Goal: Communication & Community: Answer question/provide support

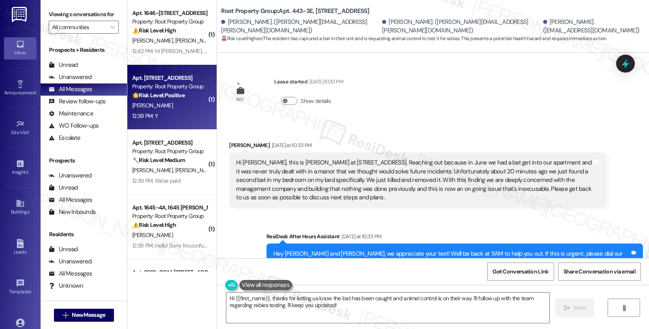
scroll to position [1260, 0]
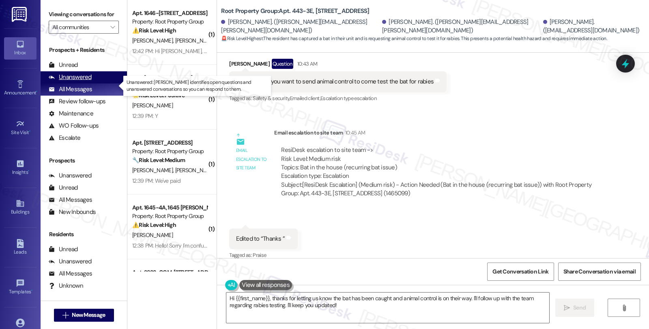
click at [88, 82] on div "Unanswered" at bounding box center [70, 77] width 43 height 9
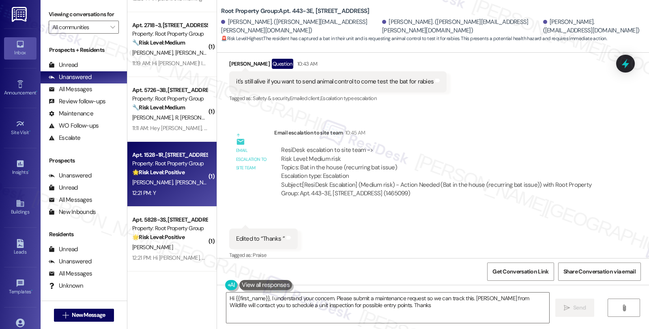
type textarea "Hi {{first_name}}, I understand your concern. Please submit a maintenance reque…"
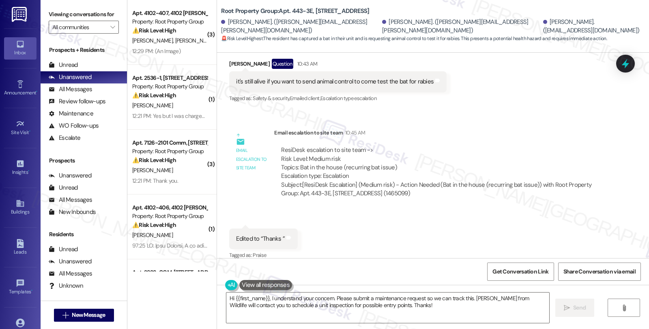
scroll to position [0, 0]
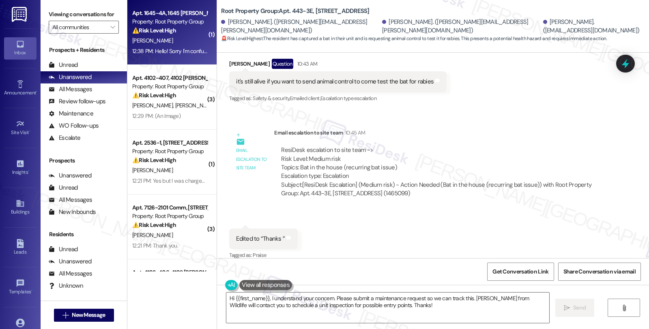
click at [189, 44] on div "A. Hamilton" at bounding box center [169, 41] width 77 height 10
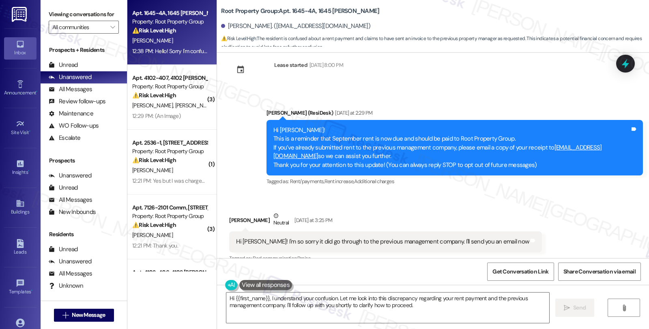
scroll to position [16, 0]
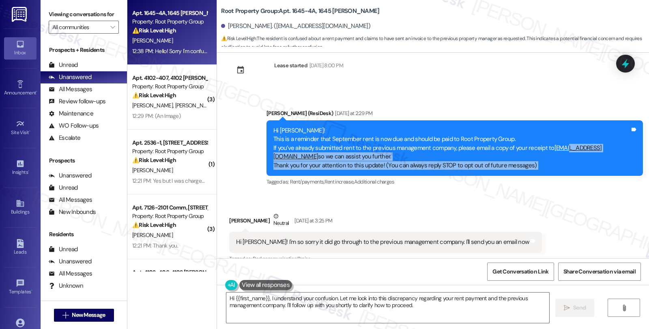
drag, startPoint x: 627, startPoint y: 147, endPoint x: 578, endPoint y: 169, distance: 53.7
click at [560, 150] on div "Hi Adam! This is a reminder that September rent is now due and should be paid t…" at bounding box center [454, 148] width 376 height 56
click at [601, 167] on div "Hi Adam! This is a reminder that September rent is now due and should be paid t…" at bounding box center [451, 148] width 357 height 43
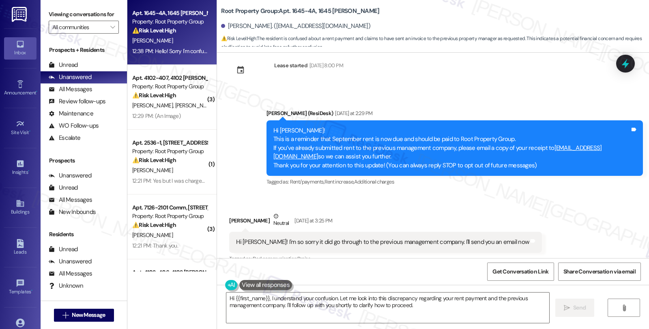
click at [597, 210] on div "Received via SMS Adam Hamilton Neutral Yesterday at 3:25 PM Hi Sarah! I'm so so…" at bounding box center [433, 243] width 432 height 98
drag, startPoint x: 627, startPoint y: 147, endPoint x: 546, endPoint y: 158, distance: 81.9
click at [545, 150] on div "Hi Adam! This is a reminder that September rent is now due and should be paid t…" at bounding box center [451, 148] width 357 height 43
copy link "residentsupport@rootpg.com"
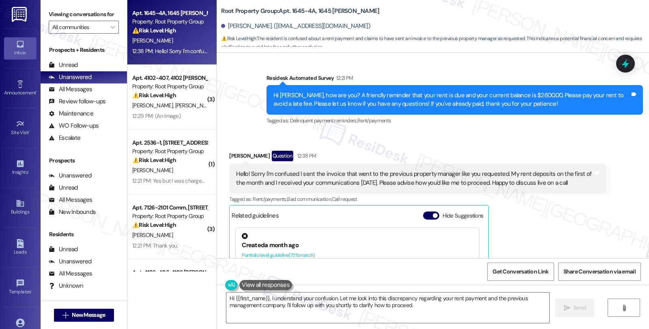
scroll to position [557, 0]
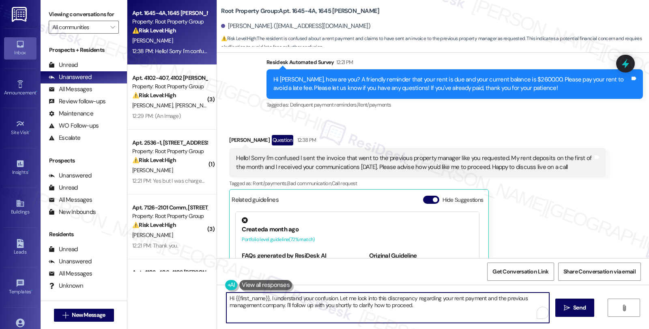
drag, startPoint x: 334, startPoint y: 298, endPoint x: 421, endPoint y: 307, distance: 86.9
click at [421, 307] on textarea "Hi {{first_name}}, I understand your confusion. Let me look into this discrepan…" at bounding box center [387, 308] width 323 height 30
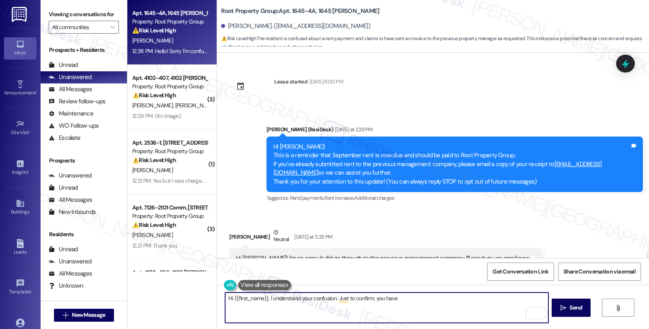
scroll to position [45, 0]
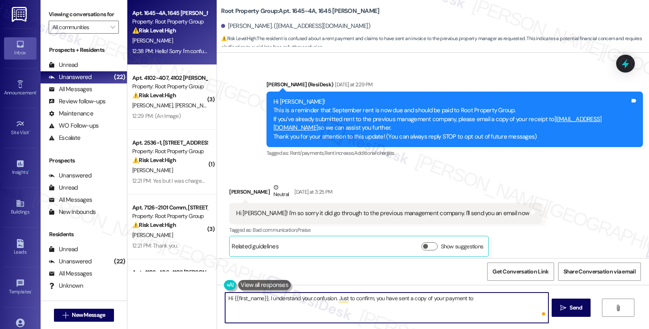
paste textarea "residentsupport@rootpg.com"
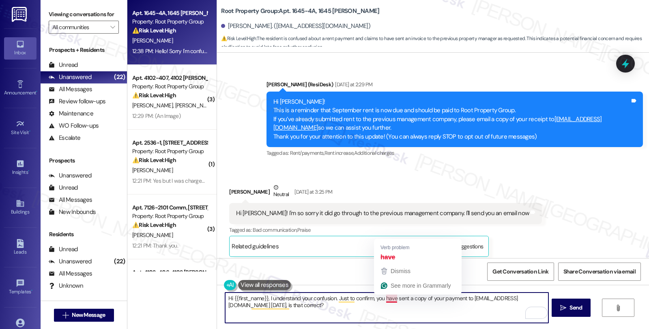
click at [391, 301] on textarea "Hi {{first_name}}, I understand your confusion. Just to confirm, you have sent …" at bounding box center [386, 308] width 323 height 30
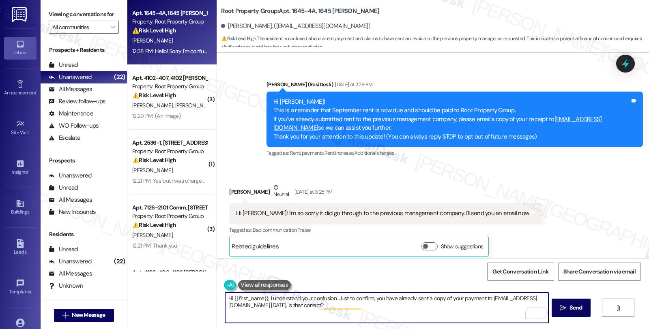
click at [377, 306] on textarea "Hi {{first_name}}, I understand your confusion. Just to confirm, you have alrea…" at bounding box center [386, 308] width 323 height 30
type textarea "Hi {{first_name}}, I understand your confusion. Just to confirm, you have alrea…"
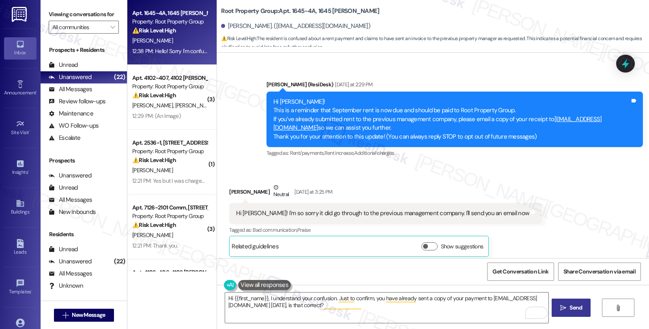
click at [561, 309] on icon "" at bounding box center [563, 308] width 6 height 6
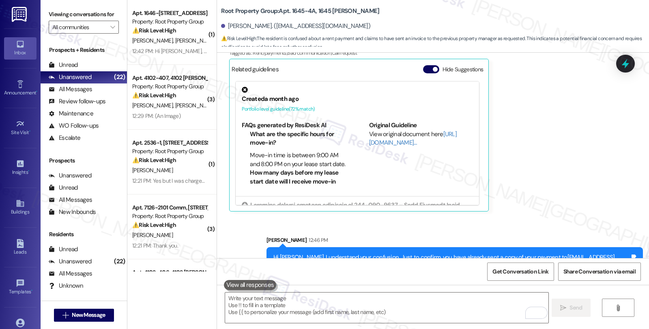
scroll to position [712, 0]
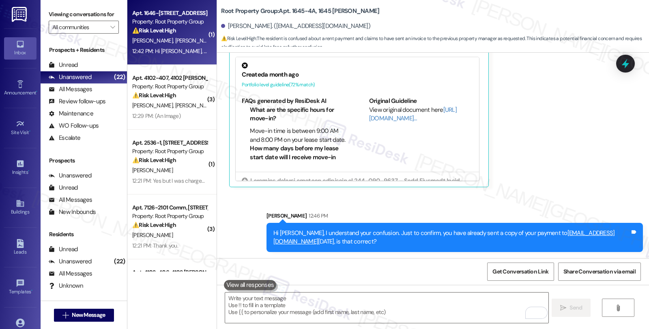
click at [175, 39] on span "[PERSON_NAME]" at bounding box center [195, 40] width 41 height 7
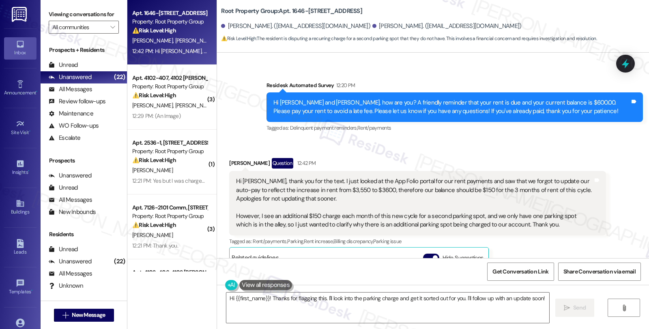
scroll to position [677, 0]
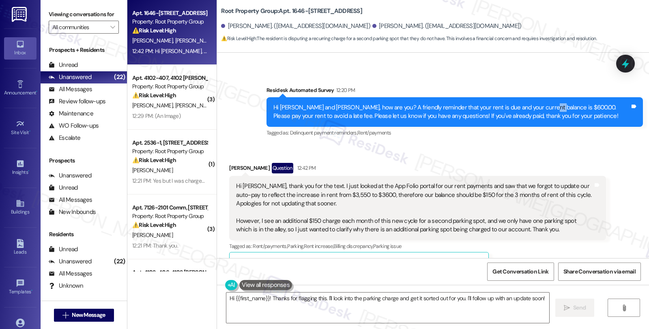
drag, startPoint x: 531, startPoint y: 93, endPoint x: 541, endPoint y: 94, distance: 9.3
click at [541, 103] on div "Hi Ashley and Cody, how are you? A friendly reminder that your rent is due and …" at bounding box center [451, 111] width 357 height 17
drag, startPoint x: 250, startPoint y: 176, endPoint x: 301, endPoint y: 177, distance: 51.1
click at [301, 182] on div "Hi Sarah, thank you for the text. I just looked at the App Folio portal for our…" at bounding box center [414, 208] width 357 height 52
drag, startPoint x: 249, startPoint y: 204, endPoint x: 322, endPoint y: 204, distance: 73.4
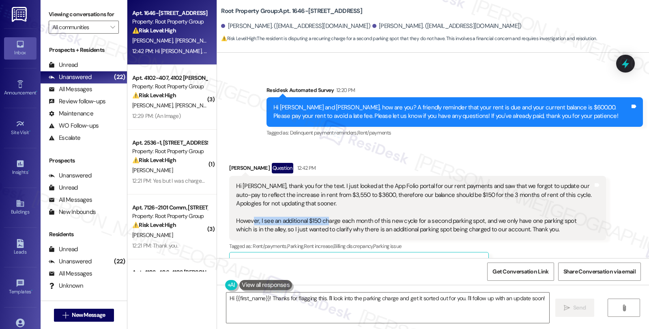
click at [322, 204] on div "Hi Sarah, thank you for the text. I just looked at the App Folio portal for our…" at bounding box center [414, 208] width 357 height 52
click at [229, 163] on div "Cody Wong Question 12:42 PM" at bounding box center [417, 169] width 376 height 13
copy div "Cody"
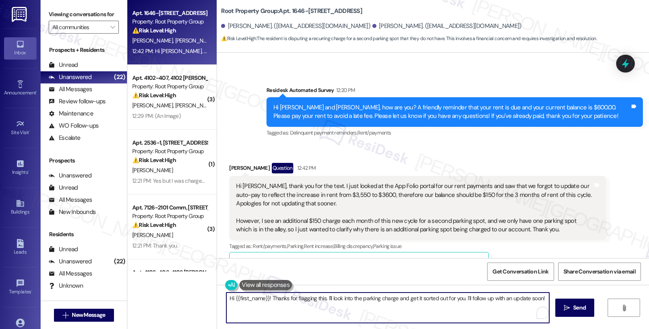
drag, startPoint x: 230, startPoint y: 297, endPoint x: 264, endPoint y: 297, distance: 34.5
click at [264, 297] on textarea "Hi {{first_name}}! Thanks for flagging this. I'll look into the parking charge …" at bounding box center [387, 308] width 323 height 30
paste textarea "Cody"
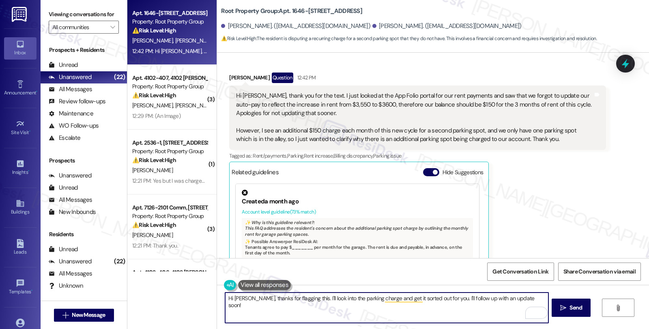
scroll to position [722, 0]
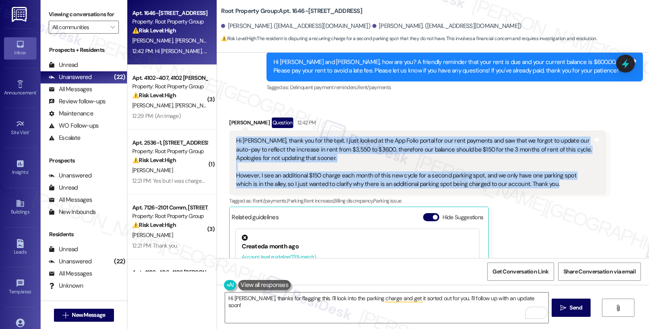
drag, startPoint x: 542, startPoint y: 171, endPoint x: 223, endPoint y: 122, distance: 322.2
click at [229, 131] on div "Hi Sarah, thank you for the text. I just looked at the App Folio portal for our…" at bounding box center [417, 163] width 376 height 64
copy div "Hi Sarah, thank you for the text. I just looked at the App Folio portal for our…"
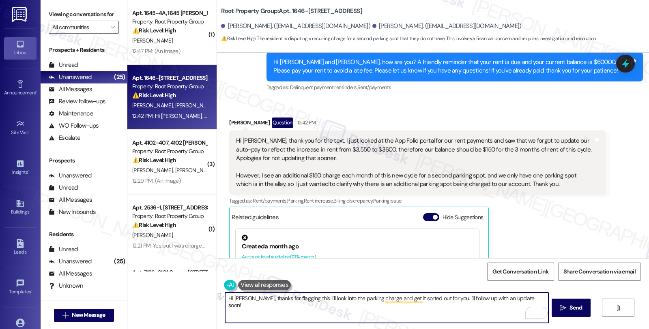
drag, startPoint x: 244, startPoint y: 299, endPoint x: 529, endPoint y: 299, distance: 285.6
click at [529, 299] on textarea "Hi Cody, thanks for flagging this. I'll look into the parking charge and get it…" at bounding box center [386, 308] width 323 height 30
paste textarea "so much for your message and for catching the auto-pay update—no worries at all…"
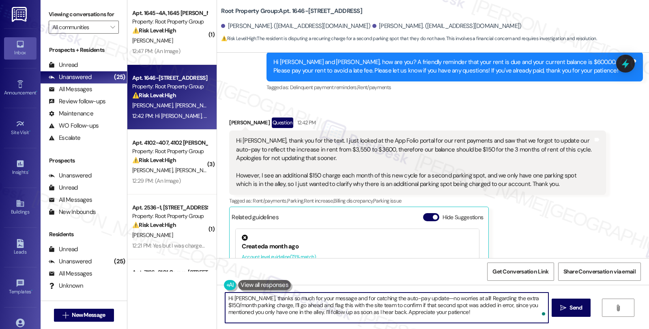
click at [413, 299] on textarea "Hi Cody, thanks so much for your message and for catching the auto-pay update—n…" at bounding box center [386, 308] width 323 height 30
click at [291, 305] on textarea "Hi Cody, thanks so much for your message and for catching the auto-pay update. …" at bounding box center [386, 308] width 323 height 30
click at [277, 310] on textarea "Hi Cody, thanks so much for your message and for catching the auto-pay update. …" at bounding box center [386, 308] width 323 height 30
click at [433, 311] on textarea "Hi Cody, thanks so much for your message and for catching the auto-pay update. …" at bounding box center [386, 308] width 323 height 30
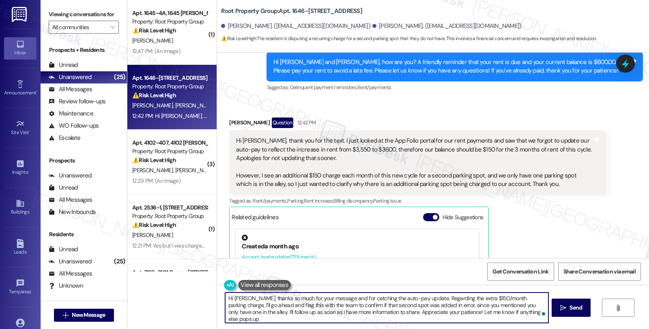
click at [309, 305] on textarea "Hi Cody, thanks so much for your message and for catching the auto-pay update. …" at bounding box center [386, 308] width 323 height 30
click at [457, 313] on textarea "Hi Cody, thanks so much for your message and for catching the auto-pay update. …" at bounding box center [386, 308] width 323 height 30
click at [332, 311] on textarea "Hi Cody, thanks so much for your message and for catching the auto-pay update. …" at bounding box center [386, 308] width 323 height 30
click at [452, 308] on textarea "Hi Cody, thanks so much for your message and for catching the auto-pay update. …" at bounding box center [386, 308] width 323 height 30
click at [436, 312] on textarea "Hi Cody, thanks so much for your message and for catching the auto-pay update. …" at bounding box center [386, 308] width 323 height 30
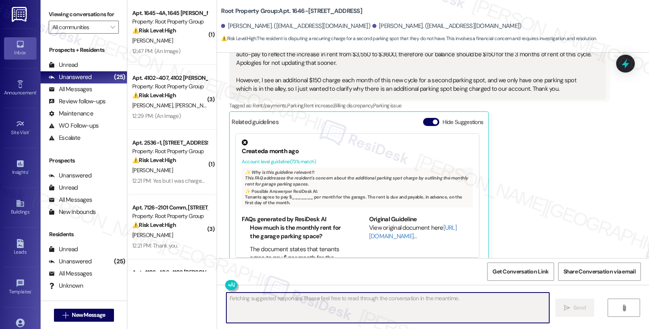
scroll to position [751, 0]
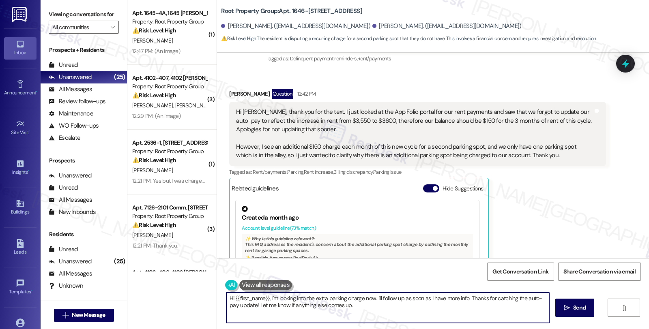
type textarea "Hi {{first_name}}, I'm looking into the extra parking charge now. I'll follow u…"
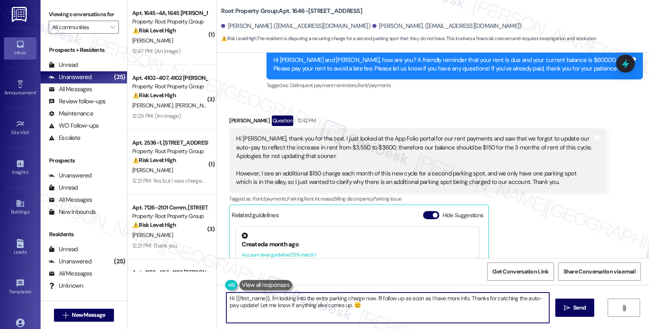
scroll to position [706, 0]
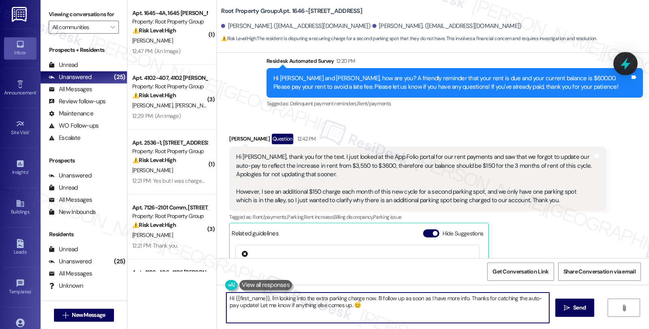
click at [625, 69] on icon at bounding box center [626, 64] width 14 height 14
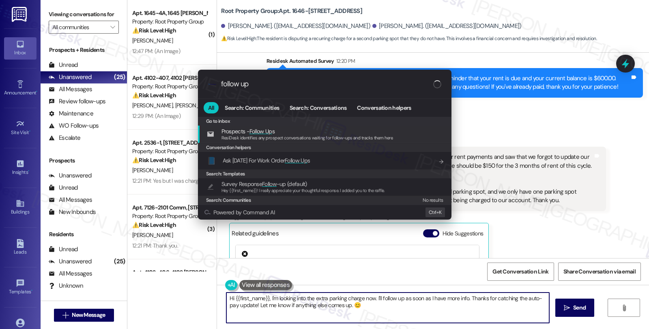
drag, startPoint x: 265, startPoint y: 90, endPoint x: 193, endPoint y: 86, distance: 71.9
click at [193, 86] on div ".cls-1{fill:#0a055f;}.cls-2{fill:#0cc4c4;} resideskLogoBlueOrange follow up All…" at bounding box center [325, 145] width 274 height 166
click at [262, 82] on input "follow up" at bounding box center [327, 84] width 212 height 9
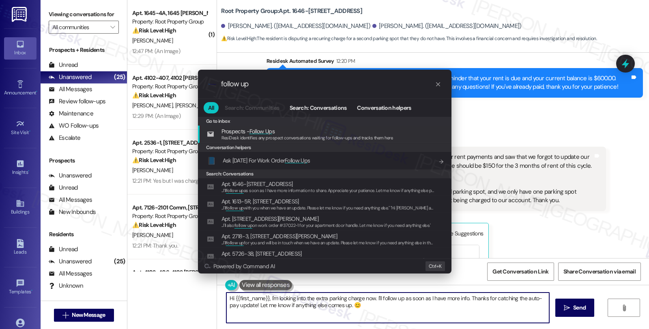
click at [222, 82] on input "follow up" at bounding box center [328, 84] width 214 height 9
type input "f"
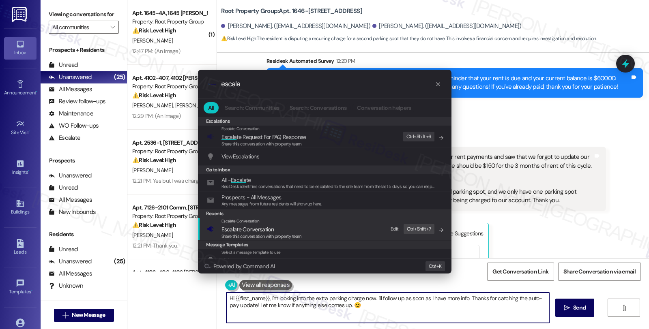
type input "escala"
click at [242, 225] on span "Escala te Conversation" at bounding box center [247, 229] width 52 height 9
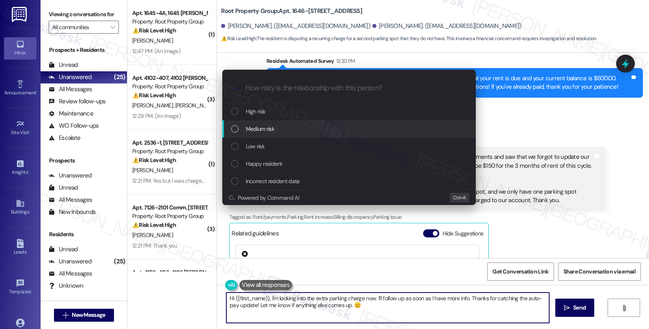
click at [269, 131] on span "Medium risk" at bounding box center [260, 129] width 28 height 9
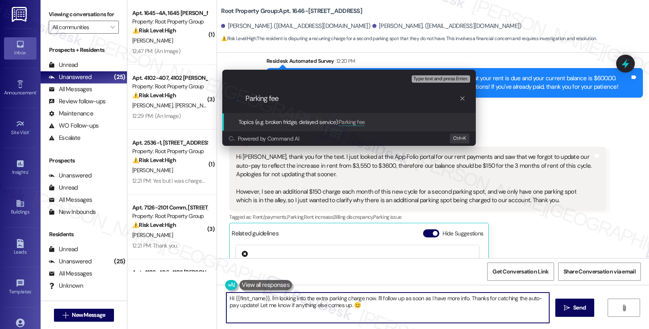
type input "Parking fees"
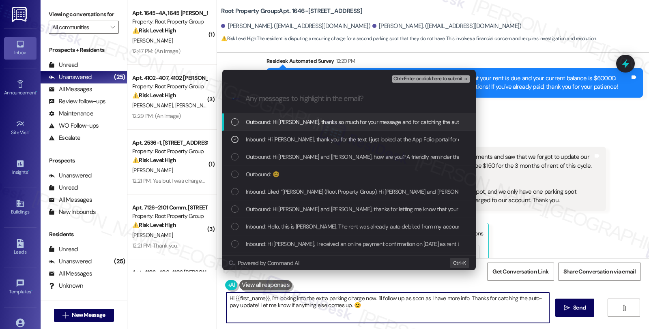
click at [420, 76] on span "Ctrl+Enter or click here to submit" at bounding box center [427, 79] width 69 height 6
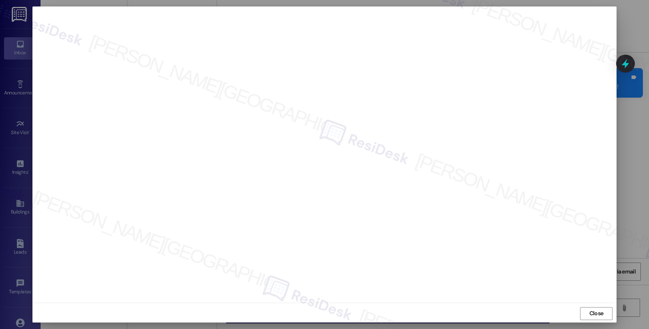
scroll to position [1, 0]
click at [600, 312] on span "Close" at bounding box center [596, 312] width 14 height 9
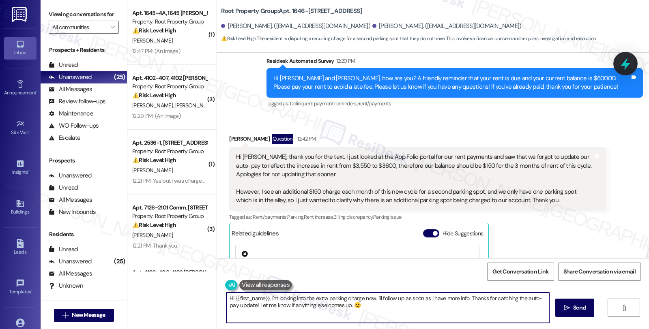
click at [619, 62] on icon at bounding box center [626, 64] width 14 height 14
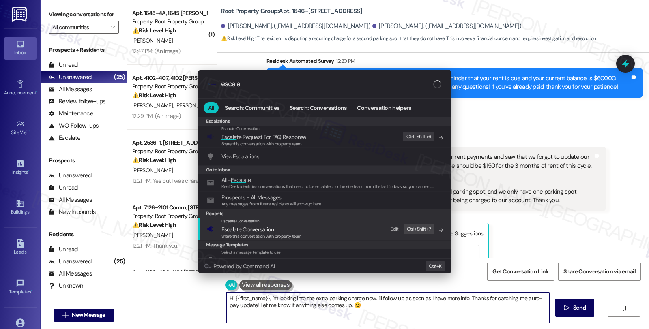
type input "escala"
click at [281, 226] on span "Escala te Conversation" at bounding box center [261, 229] width 80 height 9
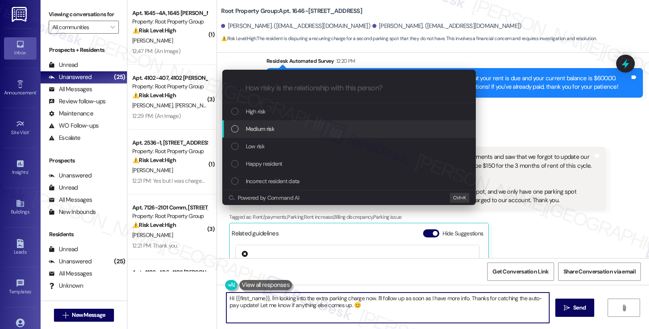
click at [276, 132] on div "Medium risk" at bounding box center [349, 129] width 237 height 9
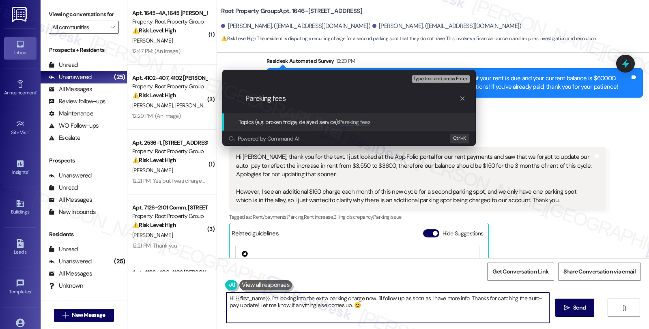
click at [258, 97] on input "Pareking fees" at bounding box center [352, 99] width 214 height 9
type input "Parking fees"
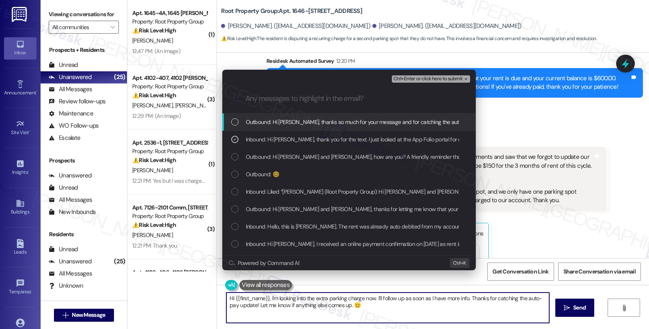
click at [413, 77] on span "Ctrl+Enter or click here to submit" at bounding box center [427, 79] width 69 height 6
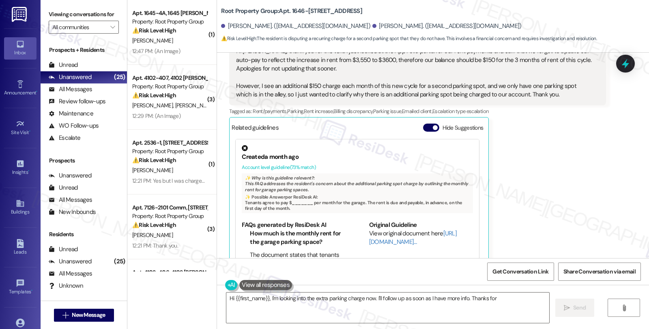
scroll to position [812, 0]
type textarea "Hi {{first_name}}, I'm looking into the extra parking charge now. I'll follow u…"
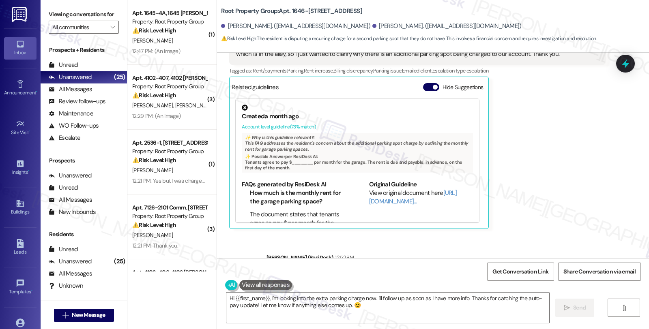
scroll to position [898, 0]
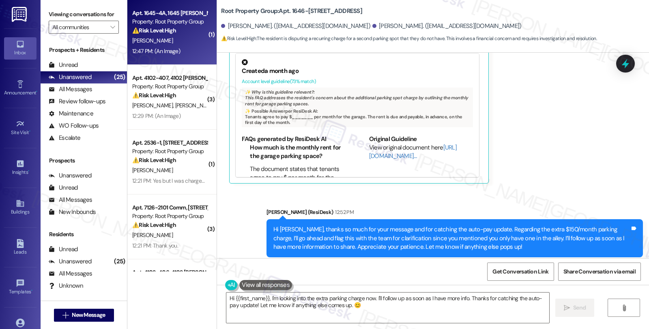
click at [183, 31] on div "⚠️ Risk Level: High The resident mistakenly sent rent to the previous owner and…" at bounding box center [169, 30] width 75 height 9
type textarea "Hi {{first_name}}, I'm looking into the extra parking charge now. I'll follow u…"
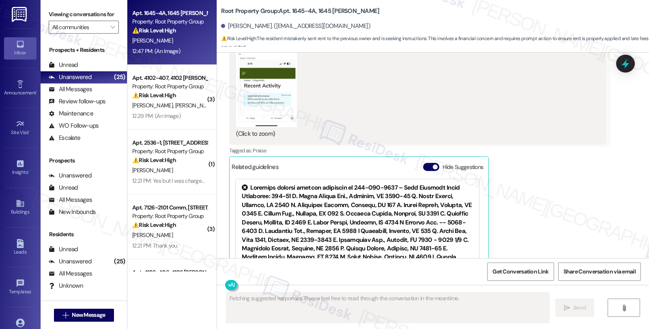
scroll to position [986, 0]
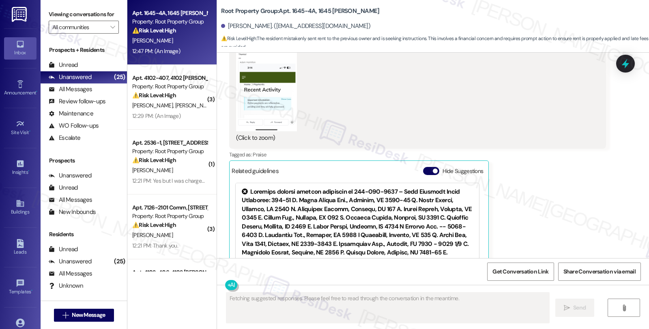
click at [269, 90] on button "Zoom image" at bounding box center [266, 66] width 61 height 132
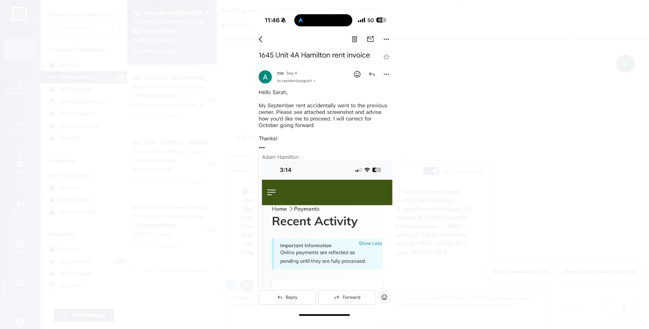
click at [445, 115] on button "Unzoom image" at bounding box center [324, 164] width 649 height 329
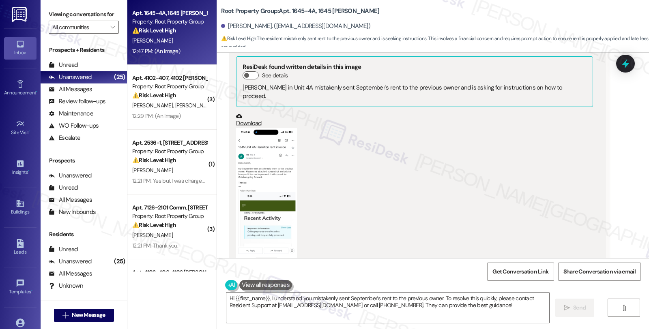
scroll to position [850, 0]
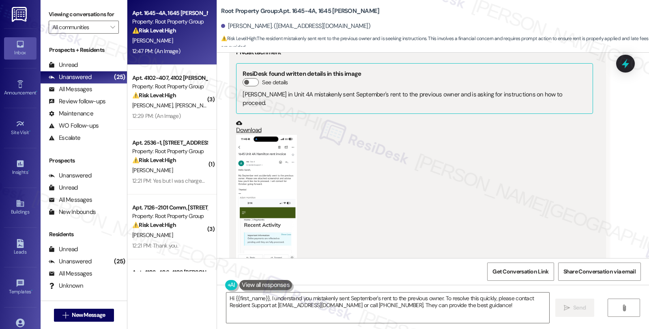
click at [273, 159] on button "Zoom image" at bounding box center [266, 201] width 61 height 132
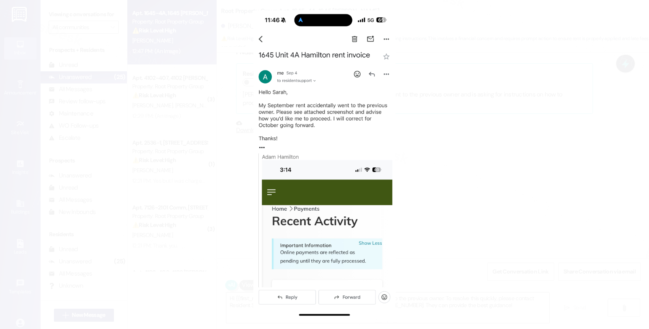
click at [500, 154] on button "Unzoom image" at bounding box center [324, 164] width 649 height 329
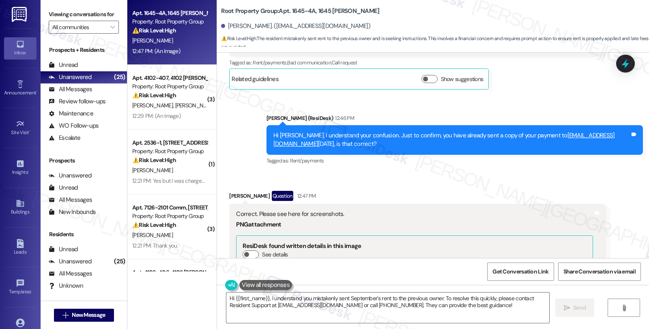
scroll to position [633, 0]
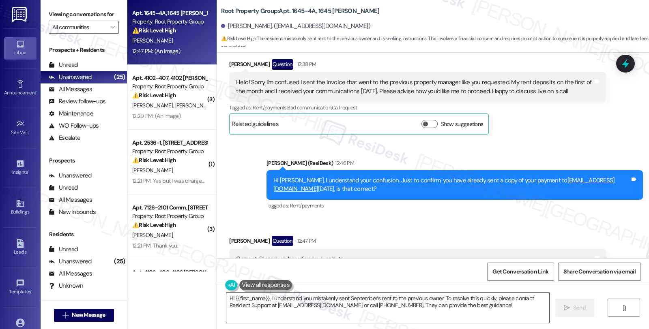
click at [297, 313] on textarea "Hi {{first_name}}, I understand you mistakenly sent September's rent to the pre…" at bounding box center [387, 308] width 323 height 30
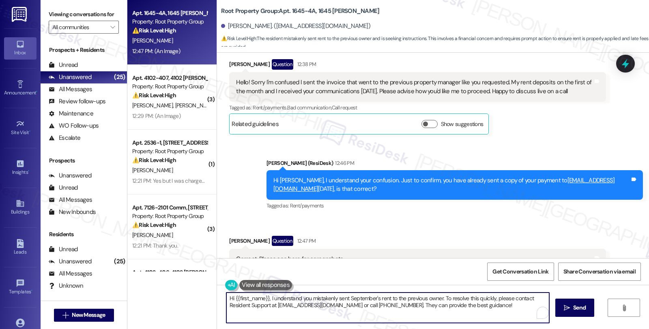
click at [226, 298] on textarea "Hi {{first_name}}, I understand you mistakenly sent September's rent to the pre…" at bounding box center [387, 308] width 323 height 30
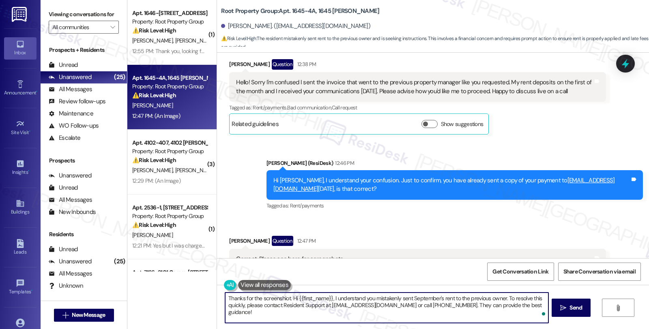
click at [281, 298] on textarea "Thanks for the screenshiot. Hi {{first_name}}, I understand you mistakenly sent…" at bounding box center [386, 308] width 323 height 30
click at [286, 298] on textarea "Thanks for the screenshot. Hi {{first_name}}, I understand you mistakenly sent …" at bounding box center [386, 308] width 323 height 30
click at [285, 300] on textarea "Thanks for the screenshot. It might be posssible that the message was Hi {{firs…" at bounding box center [386, 308] width 323 height 30
click at [335, 312] on textarea "Thanks for the screenshot. It might be posssible that the message was Hi {{firs…" at bounding box center [386, 308] width 323 height 30
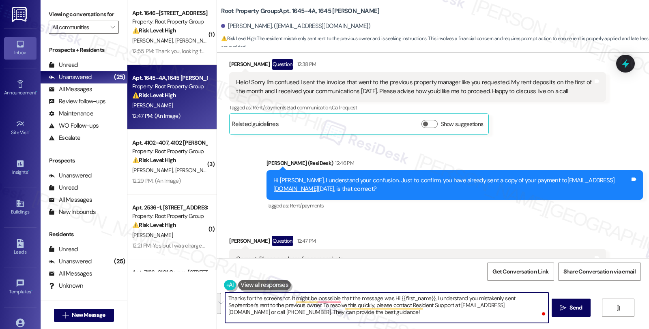
click at [309, 308] on textarea "Thanks for the screenshot. It might be posssible that the message was Hi {{firs…" at bounding box center [386, 308] width 323 height 30
drag, startPoint x: 285, startPoint y: 297, endPoint x: 337, endPoint y: 312, distance: 53.8
click at [337, 312] on textarea "Thanks for the screenshot. It might be posssible that the message was Hi {{firs…" at bounding box center [386, 308] width 323 height 30
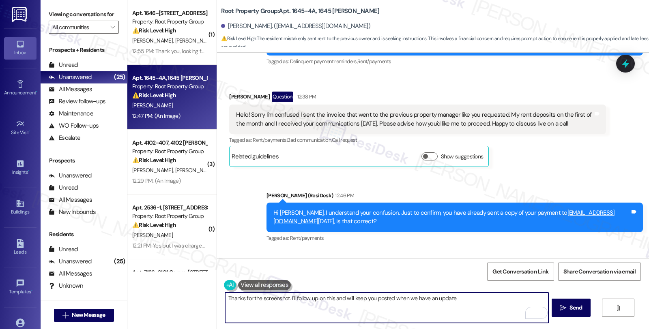
scroll to position [678, 0]
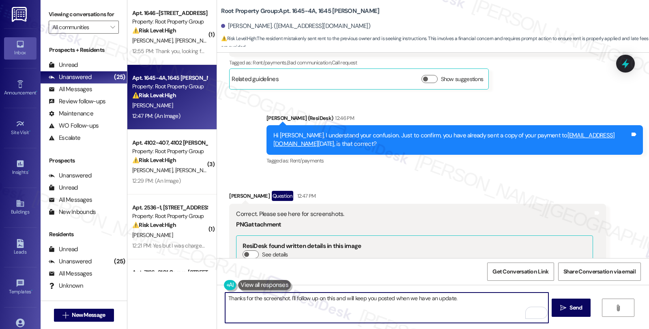
click at [477, 301] on textarea "Thanks for the screenshot. I'll follow up on this and will keep you posted when…" at bounding box center [386, 308] width 323 height 30
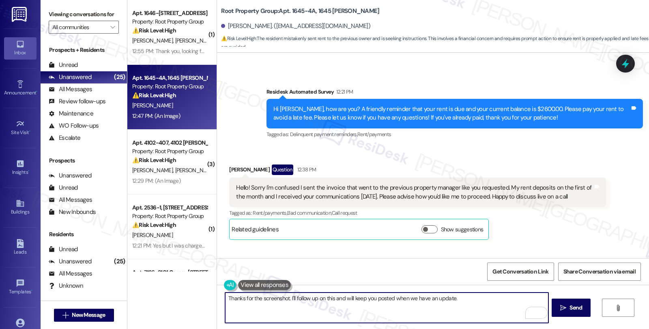
scroll to position [497, 0]
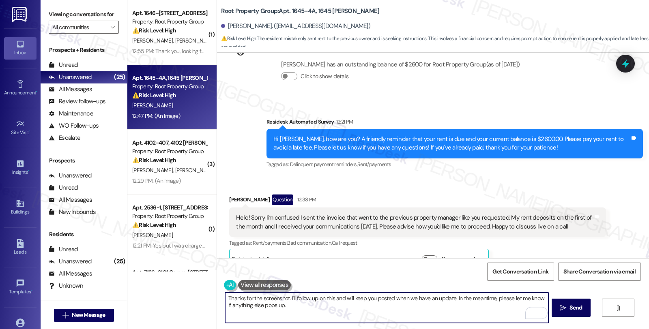
click at [317, 309] on textarea "Thanks for the screenshot. I'll follow up on this and will keep you posted when…" at bounding box center [386, 308] width 323 height 30
type textarea "Thanks for the screenshot. I'll follow up on this and will keep you posted when…"
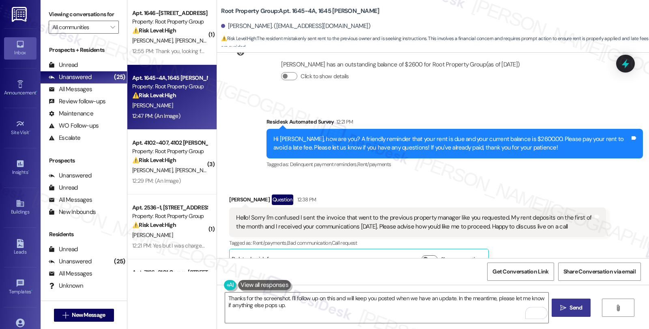
click at [562, 307] on icon "" at bounding box center [563, 308] width 6 height 6
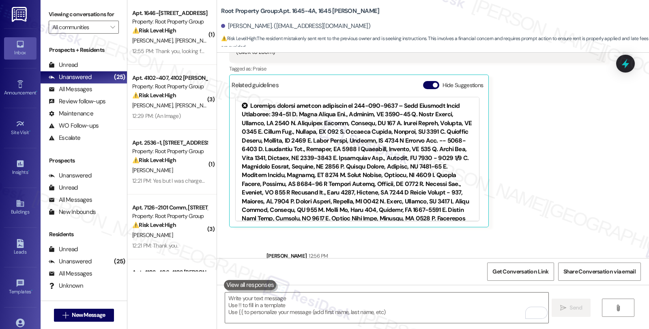
scroll to position [1103, 0]
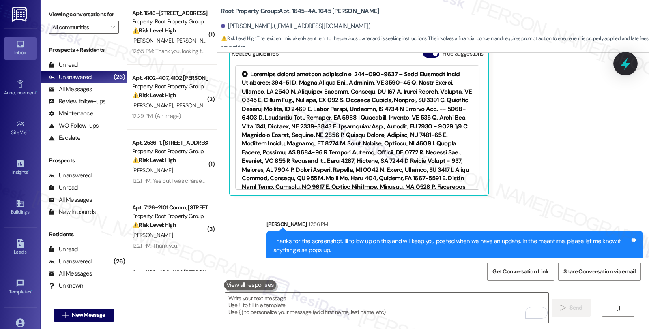
click at [623, 60] on icon at bounding box center [626, 64] width 14 height 14
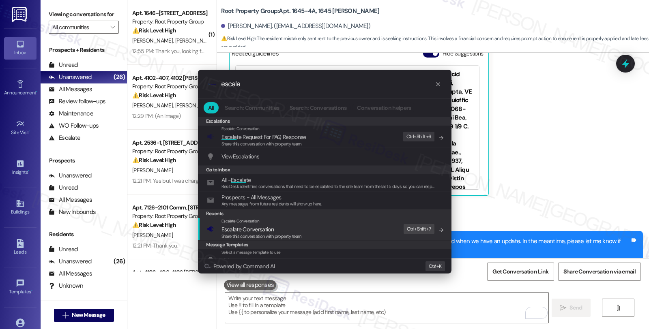
type input "escala"
click at [293, 230] on span "Escala te Conversation" at bounding box center [261, 229] width 80 height 9
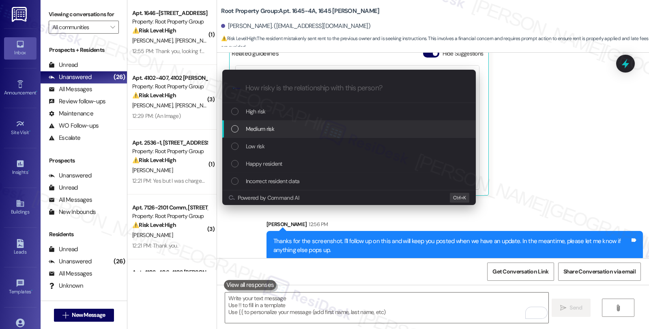
click at [291, 130] on div "Medium risk" at bounding box center [349, 129] width 237 height 9
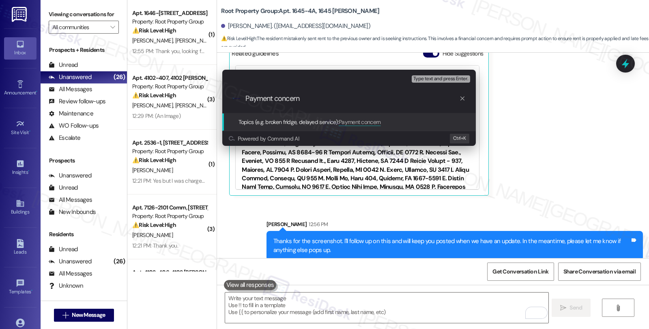
type input "Payment concerns"
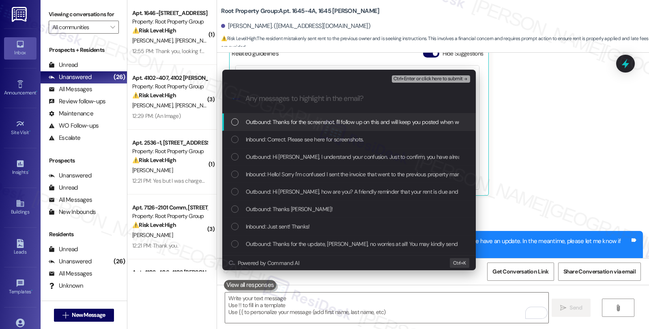
click at [586, 144] on div "Escalate Conversation Medium risk Payment concerns Any messages to highlight in…" at bounding box center [324, 164] width 649 height 329
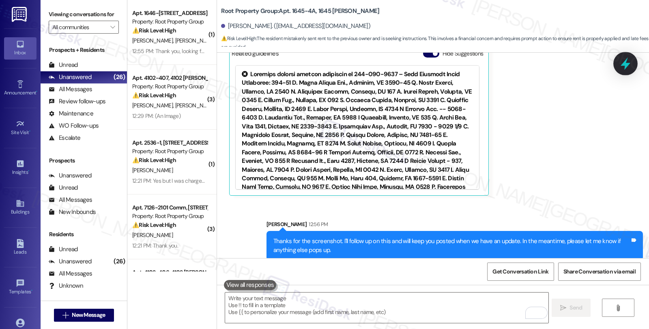
click at [625, 63] on icon at bounding box center [626, 64] width 10 height 13
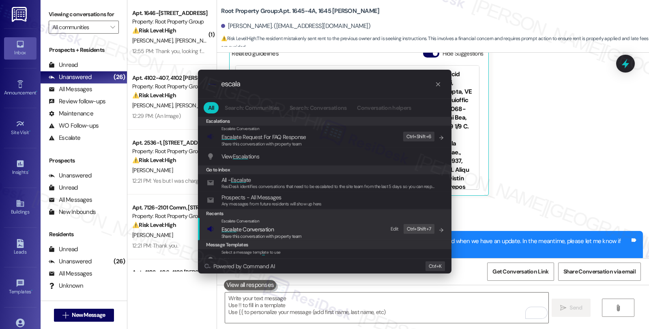
type input "escala"
click at [273, 232] on span "Escala te Conversation" at bounding box center [247, 229] width 52 height 7
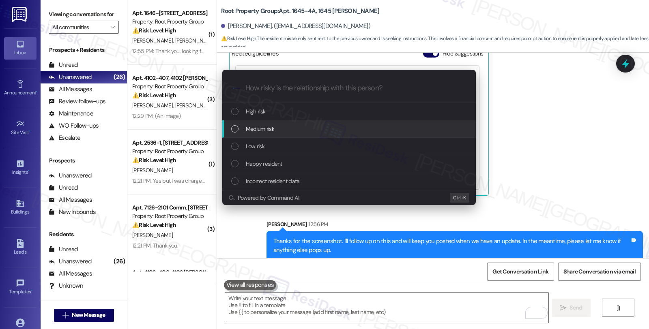
click at [276, 125] on div "Medium risk" at bounding box center [349, 129] width 237 height 9
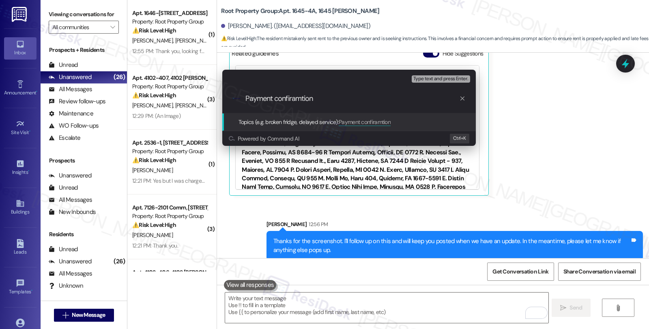
click at [293, 98] on input "Payment confiramtion" at bounding box center [352, 99] width 214 height 9
drag, startPoint x: 323, startPoint y: 101, endPoint x: 189, endPoint y: 102, distance: 133.9
click at [189, 102] on div "Escalate Conversation Medium risk Topics (e.g. broken fridge, delayed service) …" at bounding box center [324, 164] width 649 height 329
click at [516, 123] on div "Escalate Conversation Medium risk Topics (e.g. broken fridge, delayed service) …" at bounding box center [324, 164] width 649 height 329
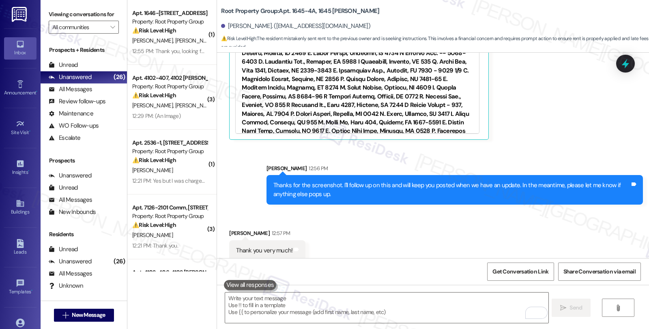
scroll to position [1160, 0]
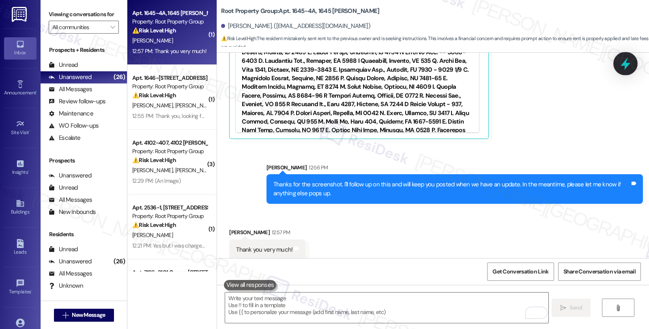
click at [627, 67] on icon at bounding box center [626, 64] width 10 height 13
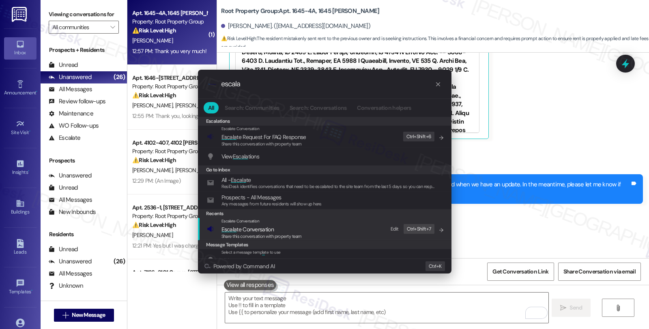
type input "escala"
click at [273, 228] on span "Escala te Conversation" at bounding box center [261, 229] width 80 height 9
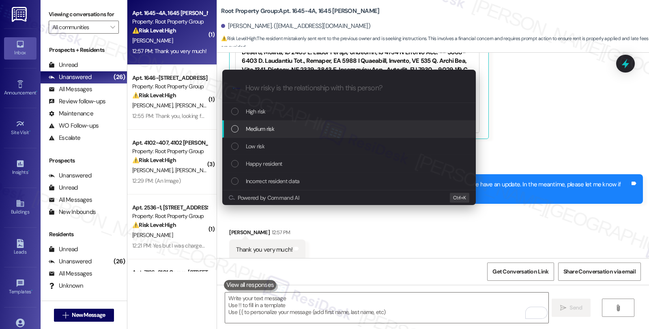
click at [272, 130] on span "Medium risk" at bounding box center [260, 129] width 28 height 9
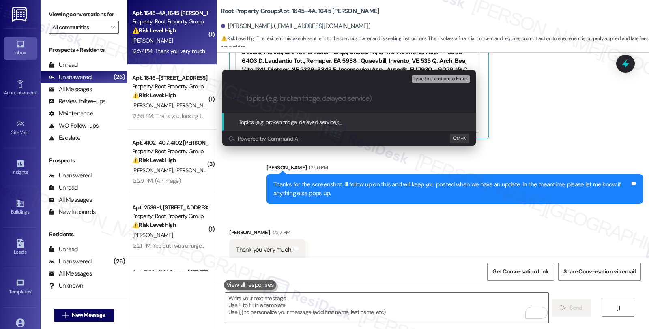
paste input "Payment confirmation"
type input "Payment confirmation"
click at [295, 315] on div "Escalate Conversation Medium risk Topics (e.g. broken fridge, delayed service) …" at bounding box center [324, 164] width 649 height 329
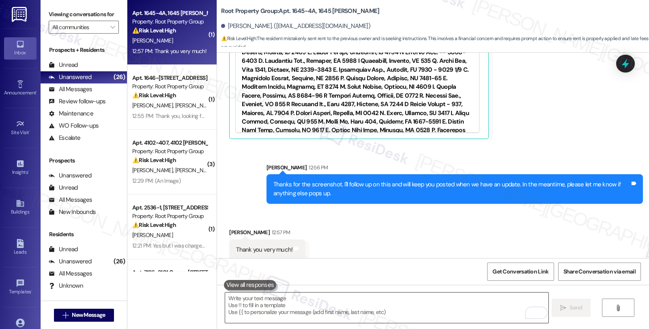
click at [305, 305] on textarea "To enrich screen reader interactions, please activate Accessibility in Grammarl…" at bounding box center [386, 308] width 323 height 30
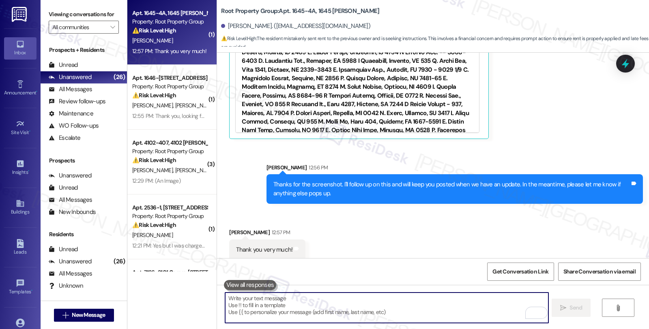
paste textarea "Payment confirmation"
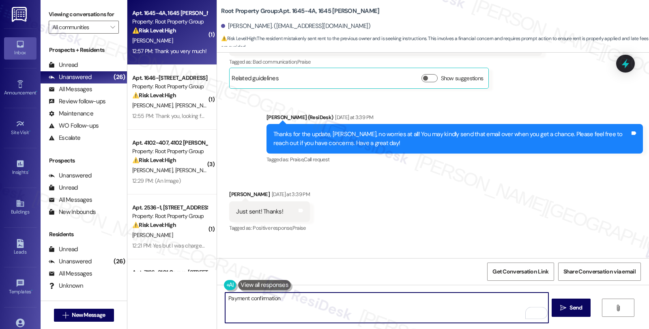
scroll to position [0, 0]
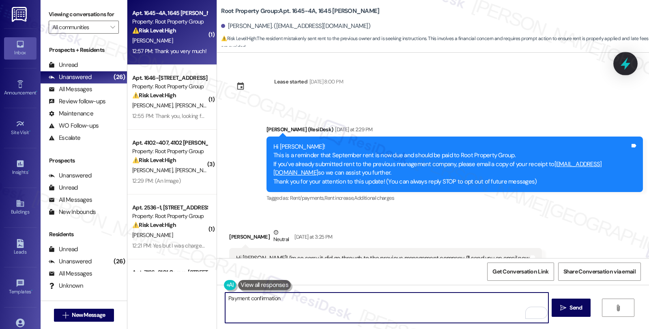
type textarea "Payment confirmation"
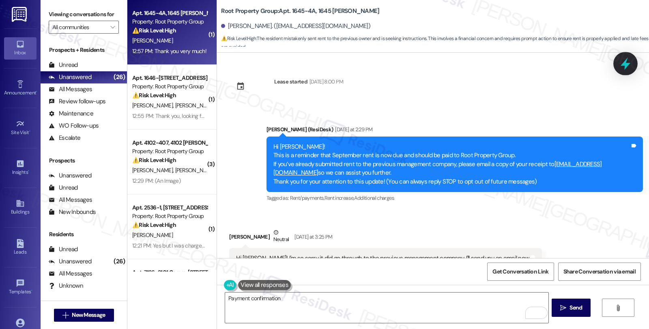
click at [625, 65] on icon at bounding box center [626, 64] width 10 height 13
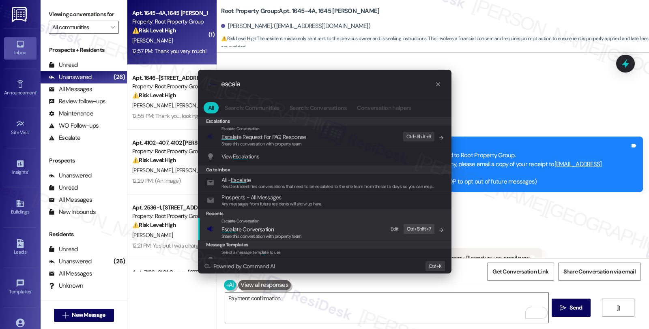
type input "escala"
click at [256, 234] on span "Share this conversation with property team" at bounding box center [261, 237] width 80 height 6
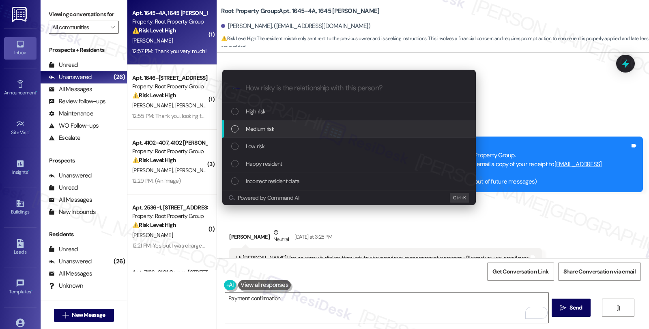
click at [258, 132] on span "Medium risk" at bounding box center [260, 129] width 28 height 9
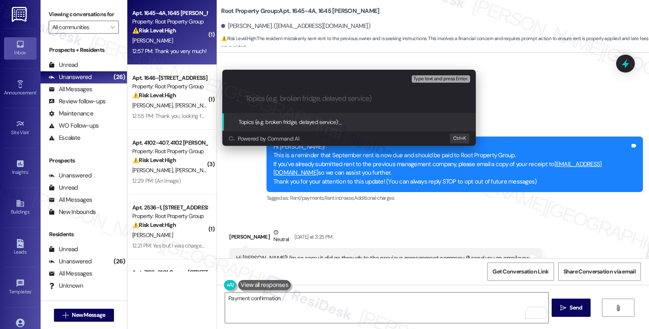
paste input "Payment confirmation"
click at [413, 99] on input "Payment confirmation - copy of receipt was sent yesteday" at bounding box center [352, 99] width 214 height 9
type input "Payment confirmation - copy of receipt was sent yesterday"
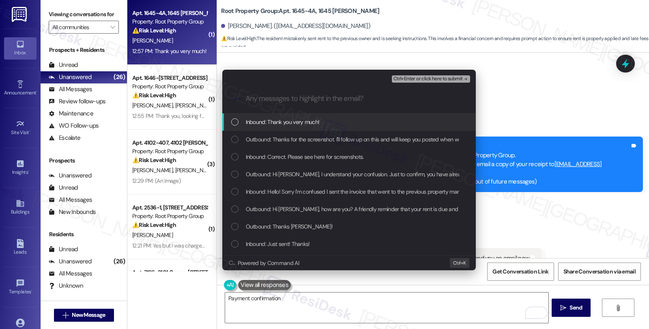
click at [299, 122] on span "Inbound: Thank you very much!" at bounding box center [283, 122] width 74 height 9
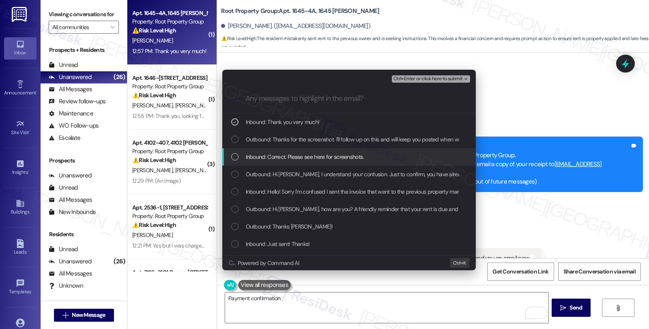
click at [294, 155] on span "Inbound: Correct. Please see here for screenshots." at bounding box center [305, 157] width 118 height 9
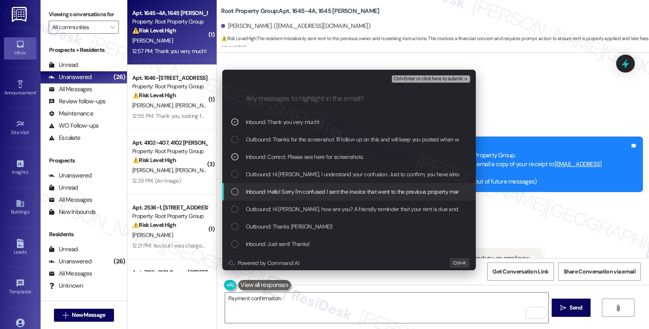
click at [293, 193] on span "Inbound: Hello! Sorry I'm confused I sent the invoice that went to the previous…" at bounding box center [570, 191] width 649 height 9
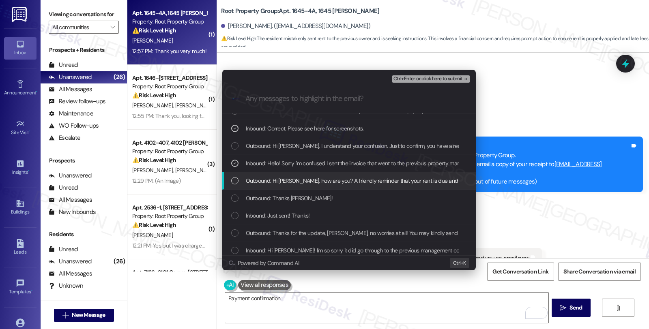
scroll to position [45, 0]
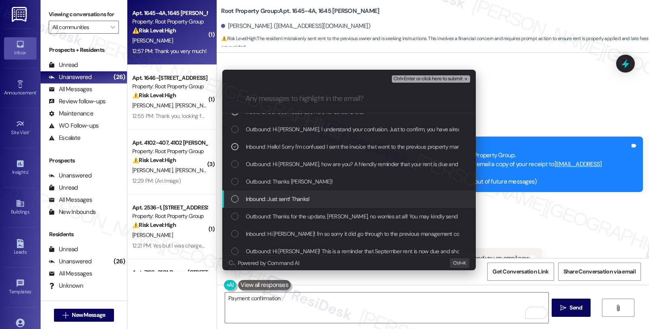
click at [329, 199] on div "Inbound: Just sent! Thanks!" at bounding box center [349, 199] width 237 height 9
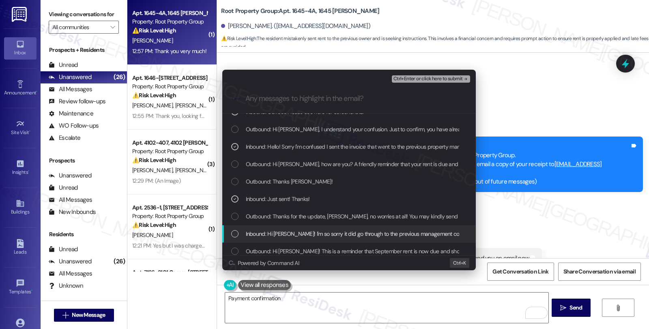
click at [334, 226] on div "Inbound: Hi Sarah! I'm so sorry it did go through to the previous management co…" at bounding box center [349, 234] width 254 height 17
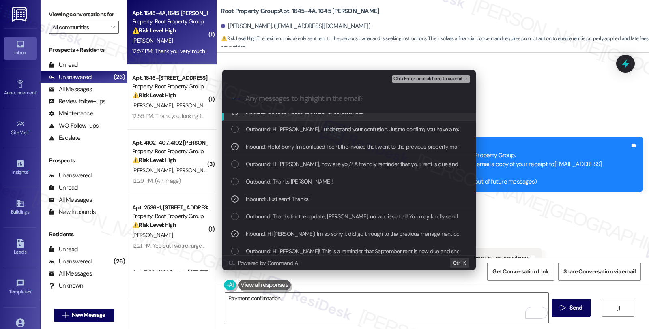
click at [395, 76] on span "Ctrl+Enter or click here to submit" at bounding box center [427, 79] width 69 height 6
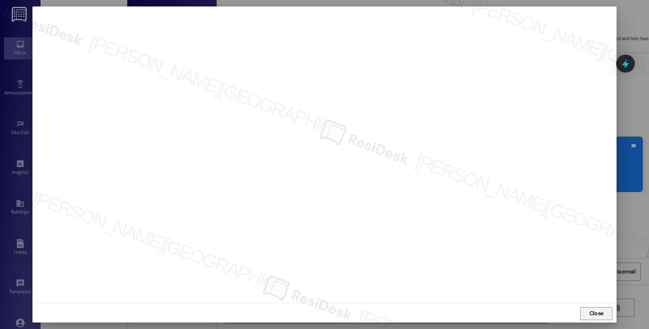
click at [591, 312] on span "Close" at bounding box center [596, 313] width 14 height 9
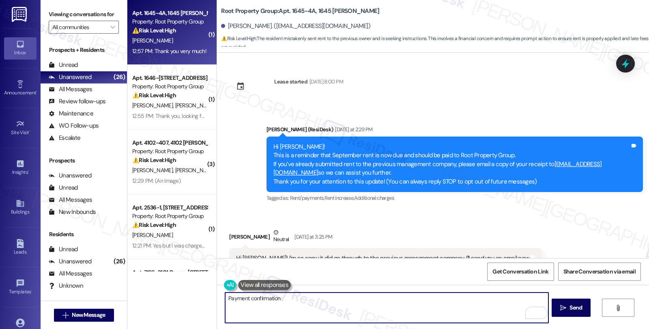
click at [622, 59] on icon at bounding box center [625, 63] width 11 height 11
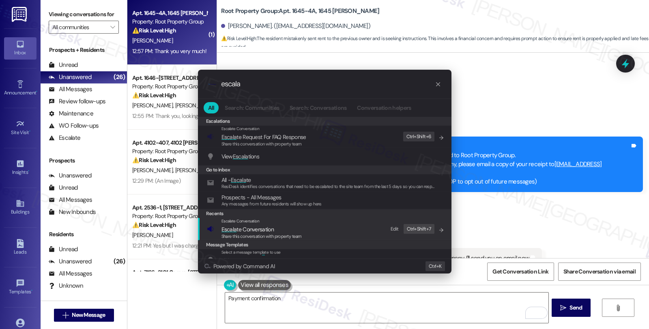
type input "escala"
click at [299, 222] on div "Escalate Conversation" at bounding box center [261, 221] width 80 height 6
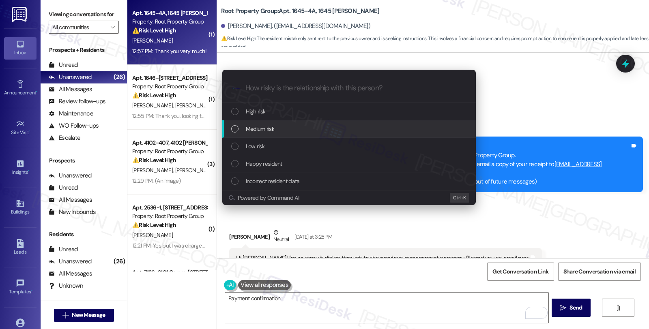
click at [281, 135] on div "Medium risk" at bounding box center [349, 128] width 254 height 17
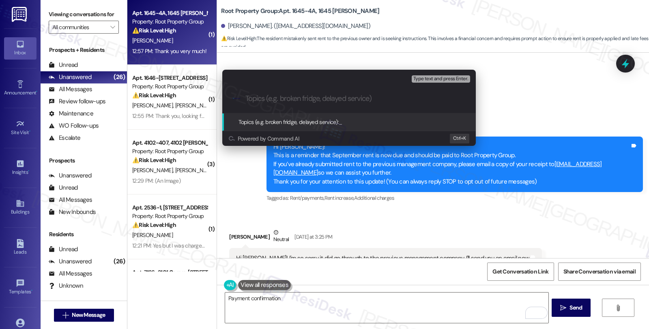
paste input "Payment confirmation - copy of receipt was sent yesterday"
type input "Payment confirmation - copy of receipt was sent yesterday"
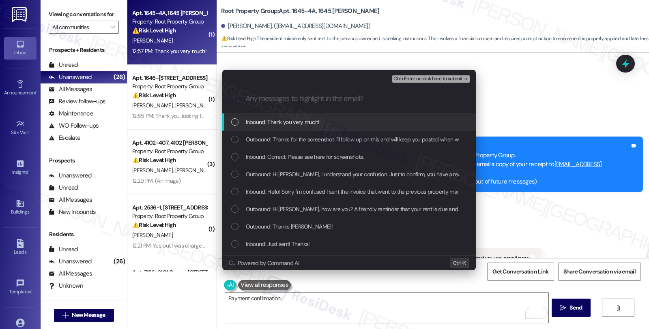
click at [280, 120] on span "Inbound: Thank you very much!" at bounding box center [283, 122] width 74 height 9
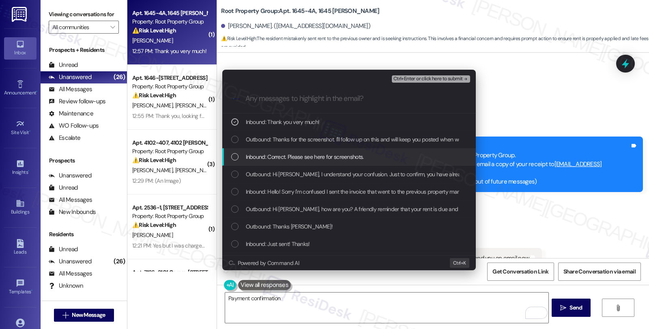
click at [275, 159] on span "Inbound: Correct. Please see here for screenshots." at bounding box center [305, 157] width 118 height 9
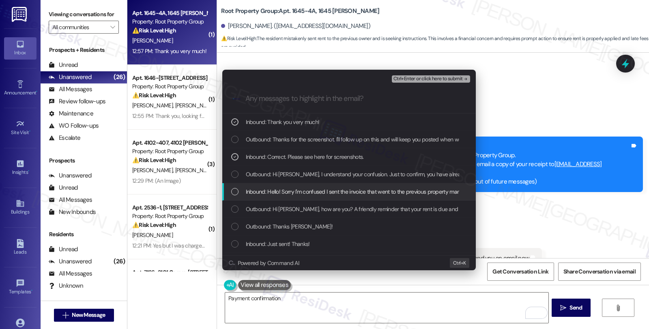
click at [269, 193] on span "Inbound: Hello! Sorry I'm confused I sent the invoice that went to the previous…" at bounding box center [570, 191] width 649 height 9
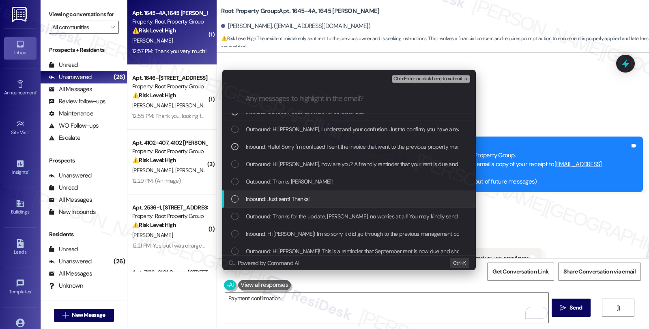
click at [266, 201] on span "Inbound: Just sent! Thanks!" at bounding box center [278, 199] width 64 height 9
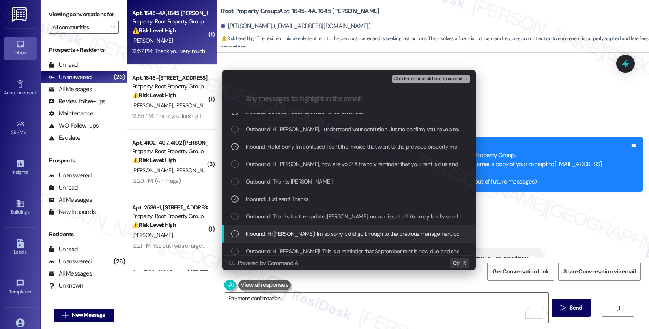
click at [268, 230] on span "Inbound: Hi Sarah! I'm so sorry it did go through to the previous management co…" at bounding box center [391, 234] width 291 height 9
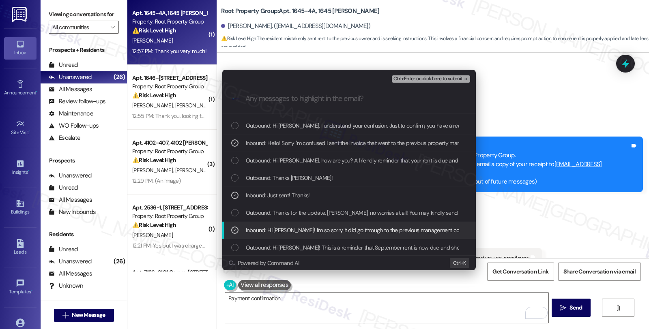
scroll to position [50, 0]
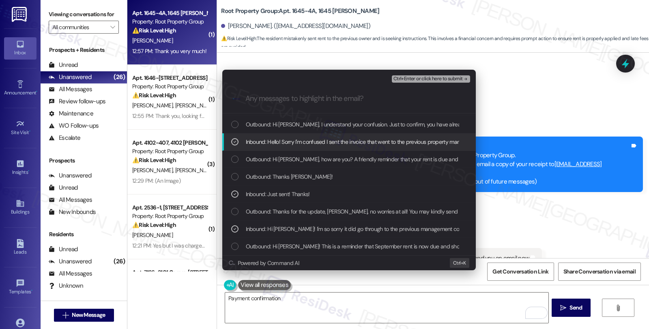
click at [442, 80] on span "Ctrl+Enter or click here to submit" at bounding box center [427, 79] width 69 height 6
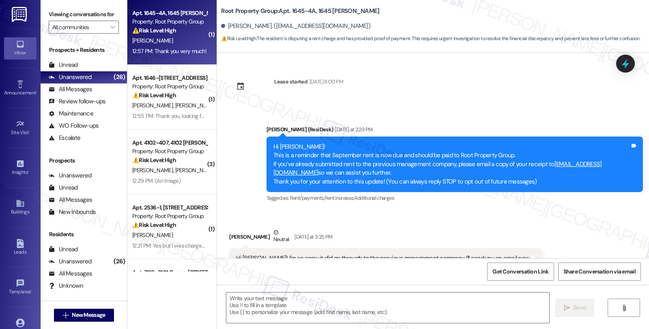
scroll to position [1052, 0]
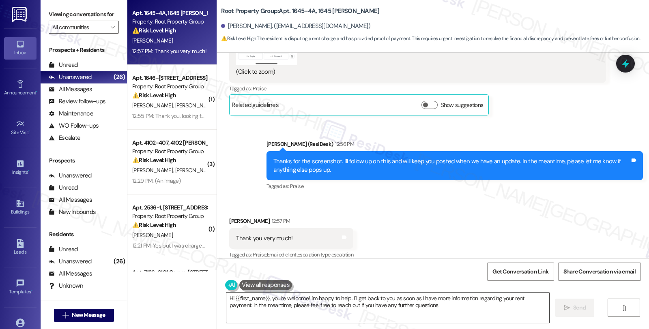
click at [327, 302] on textarea "Hi {{first_name}}, you're welcome! I'm happy to help. I'll get back to you as s…" at bounding box center [387, 308] width 323 height 30
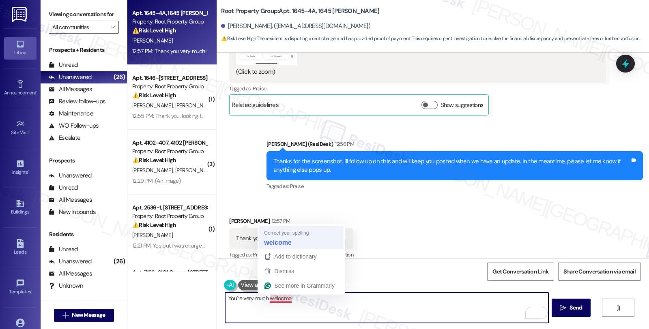
type textarea "You're very much welcome!"
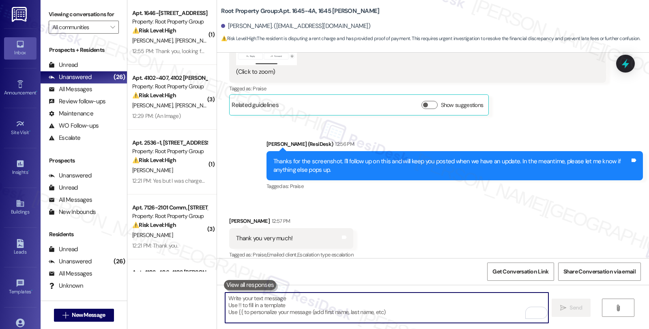
scroll to position [1109, 0]
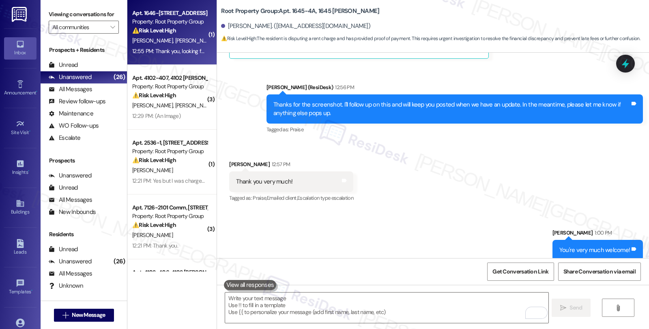
click at [186, 28] on div "⚠️ Risk Level: High The resident is disputing a recurring charge for a second p…" at bounding box center [169, 30] width 75 height 9
type textarea "Fetching suggested responses. Please feel free to read through the conversation…"
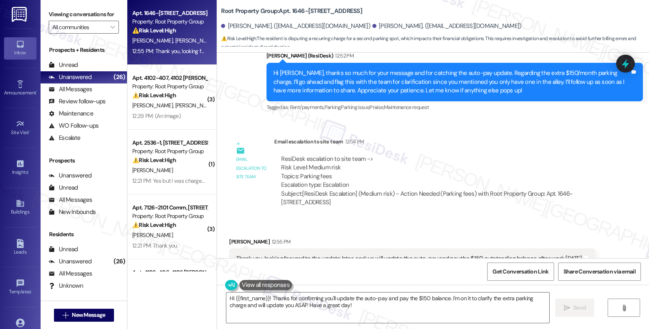
scroll to position [907, 0]
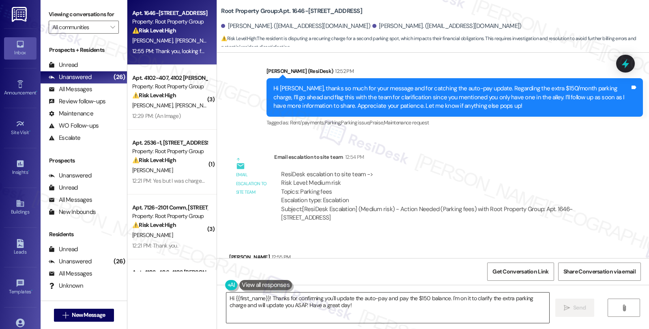
click at [226, 297] on textarea "Hi {{first_name}}! Thanks for confirming you'll update the auto-pay and pay the…" at bounding box center [387, 308] width 323 height 30
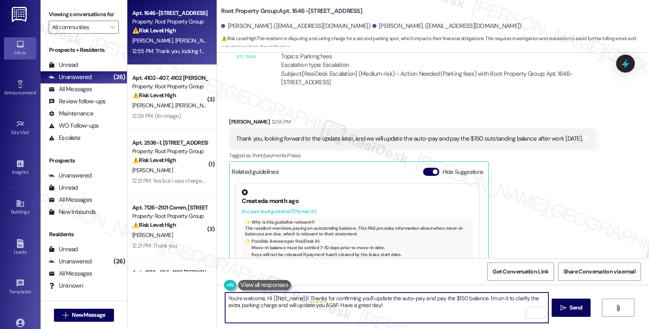
scroll to position [997, 0]
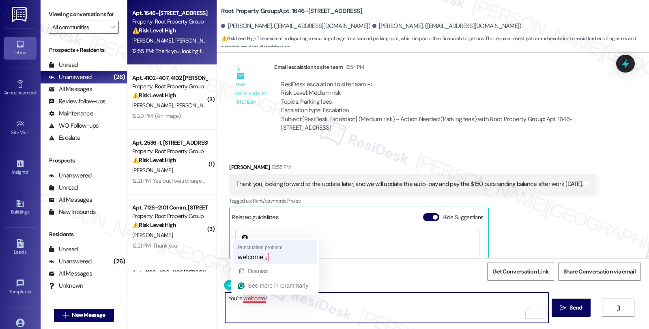
type textarea "You're welcome!"
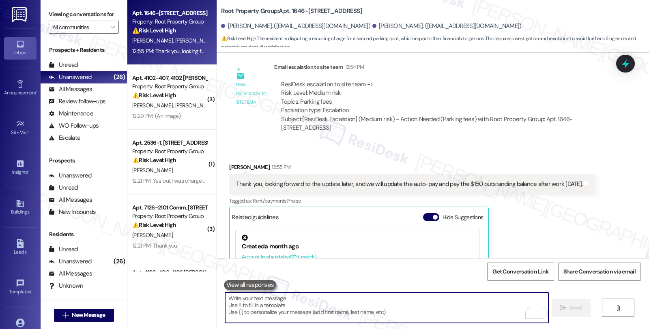
scroll to position [1087, 0]
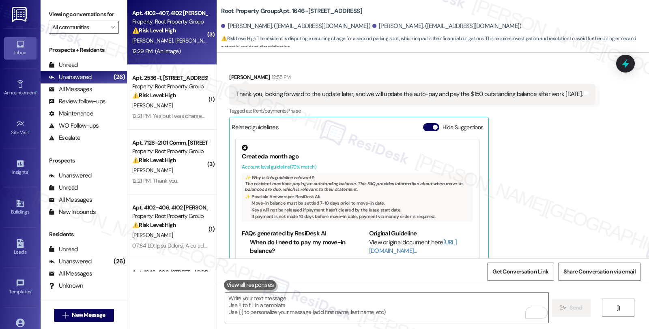
click at [165, 41] on span "C. Lewandowski" at bounding box center [153, 40] width 43 height 7
type textarea "Fetching suggested responses. Please feel free to read through the conversation…"
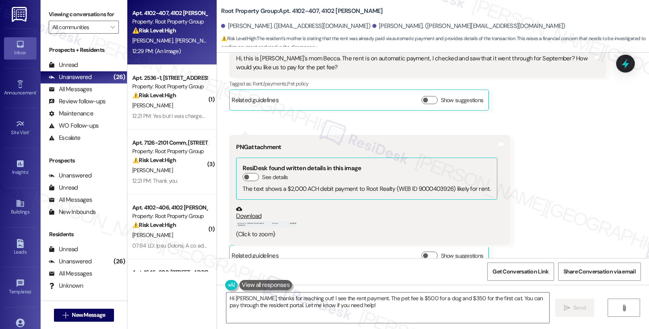
scroll to position [575, 0]
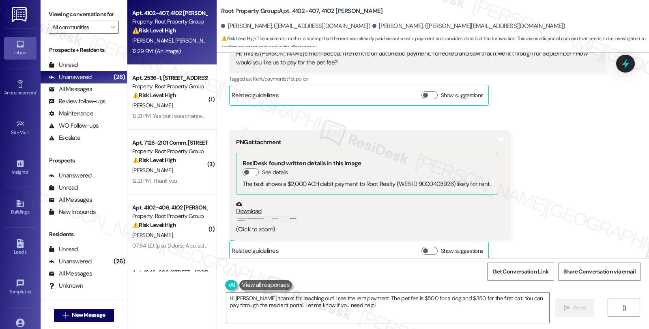
click at [265, 216] on button "Zoom image" at bounding box center [266, 219] width 61 height 7
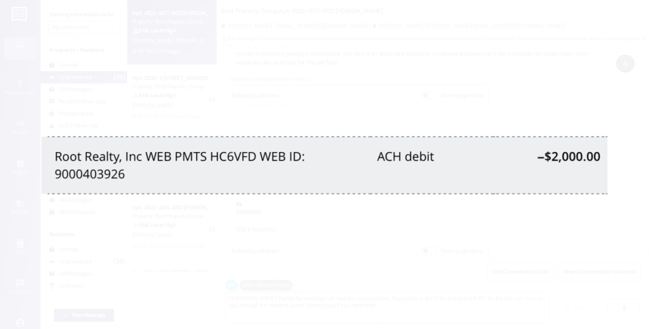
click at [299, 258] on button "Unzoom image" at bounding box center [324, 164] width 649 height 329
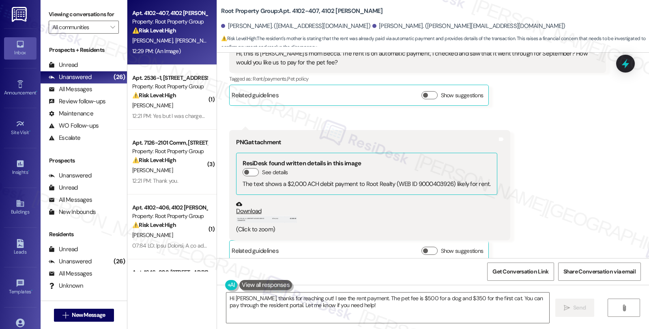
click at [277, 216] on button "Zoom image" at bounding box center [266, 219] width 61 height 7
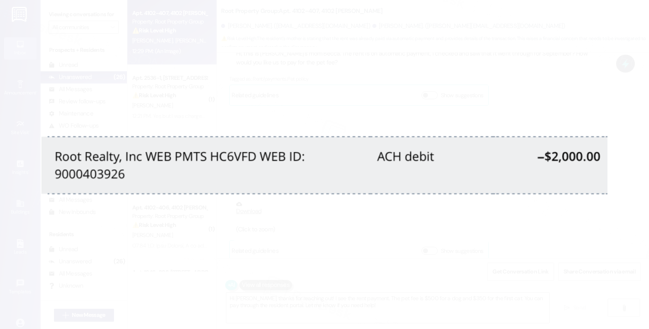
click at [431, 236] on button "Unzoom image" at bounding box center [324, 164] width 649 height 329
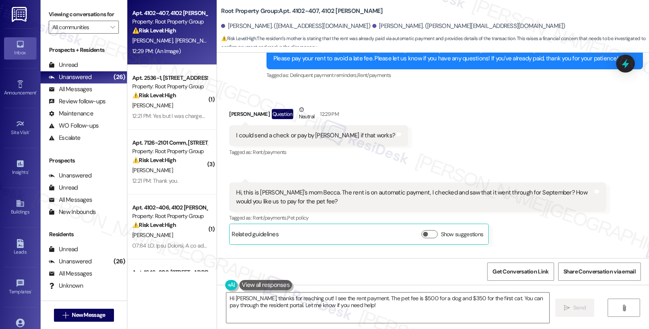
scroll to position [440, 0]
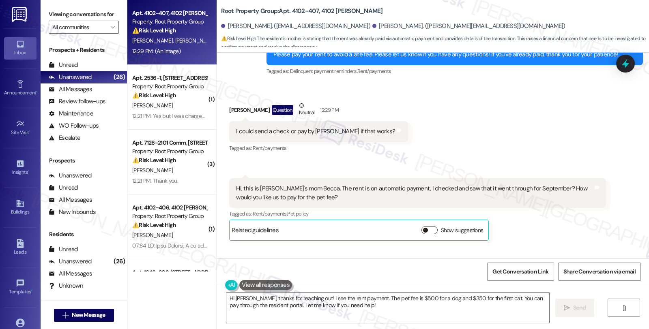
click at [423, 226] on button "Show suggestions" at bounding box center [429, 230] width 16 height 8
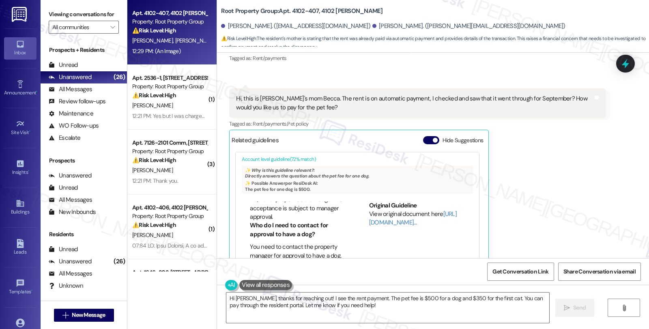
scroll to position [90, 0]
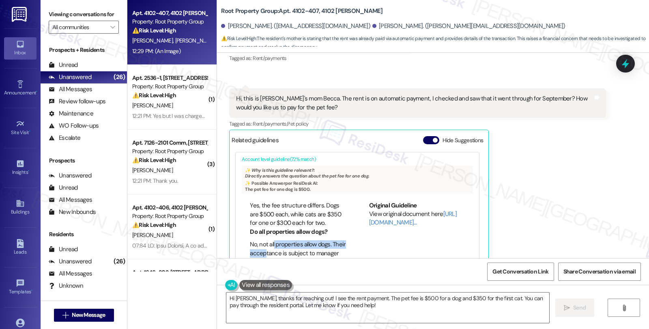
drag, startPoint x: 268, startPoint y: 236, endPoint x: 273, endPoint y: 244, distance: 8.9
click at [273, 244] on li "No, not all properties allow dogs. Their acceptance is subject to manager appro…" at bounding box center [298, 254] width 96 height 26
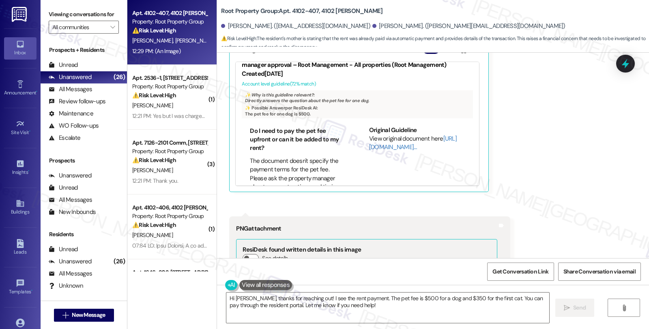
scroll to position [29, 0]
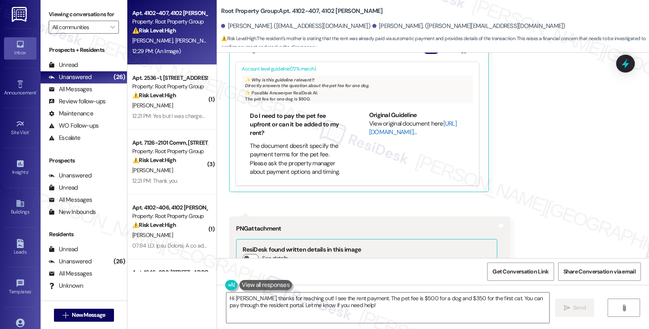
click at [376, 126] on link "[URL][DOMAIN_NAME]…" at bounding box center [413, 128] width 88 height 17
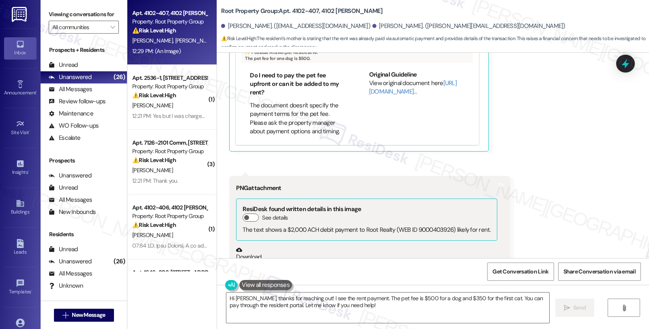
scroll to position [707, 0]
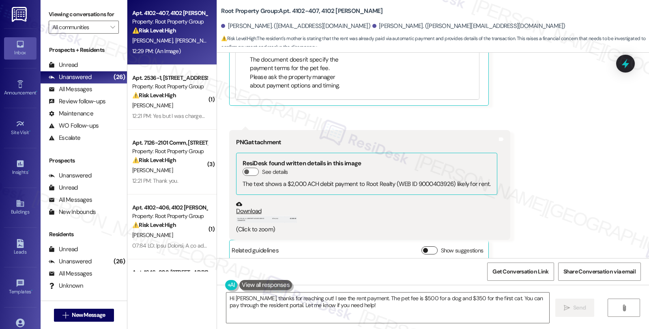
click at [431, 247] on button "Show suggestions" at bounding box center [429, 251] width 16 height 8
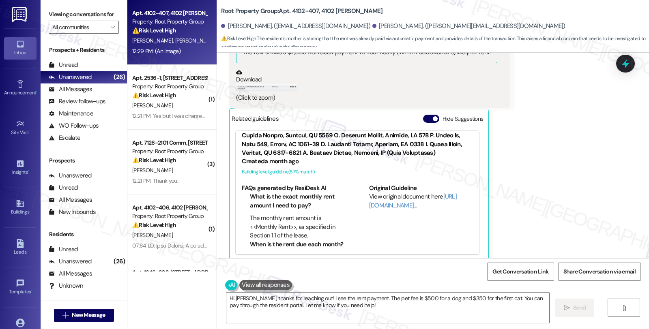
scroll to position [360, 0]
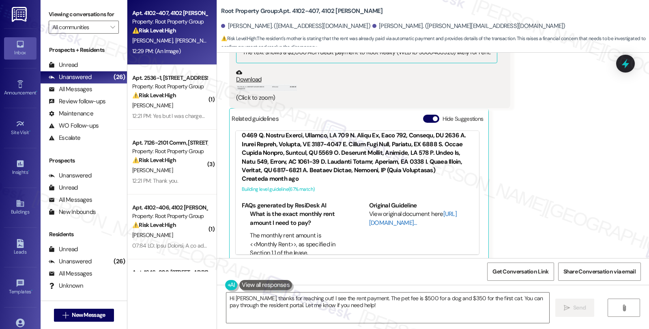
click at [378, 210] on link "[URL][DOMAIN_NAME]…" at bounding box center [413, 218] width 88 height 17
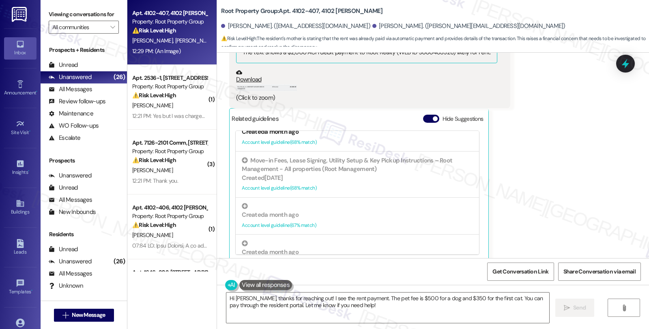
scroll to position [721, 0]
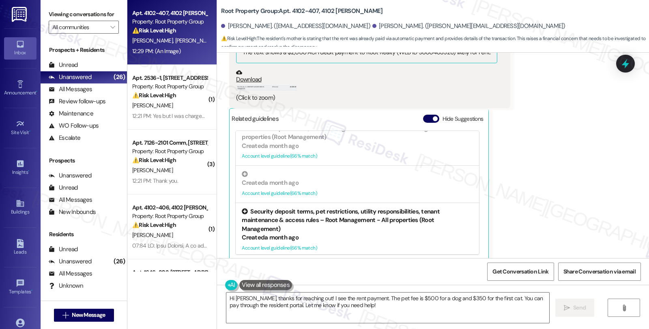
click at [347, 209] on div "Security deposit terms, pet restrictions, utility responsibilities, tenant main…" at bounding box center [357, 221] width 231 height 26
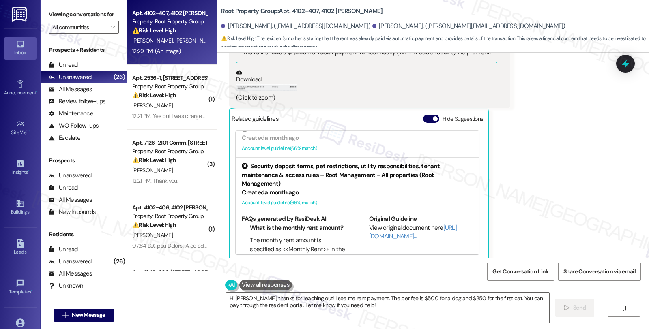
scroll to position [733, 0]
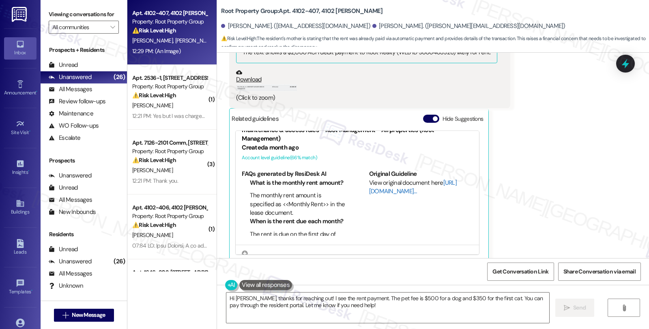
click at [383, 179] on link "[URL][DOMAIN_NAME]…" at bounding box center [413, 187] width 88 height 17
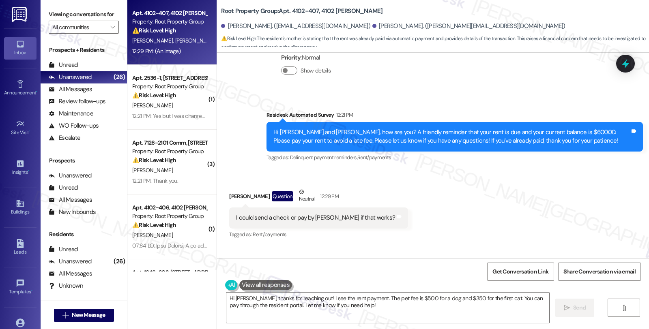
scroll to position [343, 0]
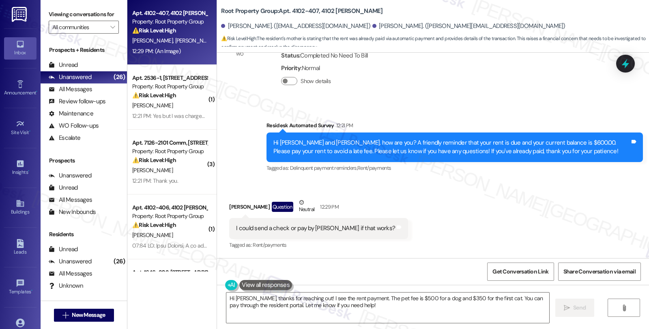
click at [534, 139] on div "Hi [PERSON_NAME] and [PERSON_NAME], how are you? A friendly reminder that your …" at bounding box center [451, 147] width 357 height 17
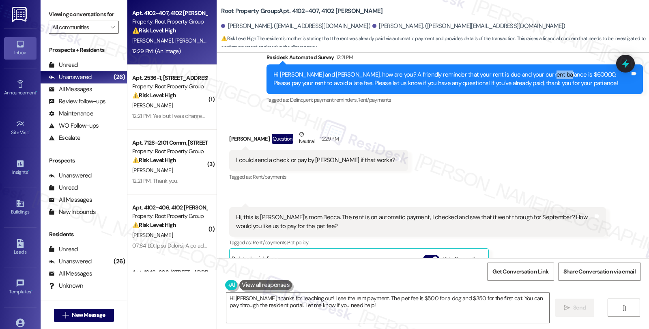
scroll to position [433, 0]
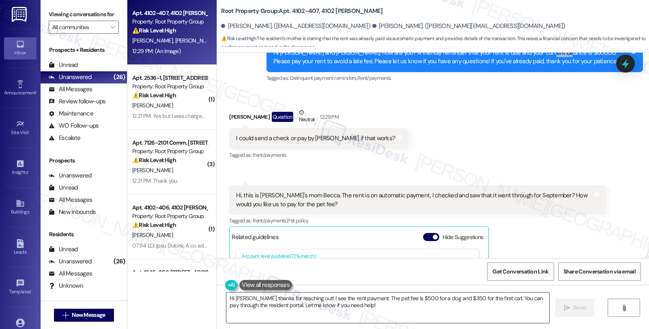
click at [445, 312] on textarea "Hi Becca, thanks for reaching out! I see the rent payment. The pet fee is $500 …" at bounding box center [387, 308] width 323 height 30
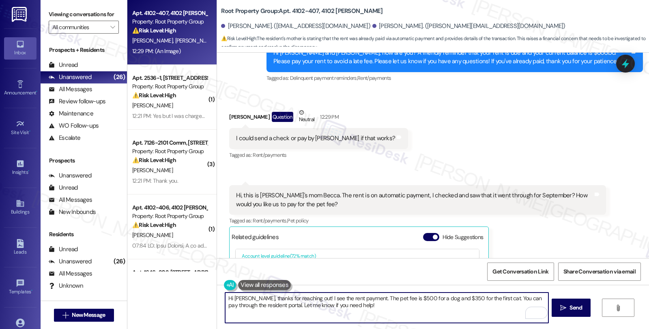
drag, startPoint x: 370, startPoint y: 307, endPoint x: 214, endPoint y: 292, distance: 157.3
click at [217, 292] on div "Hi Becca, thanks for reaching out! I see the rent payment. The pet fee is $500 …" at bounding box center [433, 315] width 432 height 61
paste textarea "They may pay online through their resident portal."
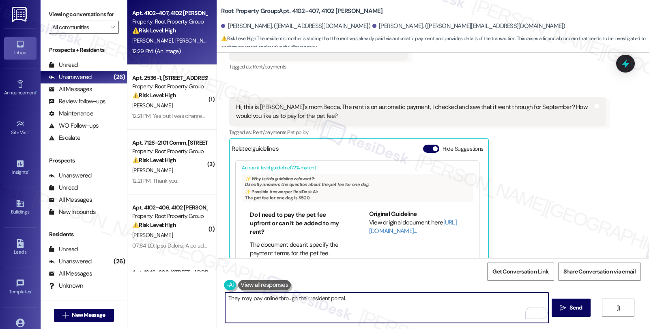
scroll to position [614, 0]
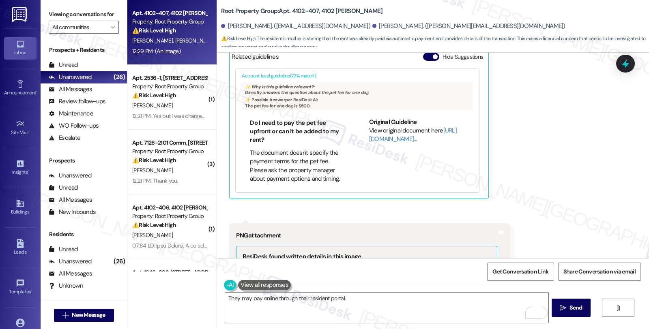
click at [566, 171] on div "Craig Lewandowski Question 12:29 PM Hi, this is Julia's mom Becca. The rent is …" at bounding box center [417, 102] width 376 height 194
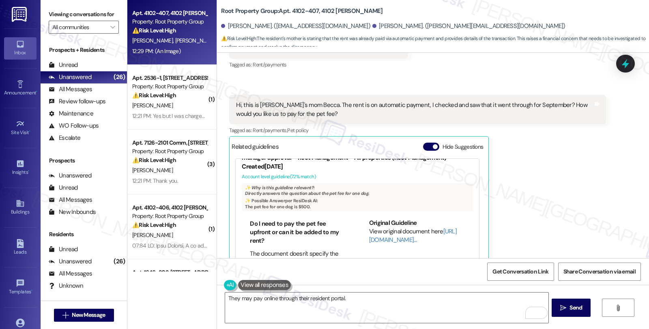
scroll to position [29, 0]
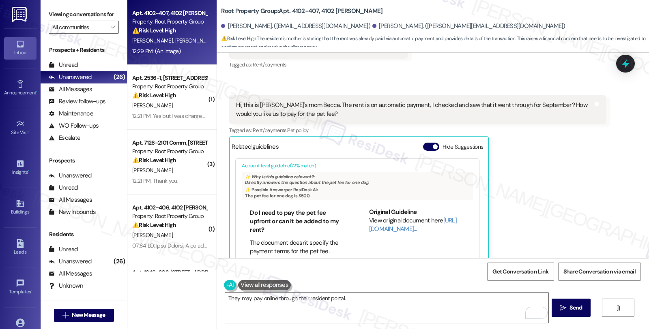
click at [288, 101] on div "Hi, this is [PERSON_NAME]'s mom Becca. The rent is on automatic payment, I chec…" at bounding box center [414, 109] width 357 height 17
copy div "Becca"
click at [225, 297] on textarea "They may pay online through their resident portal." at bounding box center [386, 308] width 323 height 30
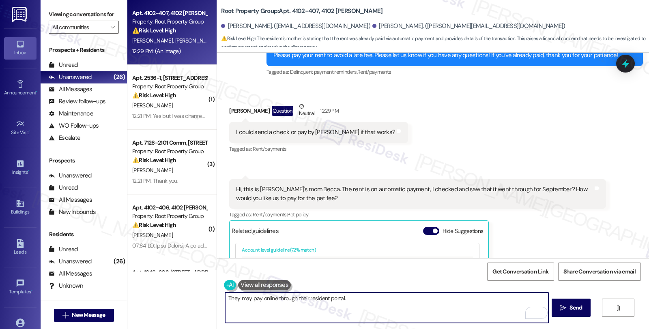
scroll to position [433, 0]
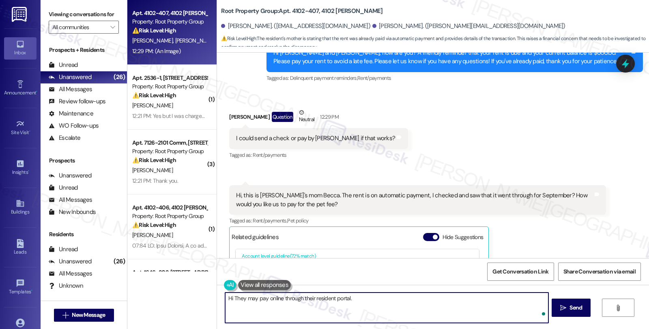
paste textarea "Becca"
click at [244, 299] on textarea "Hi Becca, I understand you'd like to know how to pay for pet fees. They may pay…" at bounding box center [386, 308] width 323 height 30
click at [408, 299] on textarea "Hi Becca, thanks for reaching out about I understand you'd like to know how to …" at bounding box center [386, 308] width 323 height 30
click at [324, 300] on textarea "Hi Becca, thanks for reaching out about pay for pet fees. They may pay online t…" at bounding box center [386, 308] width 323 height 30
click at [364, 297] on textarea "Hi Becca, thanks for reaching out about paying for pet fees. They may pay onlin…" at bounding box center [386, 308] width 323 height 30
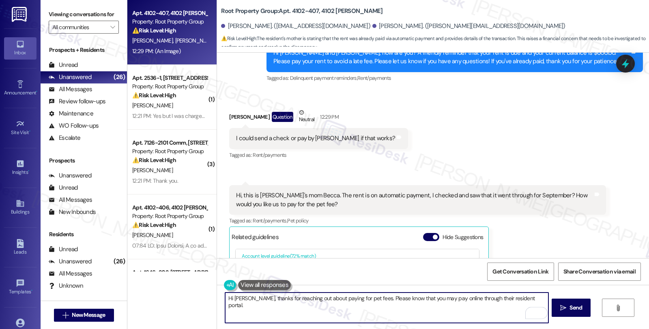
click at [471, 299] on textarea "Hi Becca, thanks for reaching out about paying for pet fees. Please know that y…" at bounding box center [386, 308] width 323 height 30
click at [524, 299] on textarea "Hi Becca, thanks for reaching out about paying for pet fees. Please know that y…" at bounding box center [386, 308] width 323 height 30
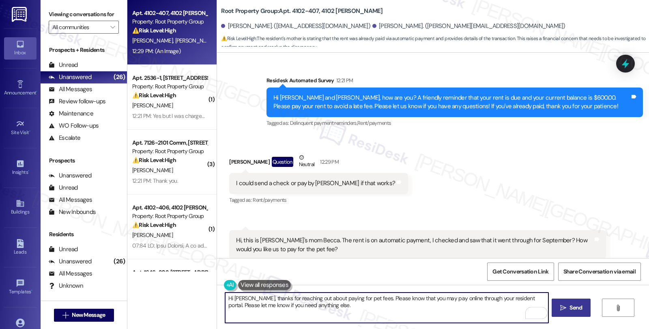
type textarea "Hi [PERSON_NAME], thanks for reaching out about paying for pet fees. Please kno…"
click at [568, 312] on span "Send" at bounding box center [576, 308] width 16 height 9
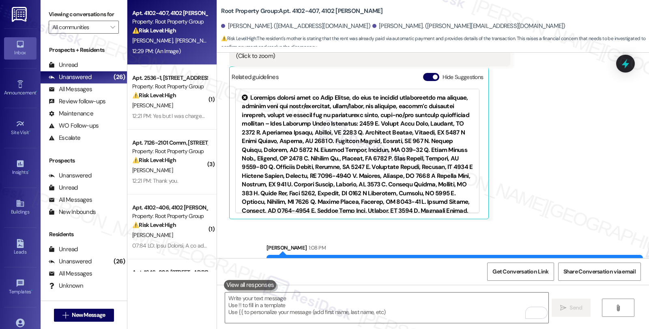
scroll to position [904, 0]
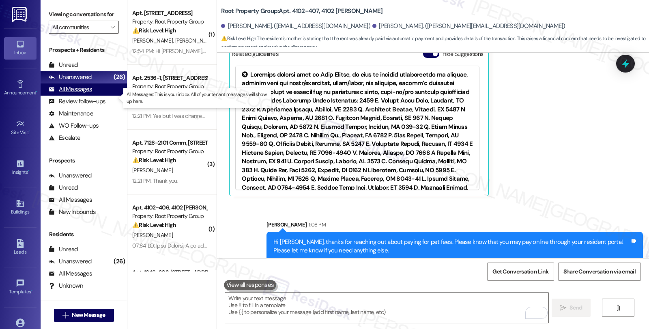
click at [83, 94] on div "All Messages" at bounding box center [70, 89] width 43 height 9
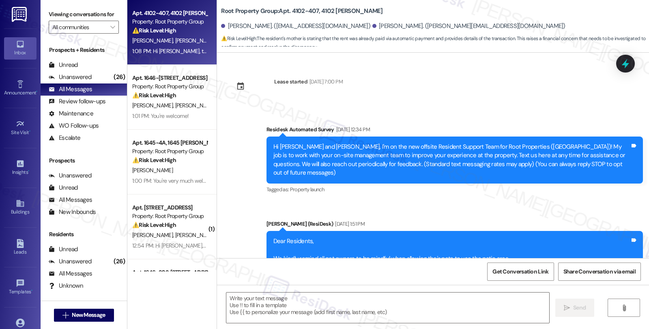
scroll to position [575, 0]
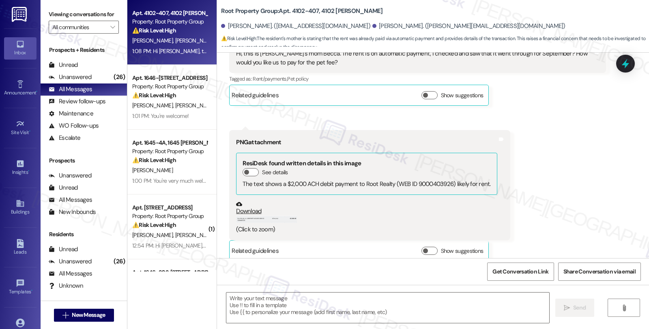
type textarea "Fetching suggested responses. Please feel free to read through the conversation…"
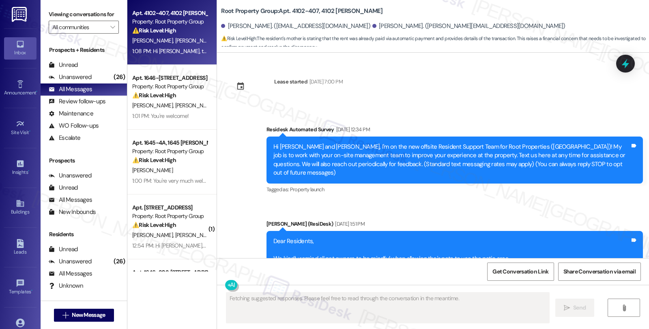
scroll to position [652, 0]
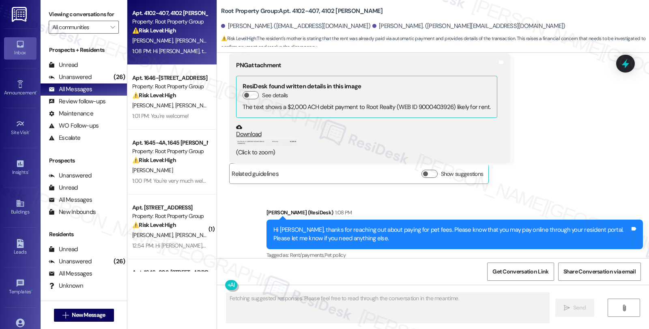
click at [277, 139] on button "Zoom image" at bounding box center [266, 142] width 61 height 7
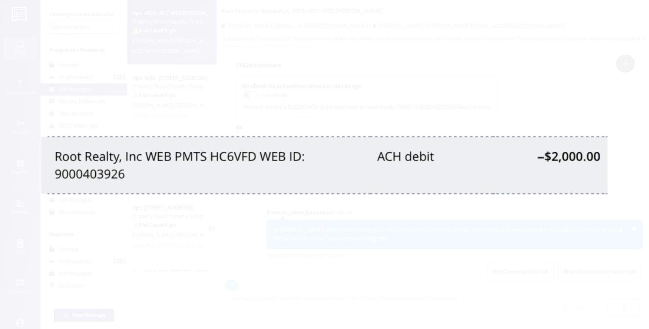
click at [473, 71] on button "Unzoom image" at bounding box center [324, 164] width 649 height 329
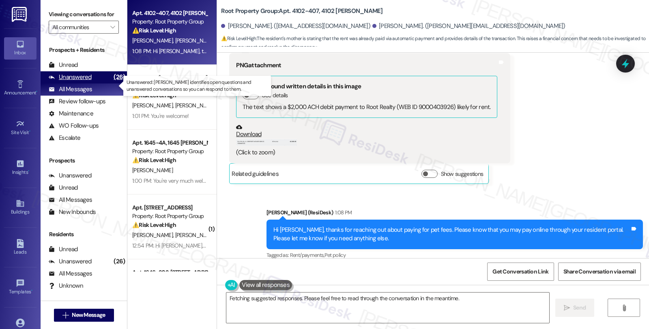
click at [83, 82] on div "Unanswered" at bounding box center [70, 77] width 43 height 9
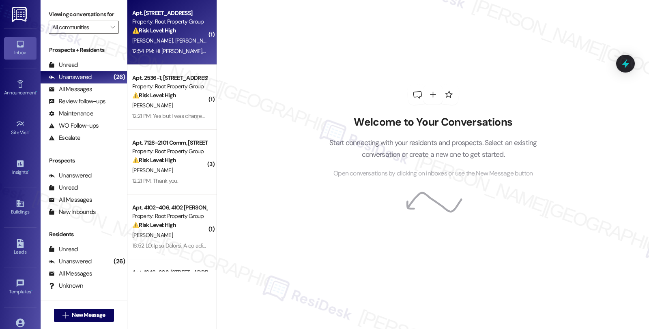
click at [148, 23] on div "Property: Root Property Group" at bounding box center [169, 21] width 75 height 9
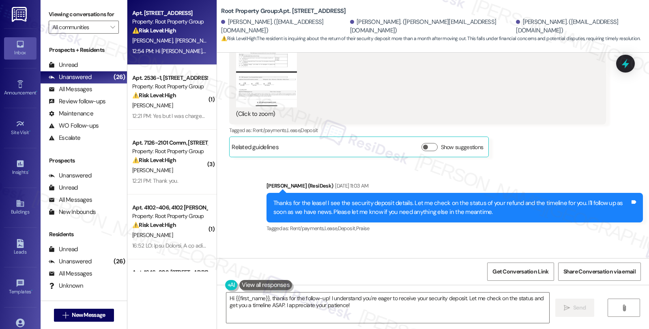
scroll to position [634, 0]
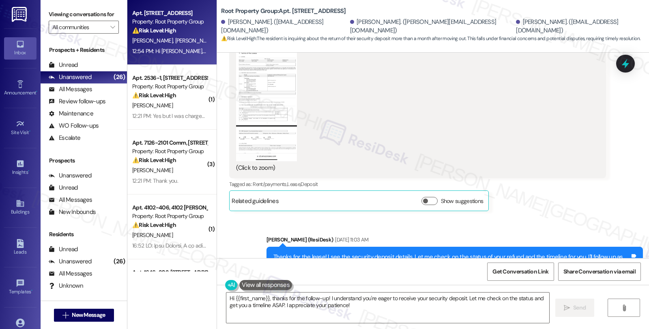
click at [270, 111] on button "Zoom image" at bounding box center [266, 96] width 61 height 132
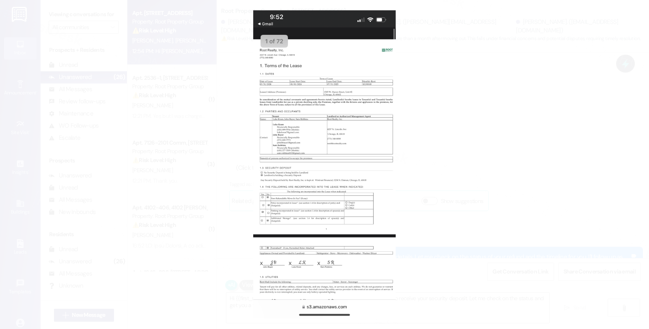
click at [464, 118] on button "Unzoom image" at bounding box center [324, 164] width 649 height 329
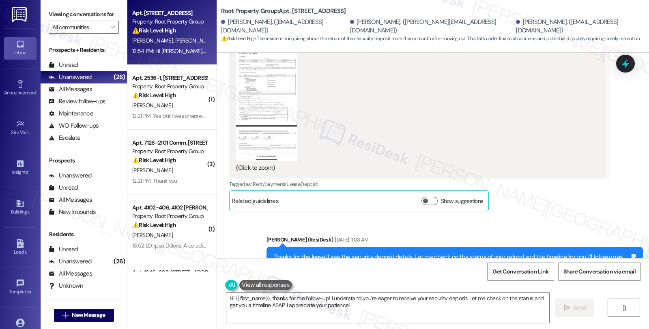
click at [246, 116] on button "Zoom image" at bounding box center [266, 96] width 61 height 132
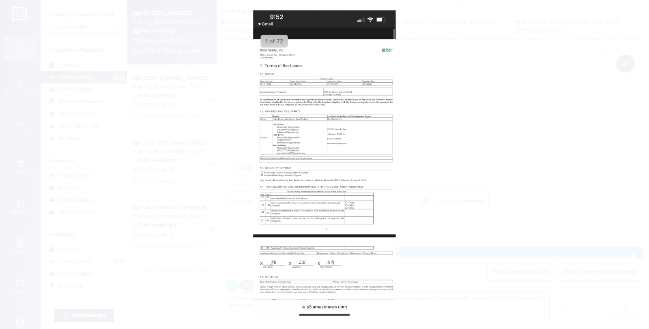
click at [426, 116] on button "Unzoom image" at bounding box center [324, 164] width 649 height 329
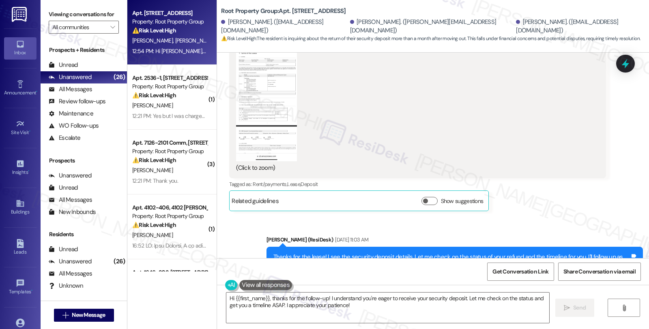
click at [561, 134] on div "(Click to zoom)" at bounding box center [414, 101] width 357 height 143
click at [256, 129] on button "Zoom image" at bounding box center [266, 96] width 61 height 132
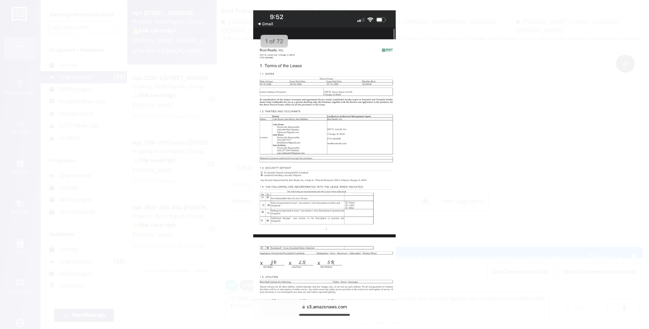
click at [322, 172] on button "Unzoom image" at bounding box center [324, 164] width 649 height 329
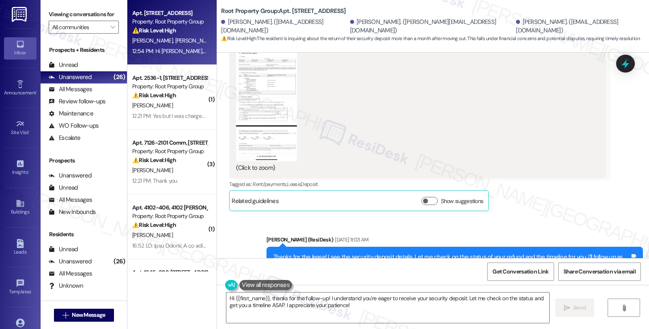
click at [256, 107] on button "Zoom image" at bounding box center [266, 96] width 61 height 132
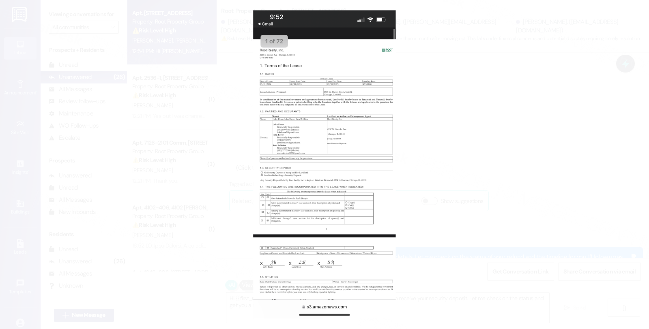
click at [522, 107] on button "Unzoom image" at bounding box center [324, 164] width 649 height 329
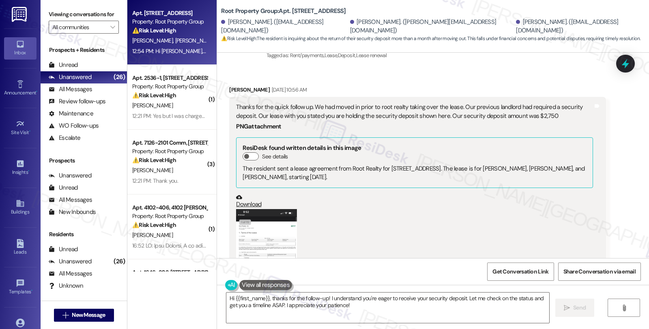
scroll to position [453, 0]
click at [246, 196] on link "Download" at bounding box center [414, 202] width 357 height 14
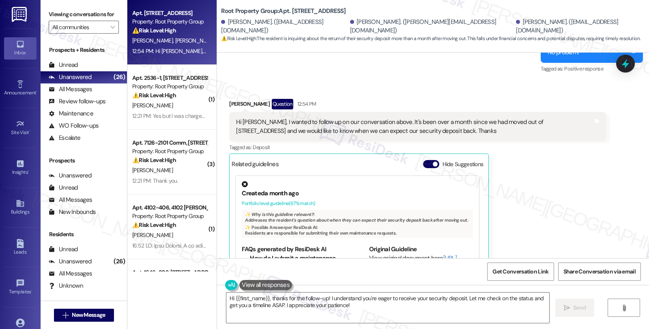
scroll to position [21, 0]
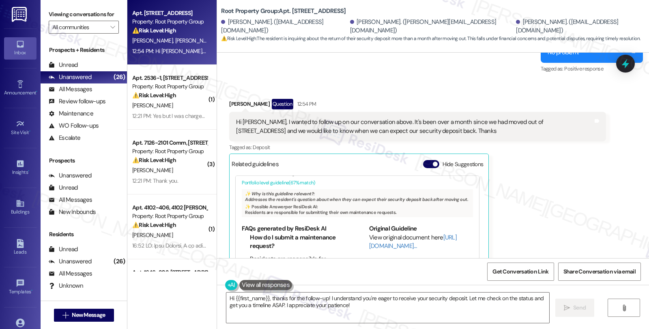
click at [229, 99] on div "Luke Kram Question 12:54 PM" at bounding box center [417, 105] width 376 height 13
copy div "Luke"
click at [231, 298] on textarea "Hi {{first_name}}, thanks for the follow-up! I understand you're eager to recei…" at bounding box center [387, 308] width 323 height 30
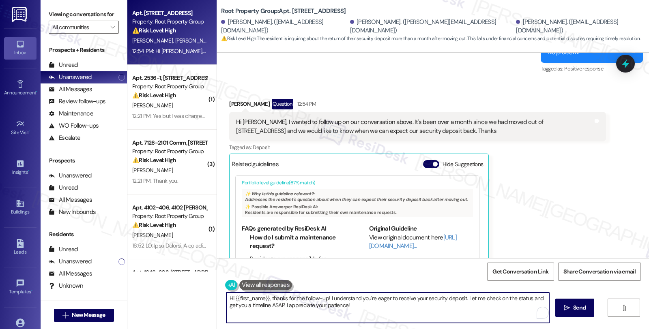
paste textarea "Luke"
click at [345, 299] on textarea "Hi Luke, thanks for checking in. nks for the follow-up! I understand you're eag…" at bounding box center [386, 308] width 323 height 30
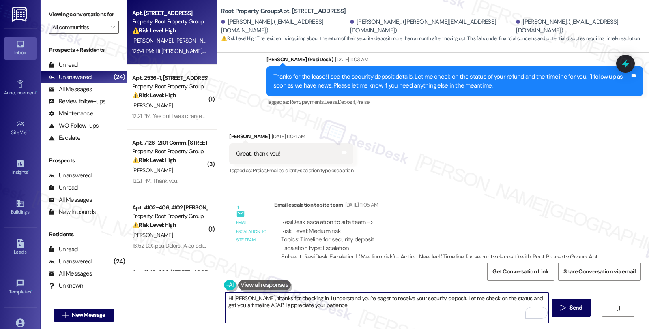
scroll to position [814, 0]
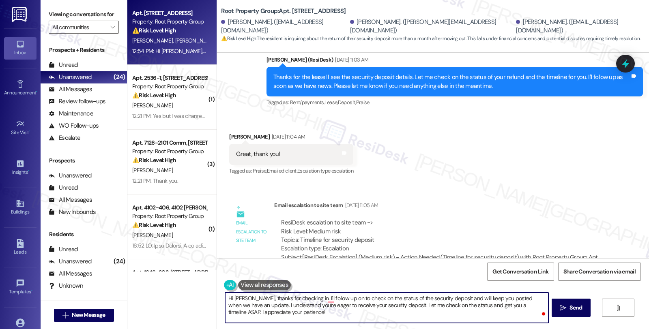
click at [513, 306] on textarea "Hi Luke, thanks for checking in. I'll follow up on to check on the status of th…" at bounding box center [386, 308] width 323 height 30
click at [423, 307] on textarea "Hi Luke, thanks for checking in. I'll follow up to check on the status of the s…" at bounding box center [386, 308] width 323 height 30
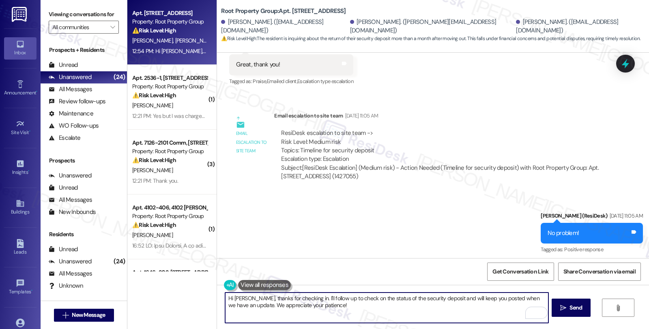
scroll to position [905, 0]
click at [340, 309] on textarea "Hi Luke, thanks for checking in. I'll follow up to check on the status of the s…" at bounding box center [386, 308] width 323 height 30
type textarea "Hi Luke, thanks for checking in. I'll follow up to check on the status of the s…"
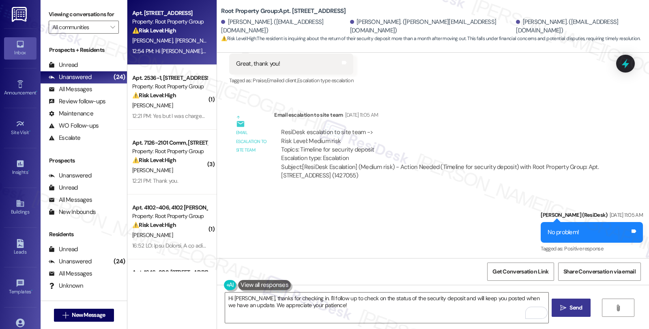
click at [578, 307] on span "Send" at bounding box center [575, 308] width 13 height 9
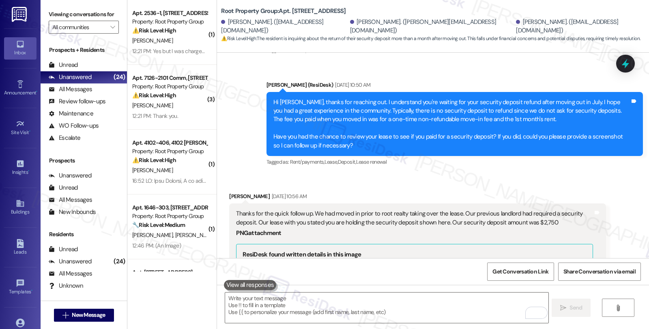
scroll to position [339, 0]
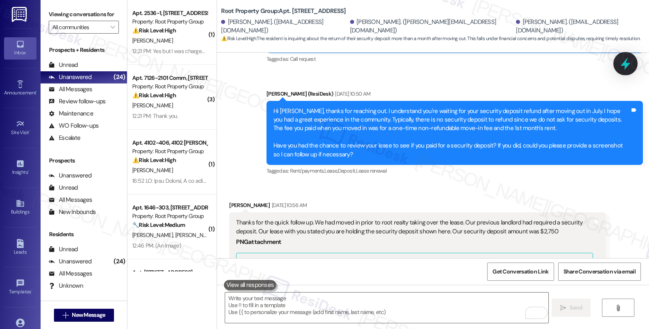
click at [622, 63] on icon at bounding box center [626, 64] width 14 height 14
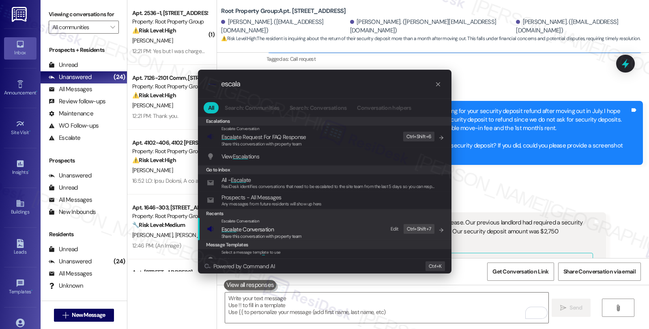
type input "escala"
click at [263, 230] on span "Escala te Conversation" at bounding box center [247, 229] width 52 height 7
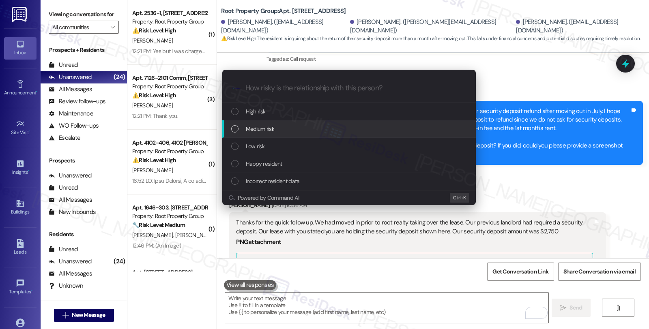
click at [269, 134] on div "Medium risk" at bounding box center [349, 128] width 254 height 17
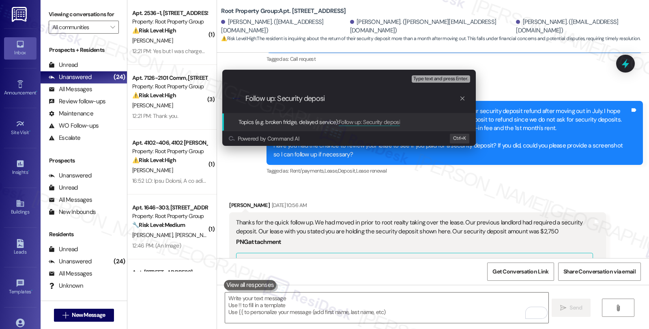
type input "Follow up: Security deposit"
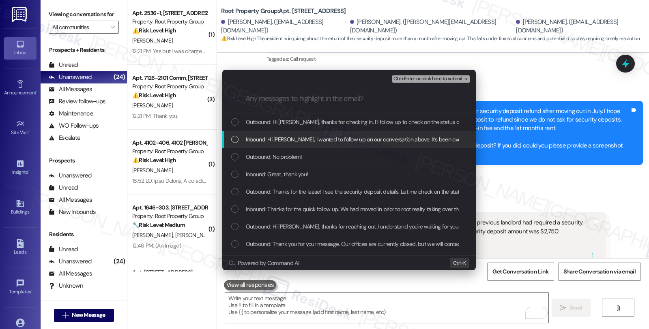
click at [271, 140] on span "Inbound: Hi Sarah, I wanted to follow up on our conversation above. It's been o…" at bounding box center [519, 139] width 546 height 9
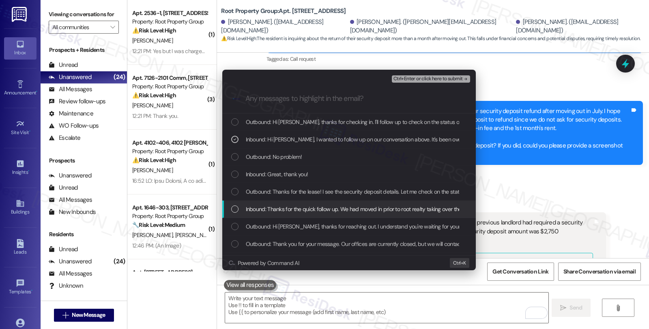
click at [290, 212] on span "Inbound: Thanks for the quick follow up. We had moved in prior to root realty t…" at bounding box center [563, 209] width 634 height 9
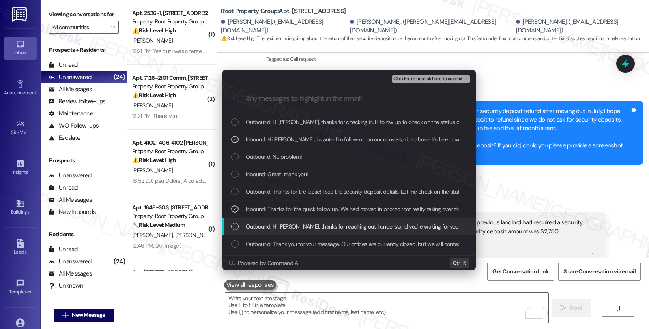
scroll to position [45, 0]
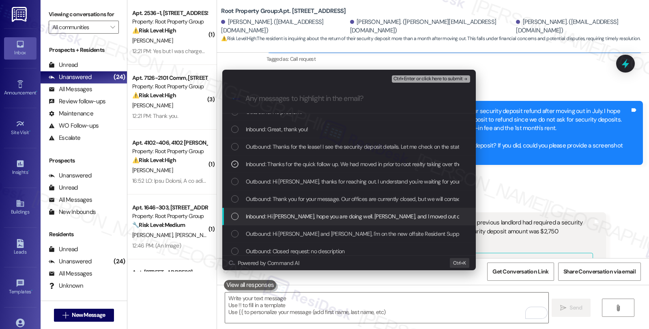
click at [358, 211] on div "Inbound: Hi Sarah, hope you are doing well. John, Sam, and I moved out of the r…" at bounding box center [349, 216] width 254 height 17
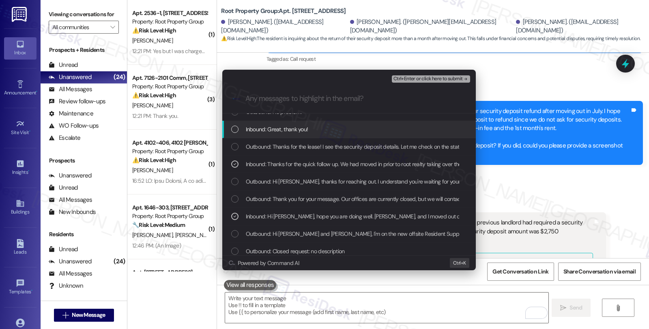
click at [398, 76] on span "Ctrl+Enter or click here to submit" at bounding box center [427, 79] width 69 height 6
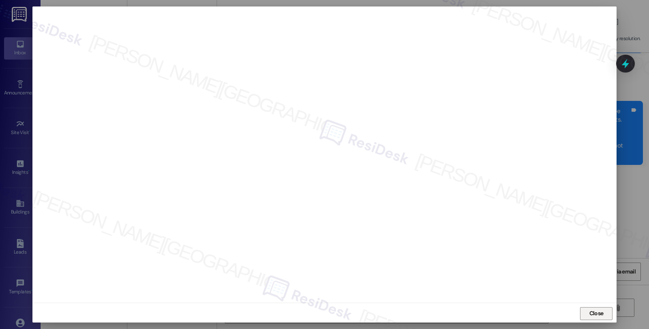
click at [593, 315] on span "Close" at bounding box center [596, 313] width 14 height 9
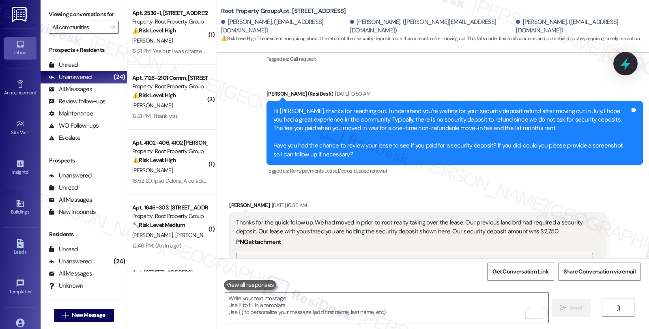
click at [620, 61] on icon at bounding box center [626, 64] width 14 height 14
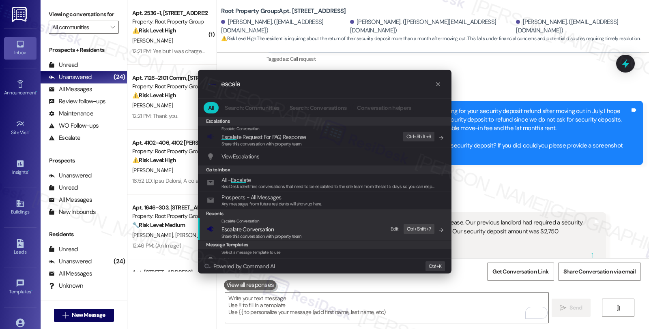
type input "escala"
click at [259, 229] on span "Escala te Conversation" at bounding box center [247, 229] width 52 height 7
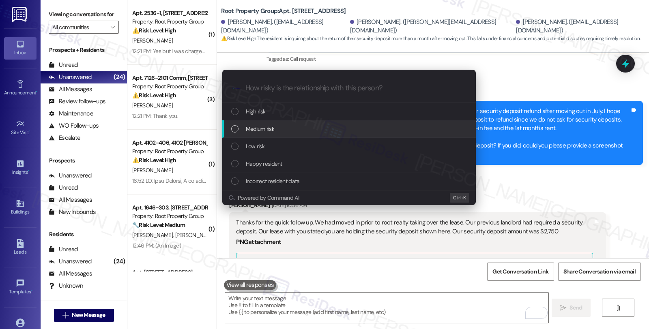
click at [264, 130] on span "Medium risk" at bounding box center [260, 129] width 28 height 9
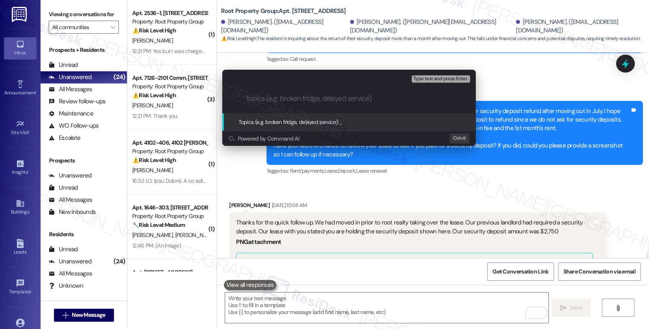
paste input "Luke"
click at [254, 98] on input "Luke" at bounding box center [352, 99] width 214 height 9
type input "Follow up: security deposit"
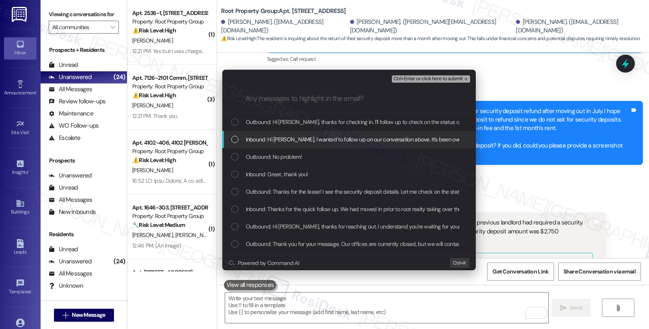
click at [261, 141] on span "Inbound: Hi Sarah, I wanted to follow up on our conversation above. It's been o…" at bounding box center [519, 139] width 546 height 9
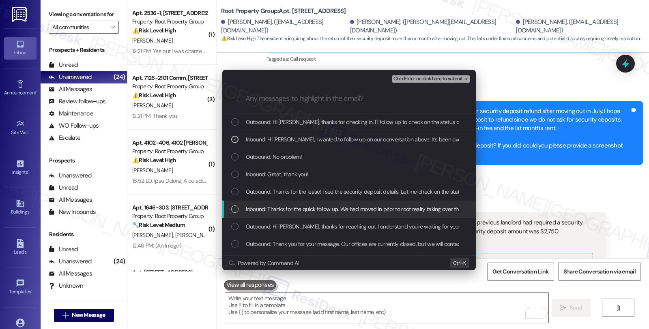
click at [280, 208] on span "Inbound: Thanks for the quick follow up. We had moved in prior to root realty t…" at bounding box center [563, 209] width 634 height 9
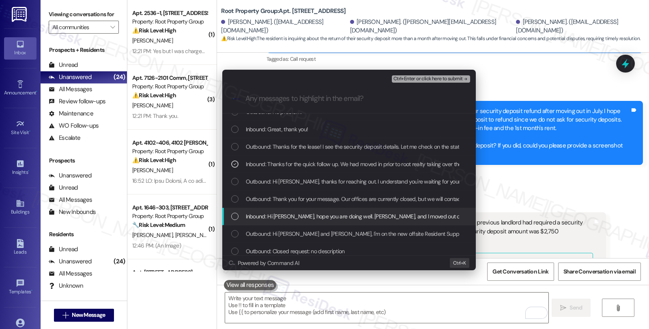
click at [290, 215] on span "Inbound: Hi Sarah, hope you are doing well. John, Sam, and I moved out of the r…" at bounding box center [645, 216] width 798 height 9
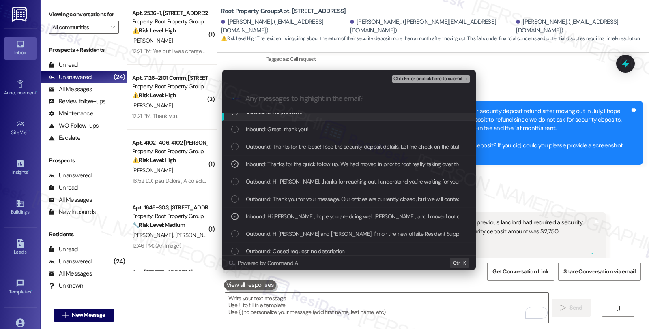
click at [427, 76] on span "Ctrl+Enter or click here to submit" at bounding box center [427, 79] width 69 height 6
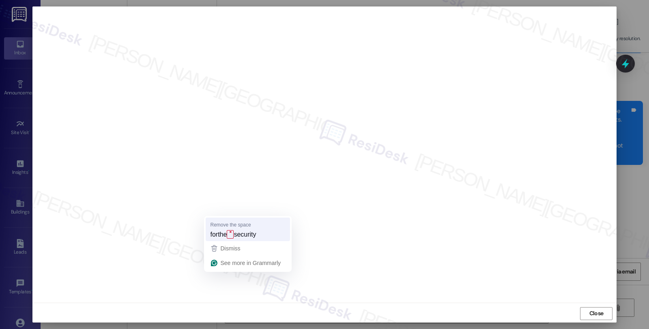
click at [227, 234] on span "forthe" at bounding box center [219, 234] width 17 height 9
click at [224, 236] on strong "for the" at bounding box center [221, 234] width 20 height 9
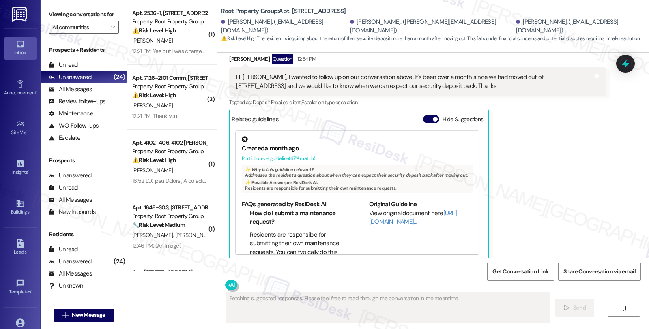
scroll to position [1207, 0]
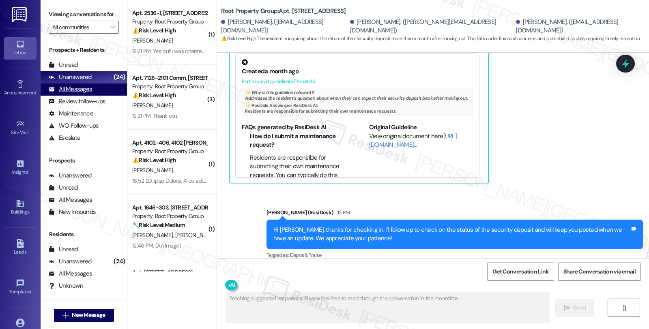
click at [79, 94] on div "All Messages" at bounding box center [70, 89] width 43 height 9
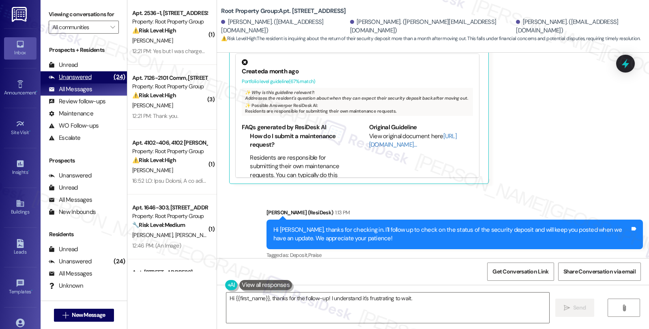
type textarea "Hi {{first_name}}, thanks for the follow-up! I understand it's frustrating to w…"
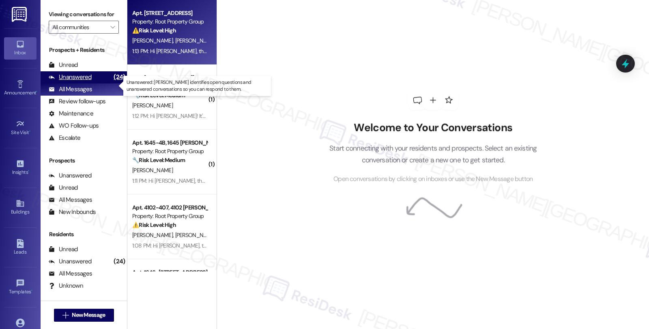
click at [82, 82] on div "Unanswered" at bounding box center [70, 77] width 43 height 9
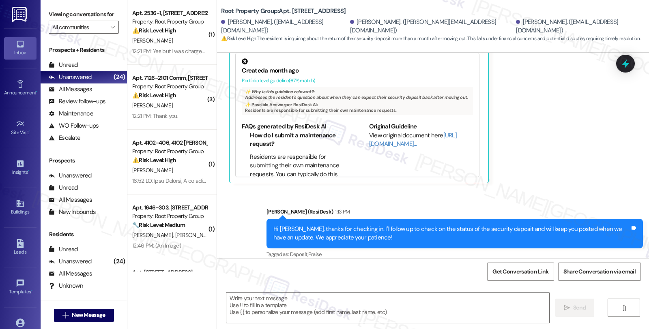
type textarea "Fetching suggested responses. Please feel free to read through the conversation…"
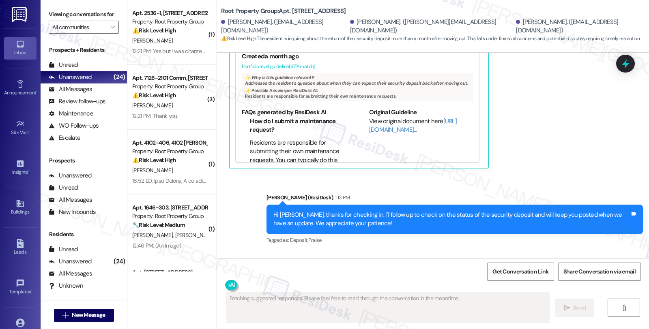
scroll to position [1372, 0]
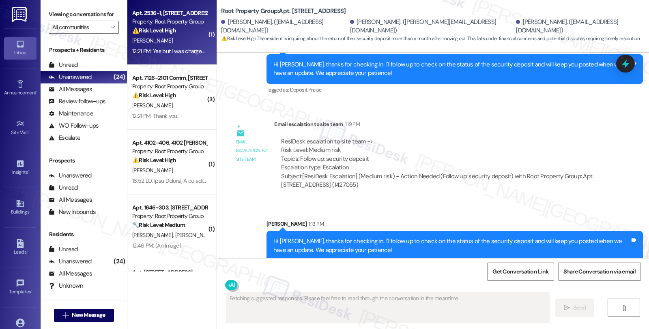
click at [148, 30] on strong "⚠️ Risk Level: High" at bounding box center [154, 30] width 44 height 7
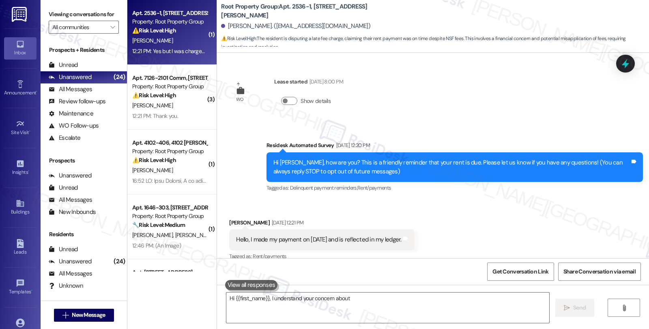
scroll to position [1493, 0]
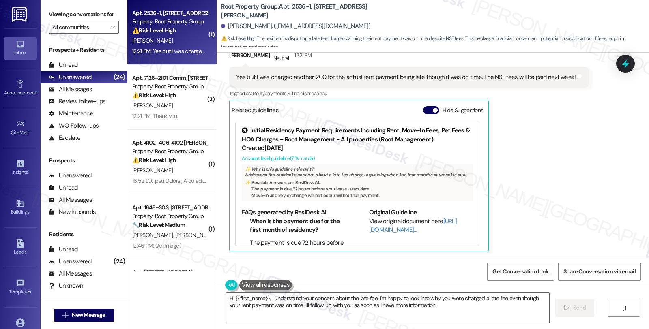
type textarea "Hi {{first_name}}, I understand your concern about the late fee. I'm happy to l…"
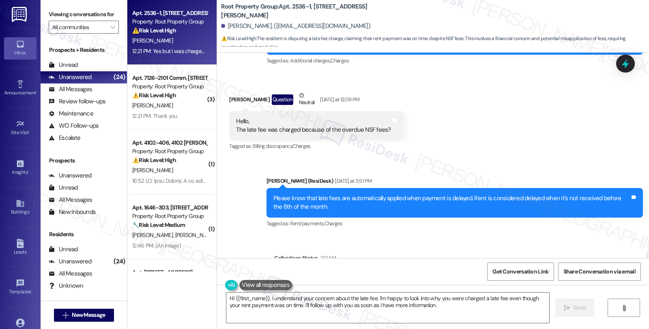
scroll to position [1132, 0]
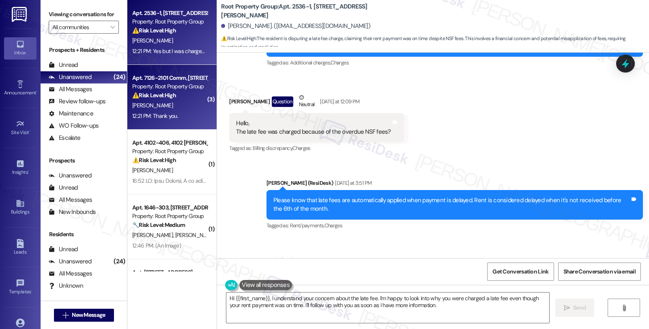
click at [193, 97] on div "⚠️ Risk Level: High The resident is disputing potential late fees based on a pa…" at bounding box center [169, 95] width 75 height 9
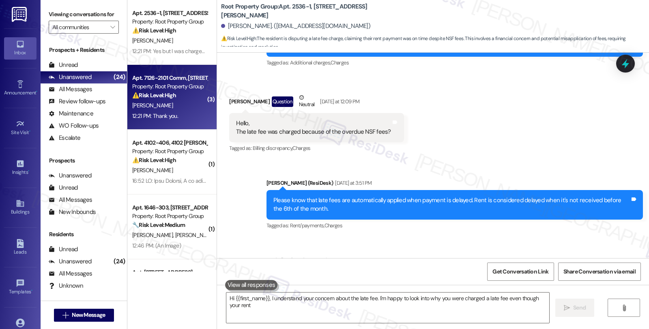
type textarea "Hi {{first_name}}, I understand your concern about the late fee. I'm happy to l…"
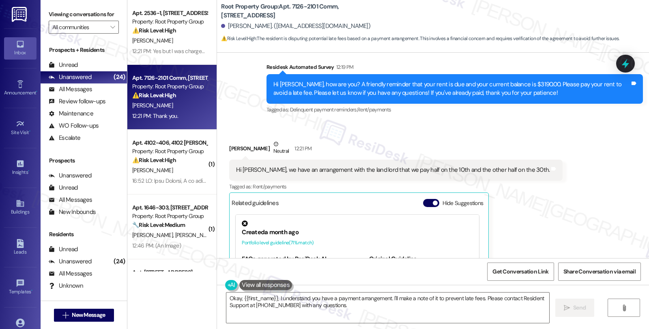
scroll to position [273, 0]
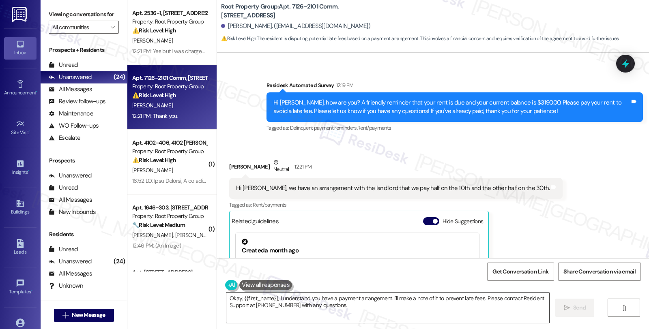
click at [230, 294] on textarea "Okay, {{first_name}}, I understand you have a payment arrangement. I'll make a …" at bounding box center [387, 308] width 323 height 30
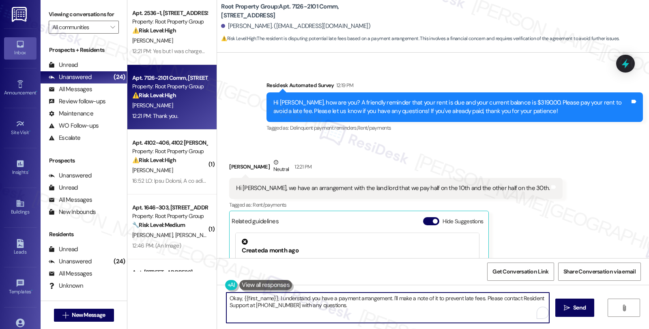
click at [230, 294] on textarea "Okay, {{first_name}}, I understand you have a payment arrangement. I'll make a …" at bounding box center [387, 308] width 323 height 30
click at [375, 299] on textarea "Hi {{first_name}}, I understand you have a payment arrangement. I'll make a not…" at bounding box center [386, 308] width 323 height 30
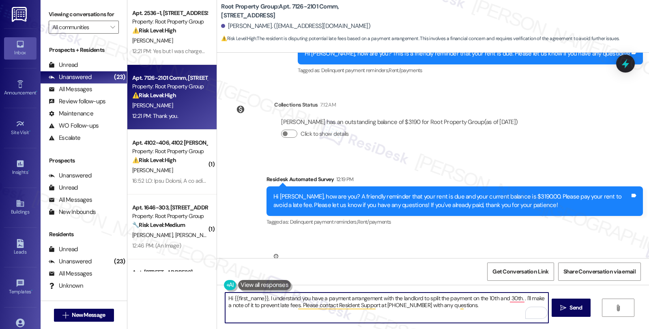
scroll to position [183, 0]
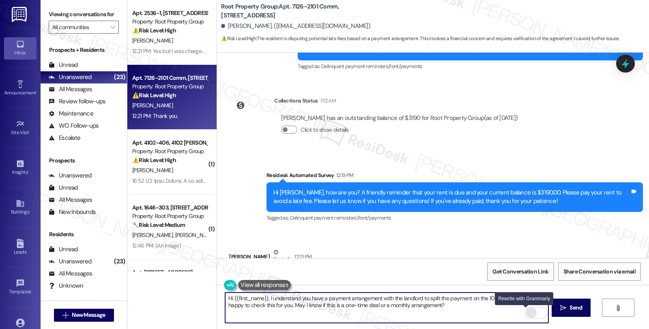
type textarea "Hi {{first_name}}, I understand you have a payment arrangement with the landlor…"
click at [527, 311] on div "Rewrite with Grammarly" at bounding box center [531, 313] width 9 height 9
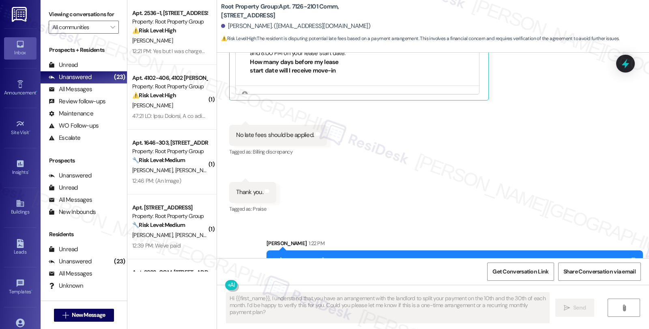
scroll to position [564, 0]
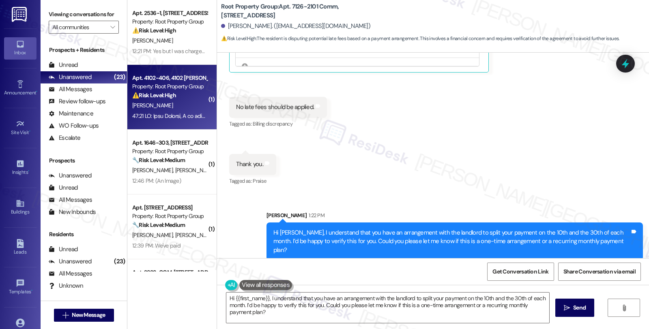
click at [160, 110] on div "[PERSON_NAME]" at bounding box center [169, 106] width 77 height 10
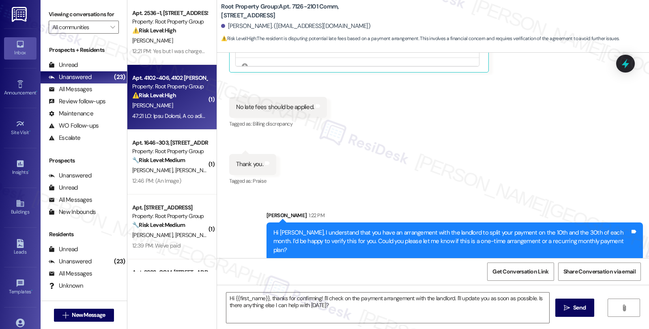
type textarea "Fetching suggested responses. Please feel free to read through the conversation…"
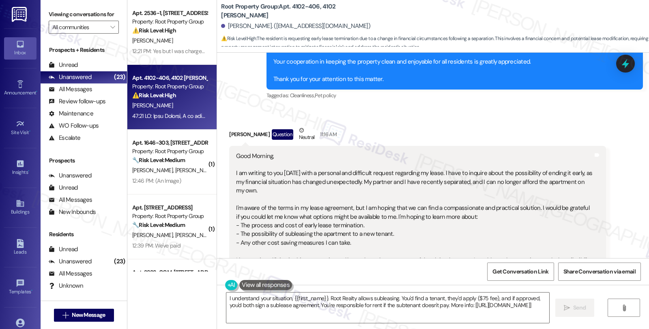
scroll to position [355, 0]
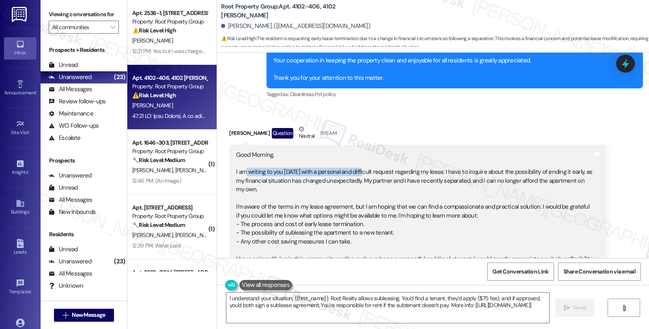
drag, startPoint x: 241, startPoint y: 166, endPoint x: 358, endPoint y: 166, distance: 116.8
click at [358, 166] on div "Good Morning, I am writing to you [DATE] with a personal and difficult request …" at bounding box center [414, 238] width 357 height 174
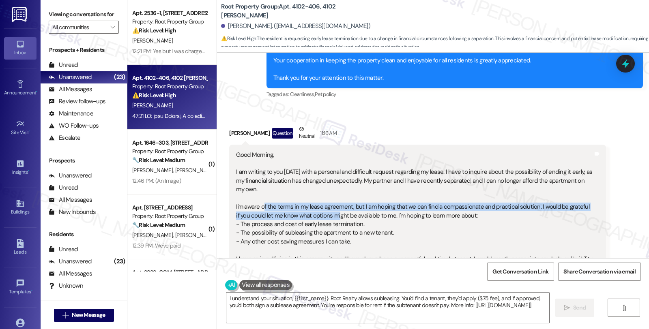
drag, startPoint x: 258, startPoint y: 190, endPoint x: 330, endPoint y: 196, distance: 72.5
click at [330, 196] on div "Good Morning, I am writing to you [DATE] with a personal and difficult request …" at bounding box center [414, 238] width 357 height 174
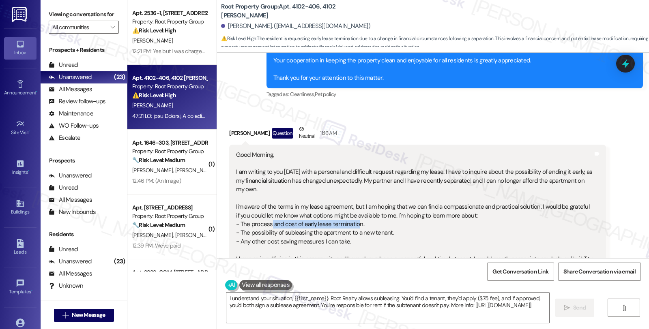
drag, startPoint x: 266, startPoint y: 207, endPoint x: 350, endPoint y: 207, distance: 84.4
click at [350, 207] on div "Good Morning, I am writing to you [DATE] with a personal and difficult request …" at bounding box center [414, 238] width 357 height 174
drag, startPoint x: 245, startPoint y: 218, endPoint x: 348, endPoint y: 218, distance: 103.4
click at [348, 218] on div "Good Morning, I am writing to you [DATE] with a personal and difficult request …" at bounding box center [414, 238] width 357 height 174
drag, startPoint x: 248, startPoint y: 245, endPoint x: 369, endPoint y: 243, distance: 121.3
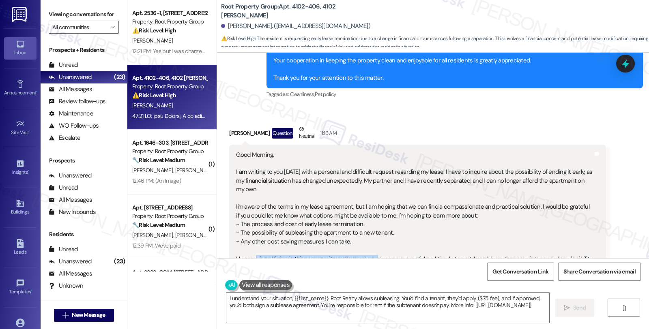
click at [369, 243] on div "Good Morning, I am writing to you today with a personal and difficult request r…" at bounding box center [414, 238] width 357 height 174
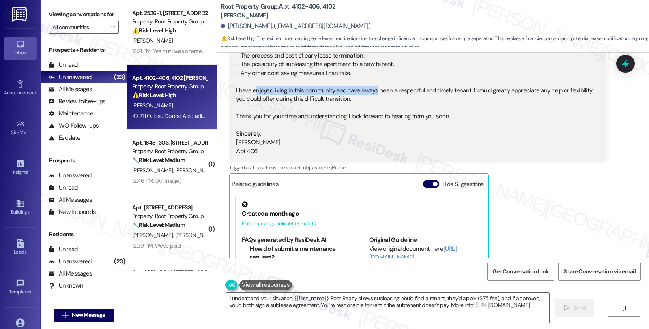
scroll to position [535, 0]
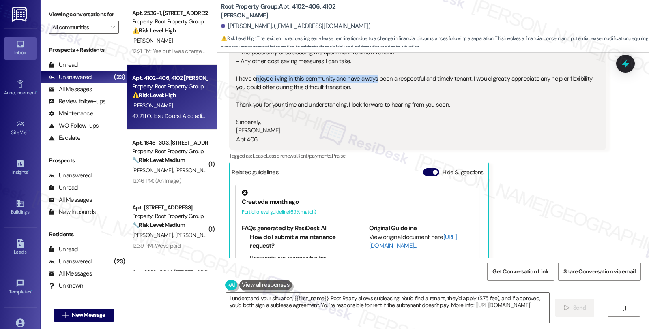
click at [377, 233] on link "[URL][DOMAIN_NAME]…" at bounding box center [413, 241] width 88 height 17
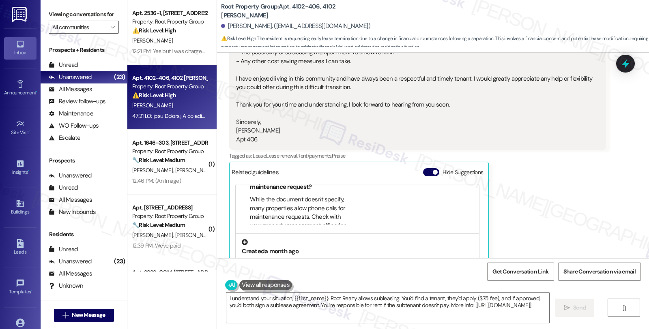
click at [325, 239] on div at bounding box center [357, 243] width 231 height 9
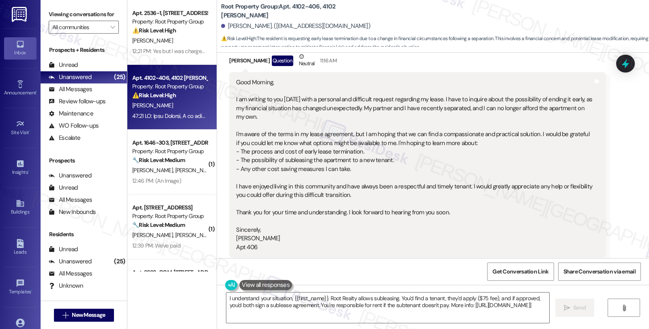
scroll to position [445, 0]
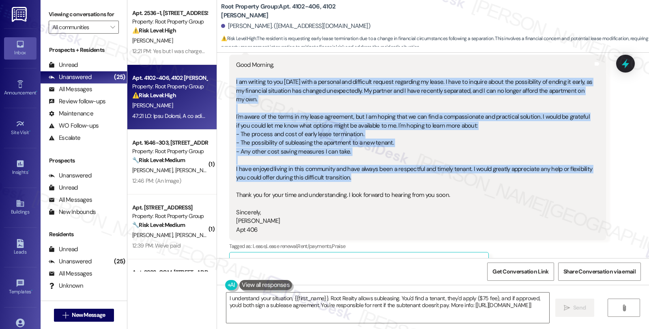
drag, startPoint x: 358, startPoint y: 157, endPoint x: 228, endPoint y: 71, distance: 155.9
click at [229, 71] on div "Good Morning, I am writing to you today with a personal and difficult request r…" at bounding box center [417, 148] width 376 height 186
copy div "I am writing to you today with a personal and difficult request regarding my le…"
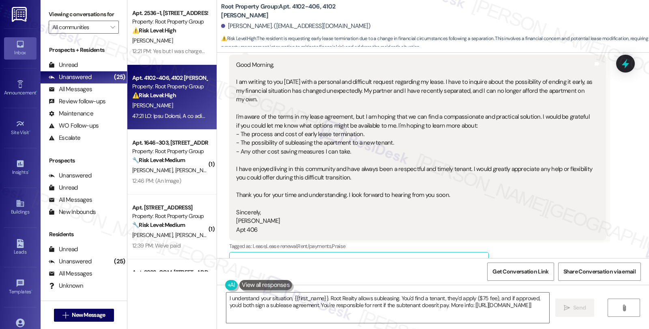
click at [233, 28] on div "Jonathan Koborsi. (jonkoborsi@gmail.com)" at bounding box center [295, 26] width 149 height 9
copy div "Jonathan"
drag, startPoint x: 223, startPoint y: 299, endPoint x: 230, endPoint y: 299, distance: 6.5
click at [226, 298] on textarea "I understand your situation, {{first_name}}. Root Realty allows subleasing. You…" at bounding box center [387, 308] width 323 height 30
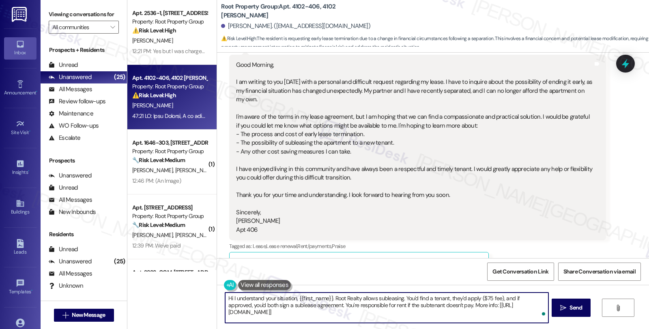
paste textarea "Jonathan"
paste textarea "thank you for reaching out and for sharing what's going on—I'm really sorry to …"
click at [526, 300] on textarea "Hi Jonathan, thank you for reaching out and for sharing what's going on—I'm rea…" at bounding box center [386, 308] width 323 height 30
click at [362, 303] on textarea "Hi Jonathan, thank you for reaching out and for sharing what's going on—I'm rea…" at bounding box center [386, 308] width 323 height 30
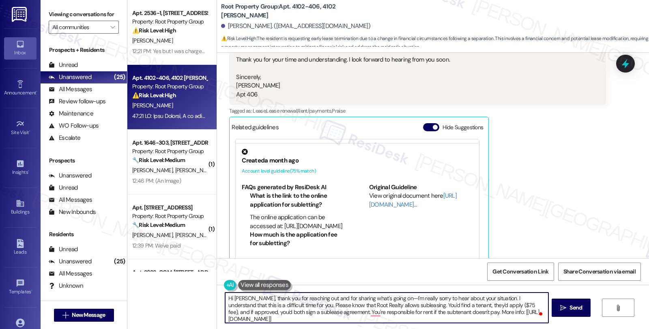
scroll to position [0, 0]
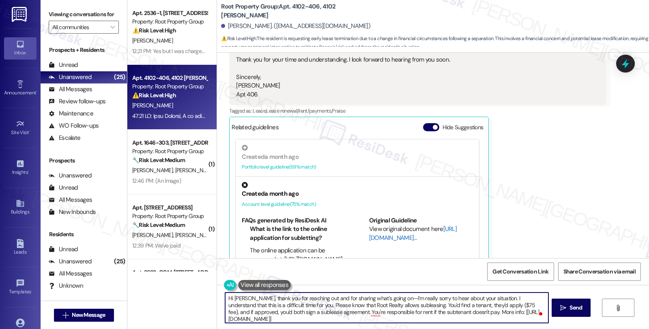
click at [378, 225] on link "[URL][DOMAIN_NAME]…" at bounding box center [413, 233] width 88 height 17
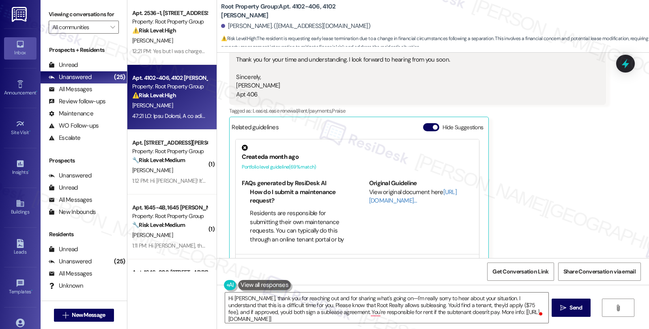
click at [236, 176] on div "FAQs generated by ResiDesk AI How do I submit a maintenance request? Residents …" at bounding box center [357, 215] width 243 height 78
click at [242, 179] on b "FAQs generated by ResiDesk AI" at bounding box center [284, 183] width 84 height 8
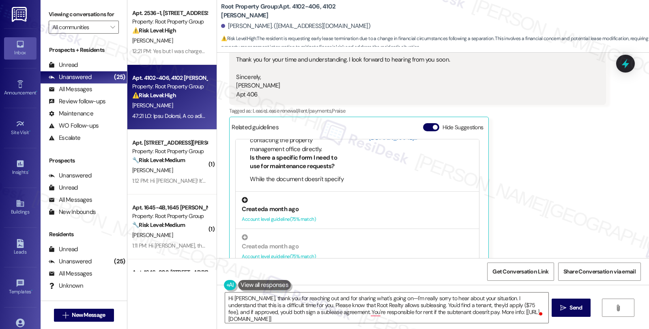
scroll to position [66, 0]
click at [322, 194] on div "Created a month ago Account level guideline ( 75 % match)" at bounding box center [357, 207] width 243 height 37
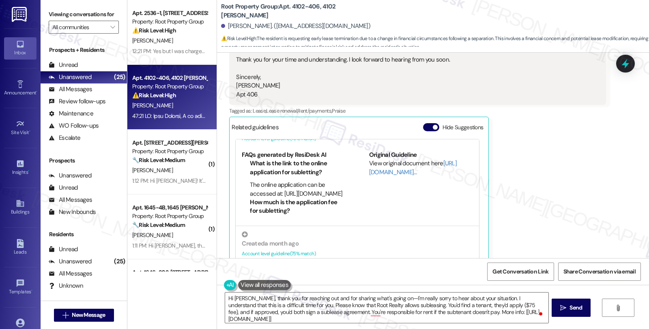
scroll to position [0, 0]
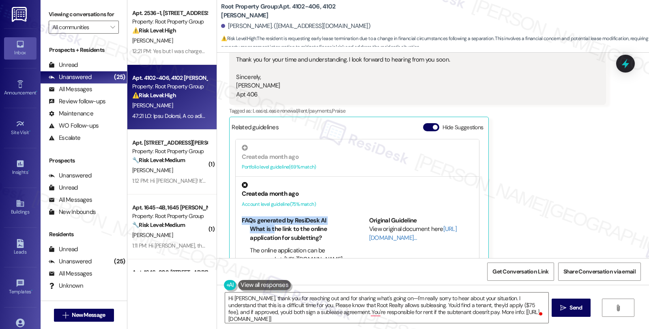
drag, startPoint x: 236, startPoint y: 201, endPoint x: 269, endPoint y: 216, distance: 36.5
click at [269, 217] on div "FAQs generated by ResiDesk AI What is the link to the online application for su…" at bounding box center [294, 250] width 104 height 66
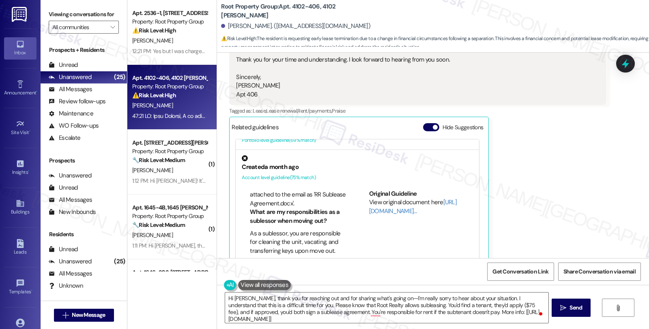
scroll to position [45, 0]
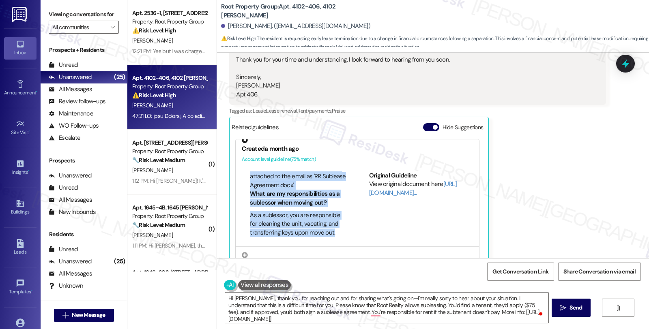
click at [329, 212] on li "As a sublessor, you are responsible for cleaning the unit, vacating, and transf…" at bounding box center [298, 224] width 96 height 26
copy div "FAQs generated by ResiDesk AI What is the link to the online application for su…"
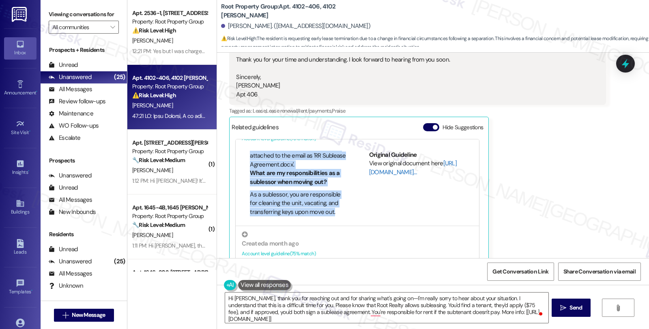
click at [379, 159] on link "[URL][DOMAIN_NAME]…" at bounding box center [413, 167] width 88 height 17
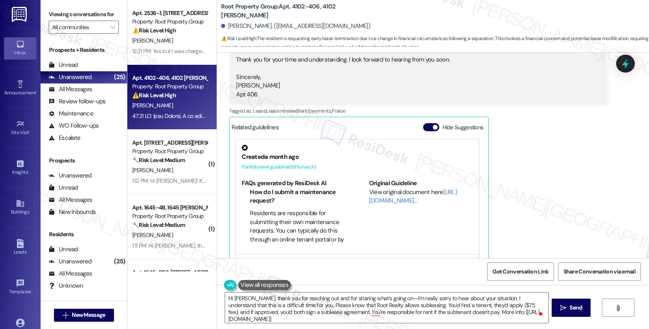
click at [554, 175] on div "Jonathan Koborsi Question Neutral 11:16 AM Good Morning, I am writing to you to…" at bounding box center [417, 84] width 376 height 370
click at [542, 181] on div "Jonathan Koborsi Question Neutral 11:16 AM Good Morning, I am writing to you to…" at bounding box center [417, 84] width 376 height 370
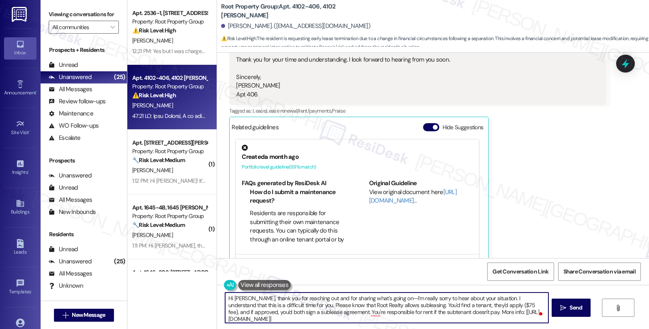
click at [402, 306] on textarea "Hi Jonathan, thank you for reaching out and for sharing what's going on—I'm rea…" at bounding box center [386, 308] width 323 height 30
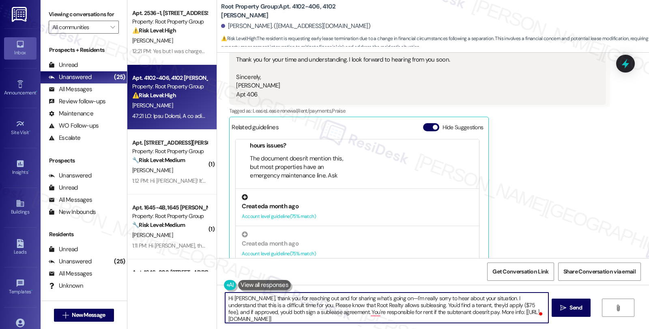
click at [313, 202] on div "Created a month ago" at bounding box center [357, 206] width 231 height 9
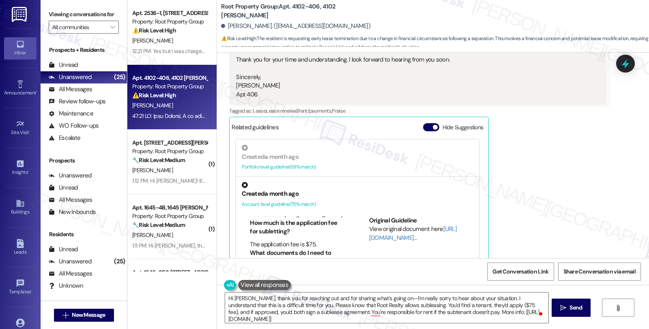
scroll to position [0, 0]
click at [403, 305] on textarea "Hi Jonathan, thank you for reaching out and for sharing what's going on—I'm rea…" at bounding box center [386, 308] width 323 height 30
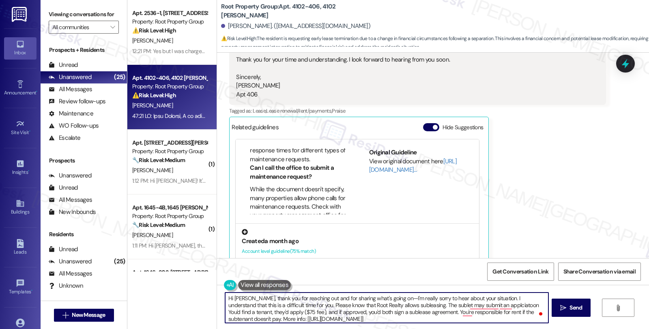
scroll to position [66, 0]
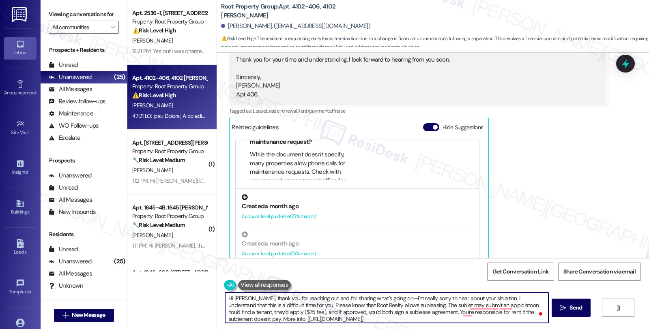
click at [316, 202] on div "Created a month ago" at bounding box center [357, 206] width 231 height 9
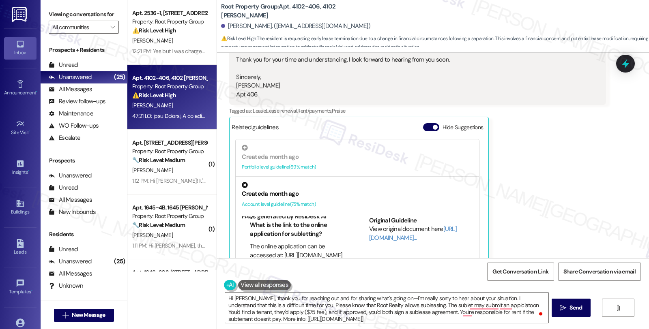
scroll to position [0, 0]
drag, startPoint x: 277, startPoint y: 241, endPoint x: 287, endPoint y: 243, distance: 9.9
click at [287, 247] on li "The online application can be accessed at: [URL][DOMAIN_NAME]" at bounding box center [298, 255] width 96 height 17
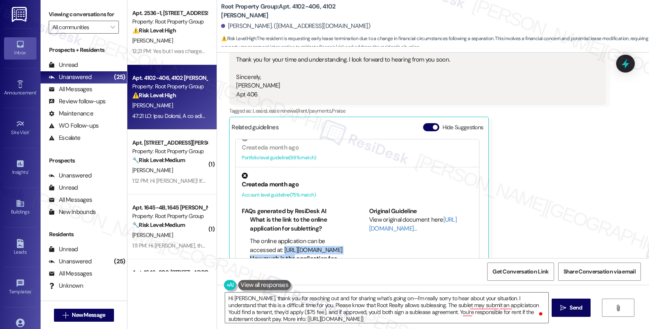
click at [333, 237] on li "The online application can be accessed at: [URL][DOMAIN_NAME]" at bounding box center [298, 245] width 96 height 17
copy li "https://appfolio.com"
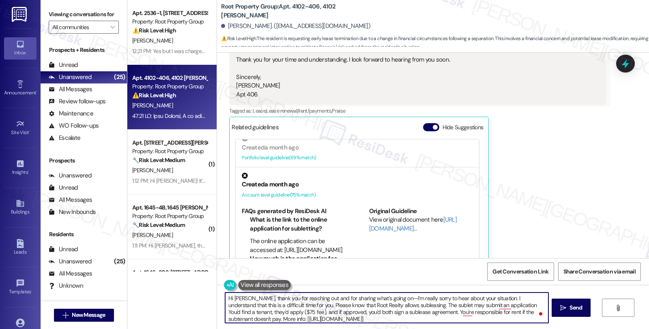
paste textarea "https://appfolio.com"
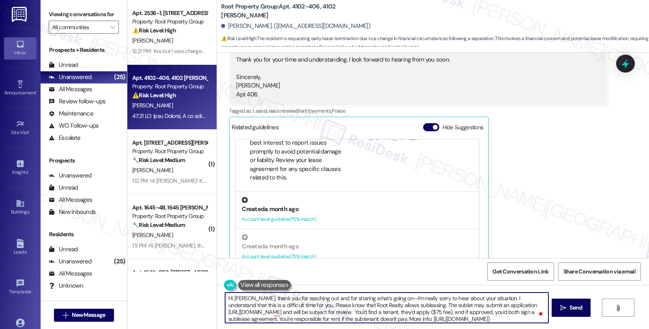
scroll to position [66, 0]
click at [307, 193] on div "Created a month ago Account level guideline ( 75 % match)" at bounding box center [357, 207] width 243 height 37
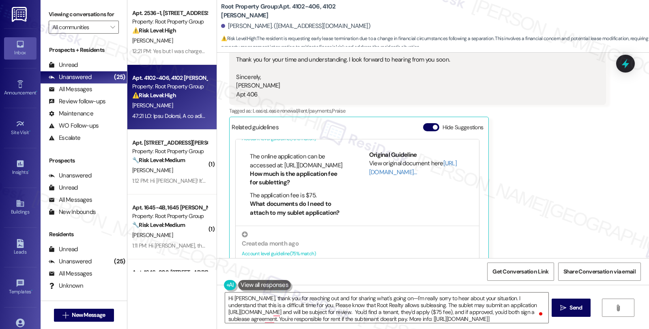
scroll to position [45, 0]
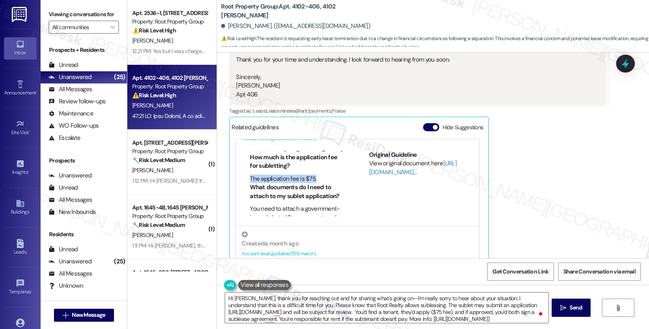
drag, startPoint x: 314, startPoint y: 161, endPoint x: 245, endPoint y: 161, distance: 69.0
click at [250, 175] on li "The application fee is $75." at bounding box center [298, 179] width 96 height 9
copy li "The application fee is $75."
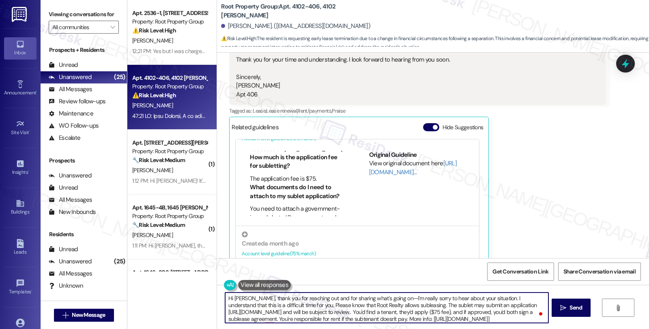
click at [291, 311] on textarea "Hi Jonathan, thank you for reaching out and for sharing what's going on—I'm rea…" at bounding box center [386, 308] width 323 height 30
paste textarea "The application fee is $75."
drag, startPoint x: 429, startPoint y: 320, endPoint x: 511, endPoint y: 318, distance: 82.0
click at [511, 318] on textarea "Hi Jonathan, thank you for reaching out and for sharing what's going on—I'm rea…" at bounding box center [386, 308] width 323 height 30
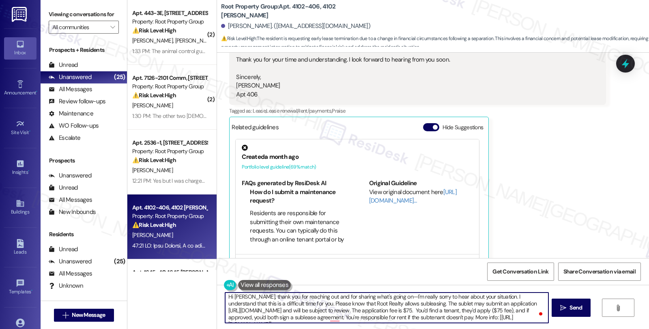
drag, startPoint x: 491, startPoint y: 303, endPoint x: 539, endPoint y: 305, distance: 48.3
click at [539, 305] on textarea "Hi Jonathan, thank you for reaching out and for sharing what's going on—I'm rea…" at bounding box center [386, 308] width 323 height 30
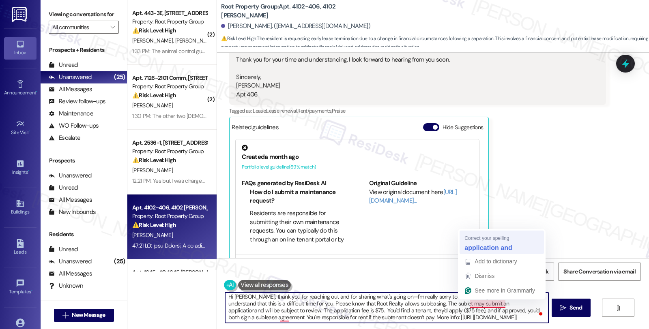
type textarea "Hi [PERSON_NAME], thank you for reaching out and for sharing what's going on—I'…"
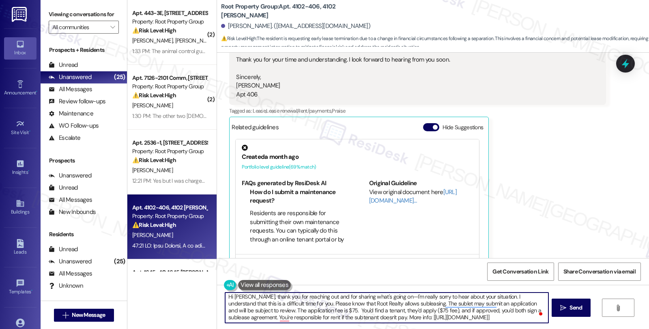
click at [309, 312] on textarea "Hi [PERSON_NAME], thank you for reaching out and for sharing what's going on—I'…" at bounding box center [386, 308] width 323 height 30
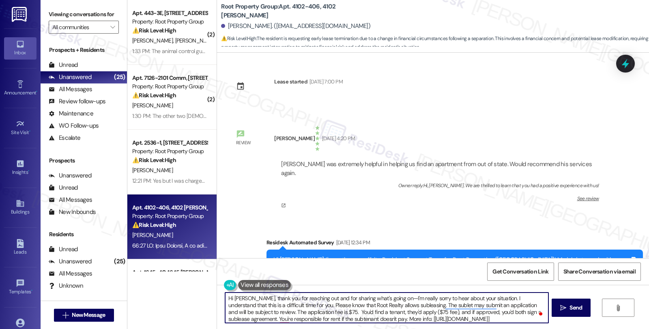
scroll to position [2, 0]
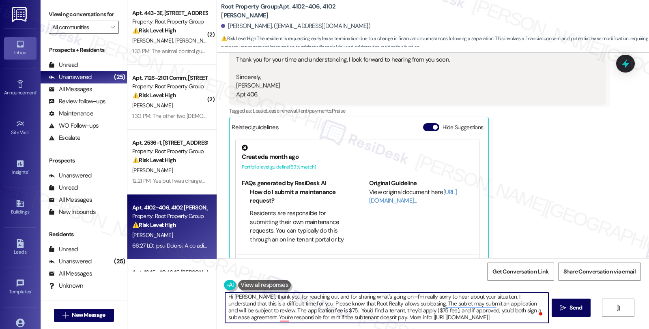
click at [540, 311] on textarea "Hi [PERSON_NAME], thank you for reaching out and for sharing what's going on—I'…" at bounding box center [386, 308] width 323 height 30
click at [418, 309] on textarea "Hi [PERSON_NAME], thank you for reaching out and for sharing what's going on—I'…" at bounding box center [386, 308] width 323 height 30
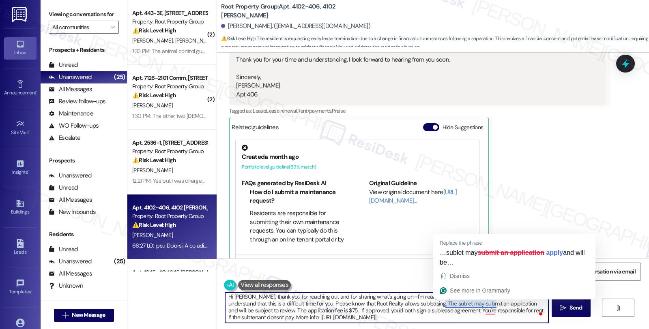
click at [492, 304] on textarea "Hi [PERSON_NAME], thank you for reaching out and for sharing what's going on—I'…" at bounding box center [386, 308] width 323 height 30
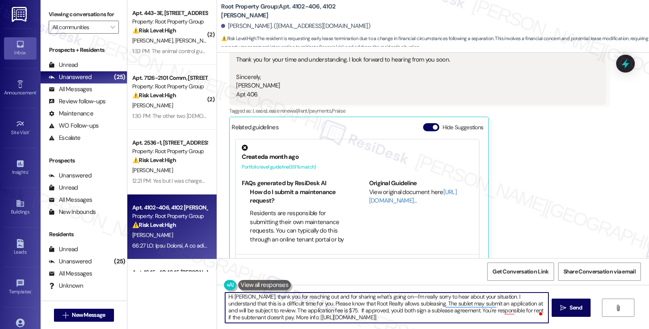
paste textarea "[URL][DOMAIN_NAME]"
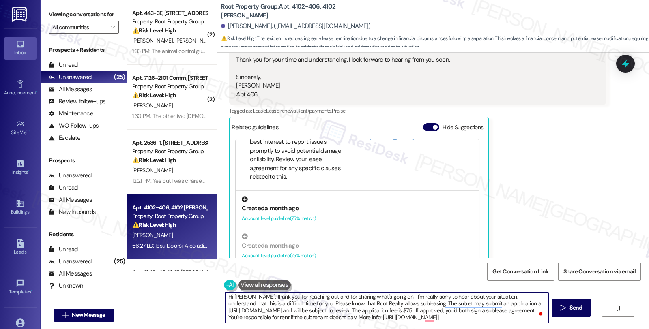
scroll to position [66, 0]
click at [314, 213] on div "Account level guideline ( 75 % match)" at bounding box center [357, 217] width 231 height 9
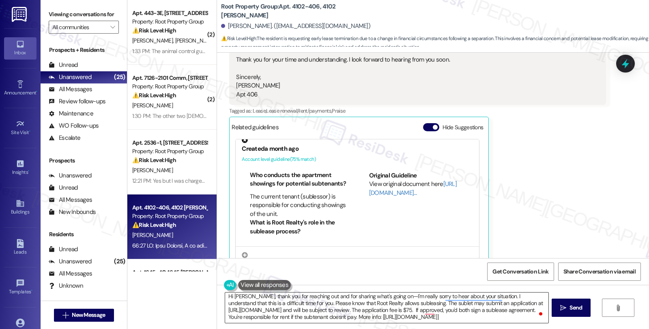
scroll to position [9, 0]
click at [271, 283] on button at bounding box center [264, 285] width 53 height 10
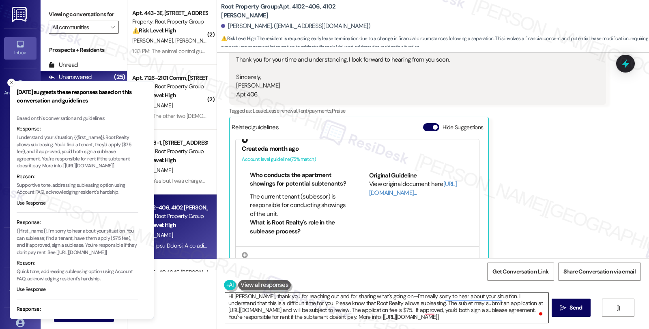
click at [321, 317] on textarea "Hi [PERSON_NAME], thank you for reaching out and for sharing what's going on—I'…" at bounding box center [386, 308] width 323 height 30
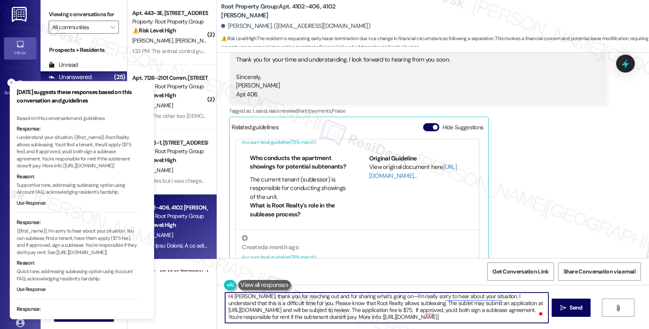
scroll to position [66, 0]
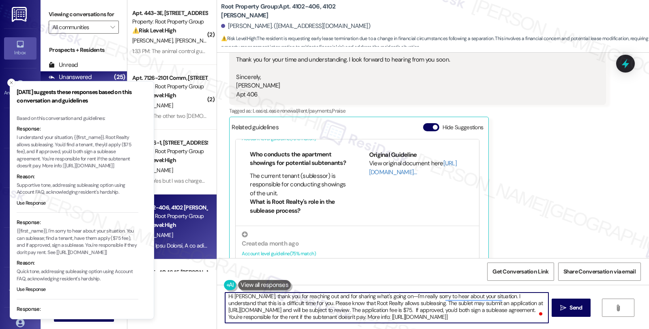
click at [506, 313] on textarea "Hi [PERSON_NAME], thank you for reaching out and for sharing what's going on—I'…" at bounding box center [386, 308] width 323 height 30
click at [500, 321] on textarea "Hi [PERSON_NAME], thank you for reaching out and for sharing what's going on—I'…" at bounding box center [386, 308] width 323 height 30
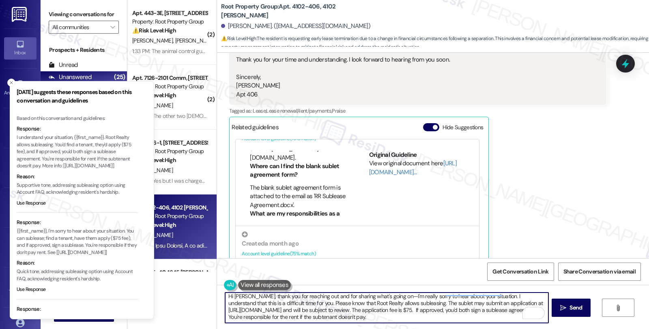
scroll to position [509, 0]
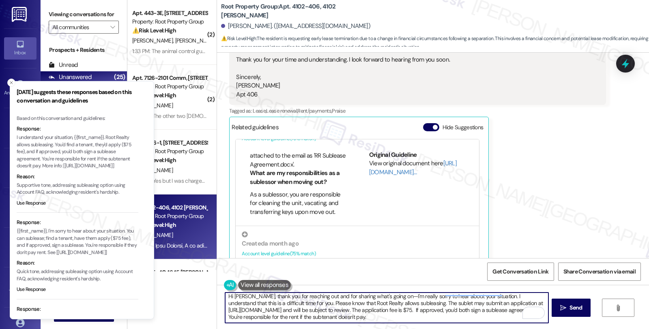
paste textarea "I’ll check in with the site team about what options might be available for earl…"
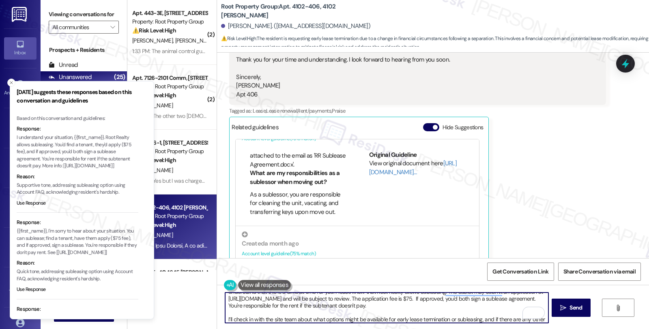
scroll to position [27, 0]
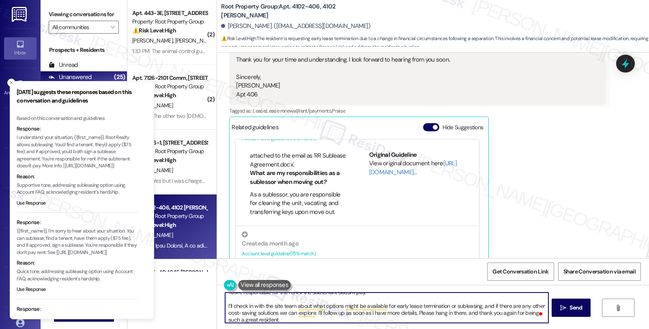
click at [228, 306] on textarea "Hi [PERSON_NAME], thank you for reaching out and for sharing what's going on—I'…" at bounding box center [386, 308] width 323 height 30
click at [303, 307] on textarea "Hi [PERSON_NAME], thank you for reaching out and for sharing what's going on—I'…" at bounding box center [386, 308] width 323 height 30
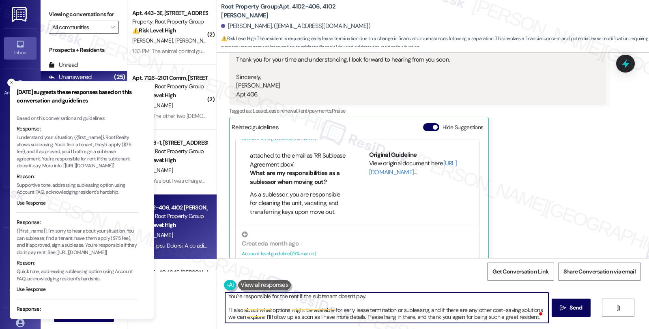
scroll to position [22, 0]
click at [266, 312] on textarea "Hi [PERSON_NAME], thank you for reaching out and for sharing what's going on—I'…" at bounding box center [386, 308] width 323 height 30
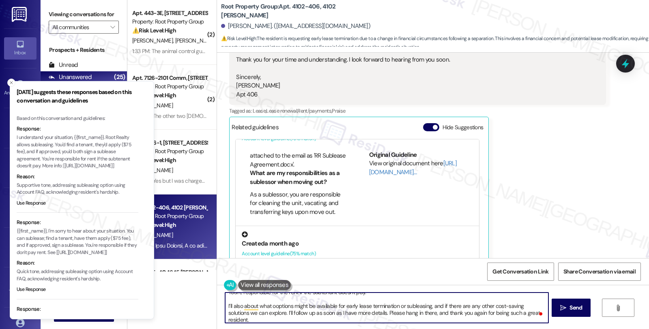
scroll to position [0, 0]
drag, startPoint x: 406, startPoint y: 306, endPoint x: 438, endPoint y: 306, distance: 32.4
click at [438, 306] on textarea "Hi [PERSON_NAME], thank you for reaching out and for sharing what's going on—I'…" at bounding box center [386, 308] width 323 height 30
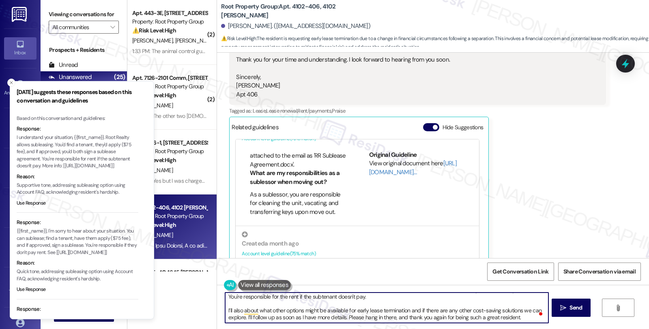
click at [463, 314] on textarea "Hi [PERSON_NAME], thank you for reaching out and for sharing what's going on—I'…" at bounding box center [386, 308] width 323 height 30
click at [407, 314] on textarea "Hi [PERSON_NAME], thank you for reaching out and for sharing what's going on—I'…" at bounding box center [386, 308] width 323 height 30
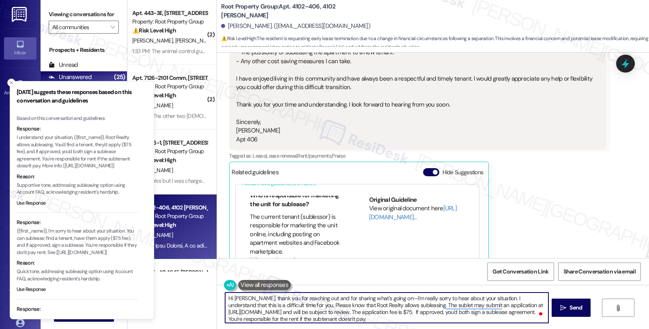
scroll to position [148, 0]
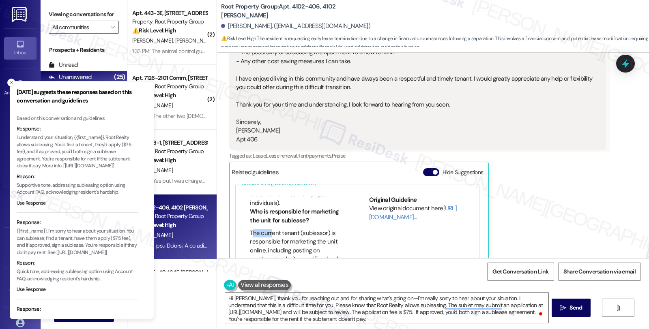
drag, startPoint x: 246, startPoint y: 216, endPoint x: 264, endPoint y: 217, distance: 18.3
click at [264, 229] on li "The current tenant (sublessor) is responsible for marketing the unit online, in…" at bounding box center [298, 250] width 96 height 43
click at [250, 229] on li "The current tenant (sublessor) is responsible for marketing the unit online, in…" at bounding box center [298, 250] width 96 height 43
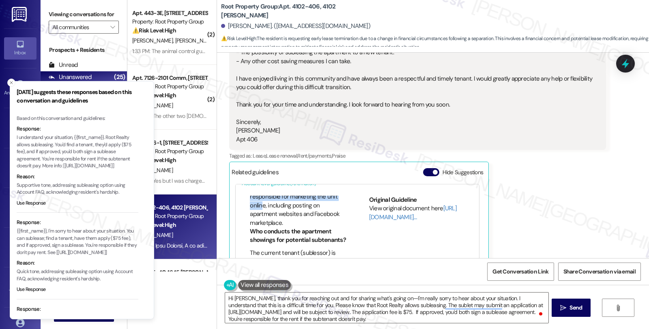
click at [284, 205] on li "The current tenant (sublessor) is responsible for marketing the unit online, in…" at bounding box center [298, 205] width 96 height 43
copy li "The current tenant (sublessor) is responsible for marketing the unit online, in…"
click at [402, 305] on textarea "Hi [PERSON_NAME], thank you for reaching out and for sharing what's going on—I'…" at bounding box center [386, 308] width 323 height 30
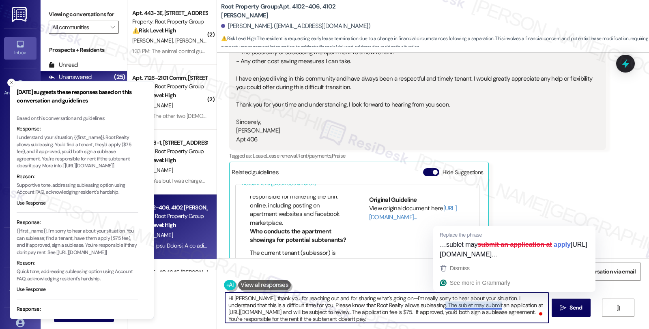
paste textarea "current tenant (sublessor) is responsible for marketing the unit online, includ…"
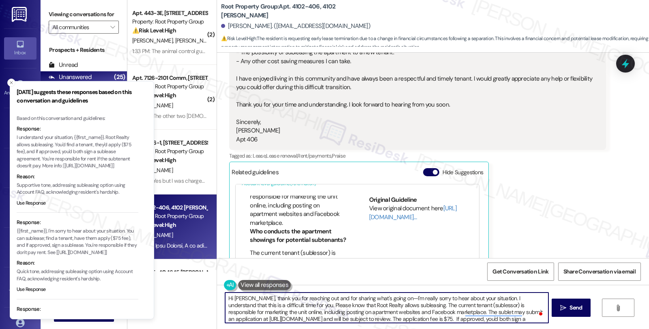
click at [404, 305] on textarea "Hi [PERSON_NAME], thank you for reaching out and for sharing what's going on—I'…" at bounding box center [386, 308] width 323 height 30
click at [477, 304] on textarea "Hi [PERSON_NAME], thank you for reaching out and for sharing what's going on—I'…" at bounding box center [386, 308] width 323 height 30
type textarea "Hi [PERSON_NAME], thank you for reaching out and for sharing what's going on—I'…"
click at [378, 309] on textarea "Hi [PERSON_NAME], thank you for reaching out and for sharing what's going on—I'…" at bounding box center [386, 308] width 323 height 30
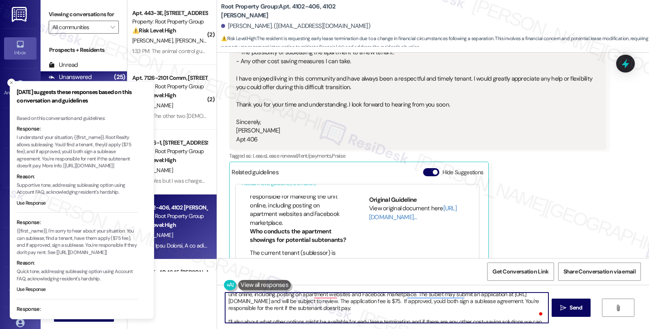
scroll to position [29, 0]
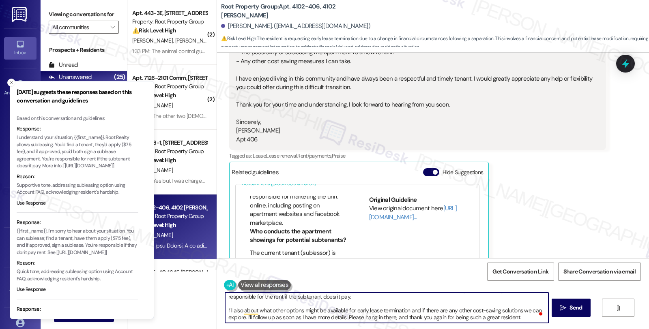
click at [378, 310] on textarea "Hi [PERSON_NAME], thank you for reaching out and for sharing what's going on—I'…" at bounding box center [386, 308] width 323 height 30
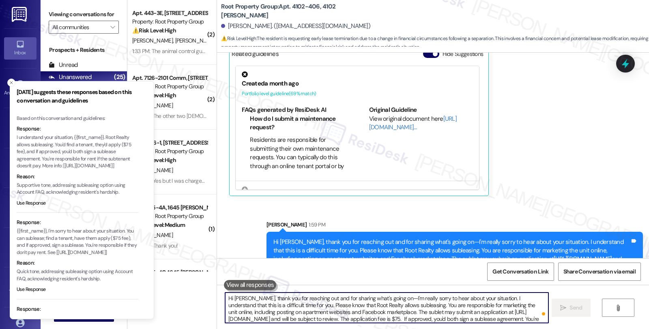
scroll to position [698, 0]
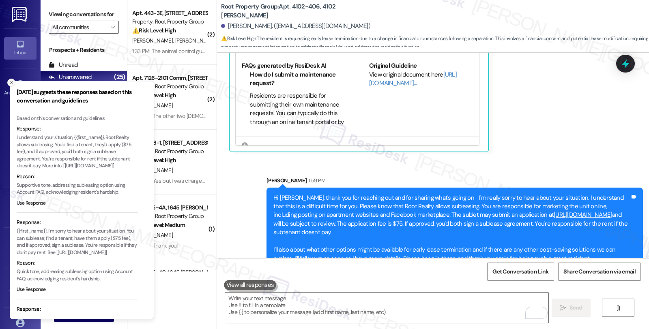
click at [11, 82] on icon "Close toast" at bounding box center [11, 82] width 5 height 5
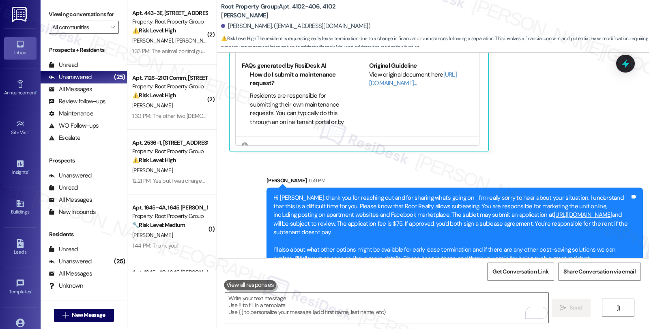
click at [620, 64] on icon at bounding box center [625, 63] width 11 height 11
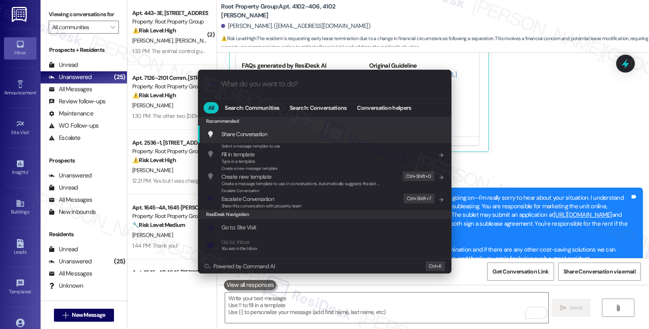
type input "w"
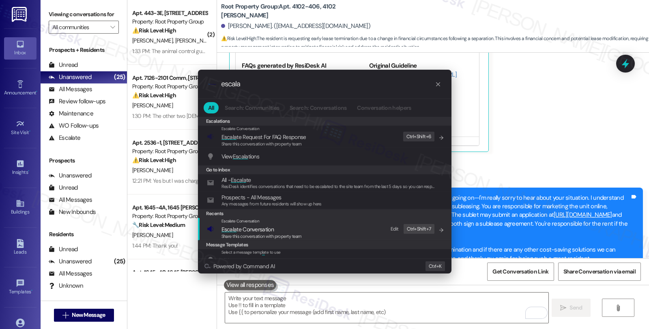
type input "escala"
click at [250, 222] on span "Escalate Conversation" at bounding box center [240, 221] width 38 height 5
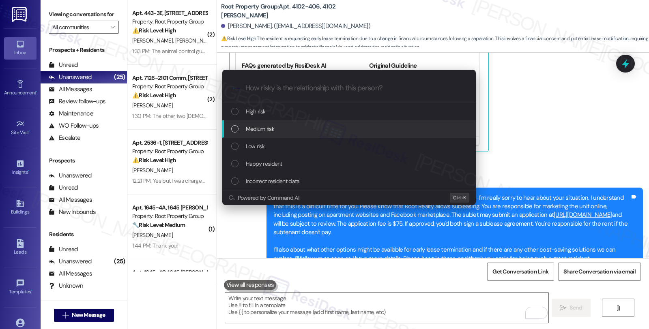
click at [254, 130] on span "Medium risk" at bounding box center [260, 129] width 28 height 9
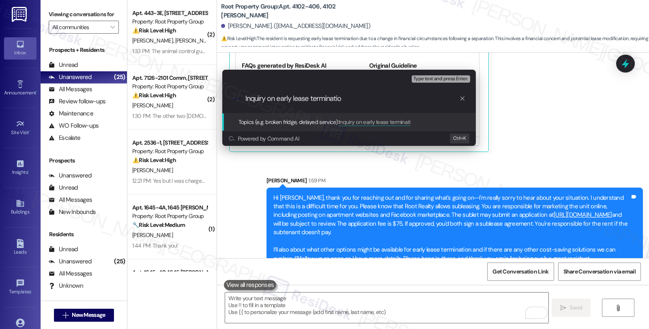
type input "Inquiry on early lease termination"
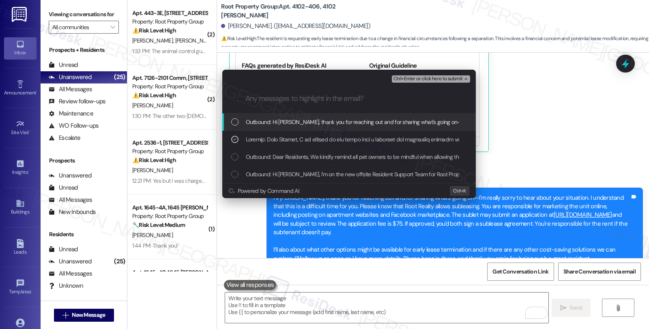
click at [432, 77] on span "Ctrl+Enter or click here to submit" at bounding box center [427, 79] width 69 height 6
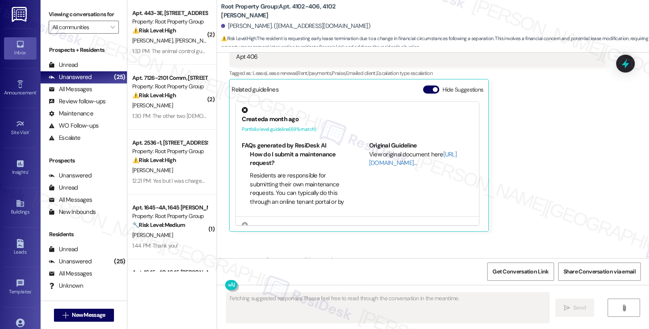
scroll to position [710, 0]
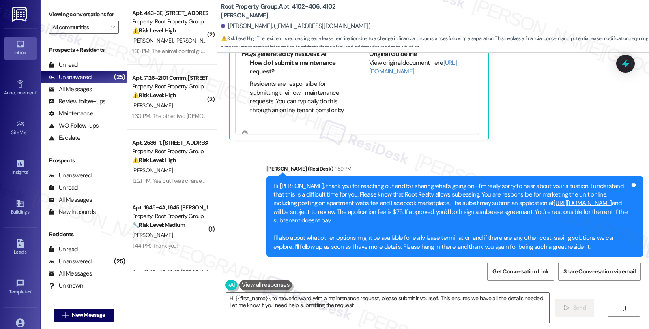
type textarea "Hi {{first_name}}, to move forward with a maintenance request, please submit it…"
click at [80, 94] on div "All Messages" at bounding box center [70, 89] width 43 height 9
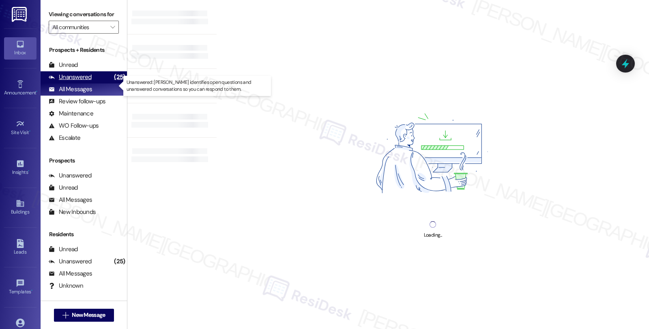
click at [86, 82] on div "Unanswered" at bounding box center [70, 77] width 43 height 9
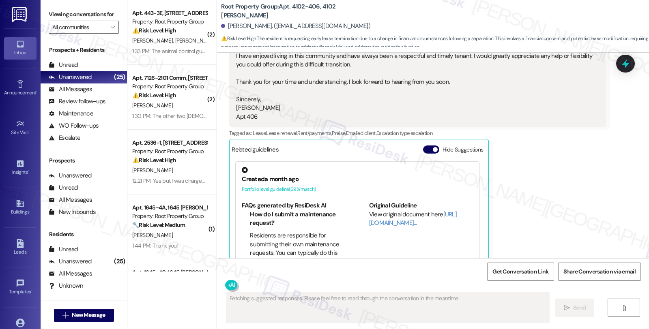
scroll to position [580, 0]
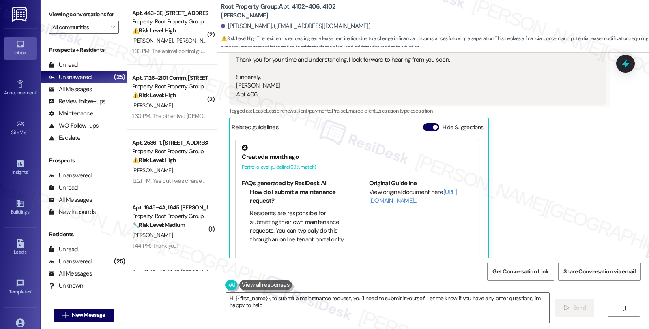
type textarea "Hi {{first_name}}, to submit a maintenance request, you'll need to submit it yo…"
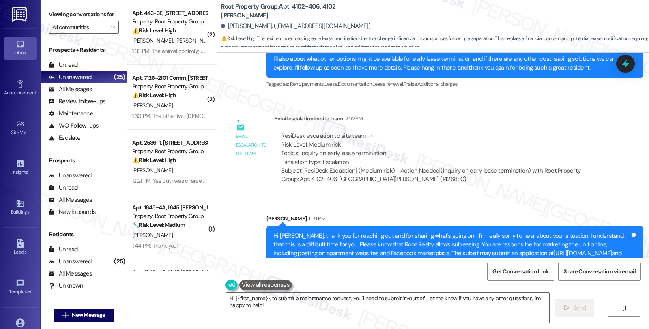
scroll to position [927, 0]
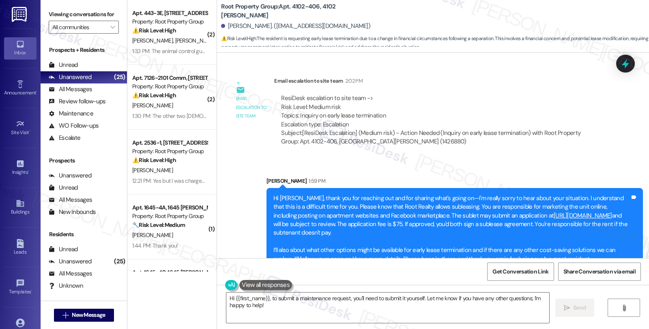
click at [554, 212] on link "[URL][DOMAIN_NAME]" at bounding box center [583, 216] width 58 height 8
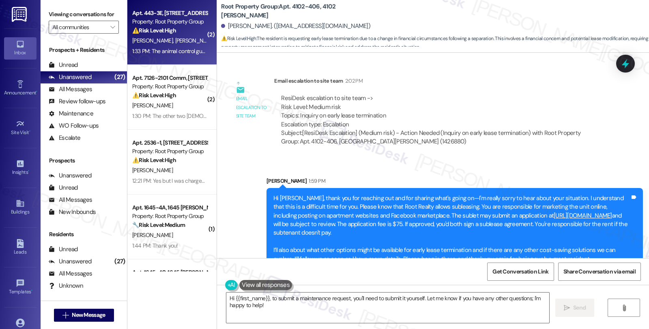
click at [218, 38] on span "[PERSON_NAME]" at bounding box center [238, 40] width 41 height 7
type textarea "Fetching suggested responses. Please feel free to read through the conversation…"
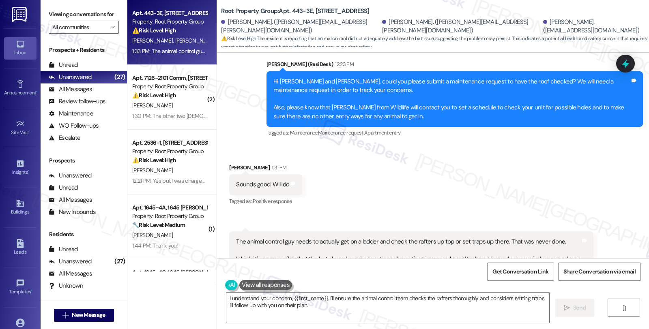
scroll to position [1933, 0]
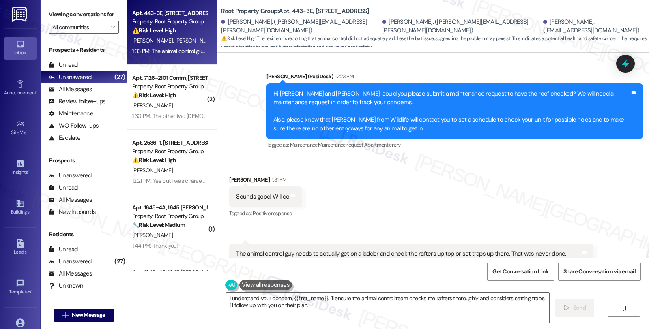
click at [233, 176] on div "Andrew Pieri 1:31 PM" at bounding box center [265, 181] width 73 height 11
copy div "Andrew"
click at [289, 298] on textarea "I understand your concern, {{first_name}}. I'll ensure the animal control team …" at bounding box center [387, 308] width 323 height 30
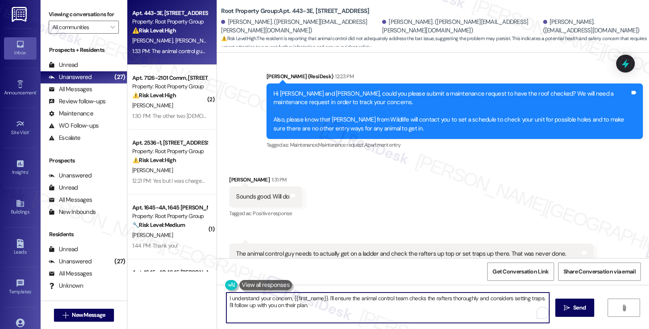
paste textarea "Andrew"
type textarea "I understand your concern, Andrew. Robert will be reaching out to you to sc{{fi…"
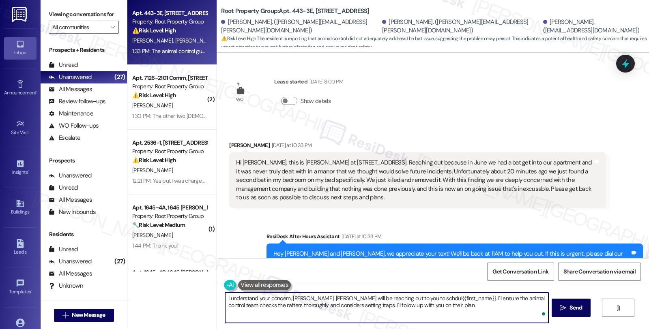
scroll to position [1933, 0]
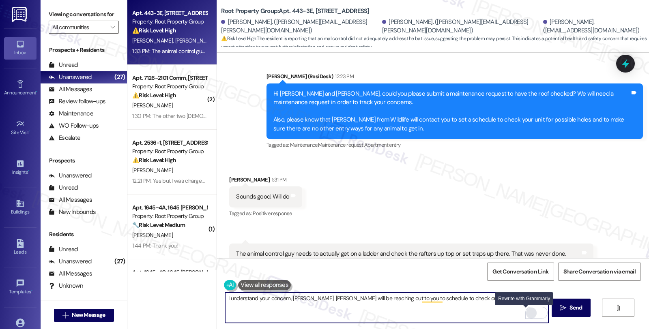
type textarea "I understand your concern, [PERSON_NAME]. [PERSON_NAME] will be reaching out to…"
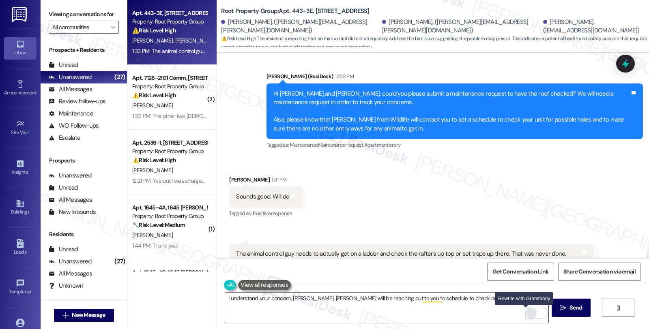
click at [527, 314] on div "Rewrite with Grammarly" at bounding box center [531, 313] width 9 height 9
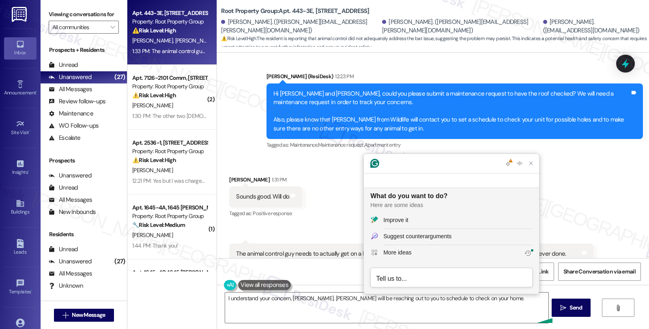
scroll to position [0, 0]
click at [422, 221] on div "Improve it" at bounding box center [457, 220] width 149 height 9
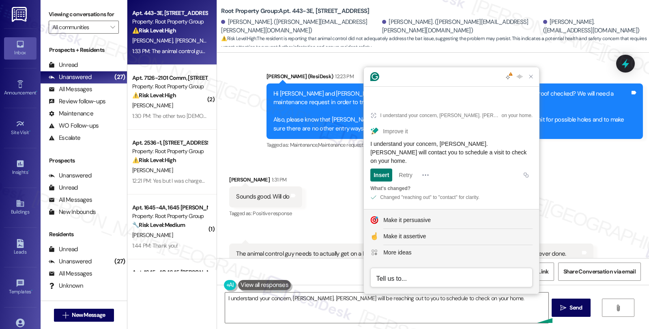
click at [494, 161] on div "I understand your concern, Andrew. Robert will contact you to schedule a visit …" at bounding box center [451, 153] width 162 height 26
click at [496, 304] on textarea "I understand your concern, Andrew. Robert will be reaching out to you to schedu…" at bounding box center [386, 308] width 323 height 30
drag, startPoint x: 501, startPoint y: 161, endPoint x: 367, endPoint y: 155, distance: 134.0
click at [367, 155] on article "I understand your concern, Andrew. Robert will be reaching out to you to schedu…" at bounding box center [451, 155] width 175 height 108
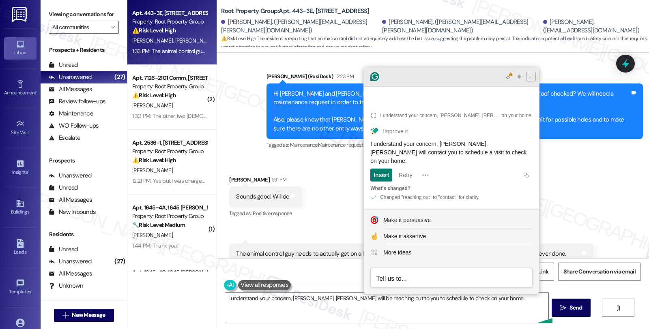
click at [533, 80] on icon "Close Grammarly Assistant" at bounding box center [531, 76] width 6 height 6
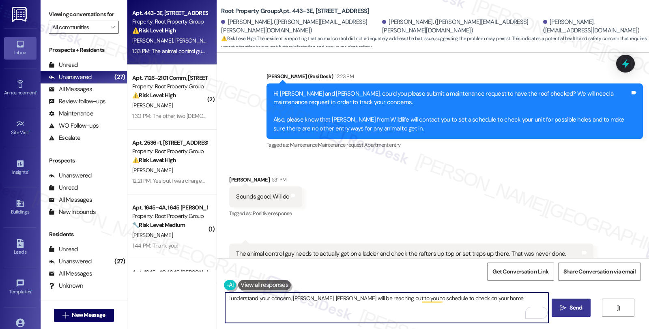
click at [563, 308] on icon "" at bounding box center [563, 308] width 6 height 6
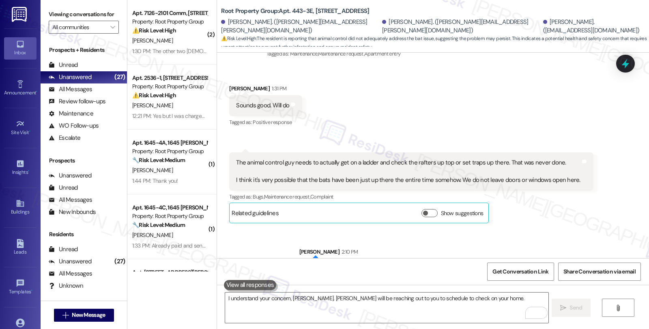
scroll to position [2035, 0]
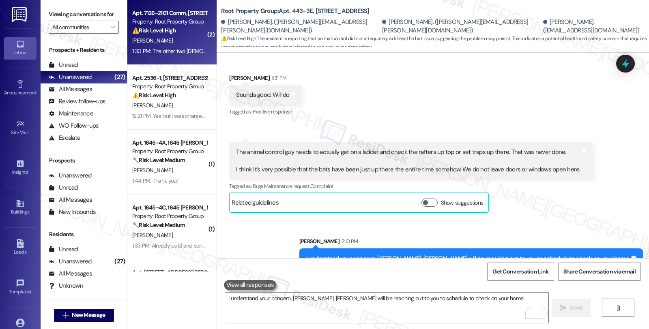
click at [173, 34] on div "⚠️ Risk Level: High The resident is disputing potential late fees based on a lo…" at bounding box center [169, 30] width 75 height 9
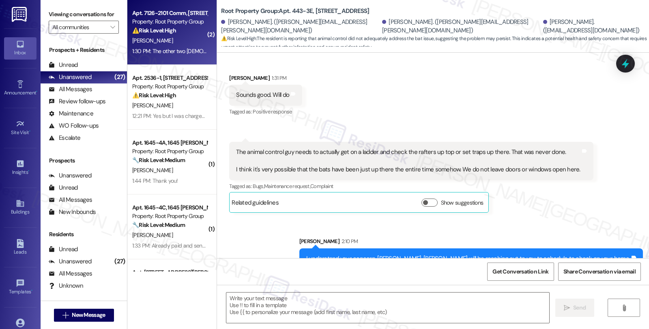
type textarea "Fetching suggested responses. Please feel free to read through the conversation…"
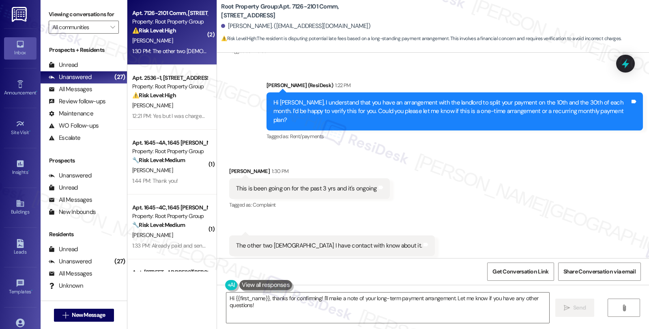
scroll to position [569, 0]
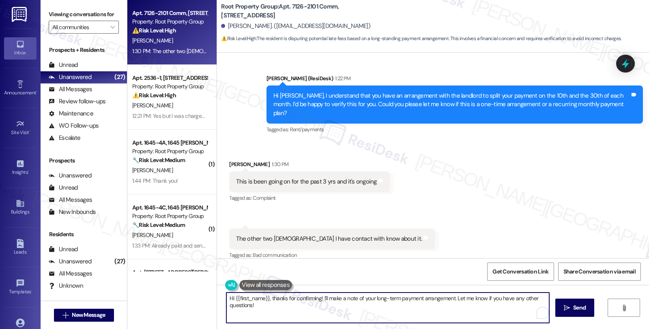
drag, startPoint x: 266, startPoint y: 301, endPoint x: 188, endPoint y: 300, distance: 78.7
click at [188, 300] on div "Apt. 7126-2101 Comm, 7126 N. Ridge Property: Root Property Group ⚠️ Risk Level:…" at bounding box center [388, 164] width 522 height 329
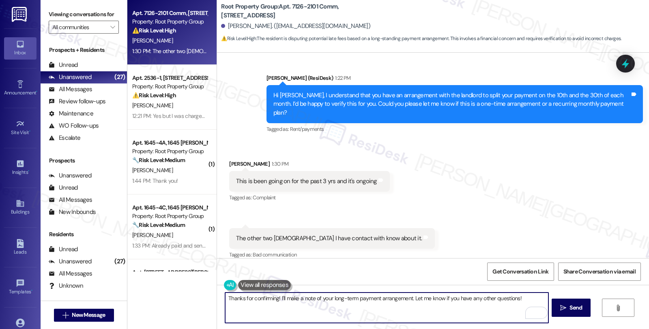
click at [248, 297] on textarea "Thanks for confirming! I'll make a note of your long-term payment arrangement. …" at bounding box center [386, 308] width 323 height 30
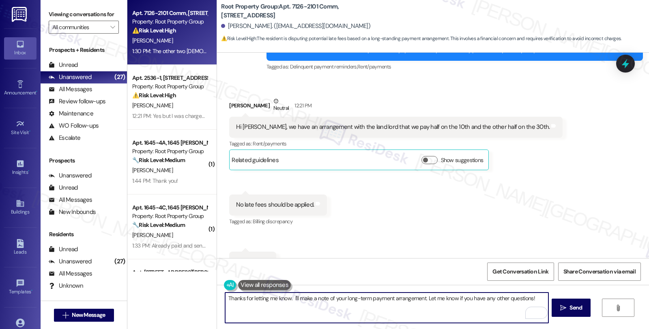
scroll to position [479, 0]
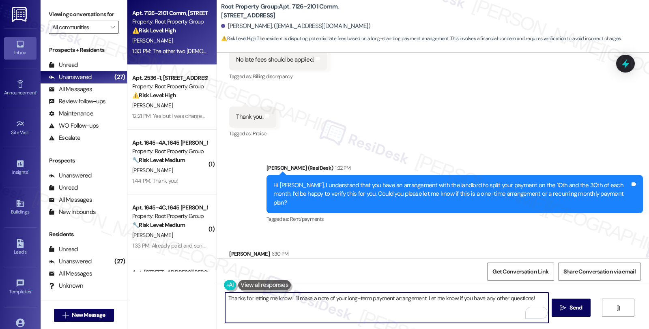
click at [270, 282] on button at bounding box center [264, 285] width 53 height 10
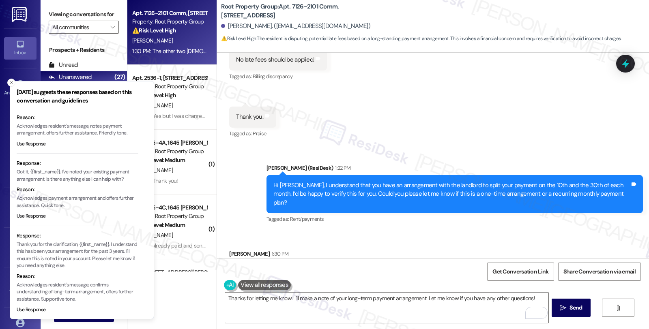
scroll to position [52, 0]
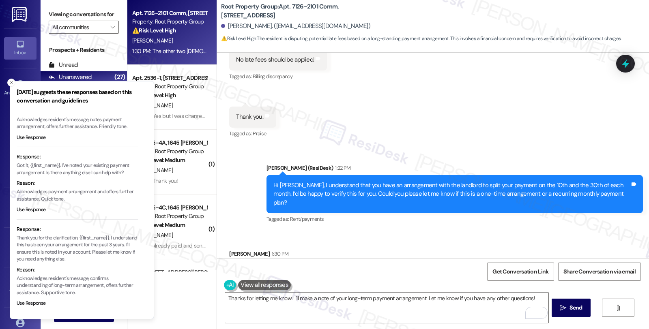
click at [371, 244] on div "Received via SMS Kimberly Villalta 1:30 PM This is been going on for the past 3…" at bounding box center [309, 272] width 172 height 56
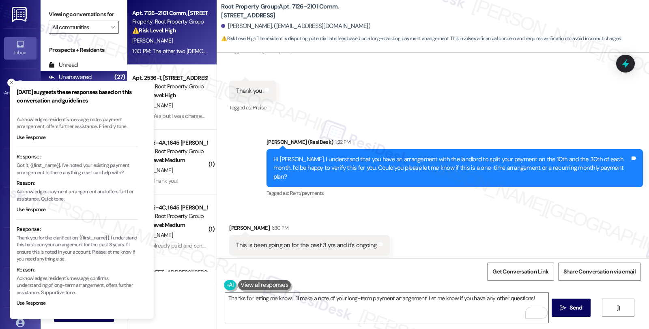
scroll to position [524, 0]
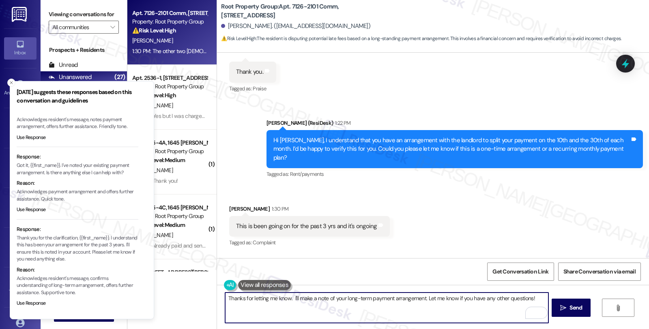
drag, startPoint x: 287, startPoint y: 298, endPoint x: 292, endPoint y: 299, distance: 4.9
click at [288, 298] on textarea "Thanks for letting me know. I'll make a note of your long-term payment arrangem…" at bounding box center [386, 308] width 323 height 30
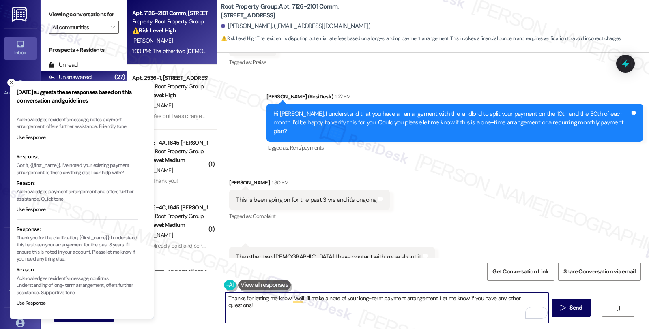
scroll to position [569, 0]
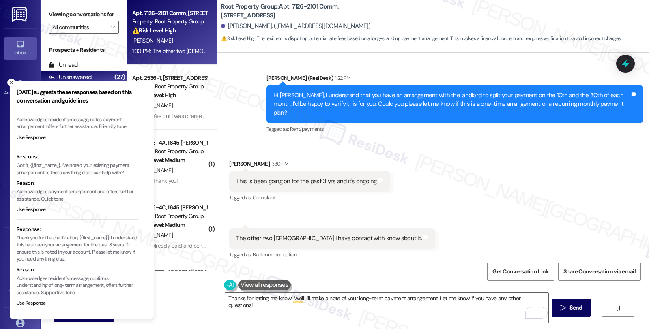
click at [580, 168] on div "Received via SMS Kimberly Villalta 1:30 PM This is been going on for the past 3…" at bounding box center [433, 205] width 432 height 126
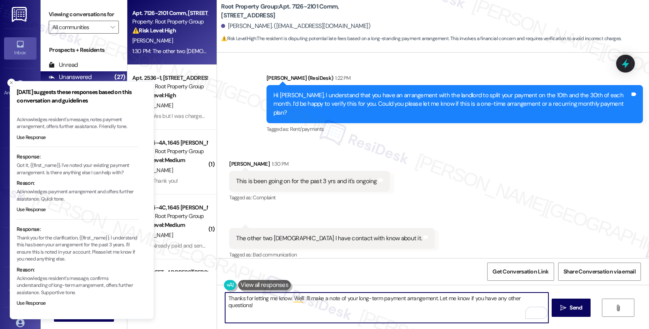
drag, startPoint x: 288, startPoint y: 299, endPoint x: 300, endPoint y: 299, distance: 12.2
click at [300, 299] on textarea "Thanks for letting me know. We'll I'll make a note of your long-term payment ar…" at bounding box center [386, 308] width 323 height 30
drag, startPoint x: 492, startPoint y: 298, endPoint x: 498, endPoint y: 309, distance: 12.0
click at [498, 309] on textarea "Thanks for letting me know. I'll share this with the team, and if you have othe…" at bounding box center [386, 308] width 323 height 30
type textarea "Thanks for letting me know. I'll share this with the team, and if you have othe…"
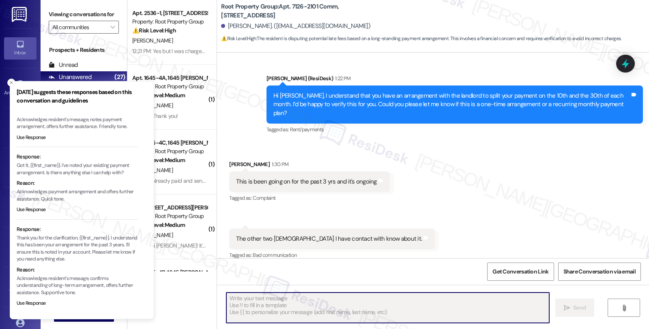
scroll to position [626, 0]
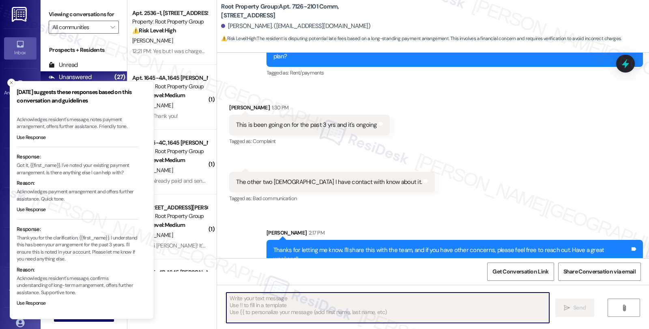
click at [11, 83] on line "Close toast" at bounding box center [11, 83] width 2 height 2
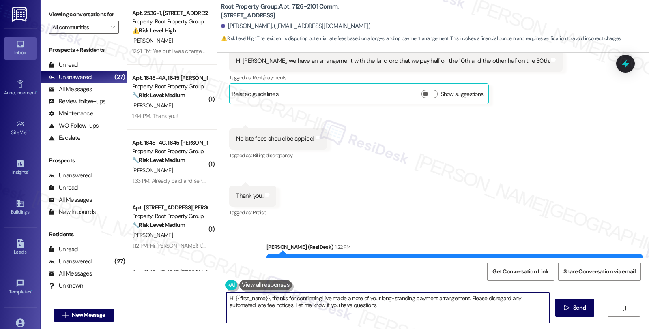
type textarea "Hi {{first_name}}, thanks for confirming! I've made a note of your long-standin…"
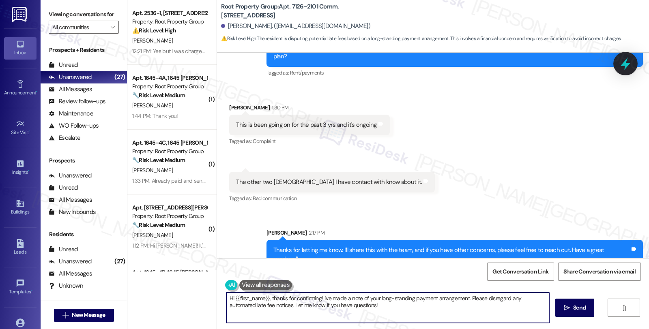
click at [623, 67] on icon at bounding box center [626, 64] width 14 height 14
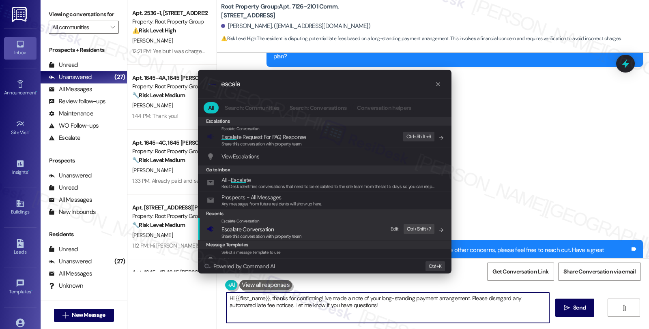
type input "escala"
click at [249, 228] on span "Escala te Conversation" at bounding box center [247, 229] width 52 height 7
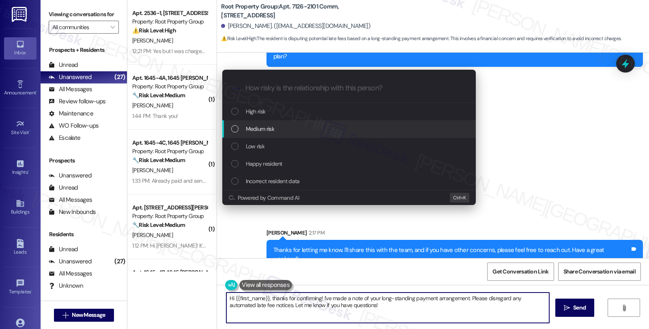
click at [256, 132] on span "Medium risk" at bounding box center [260, 129] width 28 height 9
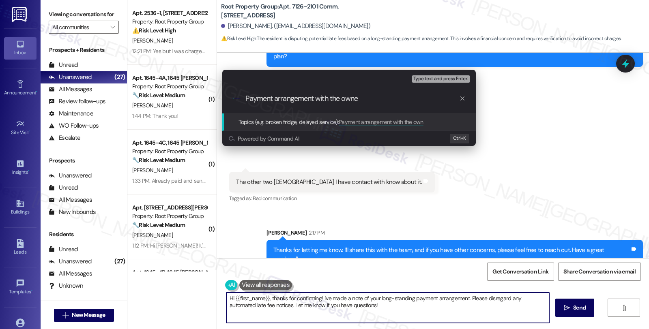
type input "Payment arrangement with the owner"
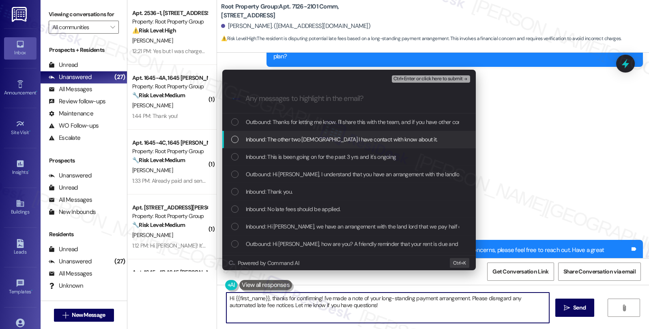
click at [258, 140] on span "Inbound: The other two ladies I have contact with know about it." at bounding box center [342, 139] width 192 height 9
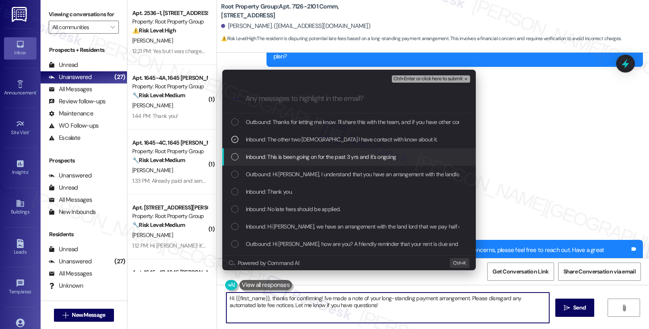
click at [260, 155] on span "Inbound: This is been going on for the past 3 yrs and it's ongoing" at bounding box center [321, 157] width 150 height 9
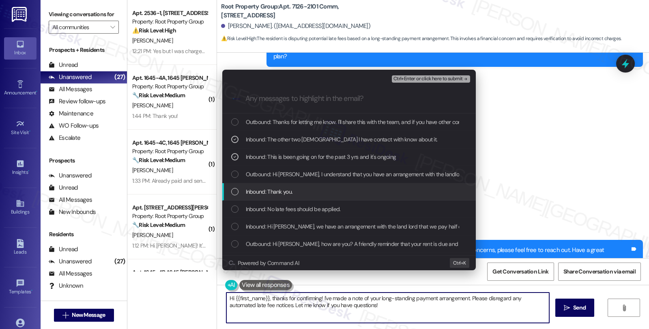
click at [261, 193] on span "Inbound: Thank you." at bounding box center [269, 191] width 47 height 9
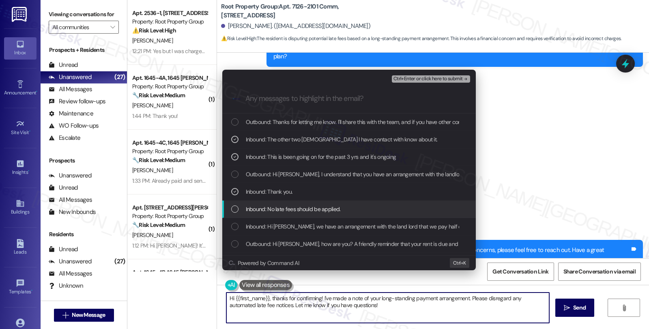
click at [264, 211] on span "Inbound: No late fees should be applied." at bounding box center [293, 209] width 95 height 9
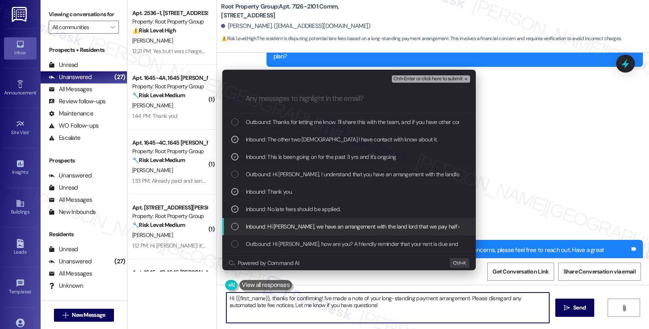
click at [263, 223] on span "Inbound: Hi Sarah, we have an arrangement with the land lord that we pay half o…" at bounding box center [402, 226] width 312 height 9
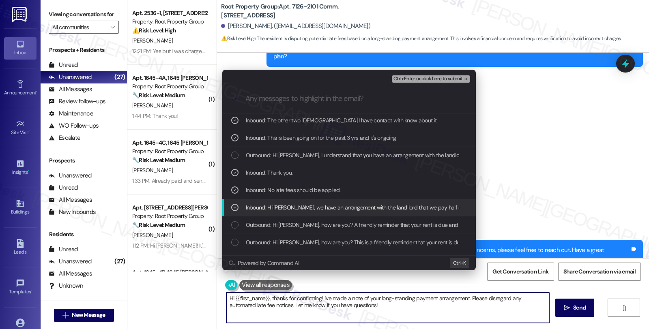
scroll to position [32, 0]
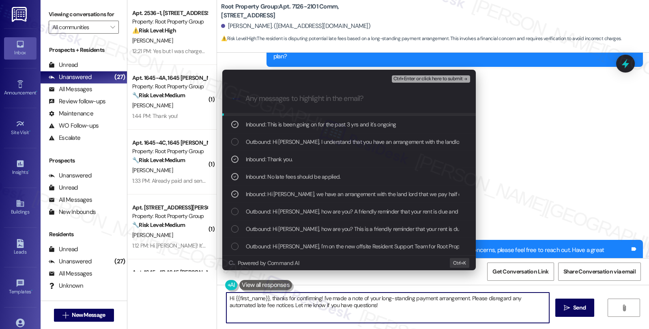
click at [434, 76] on span "Ctrl+Enter or click here to submit" at bounding box center [427, 79] width 69 height 6
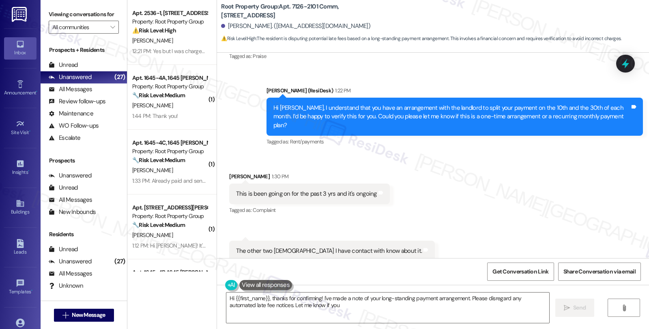
scroll to position [569, 0]
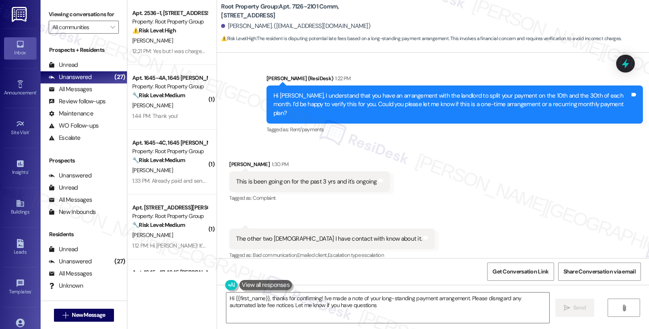
type textarea "Hi {{first_name}}, thanks for confirming! I've made a note of your long-standin…"
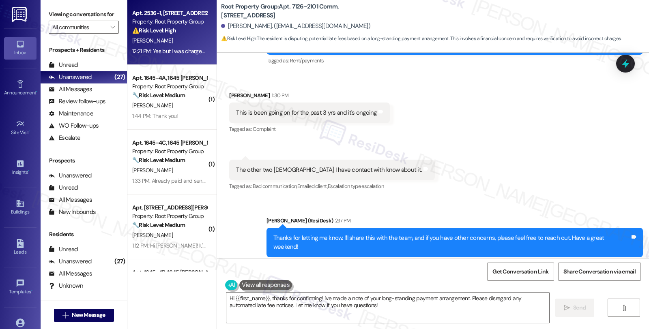
click at [189, 37] on div "K. Barreda" at bounding box center [169, 41] width 77 height 10
type textarea "Hi {{first_name}}, thanks for confirming! I've made a note of your long-standin…"
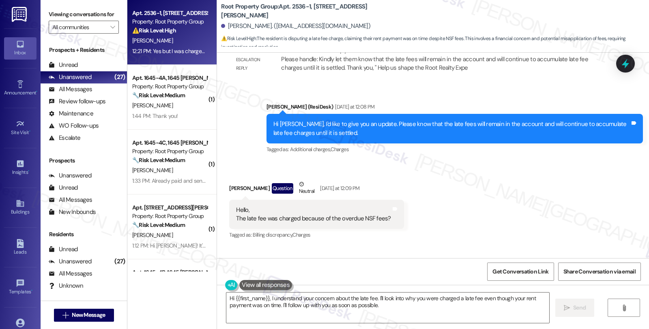
scroll to position [1042, 0]
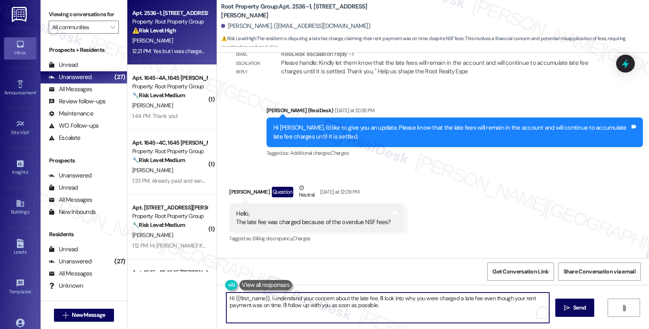
drag, startPoint x: 374, startPoint y: 298, endPoint x: 387, endPoint y: 310, distance: 18.4
click at [387, 310] on textarea "Hi {{first_name}}, I understand your concern about the late fee. I'll look into…" at bounding box center [387, 308] width 323 height 30
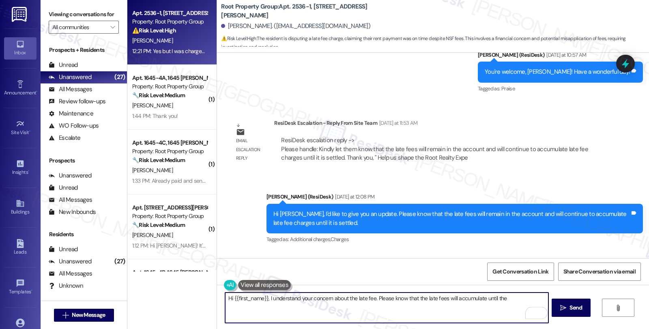
scroll to position [952, 0]
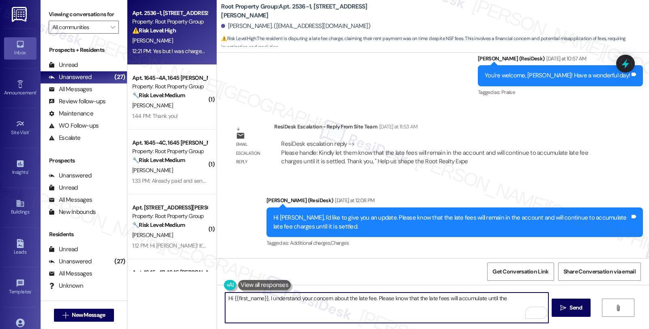
click at [506, 298] on textarea "Hi {{first_name}}, I understand your concern about the late fee. Please know th…" at bounding box center [386, 308] width 323 height 30
drag, startPoint x: 264, startPoint y: 305, endPoint x: 213, endPoint y: 305, distance: 51.5
click at [217, 305] on div "Hi {{first_name}}, I understand your concern about the late fee. Please know th…" at bounding box center [433, 315] width 432 height 61
click at [268, 311] on textarea "Hi {{first_name}}, I understand your concern about the late fee. Please know th…" at bounding box center [386, 308] width 323 height 30
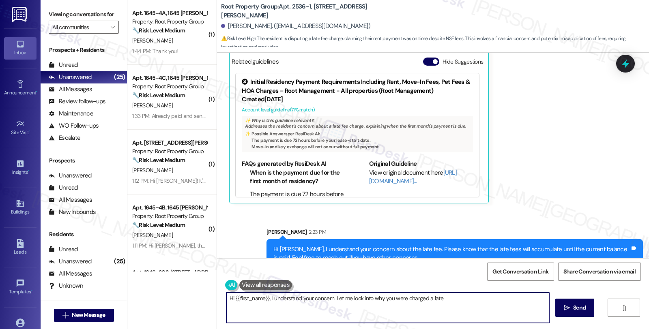
scroll to position [1558, 0]
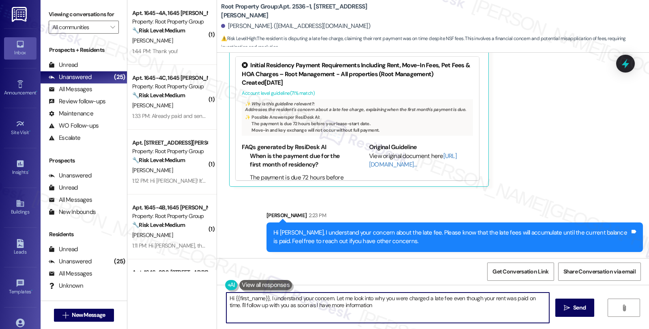
type textarea "Hi {{first_name}}, I understand your concern. Let me look into why you were cha…"
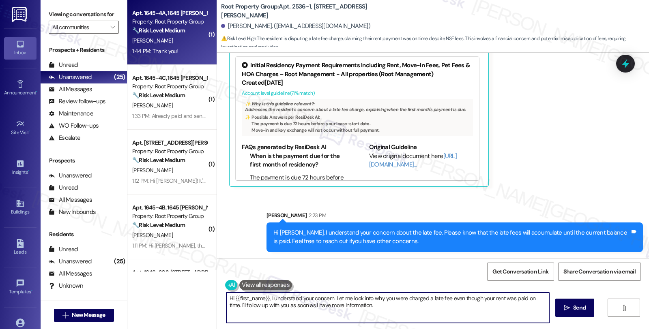
click at [190, 33] on div "🔧 Risk Level: Medium The resident is being updated on the status of their email…" at bounding box center [169, 30] width 75 height 9
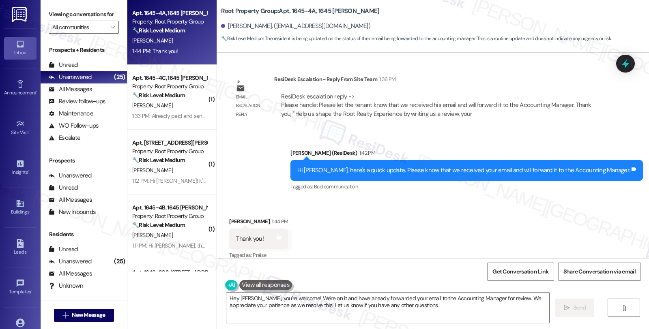
scroll to position [1431, 0]
click at [283, 307] on textarea "Hey Adam, you're welcome! We're on it and have already forwarded your email to …" at bounding box center [387, 308] width 323 height 30
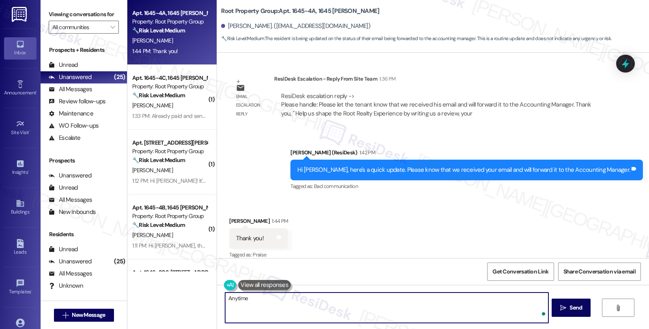
type textarea "Anytime!"
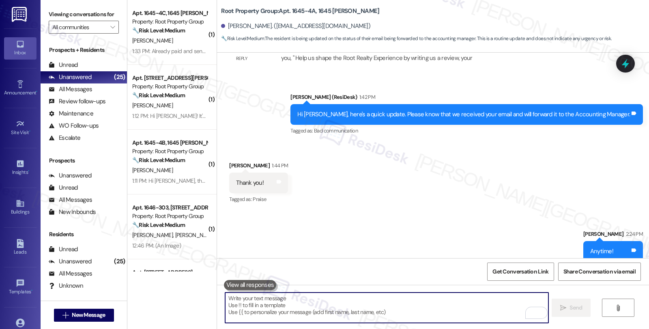
scroll to position [1487, 0]
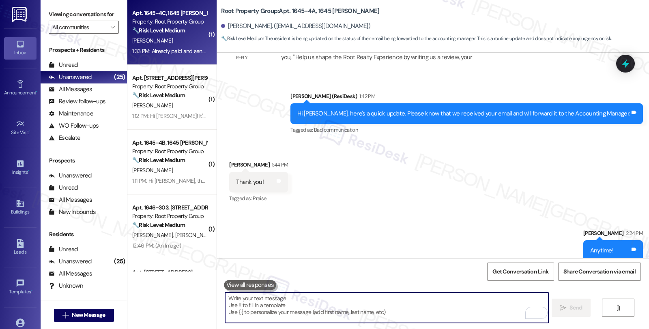
click at [157, 29] on strong "🔧 Risk Level: Medium" at bounding box center [158, 30] width 53 height 7
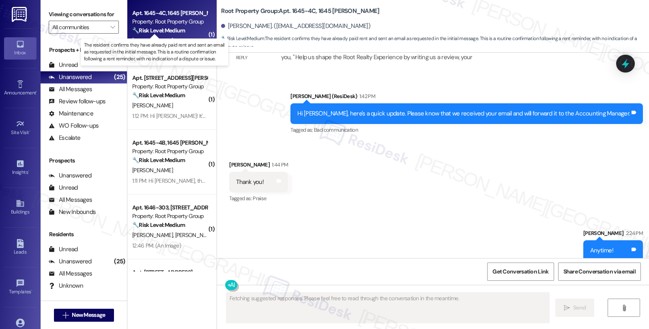
scroll to position [172, 0]
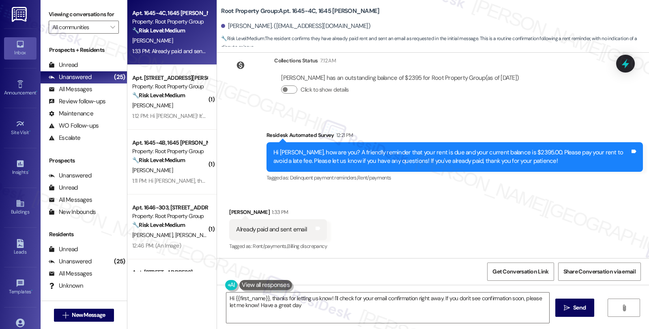
type textarea "Hi {{first_name}}, thanks for letting us know! I'll check for your email confir…"
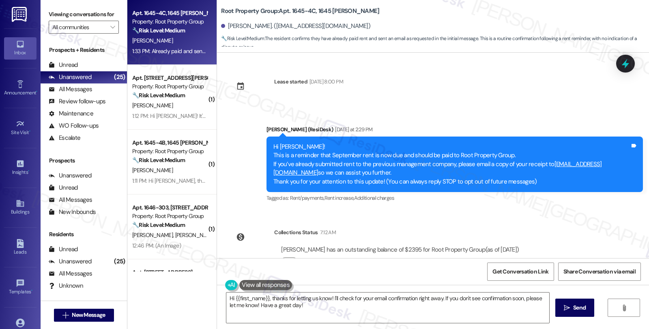
scroll to position [172, 0]
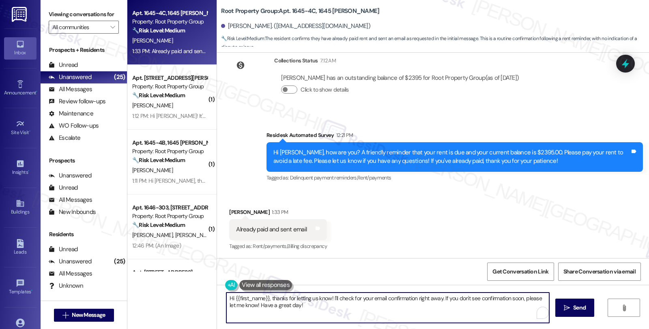
drag, startPoint x: 269, startPoint y: 299, endPoint x: 202, endPoint y: 298, distance: 66.9
click at [202, 298] on div "Apt. 1645-4C, [STREET_ADDRESS][PERSON_NAME] Property: Root Property Group 🔧 Ris…" at bounding box center [388, 164] width 522 height 329
click at [229, 214] on div "[PERSON_NAME] 1:33 PM" at bounding box center [277, 213] width 97 height 11
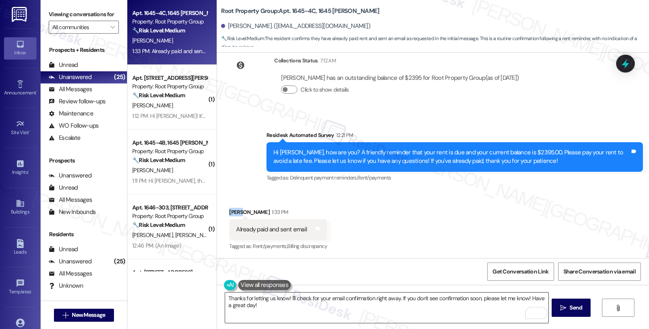
copy div "Jack"
click at [282, 297] on textarea "Thanks for letting us know! I'll check for your email confirmation right away. …" at bounding box center [386, 308] width 323 height 30
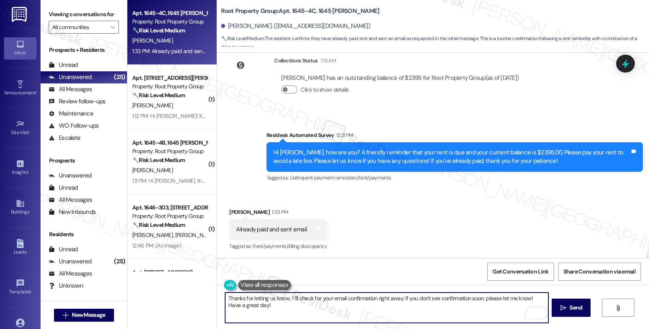
paste textarea "Jack"
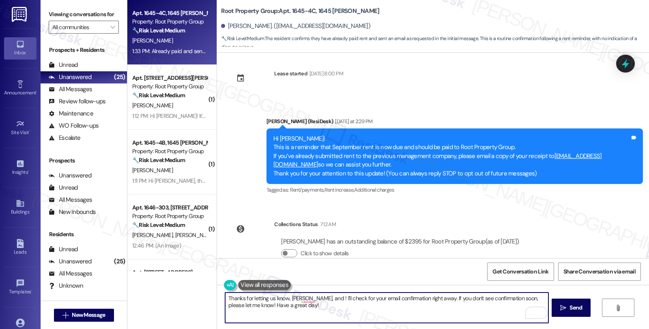
scroll to position [0, 0]
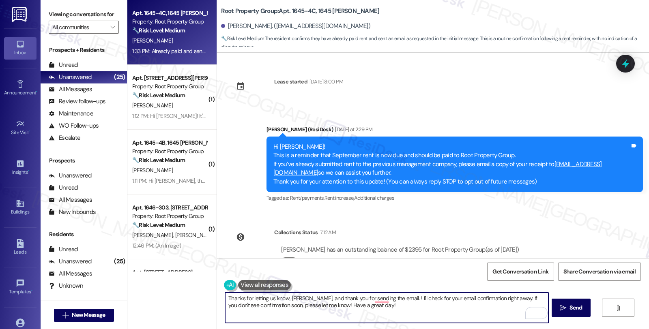
click at [384, 299] on textarea "Thanks for letting us know, [PERSON_NAME], and thank you for sending the email.…" at bounding box center [386, 308] width 323 height 30
type textarea "Thanks for letting us know, [PERSON_NAME], and thank you for sending the email.…"
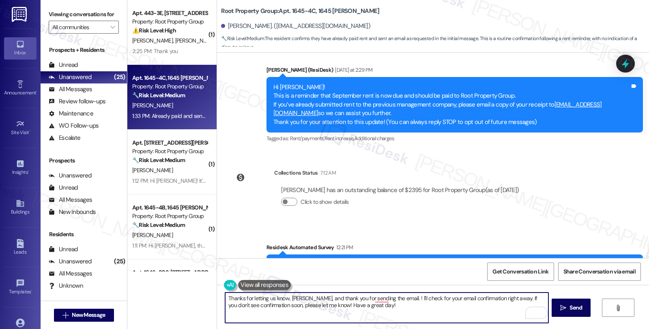
scroll to position [172, 0]
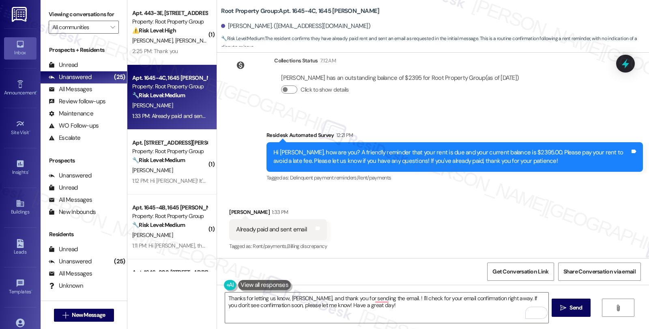
click at [345, 292] on div "Thanks for letting us know, [PERSON_NAME], and thank you for sending the email.…" at bounding box center [433, 315] width 432 height 61
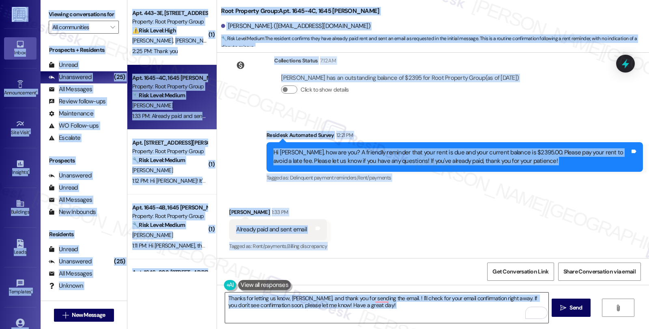
click at [359, 305] on textarea "Thanks for letting us know, [PERSON_NAME], and thank you for sending the email.…" at bounding box center [386, 308] width 323 height 30
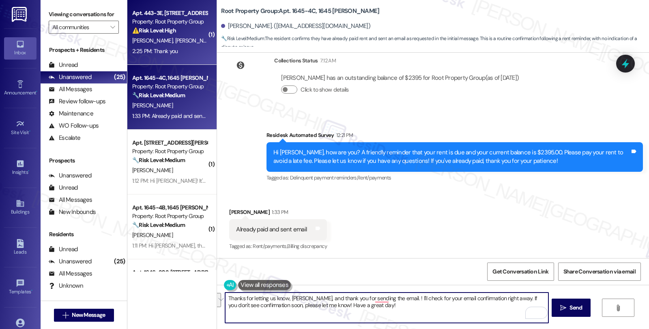
click at [152, 30] on strong "⚠️ Risk Level: High" at bounding box center [154, 30] width 44 height 7
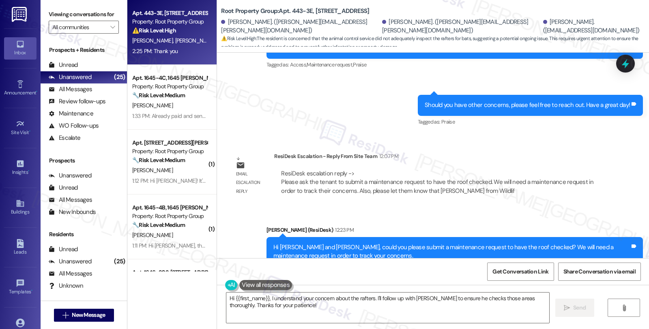
scroll to position [1620, 0]
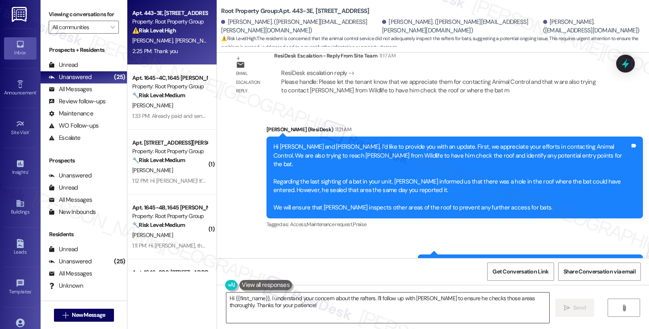
click at [321, 307] on textarea "Hi {{first_name}}, I understand your concern about the rafters. I'll follow up …" at bounding box center [387, 308] width 323 height 30
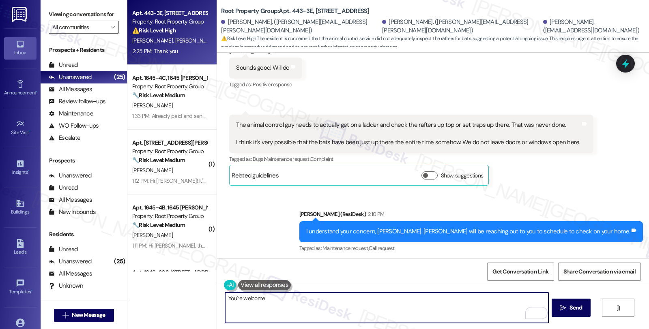
scroll to position [2115, 0]
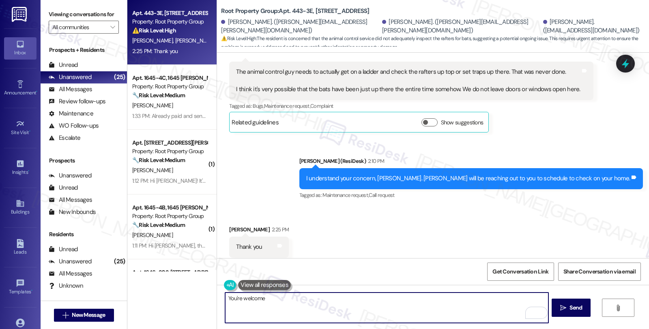
type textarea "You're welcome!"
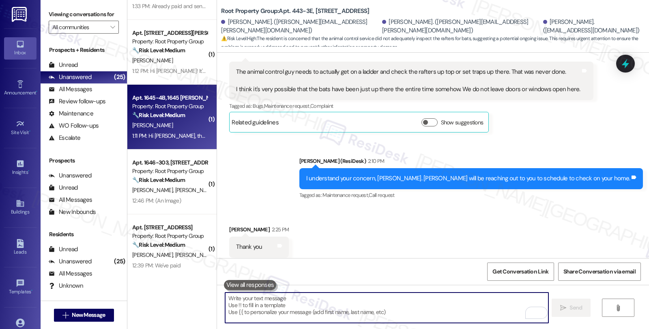
scroll to position [0, 0]
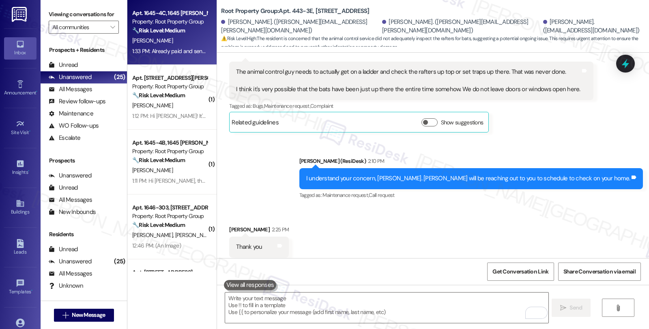
click at [177, 42] on div "[PERSON_NAME]" at bounding box center [169, 41] width 77 height 10
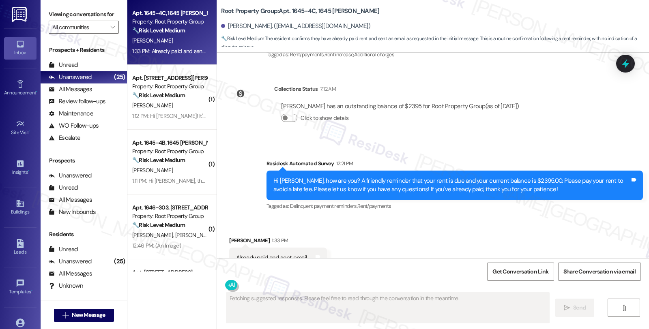
scroll to position [172, 0]
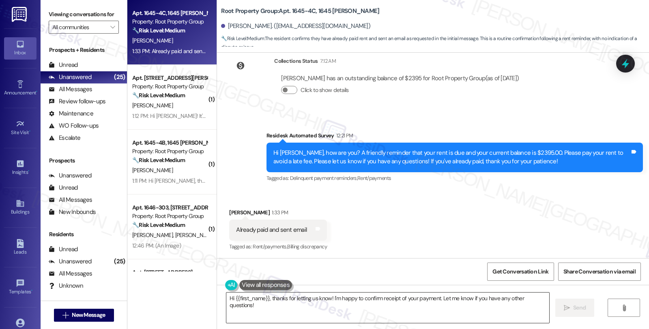
click at [326, 305] on textarea "Hi {{first_name}}, thanks for letting us know! I'm happy to confirm receipt of …" at bounding box center [387, 308] width 323 height 30
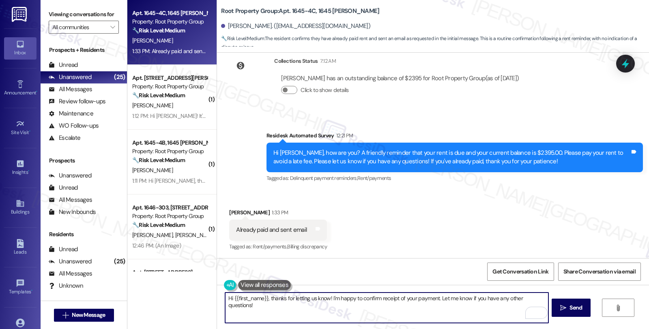
click at [368, 314] on textarea "Hi {{first_name}}, thanks for letting us know! I'm happy to confirm receipt of …" at bounding box center [386, 308] width 323 height 30
paste textarea "Thanks for letting us know, [PERSON_NAME], and thank you for sending the email.…"
click at [383, 297] on textarea "Thanks for letting us know, [PERSON_NAME], and thank you for sending the email.…" at bounding box center [386, 308] width 323 height 30
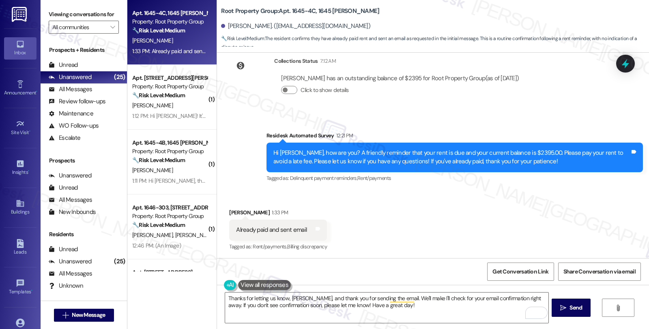
click at [526, 229] on div "Received via SMS [PERSON_NAME] 1:33 PM Already paid and sent email Tags and not…" at bounding box center [433, 224] width 432 height 69
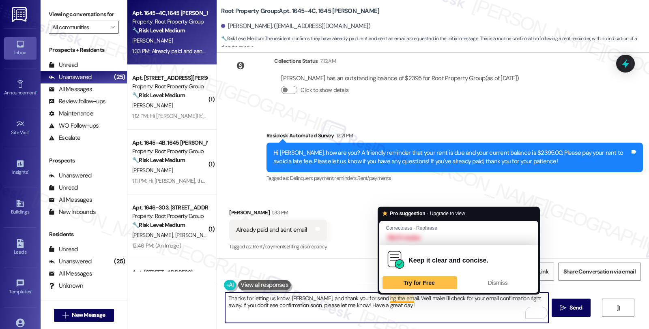
click at [410, 297] on textarea "Thanks for letting us know, [PERSON_NAME], and thank you for sending the email.…" at bounding box center [386, 308] width 323 height 30
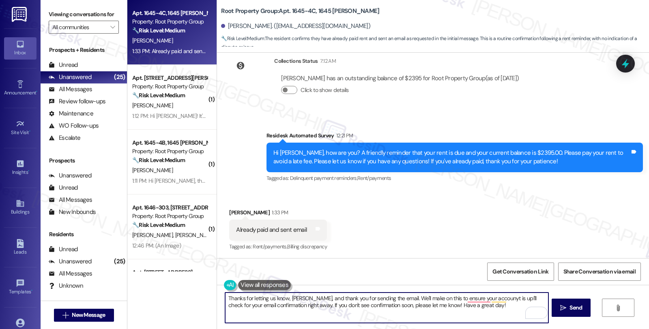
click at [427, 299] on textarea "Thanks for letting us know, [PERSON_NAME], and thank you for sending the email.…" at bounding box center [386, 308] width 323 height 30
click at [489, 309] on textarea "Thanks for letting us know, [PERSON_NAME], and thank you for sending the email.…" at bounding box center [386, 308] width 323 height 30
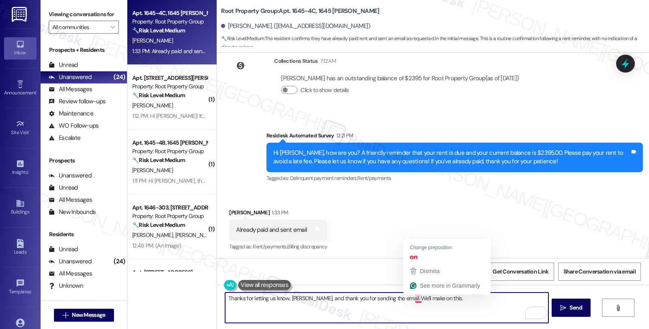
click at [411, 297] on textarea "Thanks for letting us know, [PERSON_NAME], and thank you for sending the email.…" at bounding box center [386, 308] width 323 height 30
click at [413, 299] on textarea "Thanks for letting us know, [PERSON_NAME], and thank you for sending the email.…" at bounding box center [386, 308] width 323 height 30
click at [461, 299] on textarea "Thanks for letting us know, [PERSON_NAME], and thank you for sending the email.…" at bounding box center [386, 308] width 323 height 30
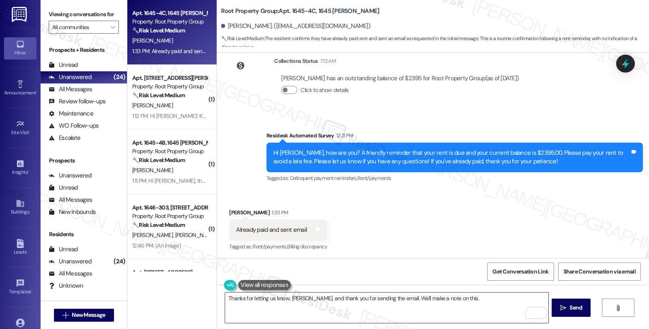
click at [283, 305] on textarea "Thanks for letting us know, [PERSON_NAME], and thank you for sending the email.…" at bounding box center [386, 308] width 323 height 30
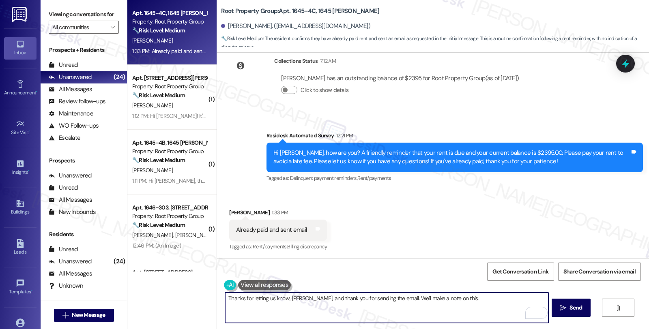
click at [455, 298] on textarea "Thanks for letting us know, [PERSON_NAME], and thank you for sending the email.…" at bounding box center [386, 308] width 323 height 30
paste textarea "Should you have other concerns, please feel free to reach out. Have a great day!"
click at [309, 306] on textarea "Thanks for letting us know, [PERSON_NAME], and thank you for sending the email.…" at bounding box center [386, 308] width 323 height 30
type textarea "Thanks for letting us know, [PERSON_NAME], and thank you for sending the email.…"
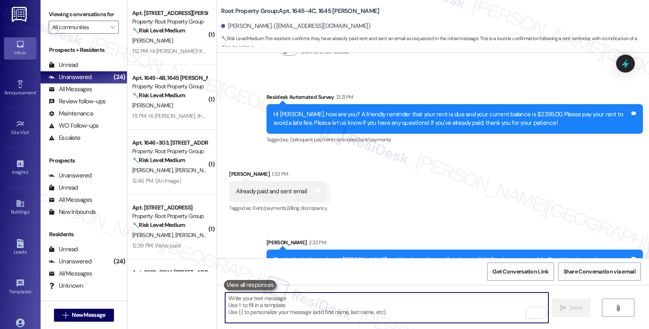
scroll to position [237, 0]
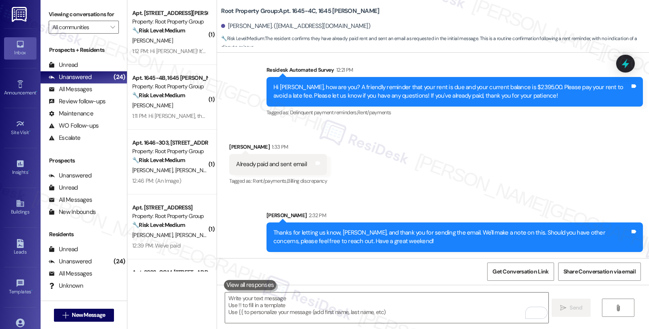
click at [533, 189] on div "Received via SMS [PERSON_NAME] 1:33 PM Already paid and sent email Tags and not…" at bounding box center [433, 159] width 432 height 69
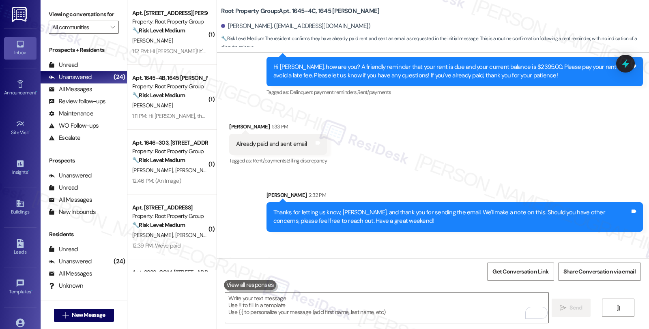
scroll to position [294, 0]
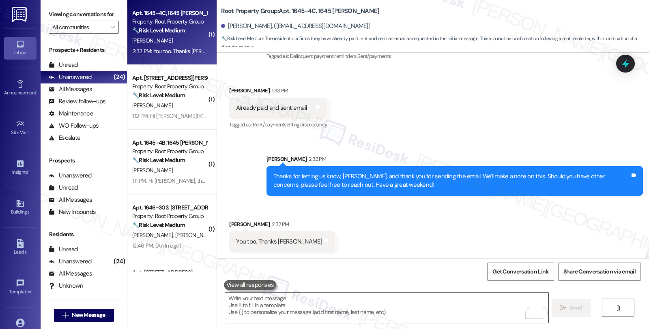
click at [289, 307] on textarea "To enrich screen reader interactions, please activate Accessibility in Grammarl…" at bounding box center [386, 308] width 323 height 30
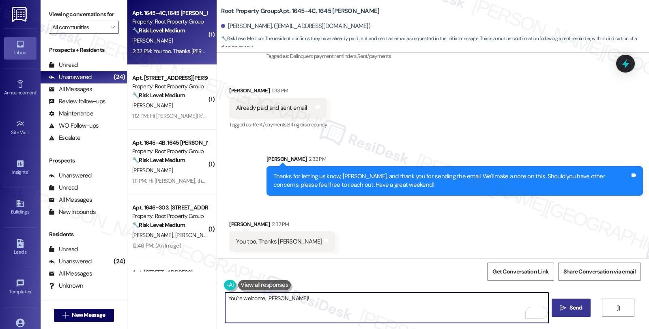
type textarea "You're welcome, [PERSON_NAME]!"
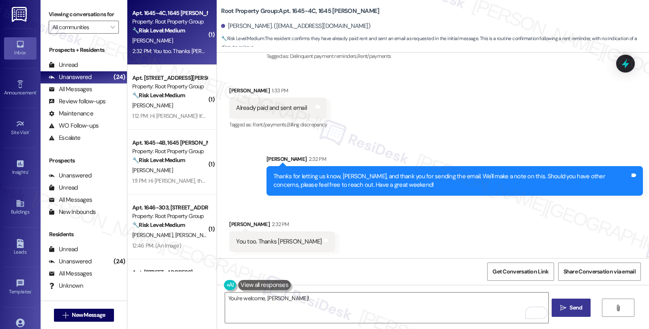
click at [572, 301] on button " Send" at bounding box center [571, 308] width 39 height 18
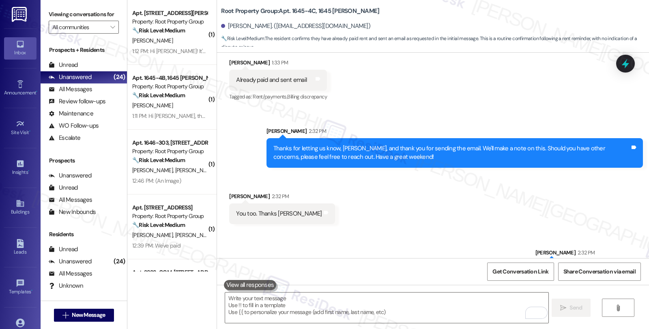
scroll to position [350, 0]
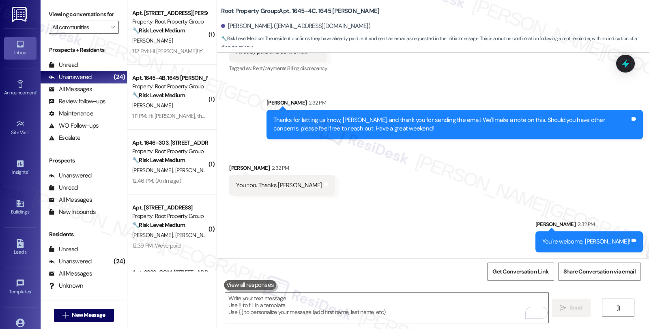
click at [529, 168] on div "Received via SMS [PERSON_NAME] 2:32 PM You too. Thanks [PERSON_NAME] Tags and n…" at bounding box center [433, 174] width 432 height 56
click at [544, 157] on div "Received via SMS [PERSON_NAME] 2:32 PM You too. Thanks [PERSON_NAME] Tags and n…" at bounding box center [433, 174] width 432 height 56
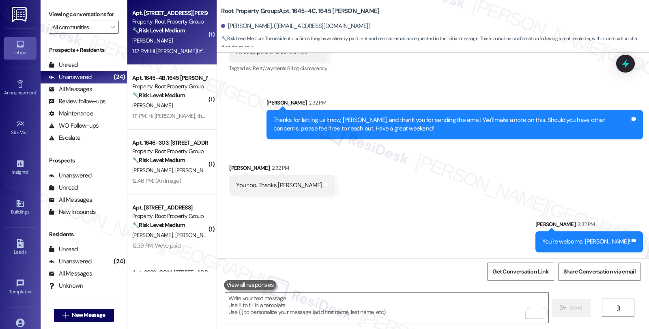
click at [159, 40] on div "[PERSON_NAME]" at bounding box center [169, 41] width 77 height 10
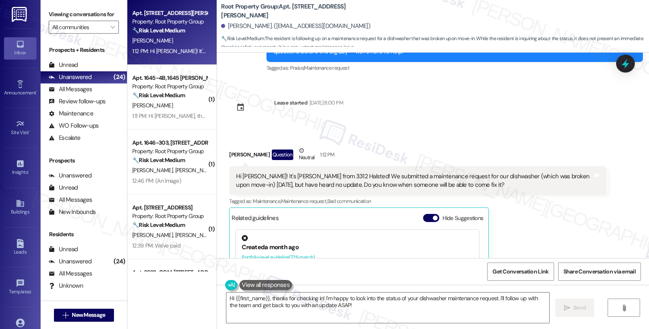
scroll to position [1049, 0]
drag, startPoint x: 222, startPoint y: 139, endPoint x: 253, endPoint y: 140, distance: 30.8
click at [253, 140] on div "Received via SMS [PERSON_NAME] Question Neutral 1:12 PM Hi [PERSON_NAME]! It's …" at bounding box center [417, 253] width 389 height 226
copy div "[PERSON_NAME]"
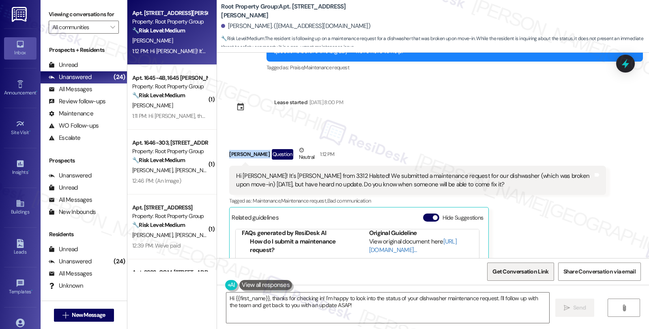
drag, startPoint x: 522, startPoint y: 298, endPoint x: 533, endPoint y: 281, distance: 20.8
click at [522, 298] on textarea "Hi {{first_name}}, thanks for checking in! I'm happy to look into the status of…" at bounding box center [387, 308] width 323 height 30
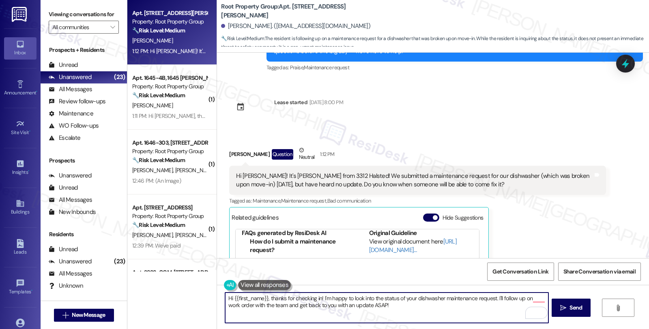
paste textarea "#37332-1"
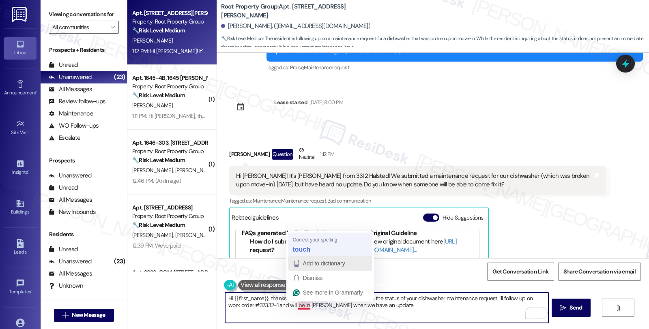
type textarea "Hi {{first_name}}, thanks for checking in! I'm happy to look into the status of…"
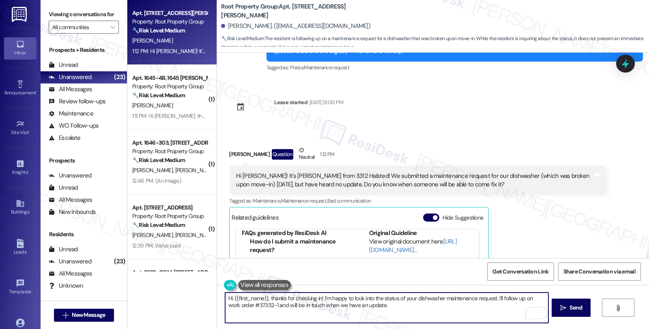
click at [387, 313] on textarea "Hi {{first_name}}, thanks for checking in! I'm happy to look into the status of…" at bounding box center [386, 308] width 323 height 30
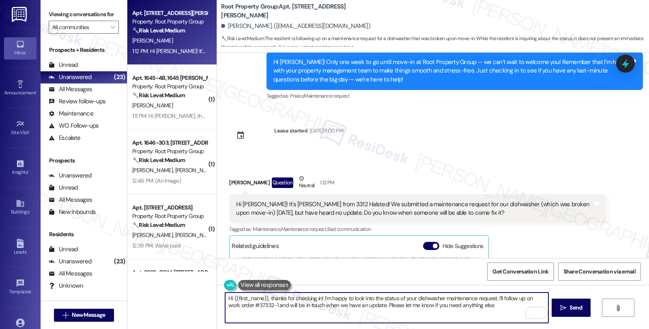
scroll to position [1004, 0]
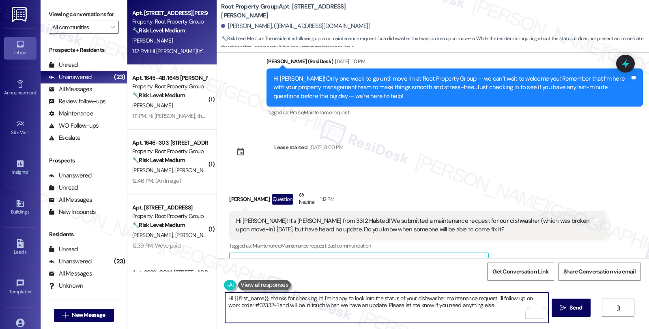
click at [318, 298] on textarea "Hi {{first_name}}, thanks for checking in! I'm happy to look into the status of…" at bounding box center [386, 308] width 323 height 30
click at [422, 310] on textarea "Hi {{first_name}}, thanks for checking in! I'm sorry to hear that it has not be…" at bounding box center [386, 308] width 323 height 30
click at [366, 298] on textarea "Hi {{first_name}}, thanks for checking in! I'm sorry to hear that it has not be…" at bounding box center [386, 308] width 323 height 30
click at [511, 297] on textarea "Hi {{first_name}}, thanks for checking in! I'm sorry to hear that you've been d…" at bounding box center [386, 308] width 323 height 30
type textarea "Hi {{first_name}}, thanks for checking in! I'm sorry to hear that you've been d…"
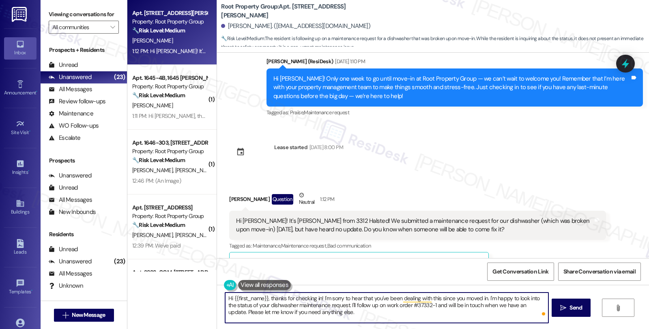
click at [377, 311] on textarea "Hi {{first_name}}, thanks for checking in! I'm sorry to hear that you've been d…" at bounding box center [386, 308] width 323 height 30
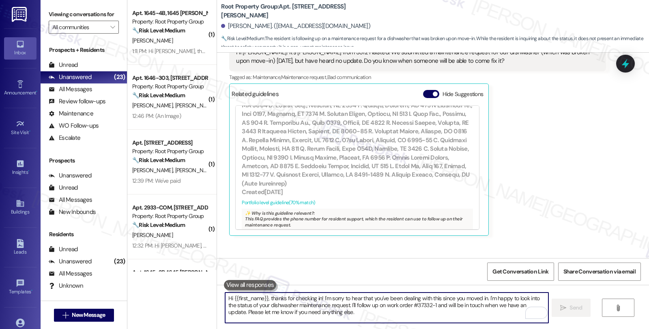
scroll to position [1213, 0]
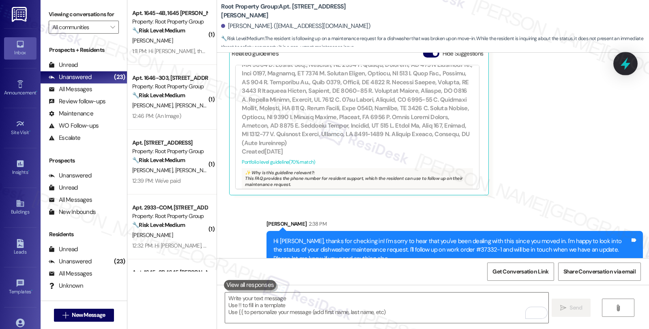
click at [623, 68] on icon at bounding box center [626, 64] width 14 height 14
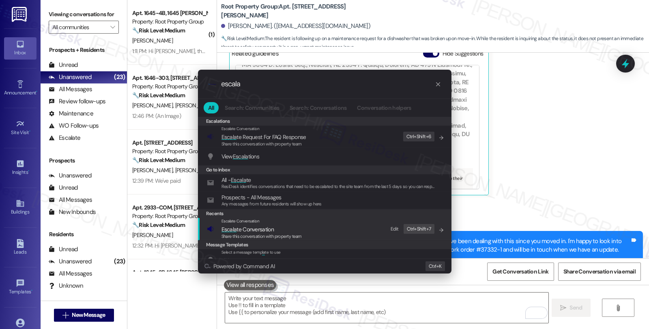
type input "escala"
click at [276, 227] on span "Escala te Conversation" at bounding box center [261, 229] width 80 height 9
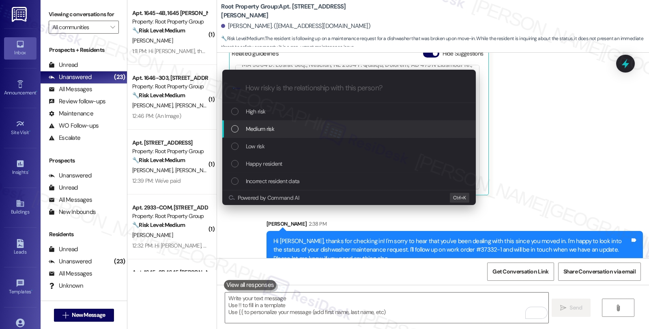
click at [274, 128] on span "Medium risk" at bounding box center [260, 129] width 28 height 9
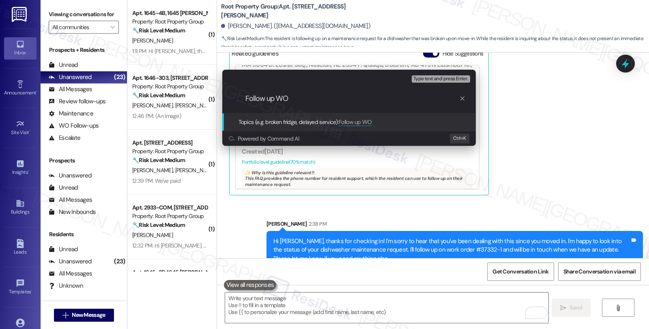
paste input "#37332-1"
type input "Follow up WO #37332-1 (dishwasher)"
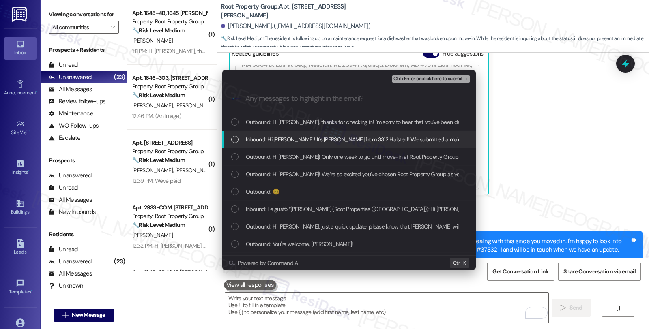
click at [271, 137] on span "Inbound: Hi [PERSON_NAME]! It's [PERSON_NAME] from 3312 Halsted! We submitted a…" at bounding box center [543, 139] width 595 height 9
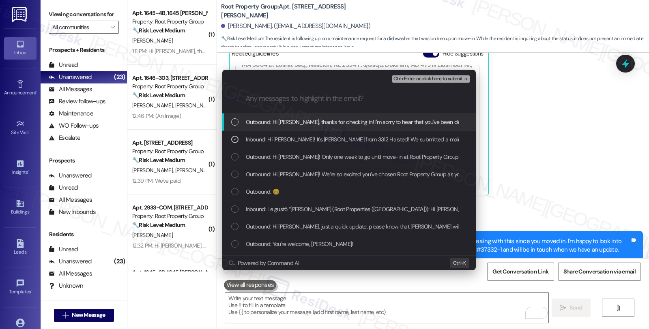
click at [434, 79] on span "Ctrl+Enter or click here to submit" at bounding box center [427, 79] width 69 height 6
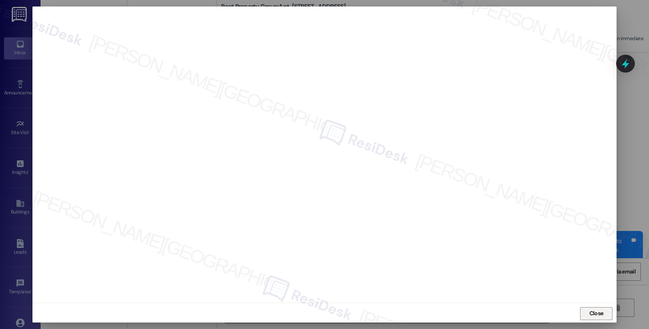
click at [595, 315] on span "Close" at bounding box center [596, 313] width 14 height 9
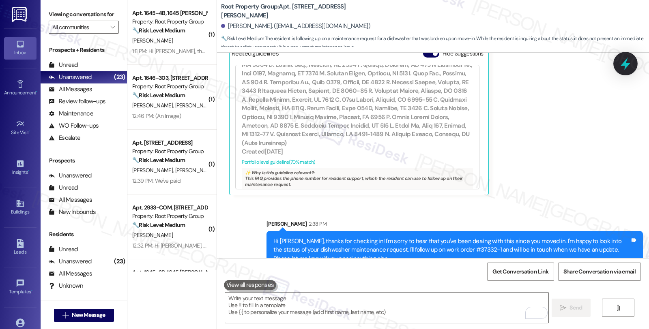
click at [621, 69] on icon at bounding box center [626, 64] width 14 height 14
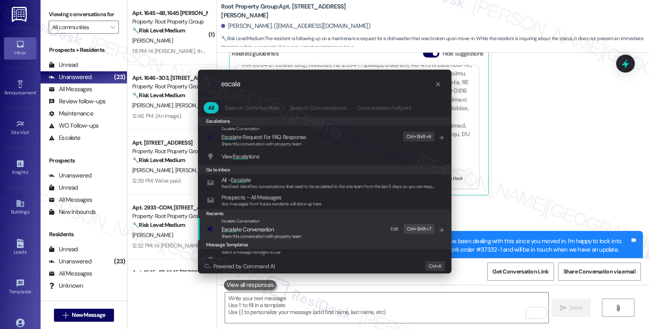
type input "escala"
click at [264, 225] on span "Escala te Conversation" at bounding box center [247, 229] width 52 height 9
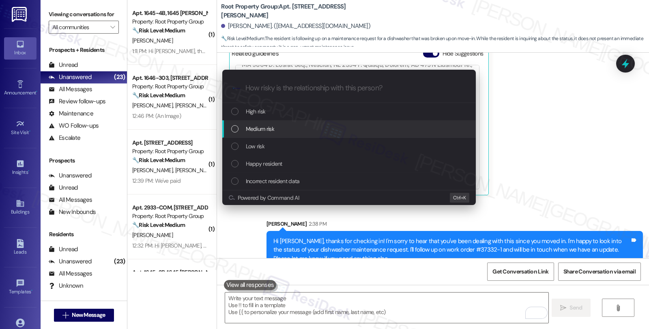
click at [270, 127] on span "Medium risk" at bounding box center [260, 129] width 28 height 9
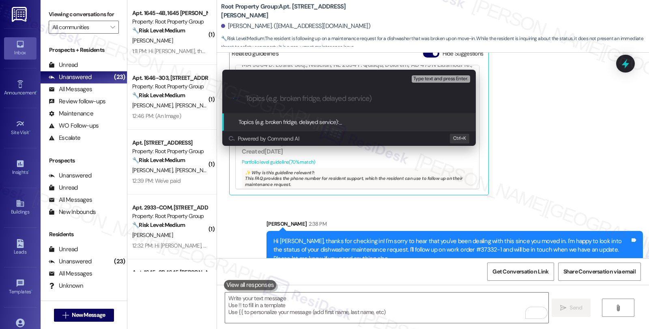
paste input "Follow up WO #37332-1 (dishwasher)"
type input "Follow up WO #37332-1 (dishwasher)"
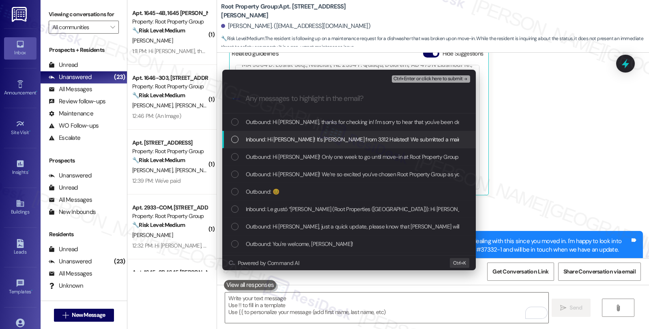
click at [292, 136] on span "Inbound: Hi Sarah! It's Anna Lozier from 3312 Halsted! We submitted a maintenan…" at bounding box center [543, 139] width 595 height 9
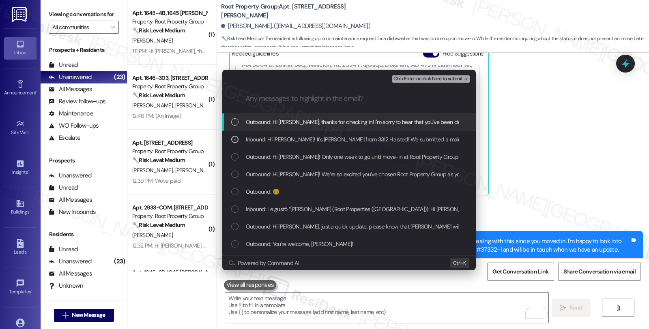
click at [433, 79] on span "Ctrl+Enter or click here to submit" at bounding box center [427, 79] width 69 height 6
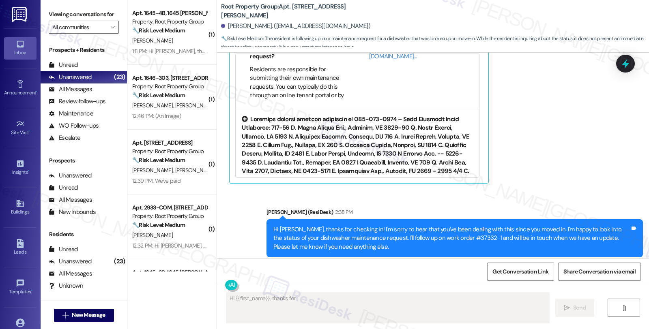
scroll to position [315, 0]
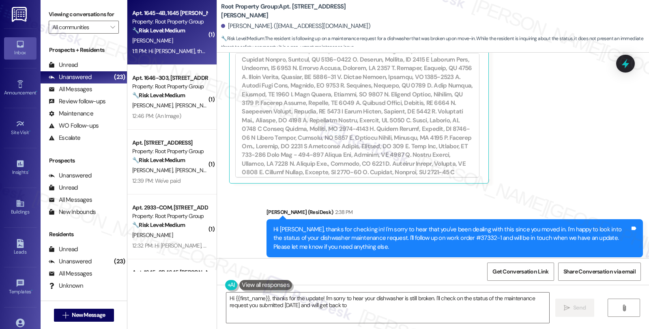
type textarea "Hi {{first_name}}, thanks for the update! I'm sorry to hear your dishwasher is …"
click at [180, 30] on strong "🔧 Risk Level: Medium" at bounding box center [158, 30] width 53 height 7
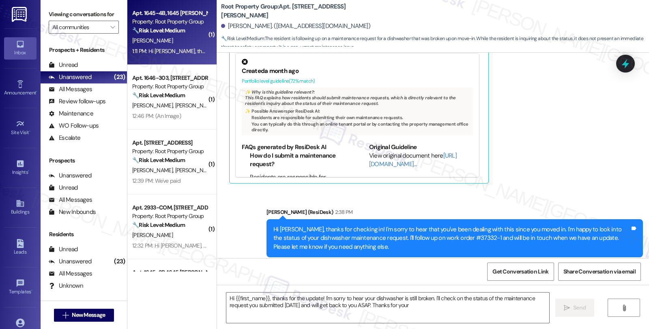
type textarea "Hi {{first_name}}, thanks for the update! I'm sorry to hear your dishwasher is …"
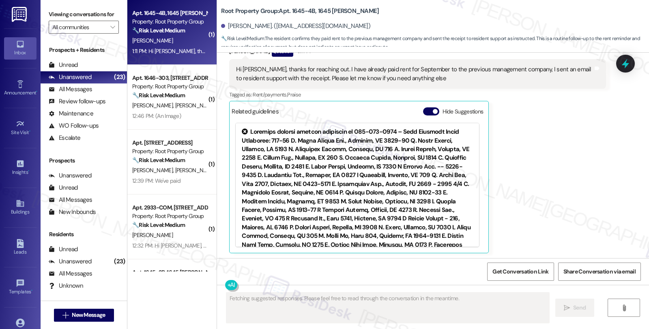
scroll to position [335, 0]
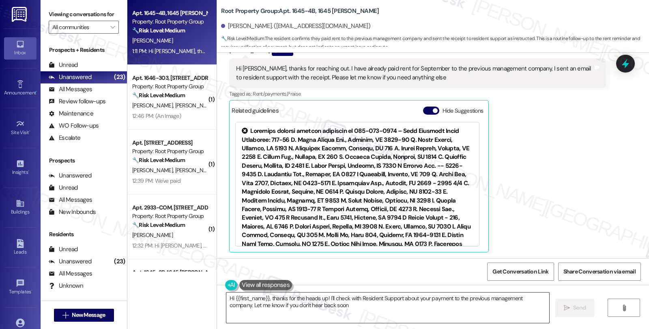
type textarea "Hi {{first_name}}, thanks for the heads up! I'll check with Resident Support ab…"
click at [578, 163] on div "William James Morland Question 1:11 PM Hi Sarah, thanks for reaching out. I hav…" at bounding box center [417, 148] width 376 height 207
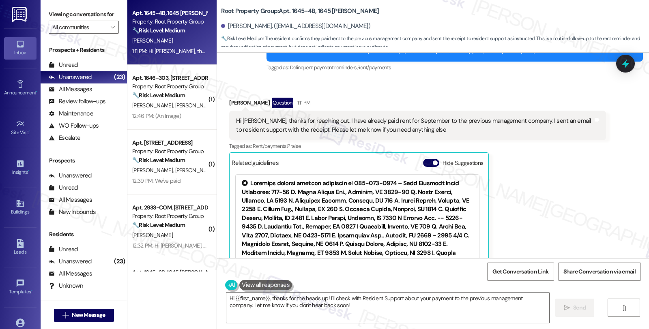
scroll to position [335, 0]
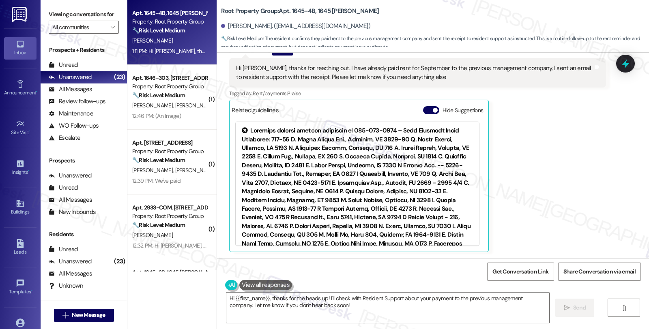
click at [174, 38] on div "[PERSON_NAME]" at bounding box center [169, 41] width 77 height 10
click at [95, 96] on div "All Messages (undefined)" at bounding box center [84, 90] width 86 height 12
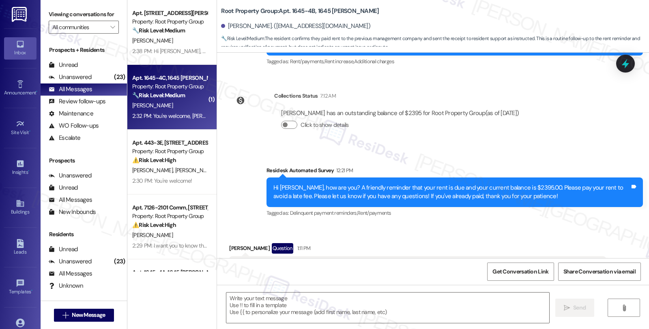
type textarea "Fetching suggested responses. Please feel free to read through the conversation…"
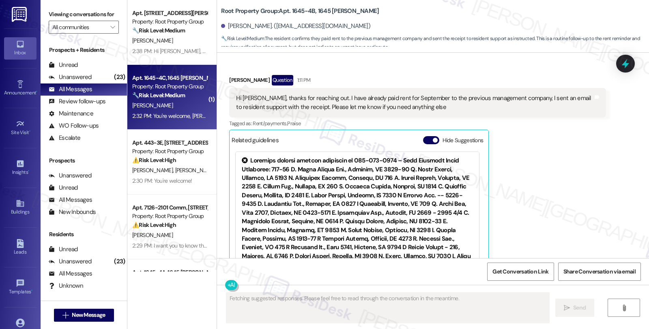
scroll to position [335, 0]
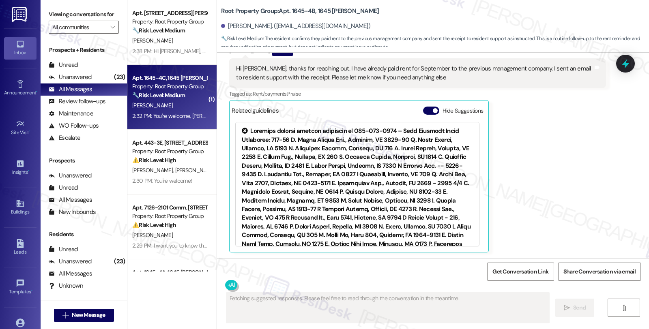
click at [188, 104] on div "J. Kalmes" at bounding box center [169, 106] width 77 height 10
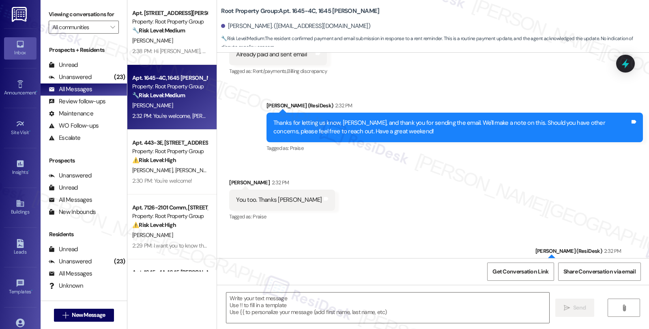
scroll to position [386, 0]
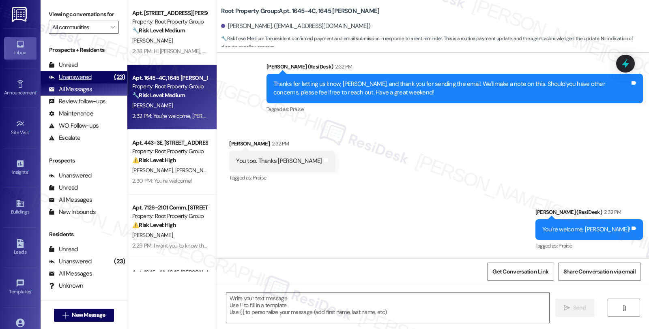
click at [89, 82] on div "Unanswered" at bounding box center [70, 77] width 43 height 9
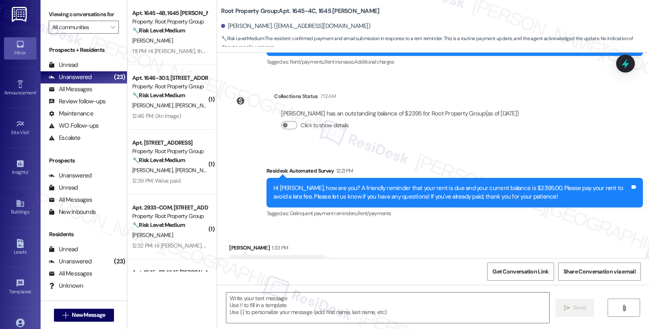
type textarea "Fetching suggested responses. Please feel free to read through the conversation…"
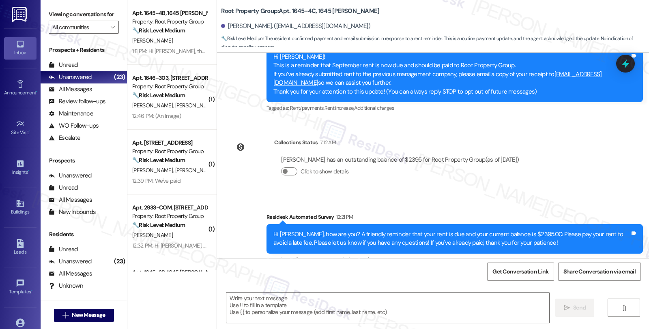
scroll to position [251, 0]
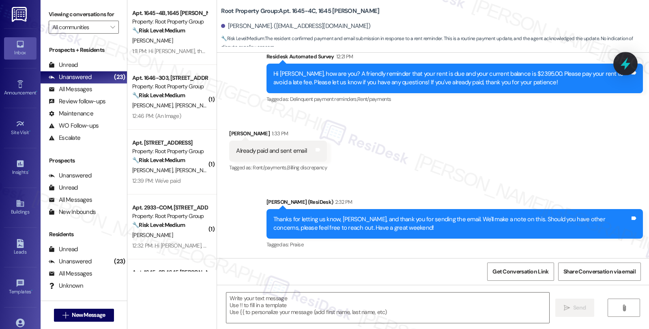
click at [623, 60] on icon at bounding box center [626, 64] width 14 height 14
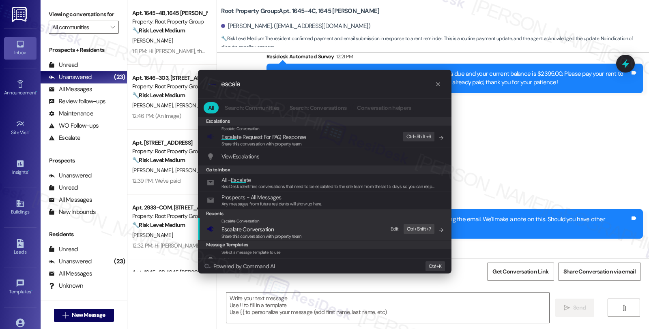
type input "escala"
click at [264, 226] on span "Escala te Conversation" at bounding box center [247, 229] width 52 height 7
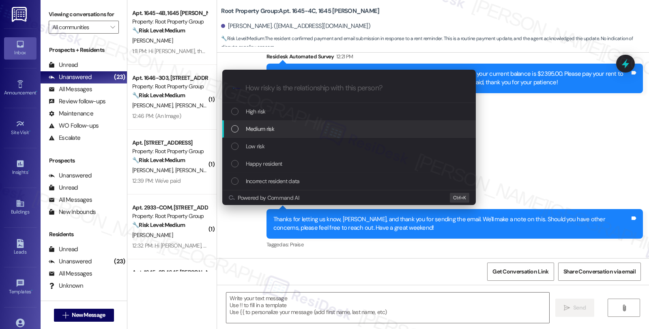
click at [262, 126] on span "Medium risk" at bounding box center [260, 129] width 28 height 9
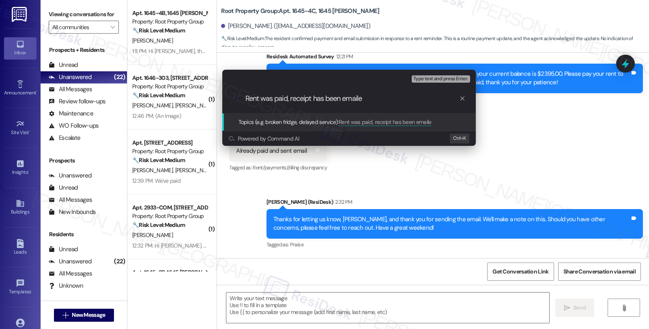
type input "Rent was paid, receipt has been emailed"
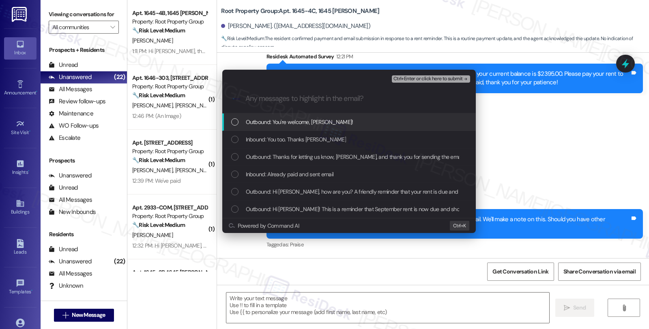
click at [299, 134] on div "Inbound: You too. Thanks Sarah" at bounding box center [349, 139] width 254 height 17
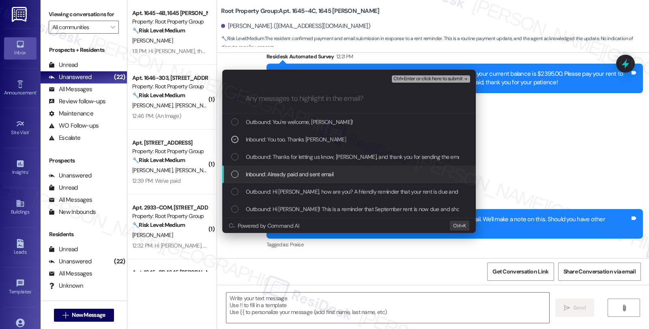
click at [299, 171] on span "Inbound: Already paid and sent email" at bounding box center [290, 174] width 88 height 9
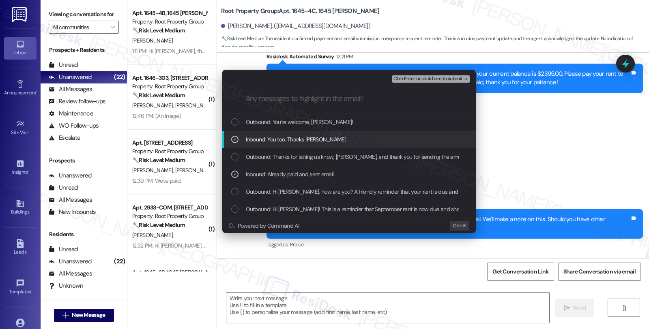
click at [411, 79] on span "Ctrl+Enter or click here to submit" at bounding box center [427, 79] width 69 height 6
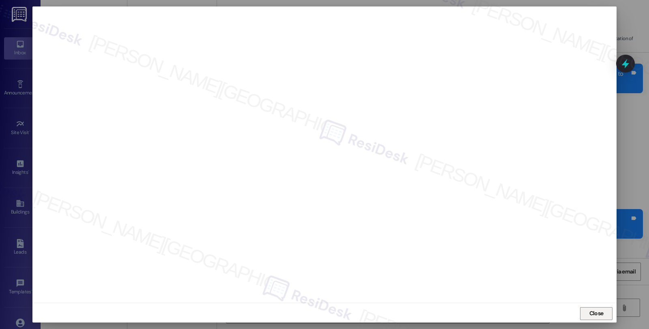
click at [582, 316] on button "Close" at bounding box center [596, 313] width 32 height 13
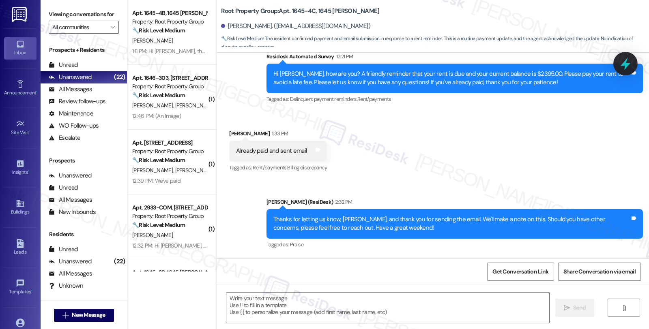
click at [623, 67] on icon at bounding box center [626, 64] width 14 height 14
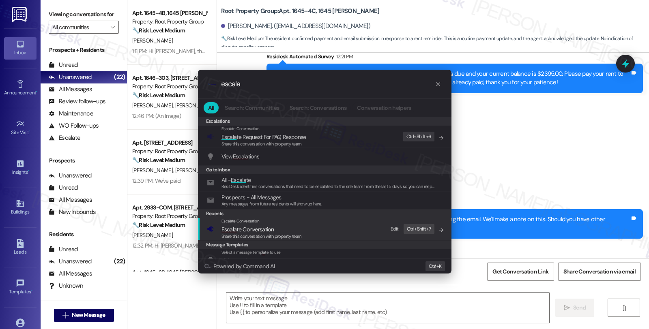
type input "escala"
click at [248, 226] on span "Escala te Conversation" at bounding box center [247, 229] width 52 height 7
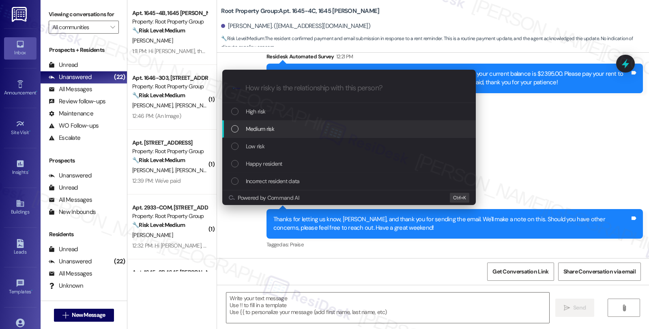
click at [254, 127] on span "Medium risk" at bounding box center [260, 129] width 28 height 9
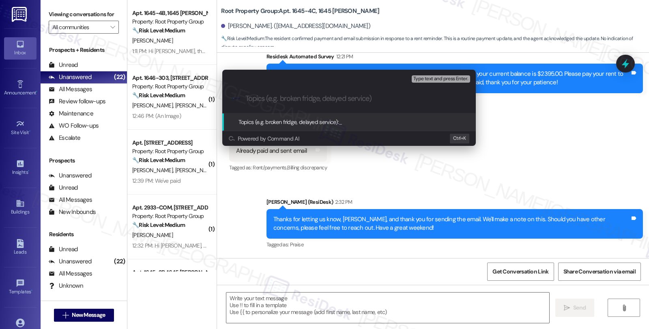
paste input "Rent was paid, receipt has been emailed"
type input "Rent was paid, receipt has been emailed"
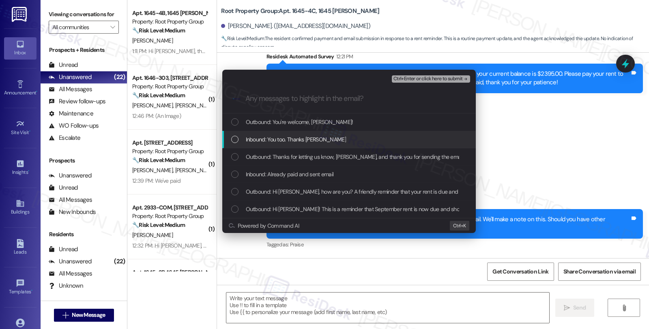
click at [301, 140] on span "Inbound: You too. Thanks Sarah" at bounding box center [296, 139] width 100 height 9
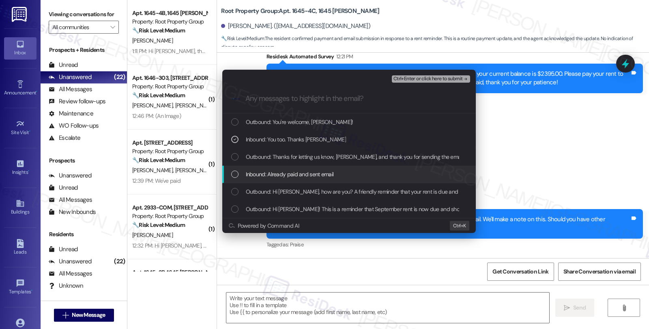
click at [296, 174] on span "Inbound: Already paid and sent email" at bounding box center [290, 174] width 88 height 9
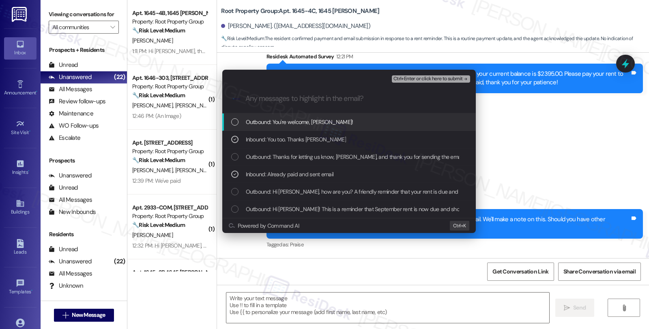
click at [408, 76] on span "Ctrl+Enter or click here to submit" at bounding box center [427, 79] width 69 height 6
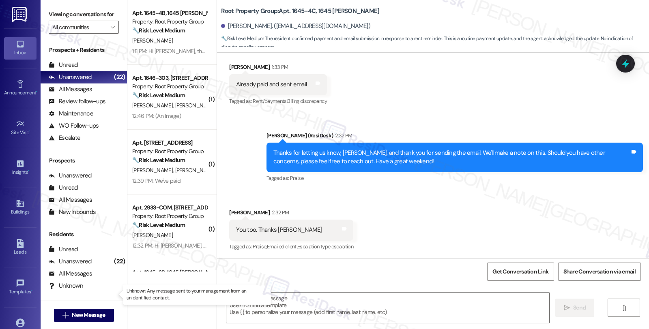
scroll to position [386, 0]
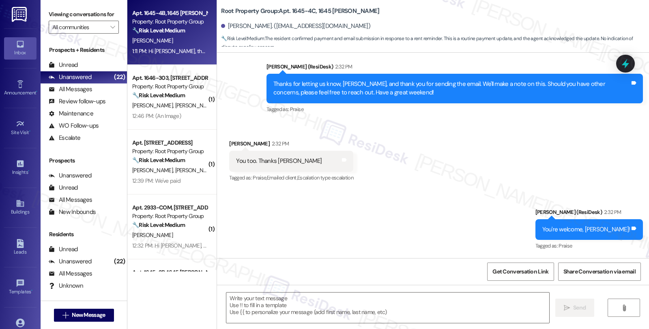
click at [184, 31] on div "🔧 Risk Level: Medium The resident confirms they paid rent to the previous manag…" at bounding box center [169, 30] width 75 height 9
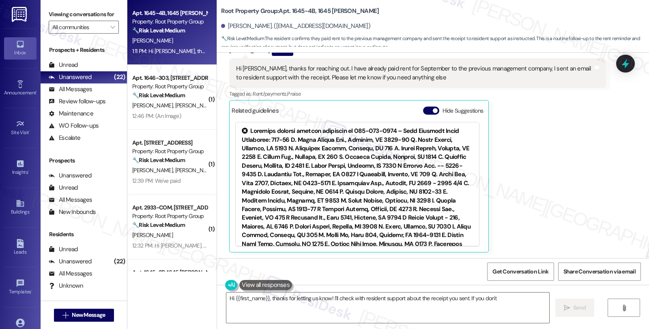
scroll to position [335, 0]
type textarea "Hi {{first_name}}, thanks for letting us know! I'll check with resident support…"
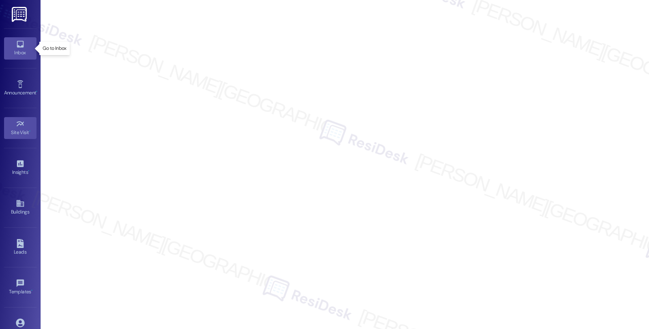
click at [26, 46] on link "Inbox" at bounding box center [20, 48] width 32 height 22
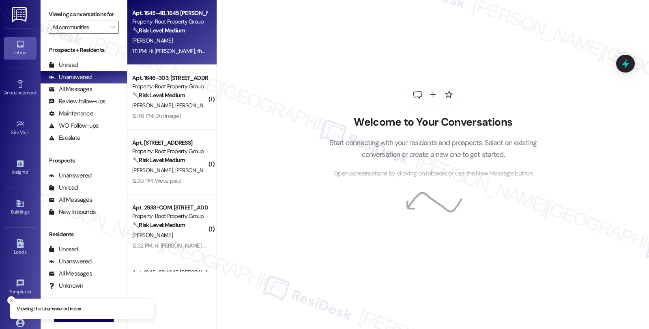
click at [178, 34] on strong "🔧 Risk Level: Medium" at bounding box center [158, 30] width 53 height 7
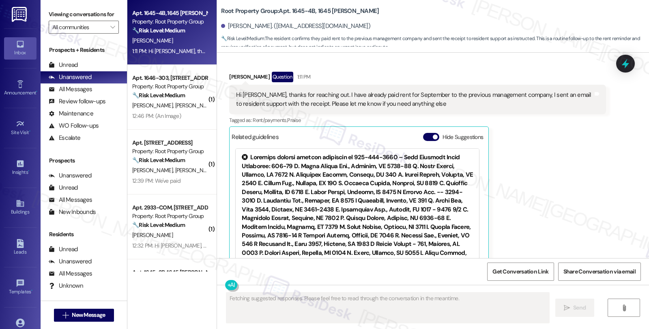
scroll to position [290, 0]
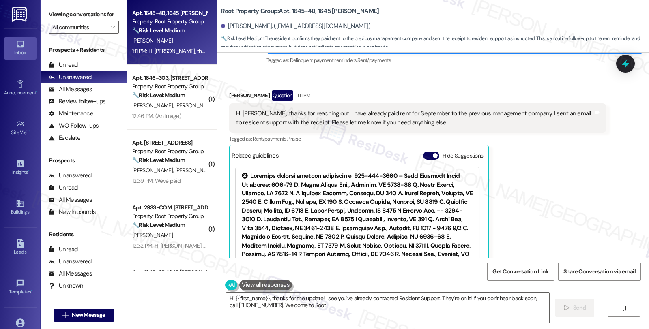
type textarea "Hi {{first_name}}, thanks for the update! I see you've already contacted Reside…"
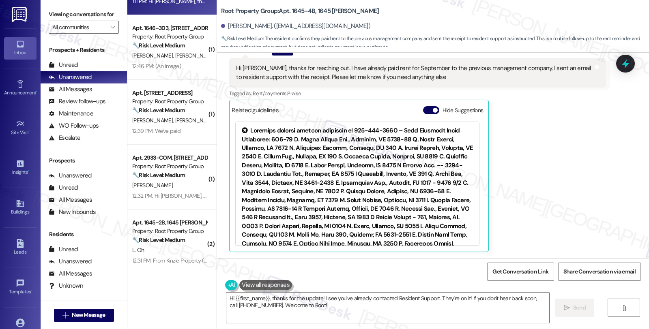
scroll to position [0, 0]
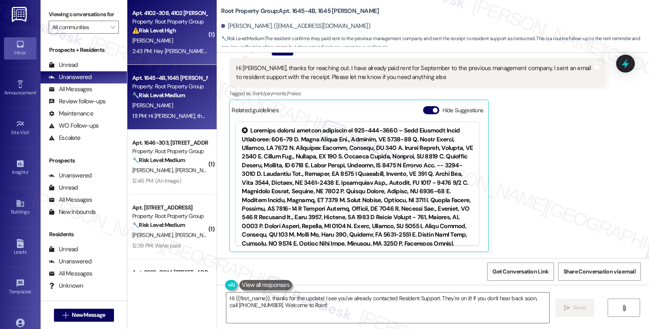
click at [180, 34] on div "⚠️ Risk Level: High The resident reports a water leak under the kitchen sink, w…" at bounding box center [169, 30] width 75 height 9
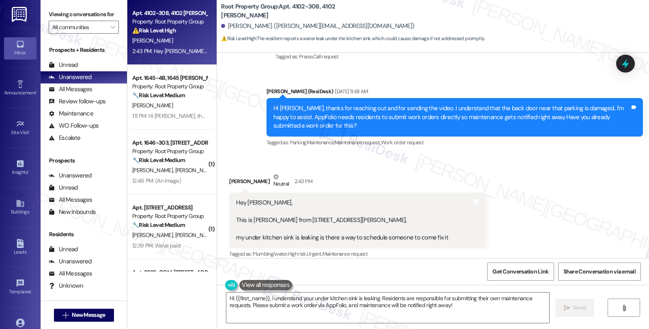
scroll to position [2205, 0]
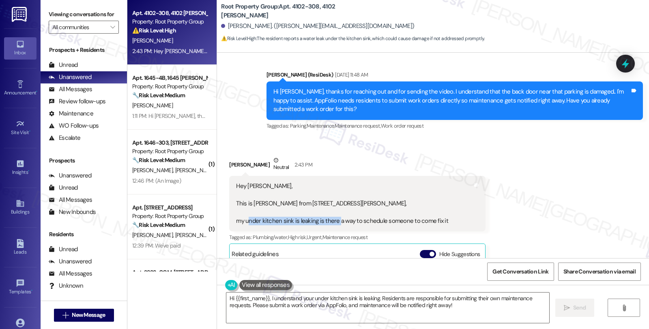
drag, startPoint x: 242, startPoint y: 211, endPoint x: 331, endPoint y: 211, distance: 89.2
click at [331, 211] on div "Hey [PERSON_NAME], This is [PERSON_NAME] from [STREET_ADDRESS][PERSON_NAME], my…" at bounding box center [342, 203] width 212 height 43
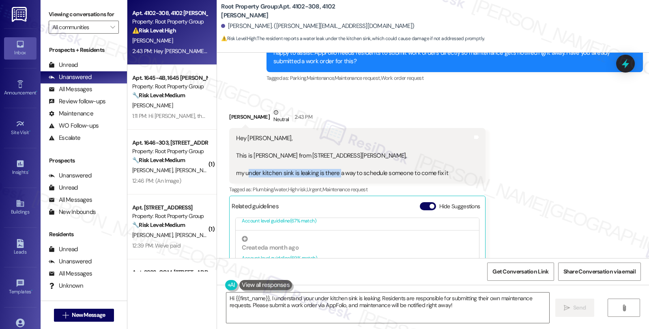
scroll to position [2250, 0]
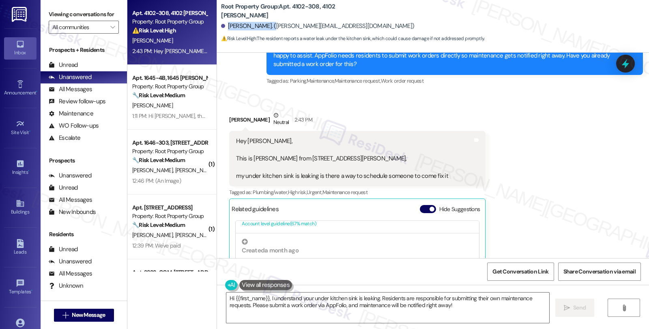
drag, startPoint x: 223, startPoint y: 25, endPoint x: 266, endPoint y: 26, distance: 43.0
click at [266, 26] on div "[PERSON_NAME]. ([PERSON_NAME][EMAIL_ADDRESS][DOMAIN_NAME])" at bounding box center [317, 26] width 193 height 9
copy div "[PERSON_NAME]"
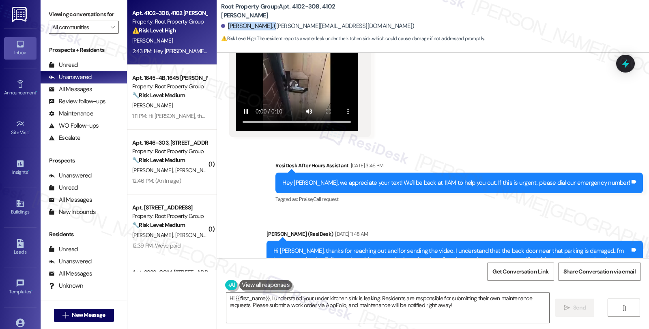
scroll to position [2070, 0]
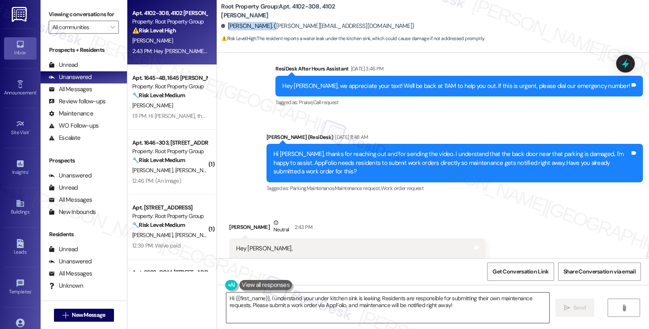
click at [266, 298] on textarea "Hi {{first_name}}, I understand your under kitchen sink is leaking. Residents a…" at bounding box center [387, 308] width 323 height 30
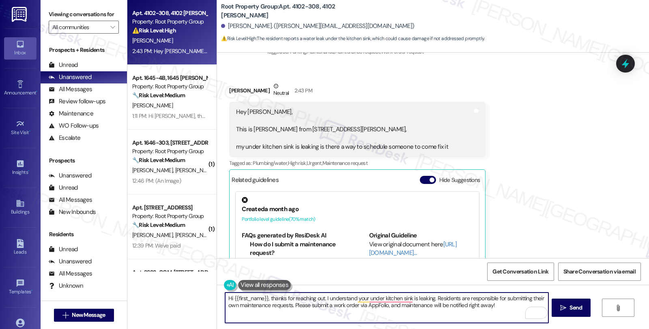
scroll to position [2268, 0]
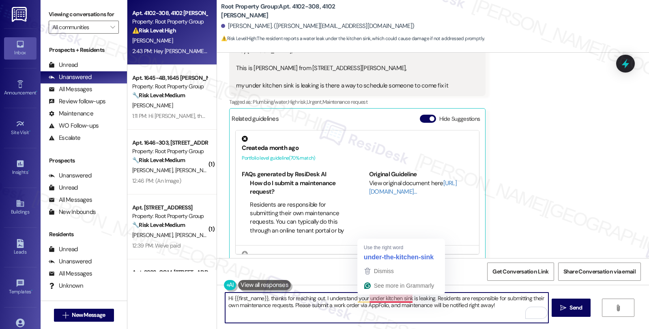
click at [370, 300] on textarea "Hi {{first_name}}, thanks for reaching out. I understand your under kitchen sin…" at bounding box center [386, 308] width 323 height 30
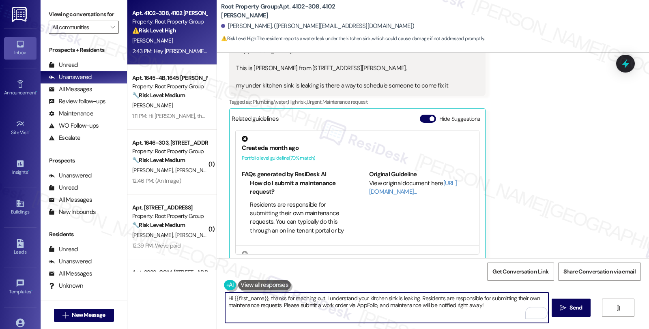
scroll to position [2223, 0]
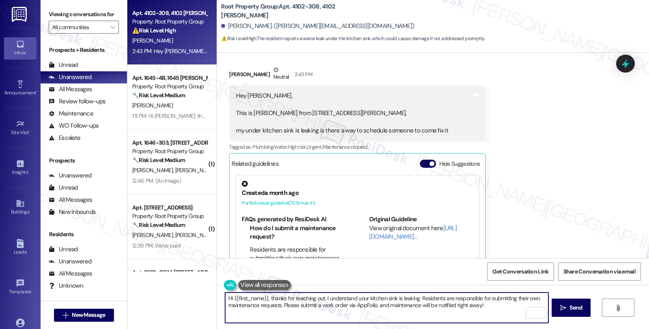
click at [415, 300] on textarea "Hi {{first_name}}, thanks for reaching out. I understand your kitchen sink is l…" at bounding box center [386, 308] width 323 height 30
click at [541, 296] on textarea "Hi {{first_name}}, thanks for reaching out. I understand your kitchen sink is l…" at bounding box center [386, 308] width 323 height 30
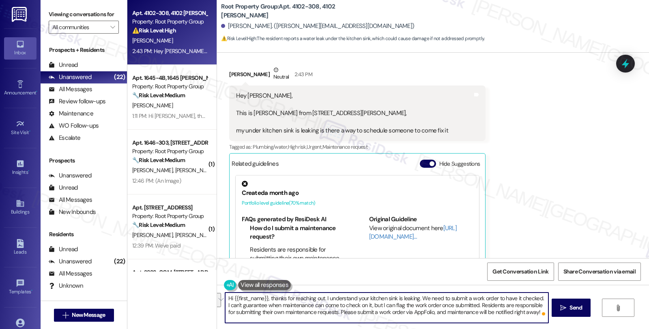
drag, startPoint x: 474, startPoint y: 303, endPoint x: 532, endPoint y: 319, distance: 60.1
click at [532, 319] on textarea "Hi {{first_name}}, thanks for reaching out. I understand your kitchen sink is l…" at bounding box center [386, 308] width 323 height 30
click at [492, 309] on textarea "Hi {{first_name}}, thanks for reaching out. I understand your kitchen sink is l…" at bounding box center [386, 308] width 323 height 30
paste textarea "> AppFolio needs residents to submit work orders directly so maintenance gets n…"
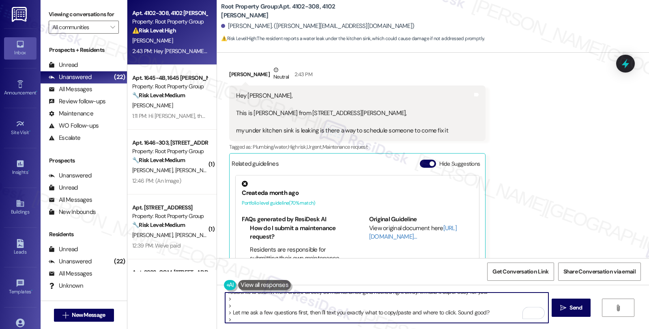
scroll to position [0, 0]
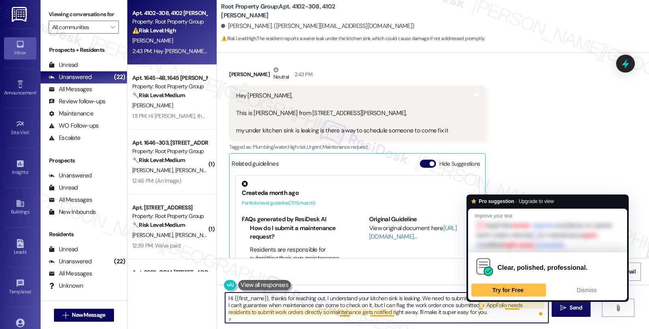
click at [475, 305] on textarea "Hi {{first_name}}, thanks for reaching out. I understand your kitchen sink is l…" at bounding box center [386, 308] width 323 height 30
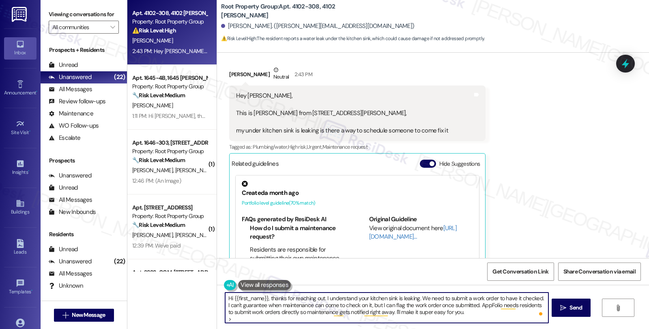
click at [471, 314] on textarea "Hi {{first_name}}, thanks for reaching out. I understand your kitchen sink is l…" at bounding box center [386, 308] width 323 height 30
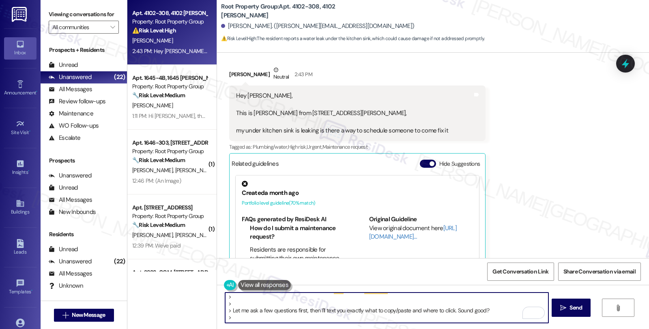
scroll to position [19, 0]
drag, startPoint x: 222, startPoint y: 298, endPoint x: 223, endPoint y: 314, distance: 15.5
click at [225, 314] on textarea "Hi {{first_name}}, thanks for reaching out. I understand your kitchen sink is l…" at bounding box center [386, 308] width 323 height 30
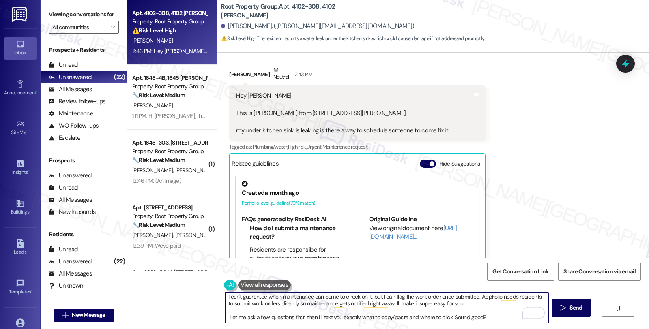
scroll to position [15, 0]
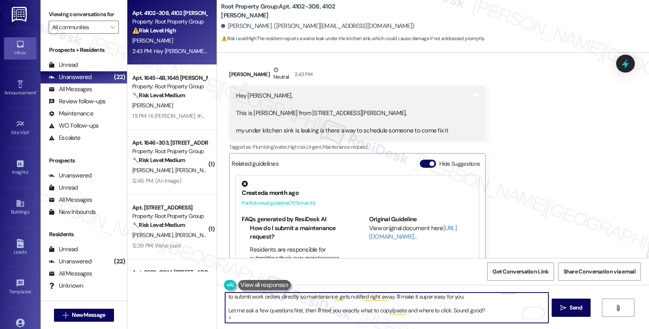
drag, startPoint x: 491, startPoint y: 310, endPoint x: 492, endPoint y: 323, distance: 13.0
click at [492, 323] on div "Hi {{first_name}}, thanks for reaching out. I understand your kitchen sink is l…" at bounding box center [387, 307] width 324 height 31
type textarea "Hi {{first_name}}, thanks for reaching out. I understand your kitchen sink is l…"
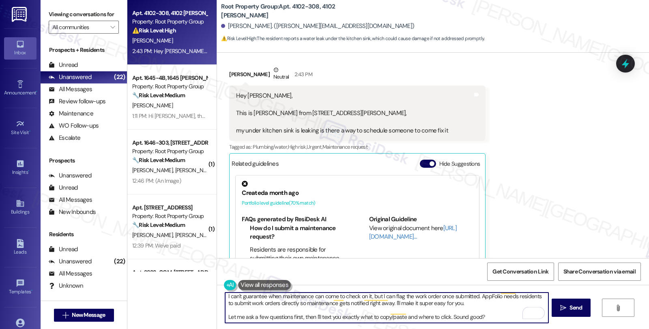
scroll to position [0, 0]
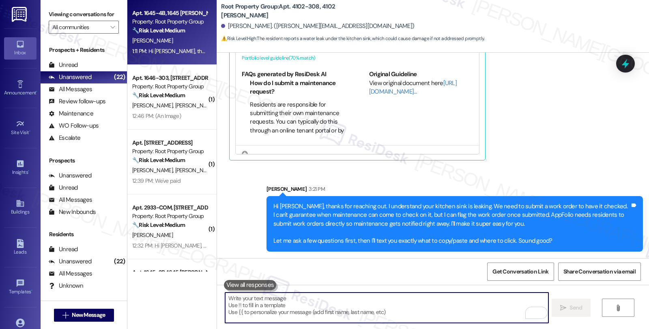
click at [160, 21] on div "Property: Root Property Group" at bounding box center [169, 21] width 75 height 9
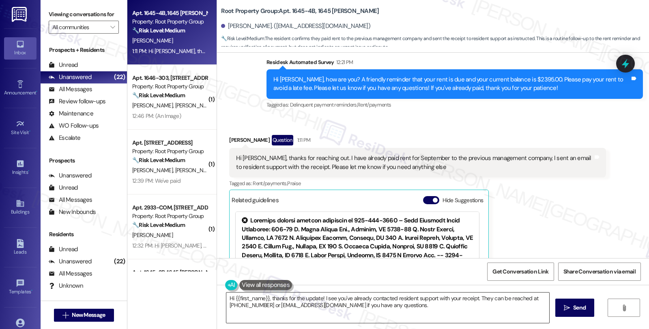
click at [321, 298] on textarea "Hi {{first_name}}, thanks for the update! I see you've already contacted reside…" at bounding box center [387, 308] width 323 height 30
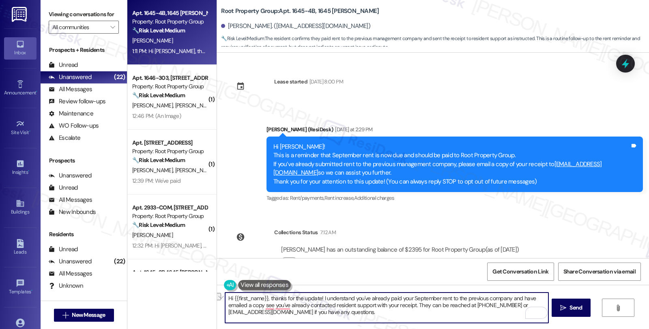
drag, startPoint x: 258, startPoint y: 306, endPoint x: 510, endPoint y: 306, distance: 251.9
click at [510, 306] on textarea "Hi {{first_name}}, thanks for the update! I understand you've already paid your…" at bounding box center [386, 308] width 323 height 30
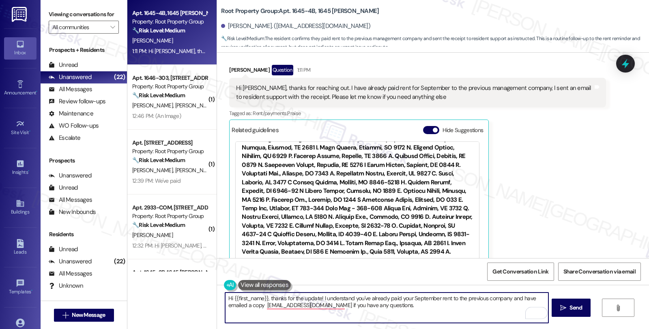
scroll to position [270, 0]
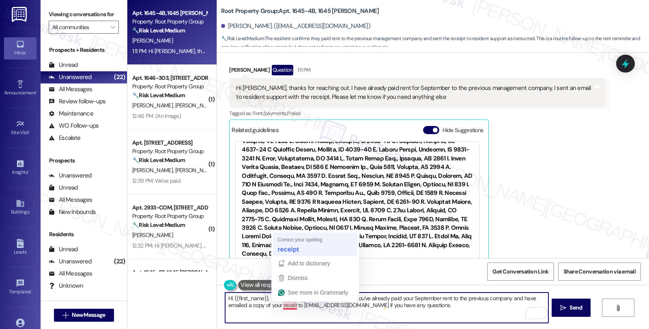
type textarea "Hi {{first_name}}, thanks for the update! I understand you've already paid your…"
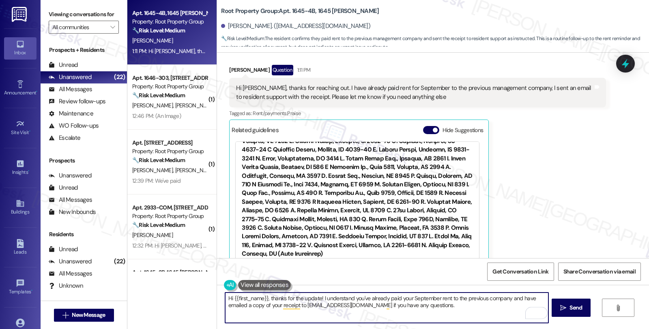
drag, startPoint x: 381, startPoint y: 305, endPoint x: 505, endPoint y: 305, distance: 123.7
click at [505, 305] on textarea "Hi {{first_name}}, thanks for the update! I understand you've already paid your…" at bounding box center [386, 308] width 323 height 30
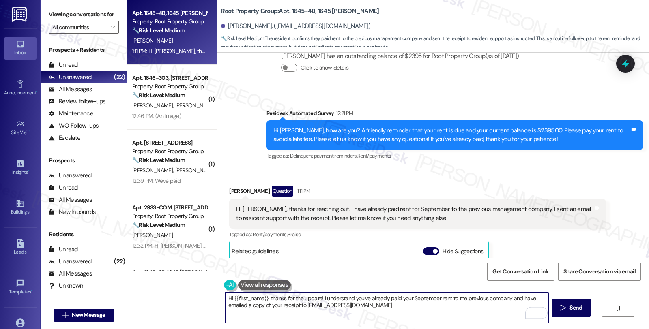
scroll to position [45, 0]
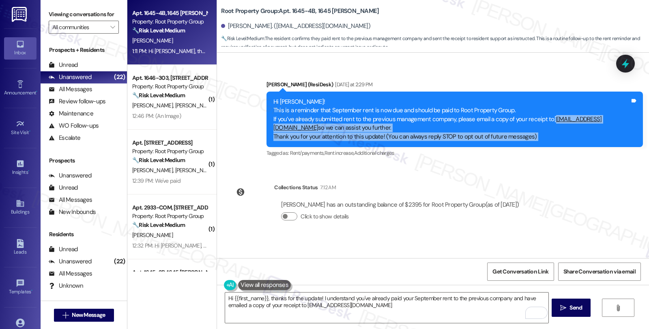
drag, startPoint x: 629, startPoint y: 118, endPoint x: 546, endPoint y: 118, distance: 82.7
click at [546, 118] on div "Hi [PERSON_NAME]! This is a reminder that September rent is now due and should …" at bounding box center [454, 120] width 376 height 56
click at [587, 136] on div "Hi [PERSON_NAME]! This is a reminder that September rent is now due and should …" at bounding box center [451, 119] width 357 height 43
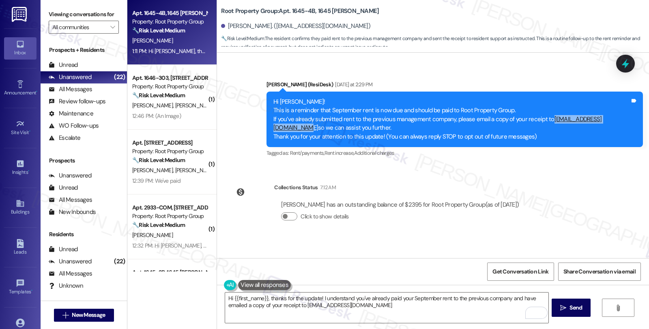
drag, startPoint x: 624, startPoint y: 120, endPoint x: 545, endPoint y: 120, distance: 79.1
click at [545, 120] on div "Hi [PERSON_NAME]! This is a reminder that September rent is now due and should …" at bounding box center [451, 119] width 357 height 43
copy link "[EMAIL_ADDRESS][DOMAIN_NAME]"
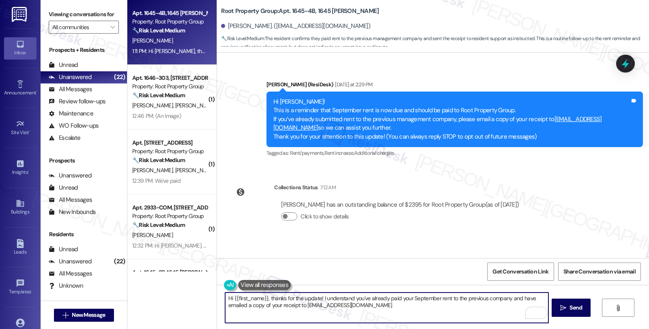
drag, startPoint x: 302, startPoint y: 305, endPoint x: 434, endPoint y: 307, distance: 132.6
click at [434, 307] on textarea "Hi {{first_name}}, thanks for the update! I understand you've already paid your…" at bounding box center [386, 308] width 323 height 30
paste textarea "[DOMAIN_NAME]"
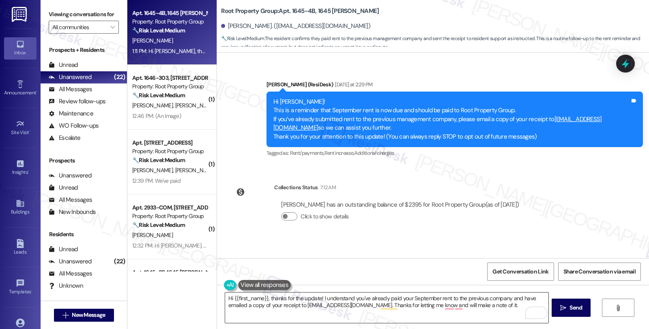
click at [305, 309] on textarea "Hi {{first_name}}, thanks for the update! I understand you've already paid your…" at bounding box center [386, 308] width 323 height 30
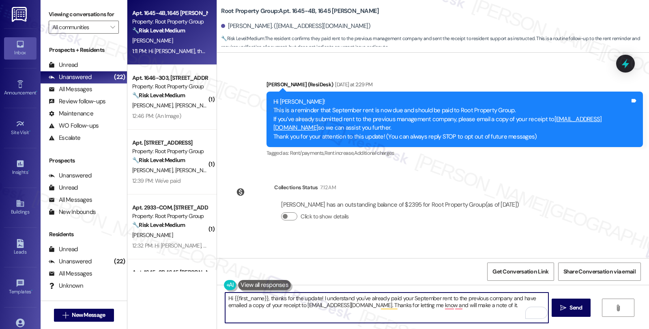
click at [506, 304] on textarea "Hi {{first_name}}, thanks for the update! I understand you've already paid your…" at bounding box center [386, 308] width 323 height 30
paste textarea "Should you have other concerns, please feel free to reach out. Have a great day!"
click at [366, 314] on textarea "Hi {{first_name}}, thanks for the update! I understand you've already paid your…" at bounding box center [386, 308] width 323 height 30
type textarea "Hi {{first_name}}, thanks for the update! I understand you've already paid your…"
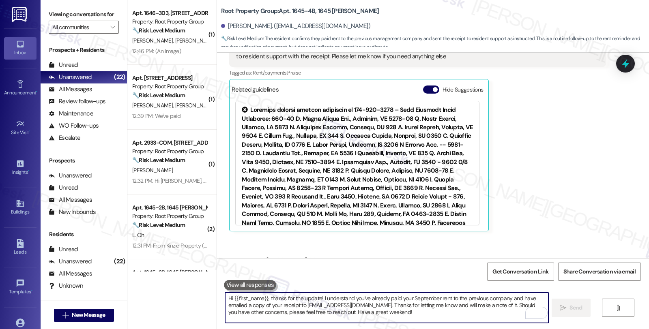
scroll to position [409, 0]
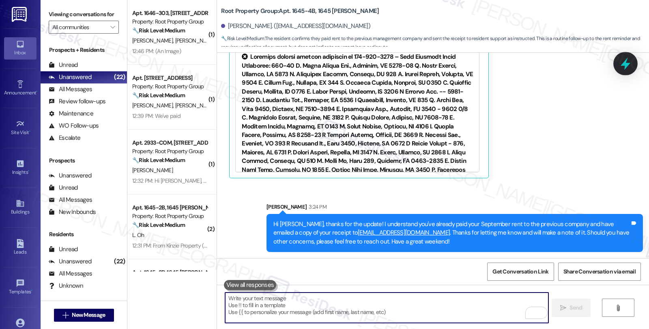
click at [628, 61] on icon at bounding box center [626, 64] width 14 height 14
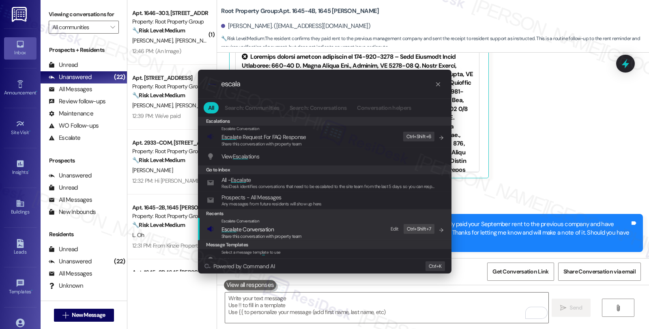
type input "escala"
click at [312, 229] on div "Escalate Conversation Escala te Conversation Share this conversation with prope…" at bounding box center [325, 229] width 237 height 22
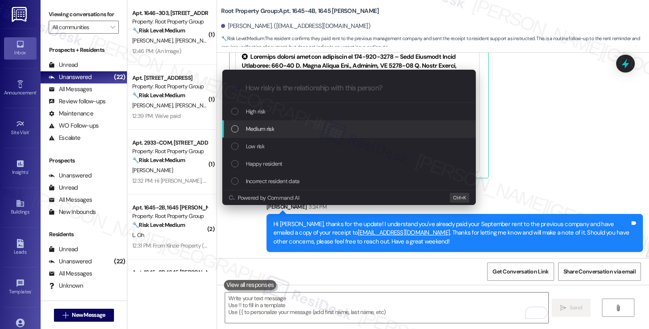
click at [283, 129] on div "Medium risk" at bounding box center [349, 129] width 237 height 9
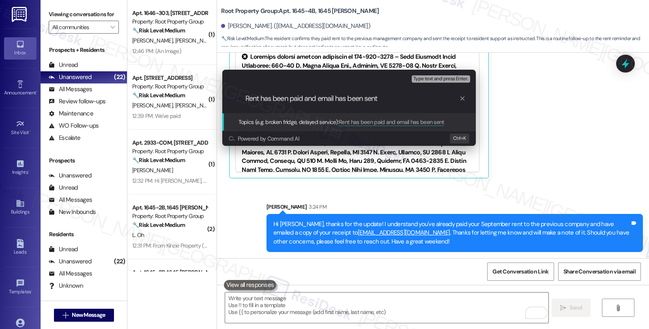
click at [327, 97] on input "Rent has been paid and email has been sent" at bounding box center [352, 99] width 214 height 9
click at [307, 99] on input "Rent has been paid and email has been sent" at bounding box center [352, 99] width 214 height 9
click at [329, 99] on input "Rent has been paid and email has been sent" at bounding box center [352, 99] width 214 height 9
click at [378, 98] on input "Rent has been paid and email has been sent" at bounding box center [352, 99] width 214 height 9
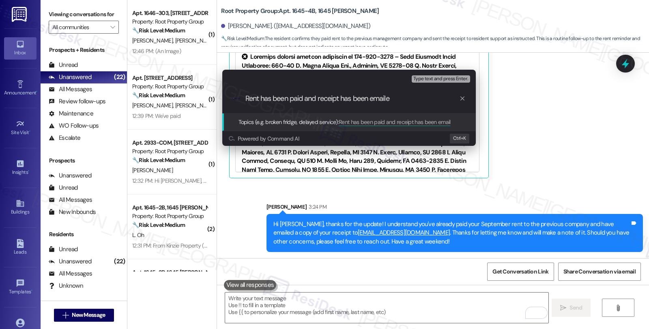
type input "Rent has been paid and receipt has been emailed"
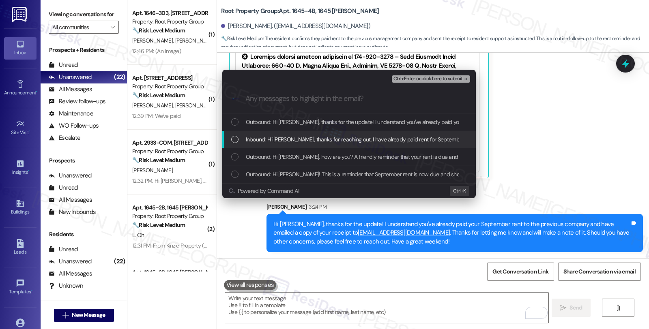
click at [343, 135] on span "Inbound: Hi [PERSON_NAME], thanks for reaching out. I have already paid rent fo…" at bounding box center [516, 139] width 540 height 9
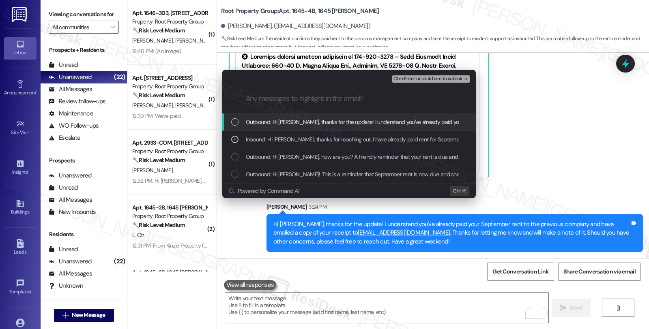
click at [431, 73] on div "Escalate Conversation Medium risk Rent has been paid and receipt has been email…" at bounding box center [349, 77] width 254 height 15
click at [431, 80] on span "Ctrl+Enter or click here to submit" at bounding box center [427, 79] width 69 height 6
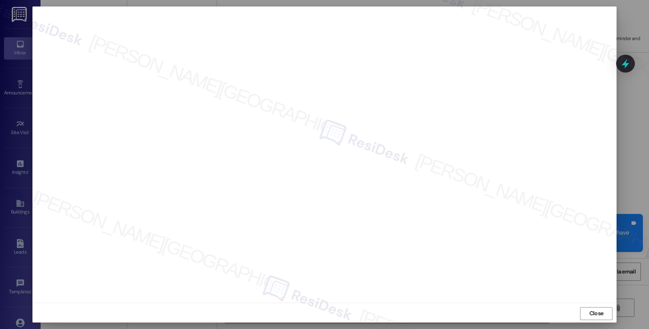
scroll to position [1, 0]
click at [589, 310] on span "Close" at bounding box center [596, 312] width 14 height 9
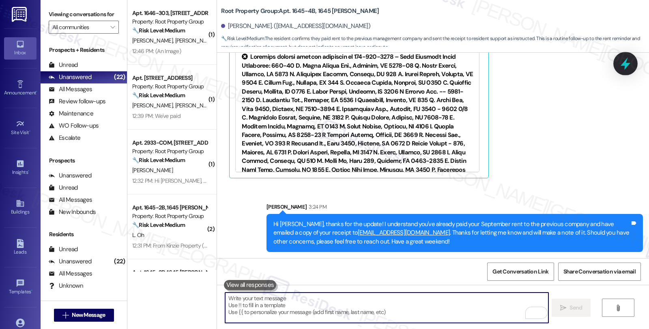
click at [630, 55] on div at bounding box center [625, 63] width 24 height 23
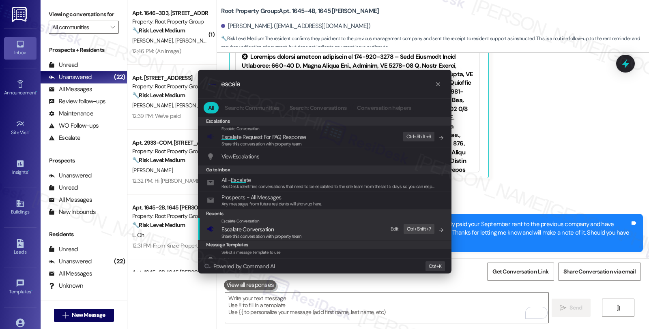
type input "escala"
click at [252, 230] on span "Escala te Conversation" at bounding box center [247, 229] width 52 height 7
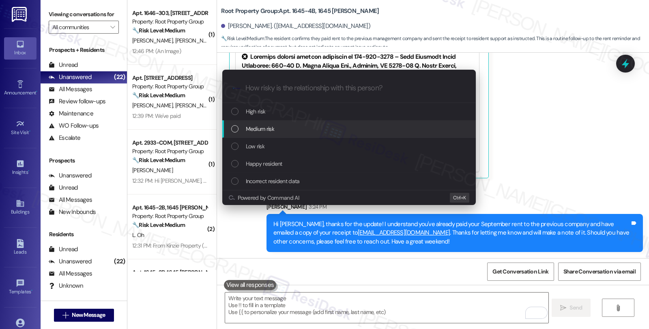
click at [260, 132] on span "Medium risk" at bounding box center [260, 129] width 28 height 9
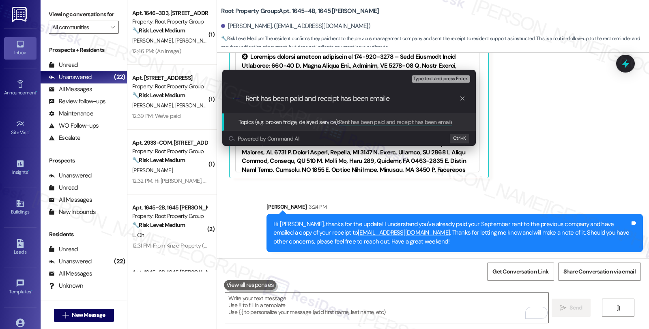
type input "Rent has been paid and receipt has been emailed"
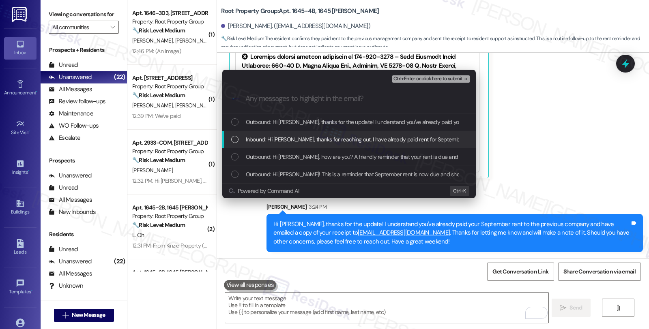
click at [260, 136] on span "Inbound: Hi Sarah, thanks for reaching out. I have already paid rent for Septem…" at bounding box center [516, 139] width 540 height 9
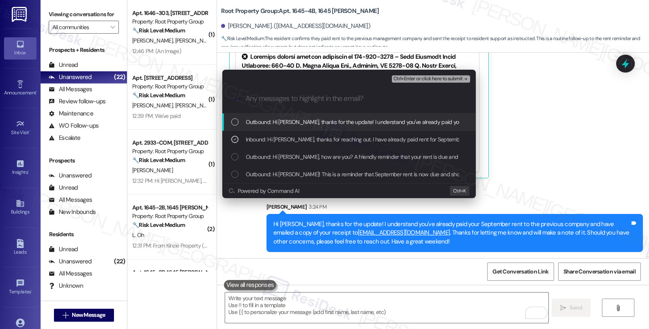
click at [428, 74] on div "Ctrl+Enter or click here to submit" at bounding box center [432, 79] width 80 height 11
click at [428, 79] on span "Ctrl+Enter or click here to submit" at bounding box center [427, 79] width 69 height 6
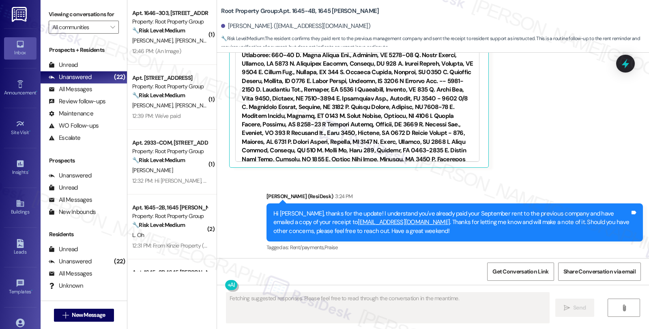
scroll to position [421, 0]
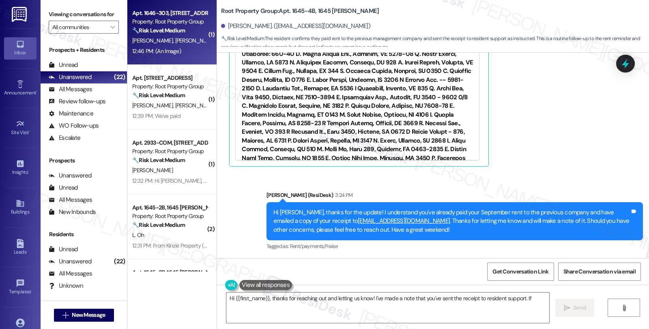
type textarea "Hi {{first_name}}, thanks for reaching out and letting us know! I've made a not…"
click at [185, 38] on div "J. Denardo B. Reedus" at bounding box center [169, 41] width 77 height 10
type textarea "Hi {{first_name}}, thanks for reaching out and letting us know! I've made a not…"
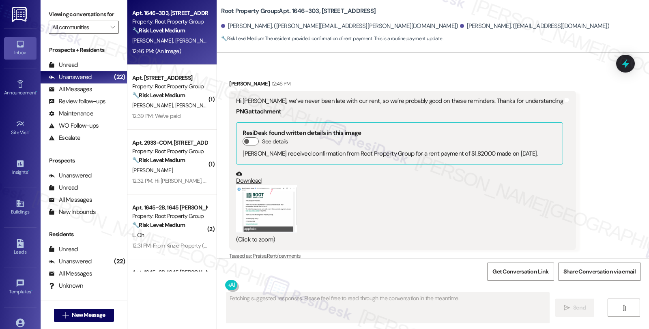
scroll to position [3453, 0]
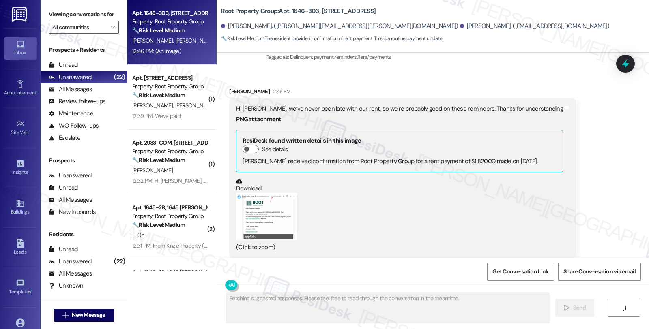
click at [258, 195] on button "Zoom image" at bounding box center [266, 216] width 61 height 47
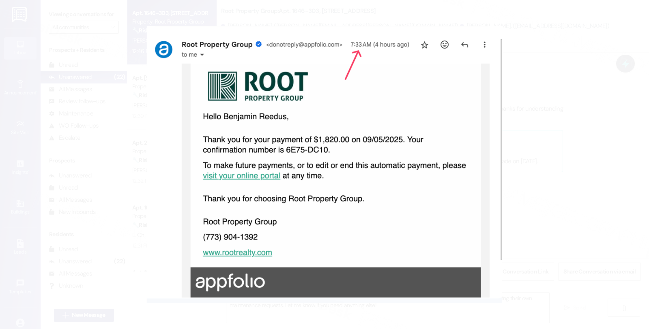
click at [519, 162] on button "Unzoom image" at bounding box center [324, 164] width 649 height 329
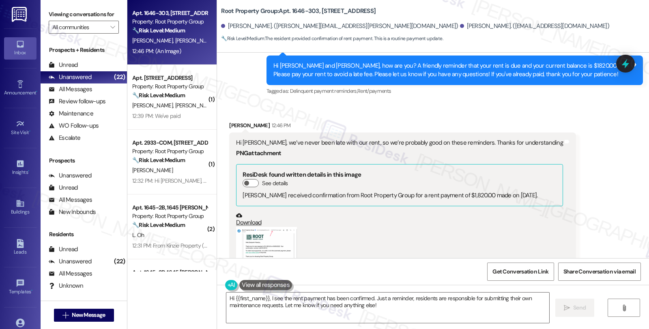
scroll to position [3408, 0]
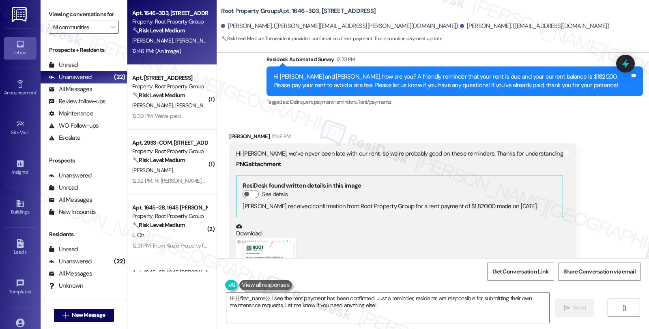
click at [236, 132] on div "Benjamin Reedus 12:46 PM" at bounding box center [402, 137] width 347 height 11
copy div "Benjamin"
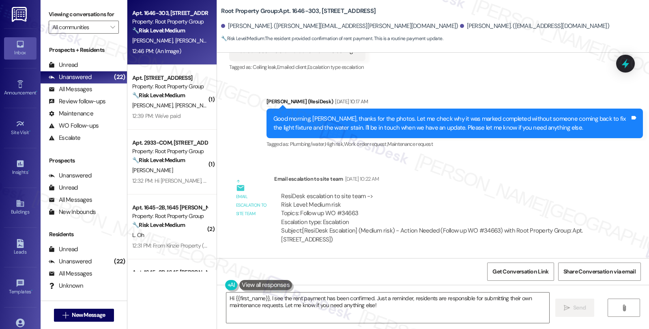
scroll to position [1965, 0]
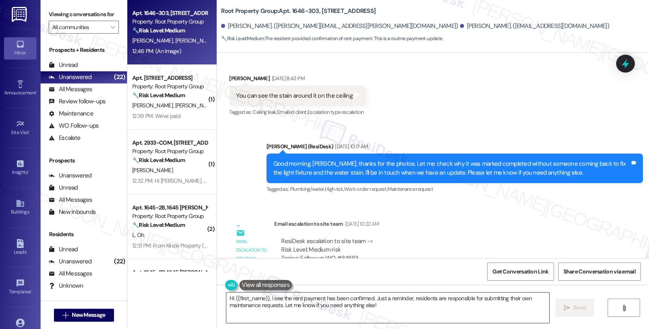
click at [228, 299] on textarea "Hi {{first_name}}, I see the rent payment has been confirmed. Just a reminder, …" at bounding box center [387, 308] width 323 height 30
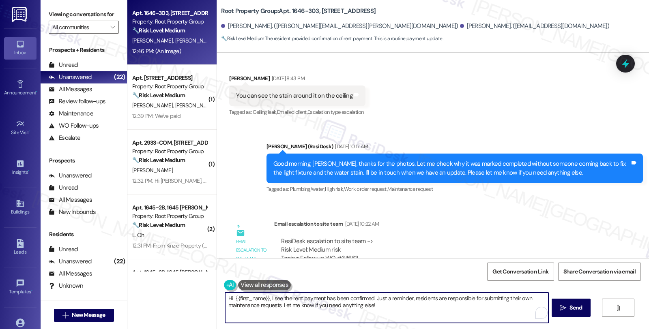
paste textarea "Benjamin"
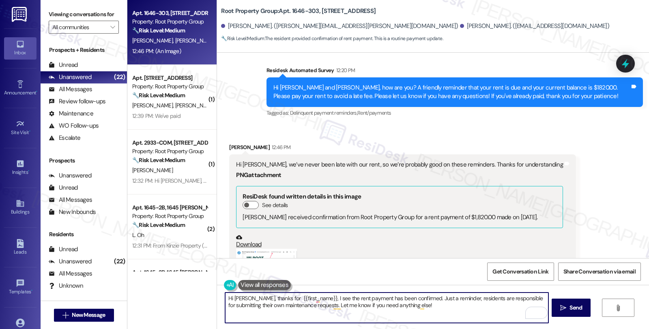
scroll to position [3363, 0]
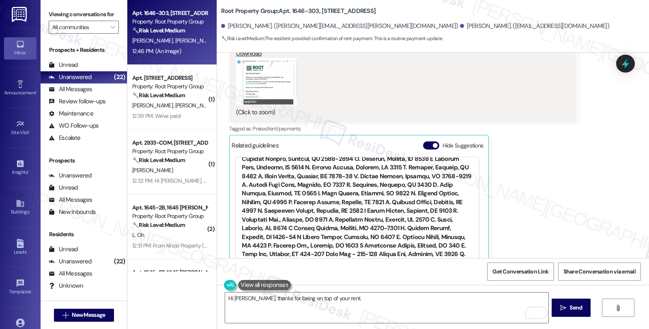
scroll to position [496, 0]
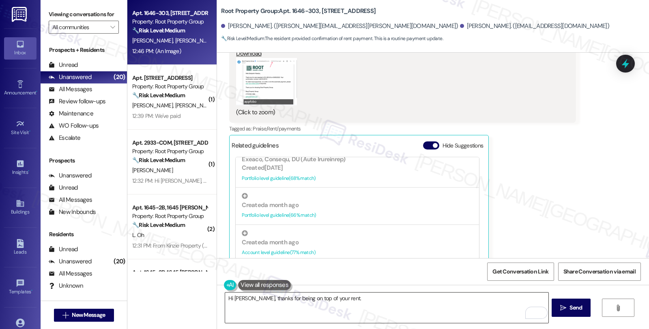
click at [379, 301] on textarea "Hi Benjamin, thanks for being on top of your rent." at bounding box center [386, 308] width 323 height 30
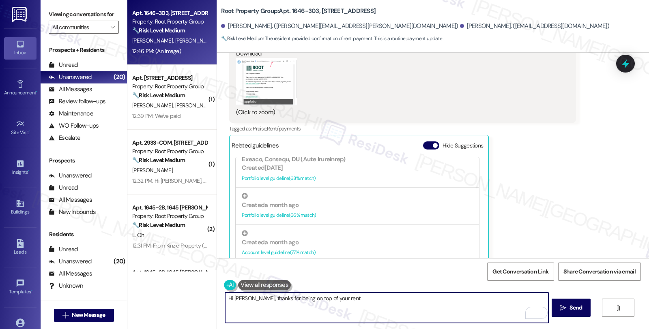
paste textarea "Please consider the message as a courteous reminder because we do not want any …"
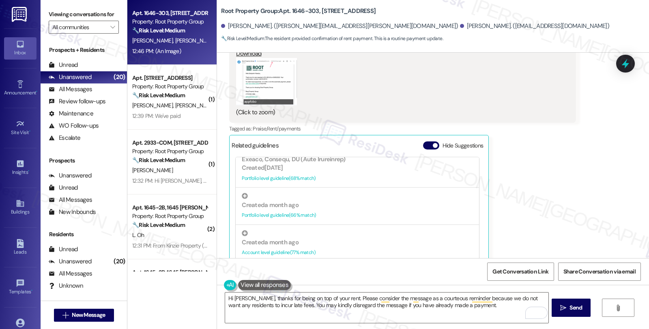
click at [529, 161] on div "Benjamin Reedus 12:46 PM Hi Sarah, we’ve never been late with our rent, so we’r…" at bounding box center [402, 119] width 347 height 335
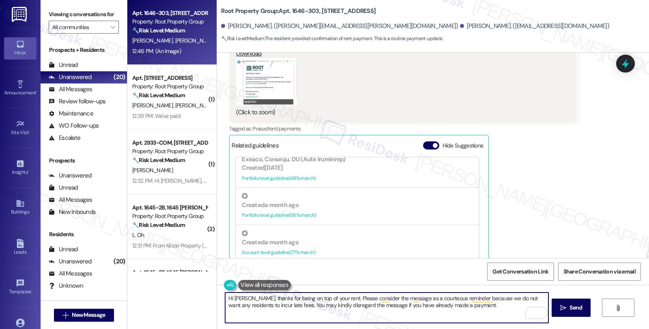
click at [483, 305] on textarea "Hi Benjamin, thanks for being on top of your rent. Please consider the message …" at bounding box center [386, 308] width 323 height 30
paste textarea "It should be reflected on your portal once processed. If not, please let me kno…"
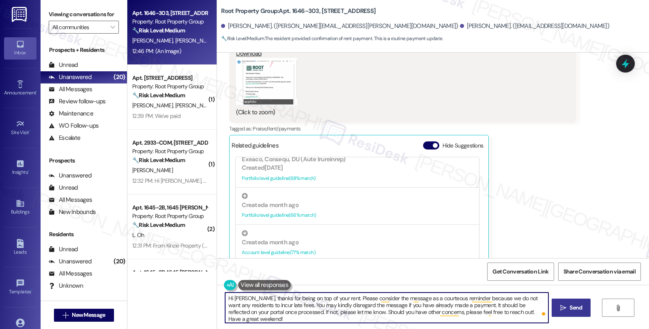
type textarea "Hi Benjamin, thanks for being on top of your rent. Please consider the message …"
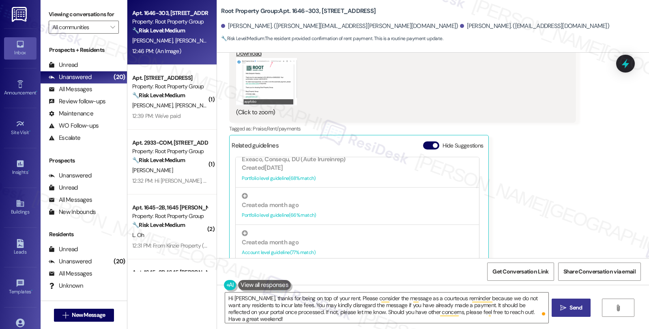
click at [571, 309] on span "Send" at bounding box center [575, 308] width 13 height 9
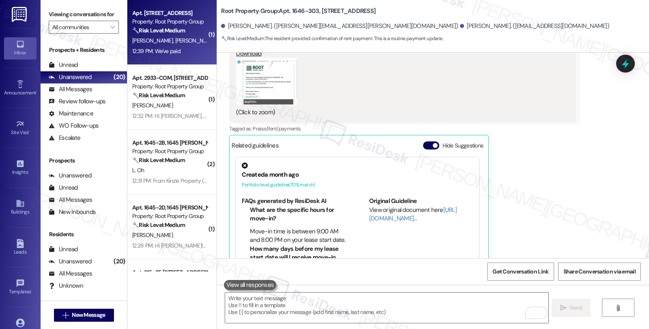
click at [201, 43] on div "Apt. 2311-2R, 2311 N. Greenview Avenue Property: Root Property Group 🔧 Risk Lev…" at bounding box center [171, 32] width 89 height 65
type textarea "Fetching suggested responses. Please feel free to read through the conversation…"
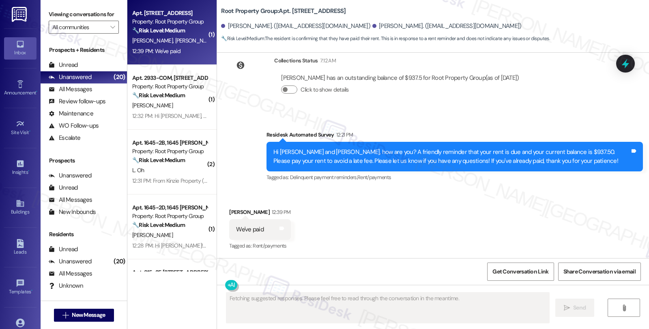
scroll to position [360, 0]
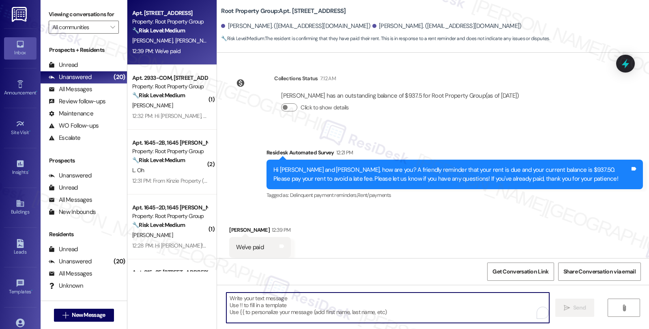
click at [274, 304] on textarea "To enrich screen reader interactions, please activate Accessibility in Grammarl…" at bounding box center [387, 308] width 323 height 30
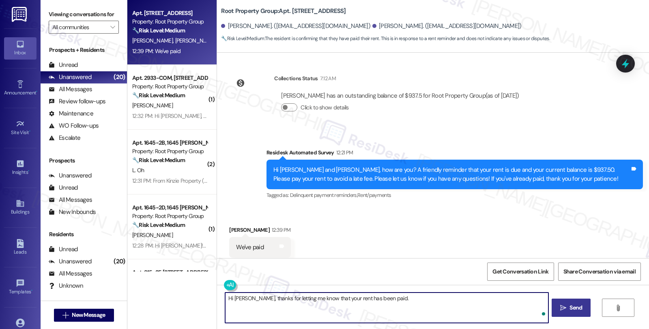
paste textarea "It should be reflected on your portal once processed. If not, please let me kno…"
type textarea "Hi Amber, thanks for letting me know that your rent has been paid. It should be…"
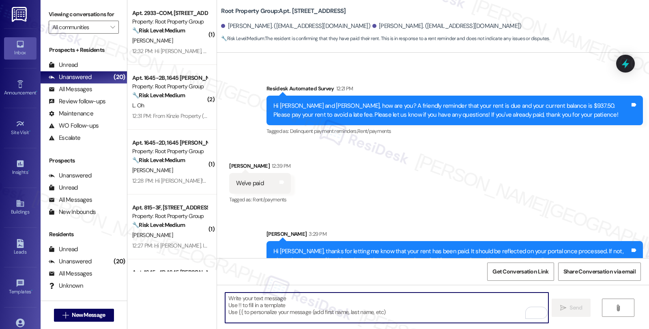
scroll to position [425, 0]
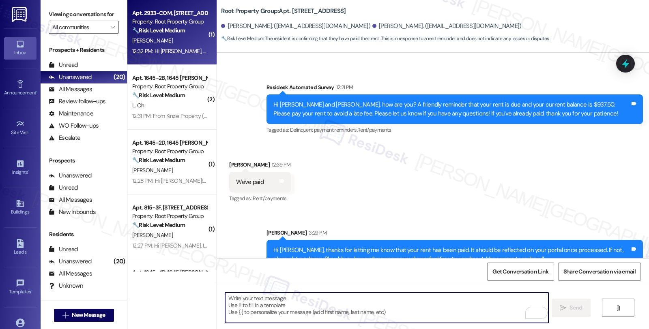
click at [181, 33] on strong "🔧 Risk Level: Medium" at bounding box center [158, 30] width 53 height 7
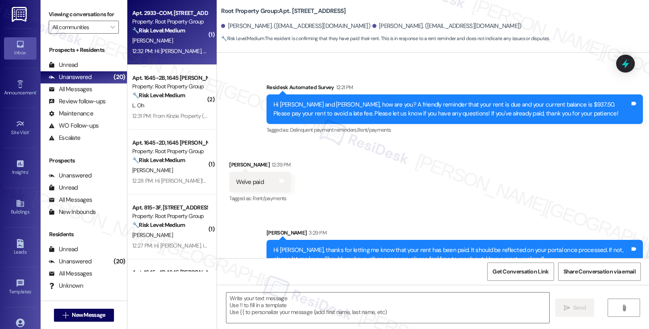
type textarea "Fetching suggested responses. Please feel free to read through the conversation…"
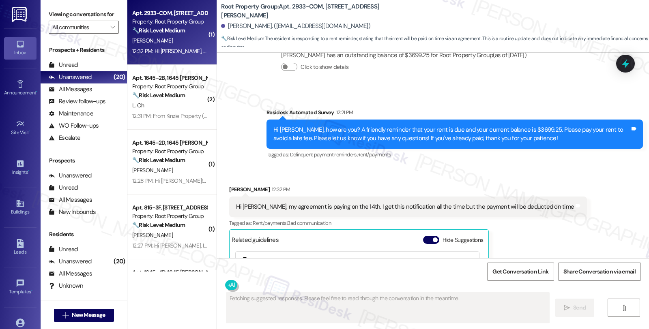
scroll to position [731, 0]
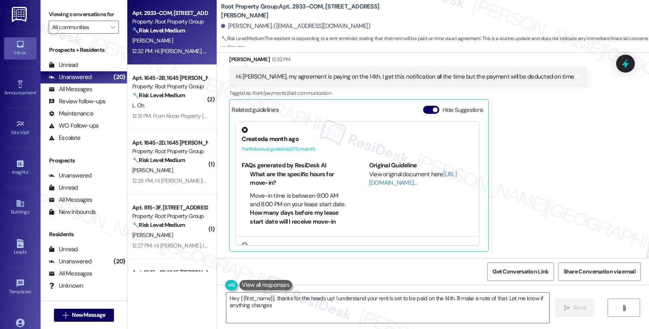
type textarea "Hey {{first_name}}, thanks for the heads up! I understand your rent is set to b…"
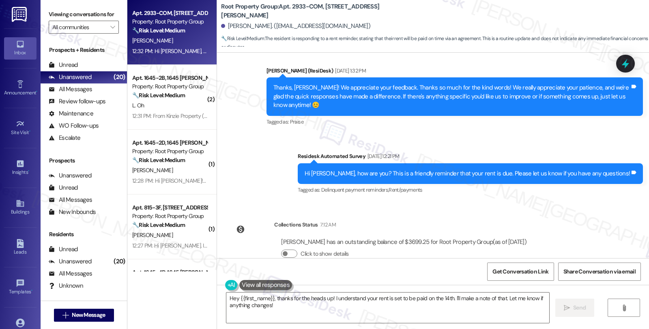
scroll to position [451, 0]
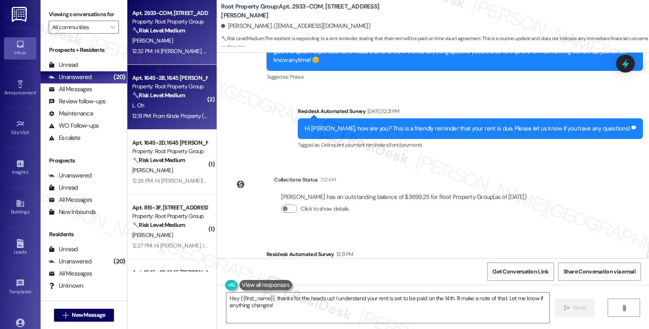
click at [170, 110] on div "L. Oh" at bounding box center [169, 106] width 77 height 10
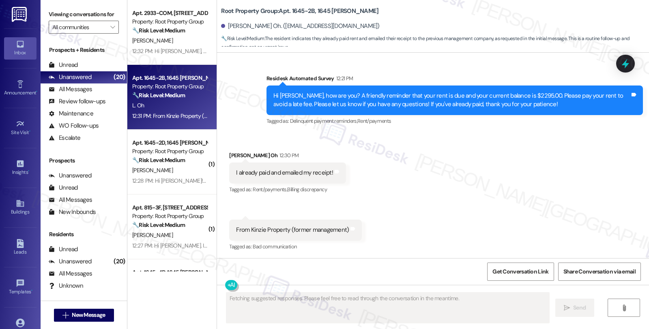
scroll to position [229, 0]
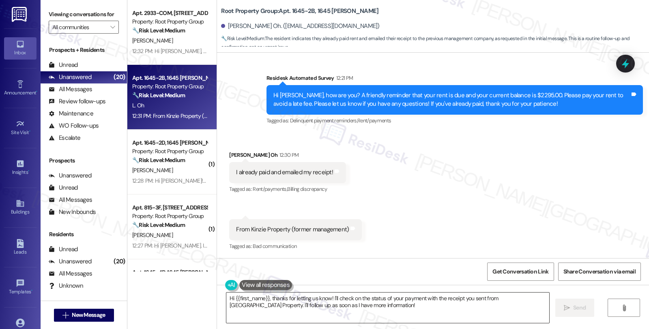
click at [325, 297] on textarea "Hi {{first_name}}, thanks for letting us know! I'll check on the status of your…" at bounding box center [387, 308] width 323 height 30
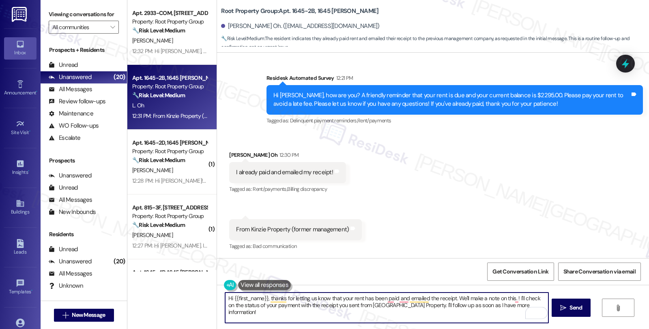
click at [514, 305] on textarea "Hi {{first_name}}, thanks for letting us know that your rent has been paid and …" at bounding box center [386, 308] width 323 height 30
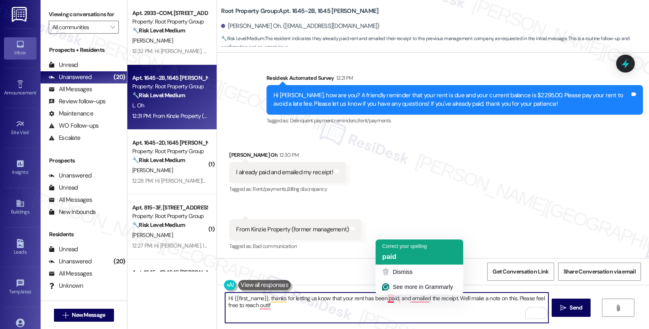
click at [388, 258] on span "paid" at bounding box center [389, 257] width 14 height 8
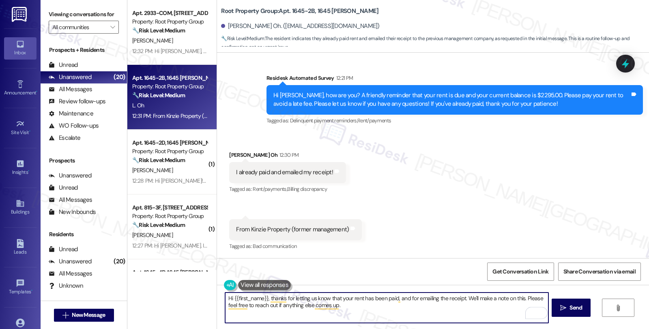
click at [348, 308] on textarea "Hi {{first_name}}, thanks for letting us know that your rent has been paid, and…" at bounding box center [386, 308] width 323 height 30
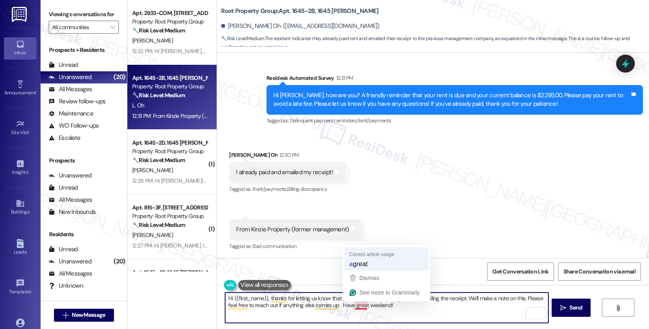
type textarea "Hi {{first_name}}, thanks for letting us know that your rent has been paid, and…"
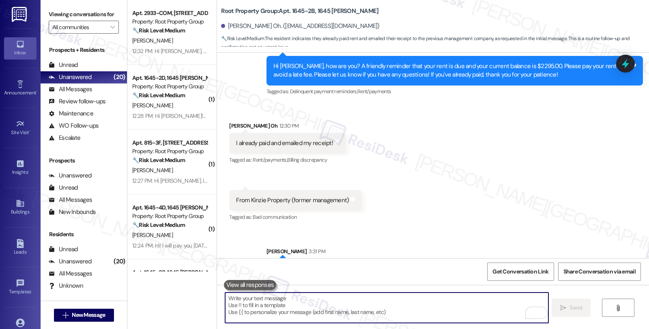
scroll to position [294, 0]
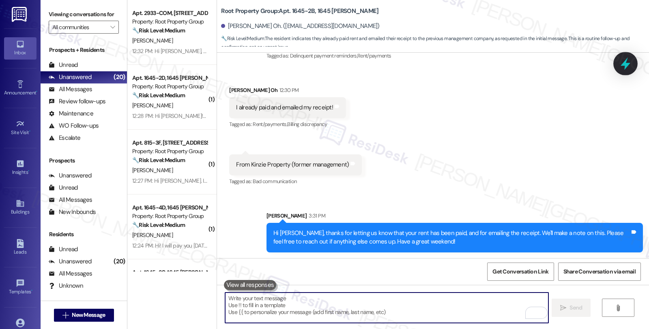
click at [625, 67] on icon at bounding box center [626, 64] width 14 height 14
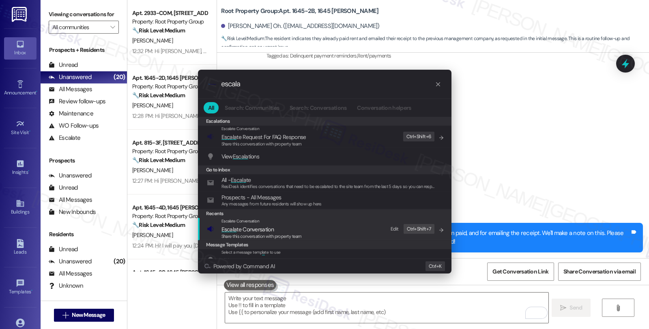
type input "escala"
click at [289, 226] on span "Escala te Conversation" at bounding box center [261, 229] width 80 height 9
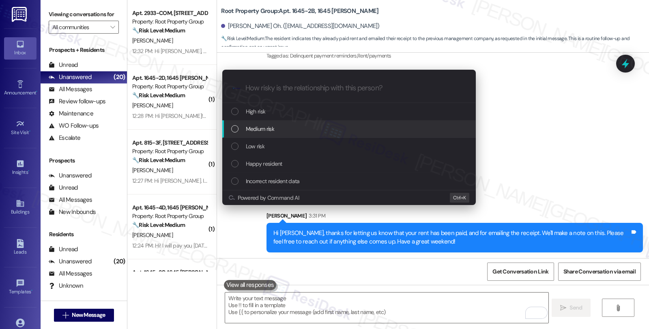
click at [272, 129] on span "Medium risk" at bounding box center [260, 129] width 28 height 9
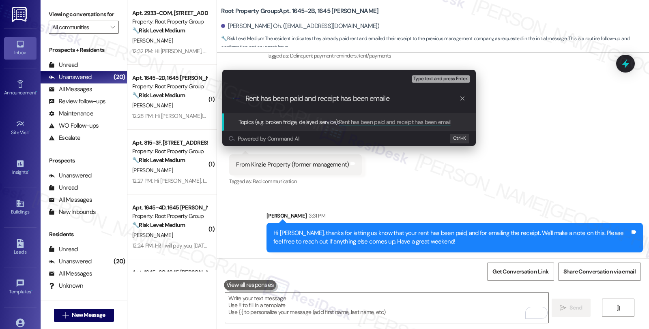
type input "Rent has been paid and receipt has been emailed"
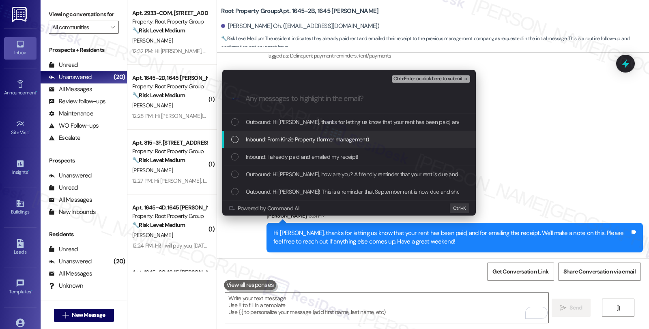
click at [272, 138] on span "Inbound: From Kinzie Property (former management)" at bounding box center [307, 139] width 123 height 9
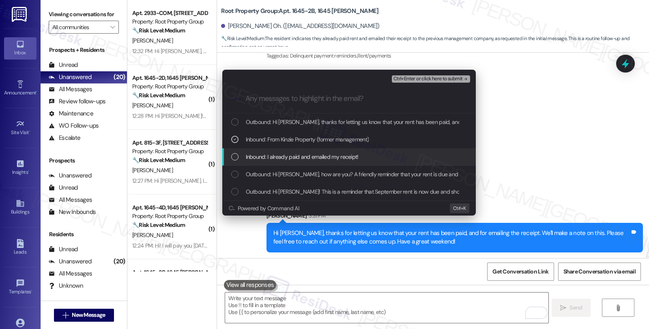
click at [273, 157] on span "Inbound: I already paid and emailed my receipt!" at bounding box center [302, 157] width 113 height 9
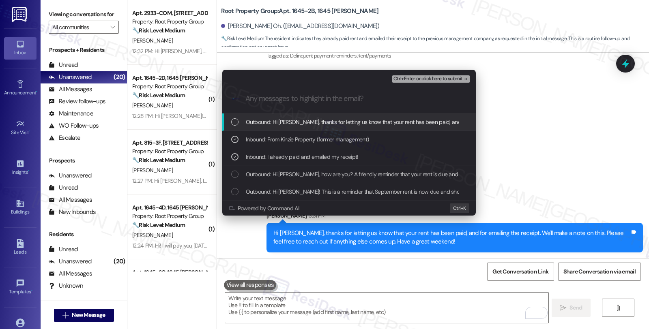
click at [429, 77] on span "Ctrl+Enter or click here to submit" at bounding box center [427, 79] width 69 height 6
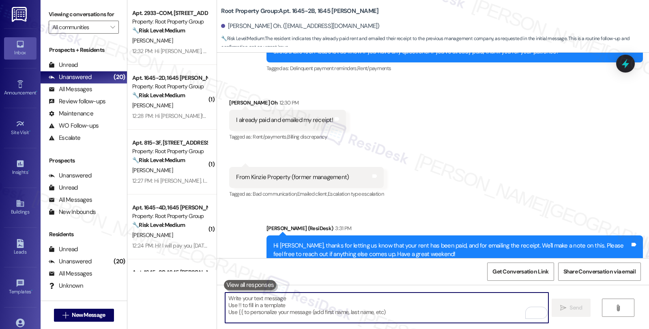
scroll to position [306, 0]
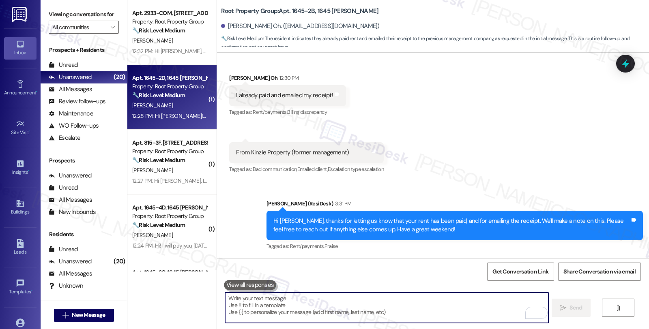
click at [168, 99] on div "🔧 Risk Level: Medium The resident is confirming that they set up autopay and th…" at bounding box center [169, 95] width 75 height 9
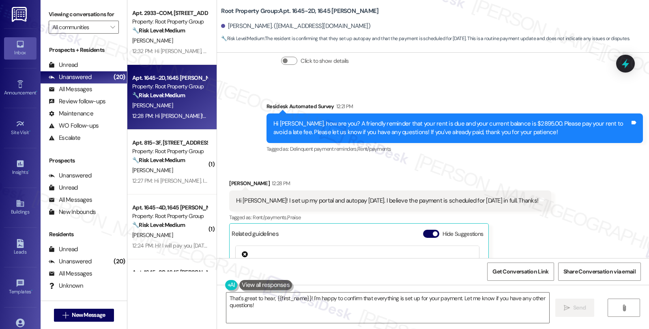
scroll to position [189, 0]
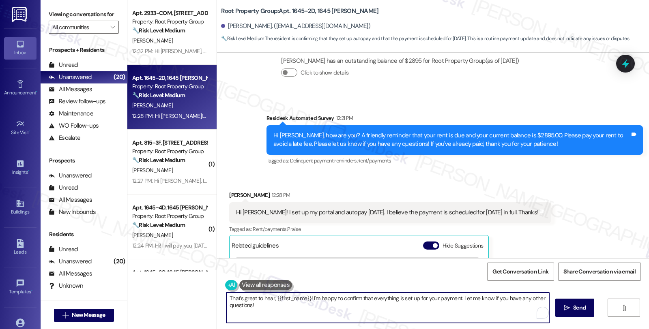
drag, startPoint x: 307, startPoint y: 300, endPoint x: 329, endPoint y: 309, distance: 23.5
click at [329, 309] on textarea "That's great to hear, {{first_name}}! I'm happy to confirm that everything is s…" at bounding box center [387, 308] width 323 height 30
paste textarea "Rent has been paid and receipt has been emailed"
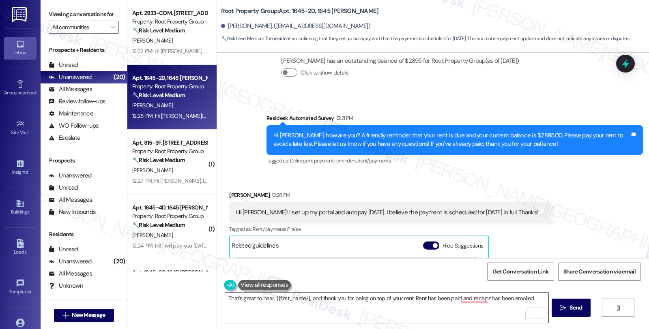
click at [416, 316] on textarea "That's great to hear, {{first_name}}, and thank you for being on top of your re…" at bounding box center [386, 308] width 323 height 30
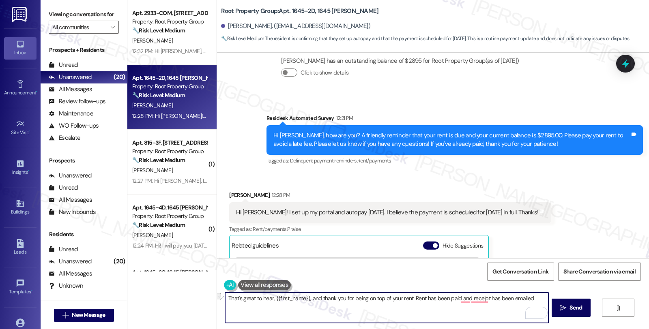
drag, startPoint x: 410, startPoint y: 299, endPoint x: 648, endPoint y: 300, distance: 238.5
click at [648, 300] on div "That's great to hear, {{first_name}}, and thank you for being on top of your re…" at bounding box center [433, 315] width 432 height 61
paste textarea "It should be reflected on your portal once processed. If not, please let me kno…"
click at [471, 307] on textarea "That's great to hear, {{first_name}}, and thank you for being on top of your re…" at bounding box center [386, 308] width 323 height 30
type textarea "That's great to hear, {{first_name}}, and thank you for being on top of your re…"
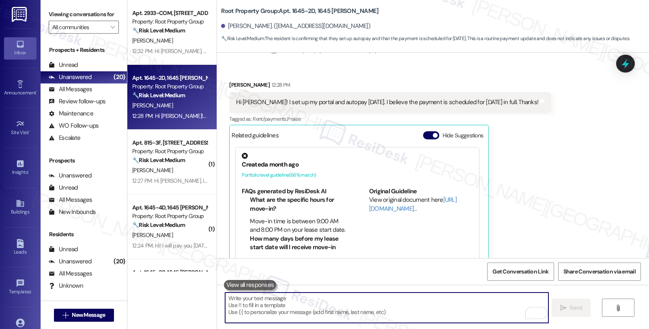
scroll to position [324, 0]
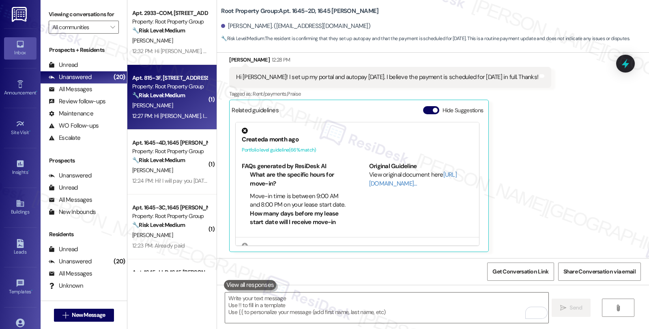
click at [193, 105] on div "[PERSON_NAME]" at bounding box center [169, 106] width 77 height 10
type textarea "Fetching suggested responses. Please feel free to read through the conversation…"
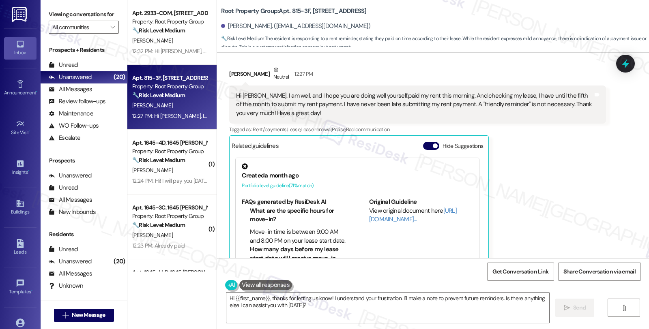
scroll to position [417, 0]
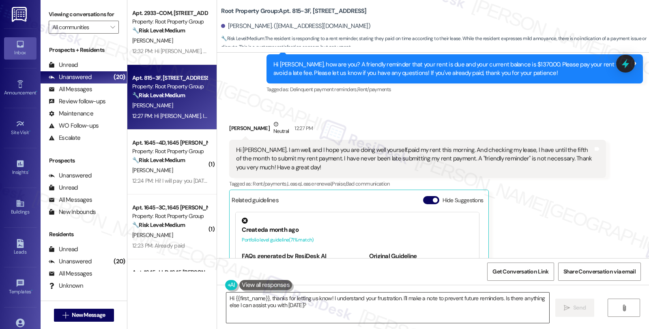
click at [266, 297] on textarea "Hi {{first_name}}, thanks for letting us know! I understand your frustration. I…" at bounding box center [387, 308] width 323 height 30
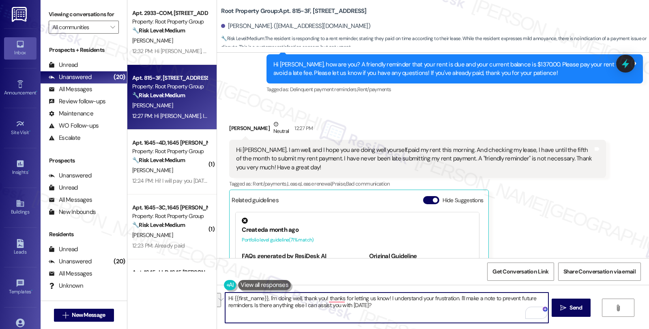
drag, startPoint x: 323, startPoint y: 298, endPoint x: 386, endPoint y: 307, distance: 63.2
click at [386, 307] on textarea "Hi {{first_name}}, I'm doing well, thank you! thanks for letting us know! I und…" at bounding box center [386, 308] width 323 height 30
paste textarea "Please consider the message as a courteous reminder because we do not want any …"
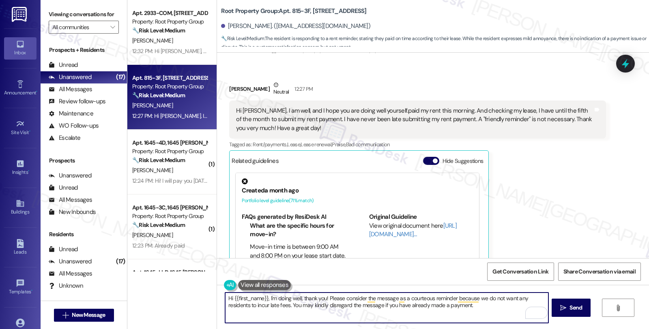
scroll to position [507, 0]
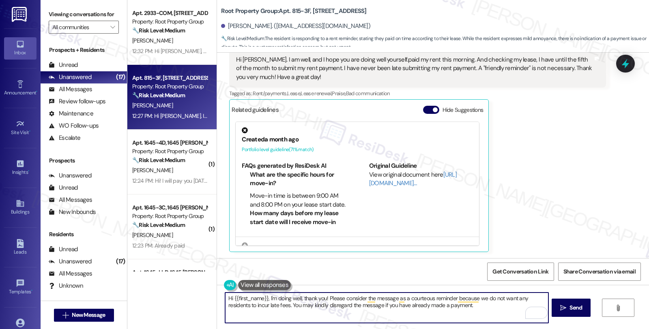
paste textarea "You have the option to opt out of these messages, however, doing so will refrai…"
click at [467, 304] on textarea "Hi {{first_name}}, I'm doing well, thank you! Please consider the message as a …" at bounding box center [386, 308] width 323 height 30
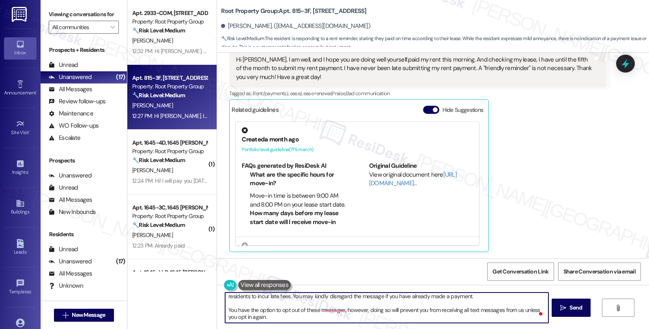
scroll to position [15, 0]
click at [286, 308] on textarea "Hi {{first_name}}, I'm doing well, thank you! Please consider the message as a …" at bounding box center [386, 308] width 323 height 30
click at [356, 311] on textarea "Hi {{first_name}}, I'm doing well, thank you! Please consider the message as a …" at bounding box center [386, 308] width 323 height 30
paste textarea "reply “STOP” in capital letters to opt-out of these messages going forward."
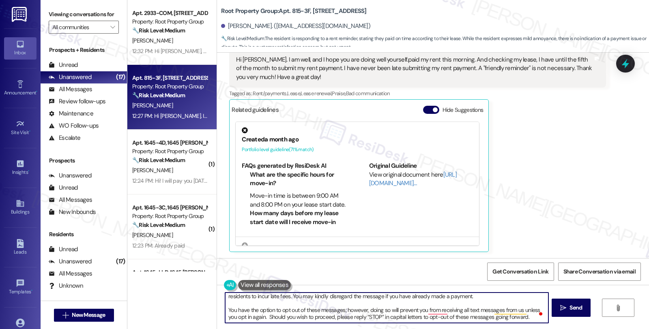
drag, startPoint x: 415, startPoint y: 311, endPoint x: 590, endPoint y: 311, distance: 174.8
click at [590, 311] on div "Hi {{first_name}}, I'm doing well, thank you! Please consider the message as a …" at bounding box center [433, 315] width 432 height 61
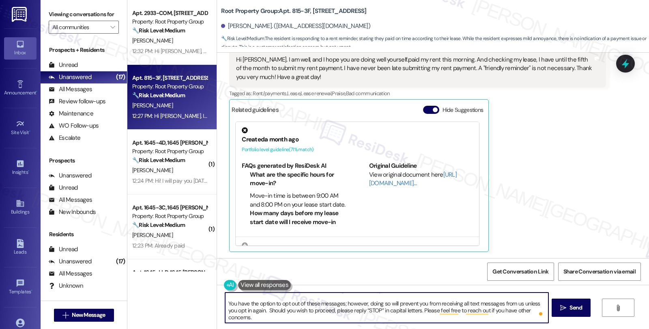
click at [258, 316] on textarea "Hi {{first_name}}, I'm doing well, thank you! Please consider the message as a …" at bounding box center [386, 308] width 323 height 30
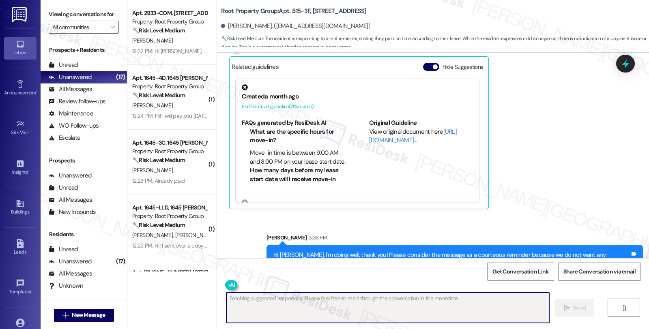
scroll to position [607, 0]
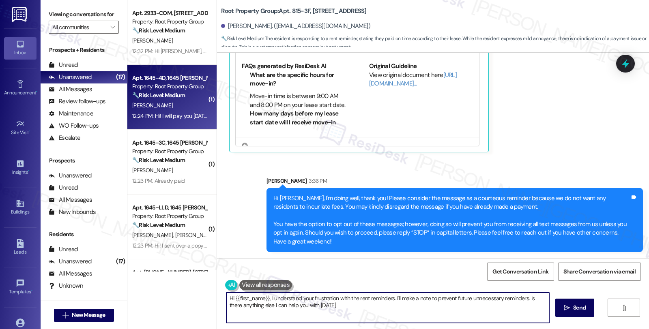
type textarea "Hi {{first_name}}, I understand your frustration with the rent reminders. I'll …"
click at [173, 111] on div "12:24 PM: Hi! I will pay you today! Thanks! 12:24 PM: Hi! I will pay you today!…" at bounding box center [169, 116] width 77 height 10
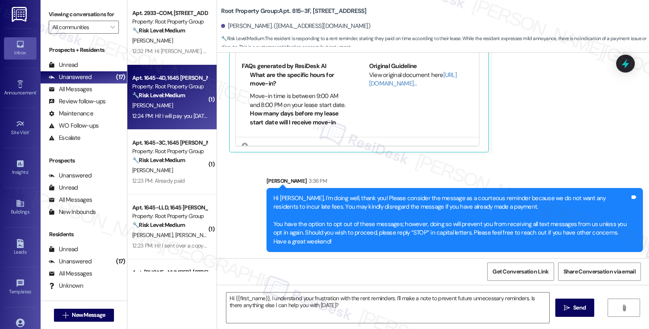
type textarea "Fetching suggested responses. Please feel free to read through the conversation…"
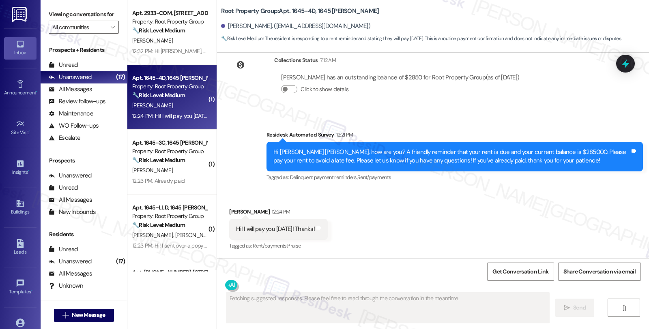
scroll to position [172, 0]
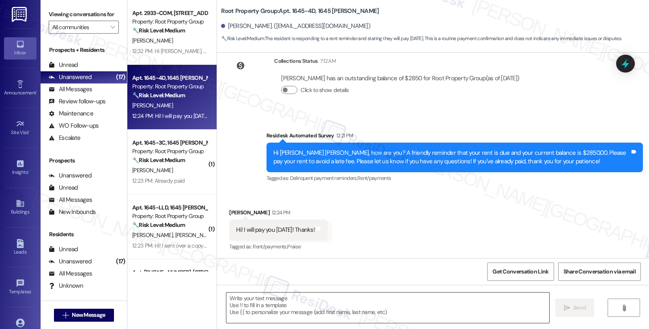
click at [289, 303] on textarea at bounding box center [387, 308] width 323 height 30
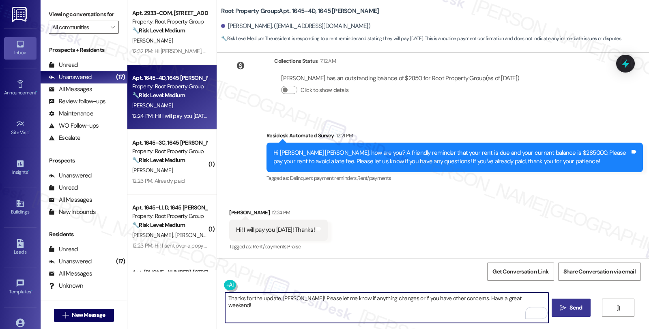
type textarea "Thanks for the update, Anna! Please let me know if anything changes or if you h…"
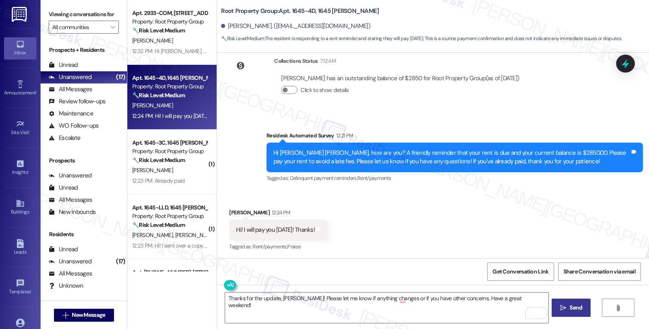
click at [569, 306] on span "Send" at bounding box center [575, 308] width 13 height 9
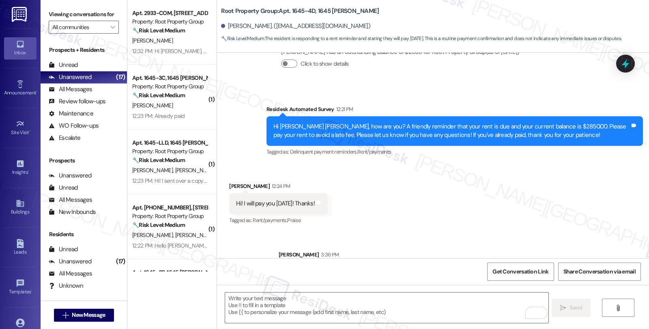
scroll to position [228, 0]
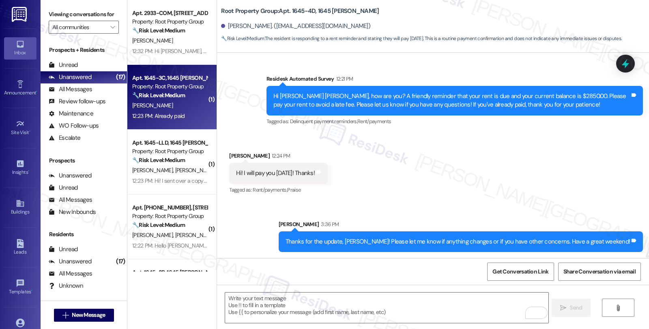
click at [192, 101] on div "J. Henige" at bounding box center [169, 106] width 77 height 10
type textarea "Fetching suggested responses. Please feel free to read through the conversation…"
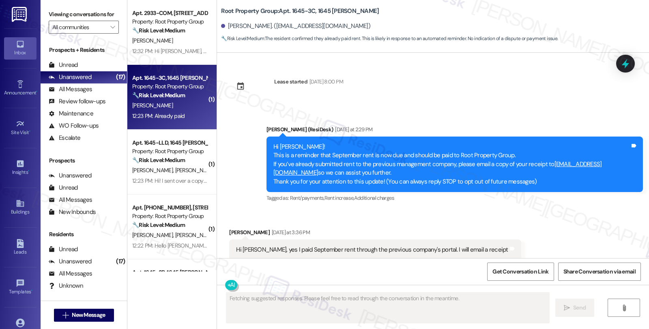
scroll to position [317, 0]
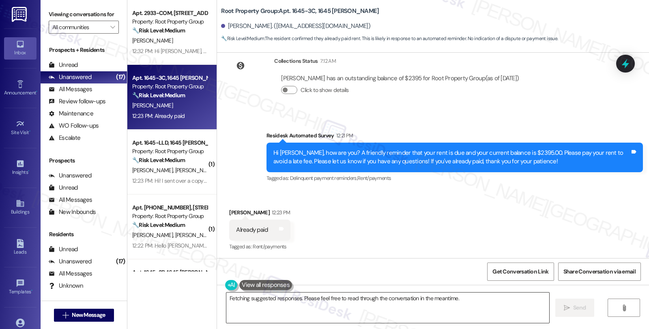
click at [226, 297] on textarea "Hi {{first_name}}, thanks for confirming! I'm happy to double-check that your p…" at bounding box center [387, 308] width 323 height 30
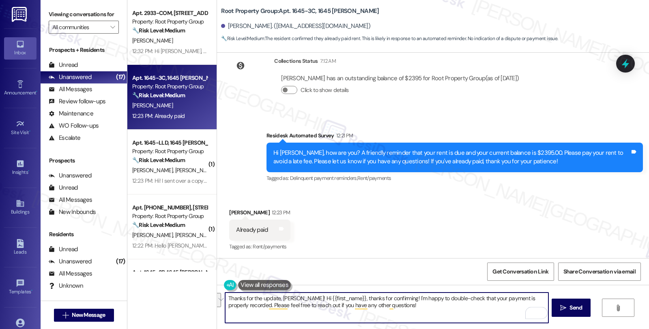
paste textarea "reply “STOP” in capital letters to opt-out of these messages going forward."
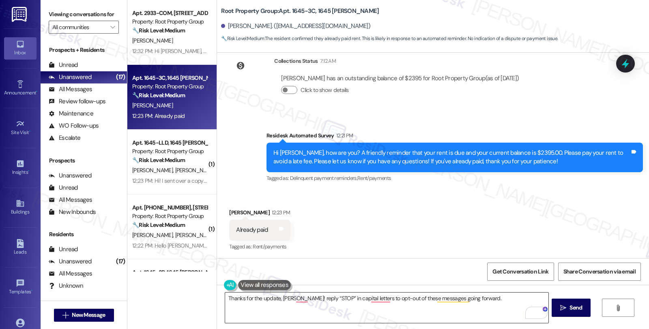
click at [335, 305] on textarea "Thanks for the update, [PERSON_NAME]! reply “STOP” in capital letters to opt-ou…" at bounding box center [386, 308] width 323 height 30
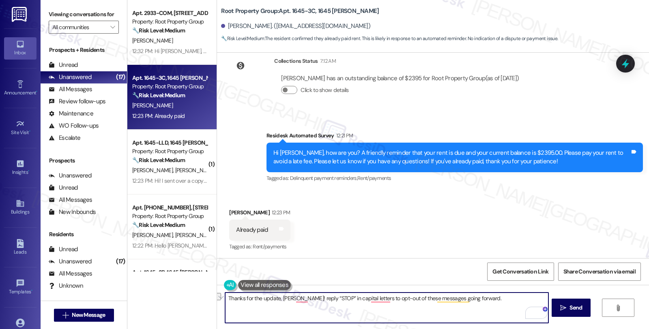
drag, startPoint x: 276, startPoint y: 298, endPoint x: 583, endPoint y: 298, distance: 306.6
click at [583, 298] on div "Thanks for the update, [PERSON_NAME]! reply “STOP” in capital letters to opt-ou…" at bounding box center [433, 315] width 432 height 61
paste textarea "It should be reflected on your portal once processed. If not, please let me kno…"
click at [278, 297] on textarea "Thanks for the update, Jhn! It should be reflected on your portal once processe…" at bounding box center [386, 308] width 323 height 30
click at [325, 303] on textarea "Thanks for the update, [PERSON_NAME]! It should be reflected on your portal onc…" at bounding box center [386, 308] width 323 height 30
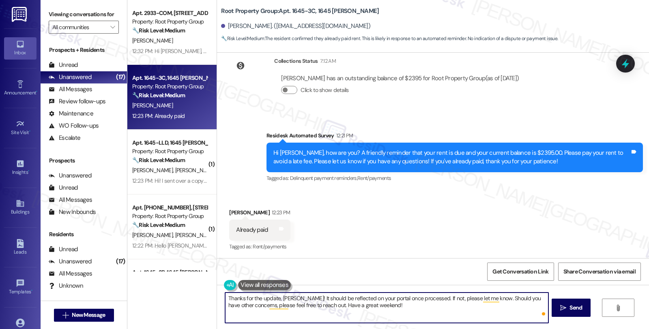
type textarea "Thanks for the update, [PERSON_NAME]! It should be reflected on your portal onc…"
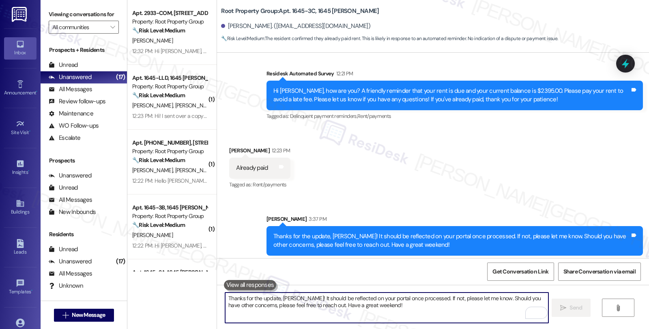
scroll to position [383, 0]
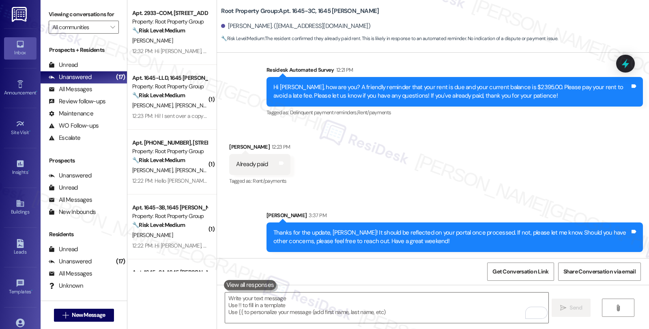
click at [192, 96] on div "🔧 Risk Level: Medium The resident is confirming they sent a receipt for rent al…" at bounding box center [169, 95] width 75 height 9
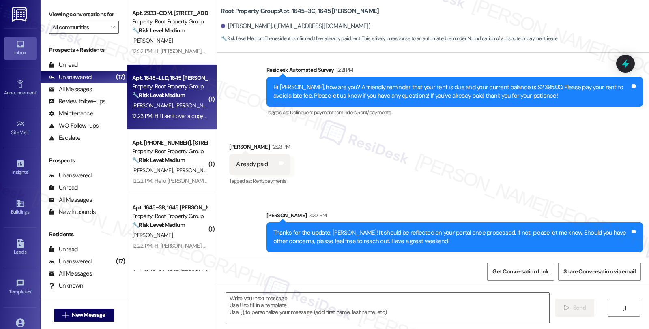
type textarea "Fetching suggested responses. Please feel free to read through the conversation…"
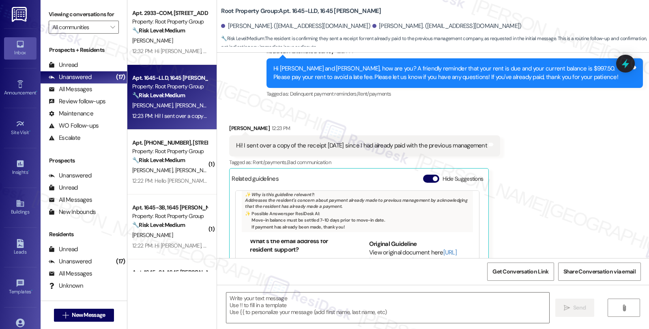
scroll to position [189, 0]
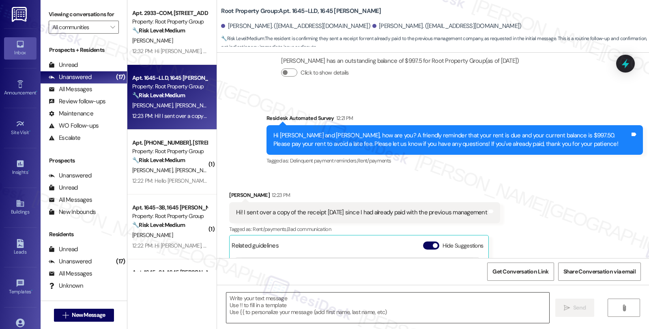
click at [264, 295] on textarea at bounding box center [387, 308] width 323 height 30
click at [229, 193] on div "[PERSON_NAME] 12:23 PM" at bounding box center [364, 196] width 271 height 11
copy div "[PERSON_NAME]"
click at [275, 297] on textarea "To enrich screen reader interactions, please activate Accessibility in Grammarl…" at bounding box center [386, 308] width 323 height 30
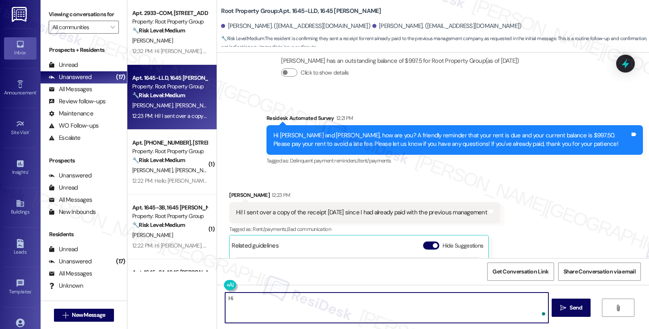
paste textarea "[PERSON_NAME]"
click at [479, 302] on textarea "Hi [PERSON_NAME], thanks for letting me know and for emailing the copy of the r…" at bounding box center [386, 308] width 323 height 30
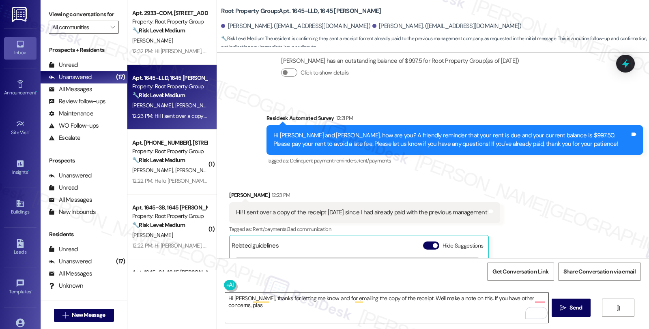
click at [335, 313] on textarea "Hi [PERSON_NAME], thanks for letting me know and for emailing the copy of the r…" at bounding box center [386, 308] width 323 height 30
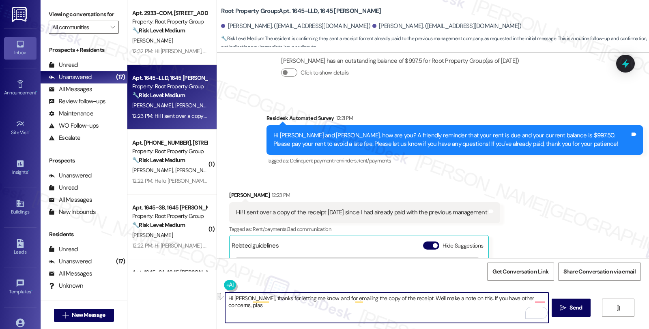
drag, startPoint x: 465, startPoint y: 298, endPoint x: 607, endPoint y: 298, distance: 142.4
click at [607, 298] on div "Hi [PERSON_NAME], thanks for letting me know and for emailing the copy of the r…" at bounding box center [433, 315] width 432 height 61
paste textarea "Should you have other concerns, please feel free to reach out. Have a great day!"
click at [322, 305] on textarea "Hi [PERSON_NAME], thanks for letting me know and for emailing the copy of the r…" at bounding box center [386, 308] width 323 height 30
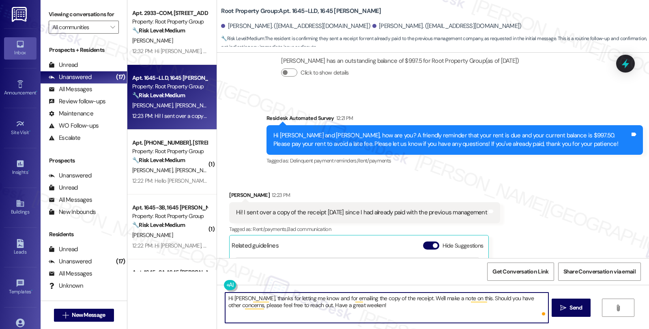
type textarea "Hi [PERSON_NAME], thanks for letting me know and for emailing the copy of the r…"
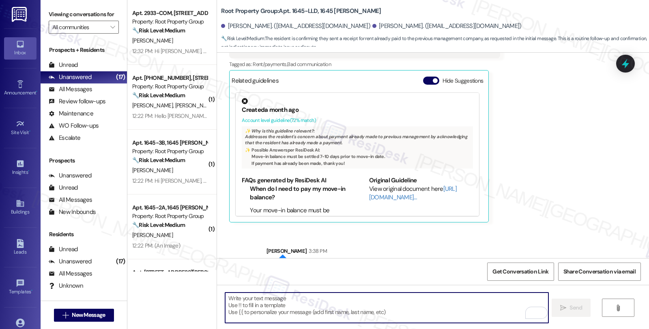
scroll to position [390, 0]
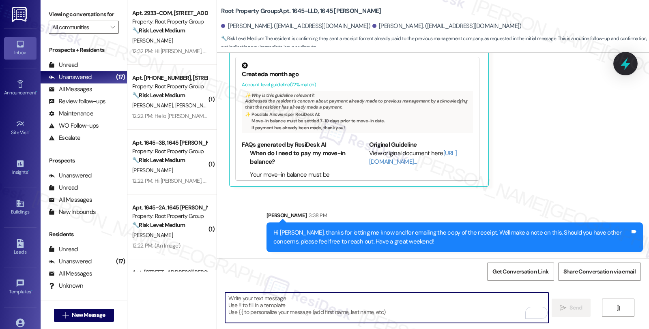
click at [617, 66] on div at bounding box center [625, 63] width 24 height 23
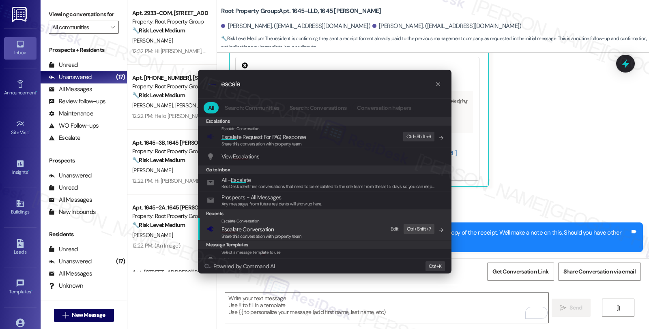
type input "escala"
click at [274, 234] on span "Share this conversation with property team" at bounding box center [261, 237] width 80 height 6
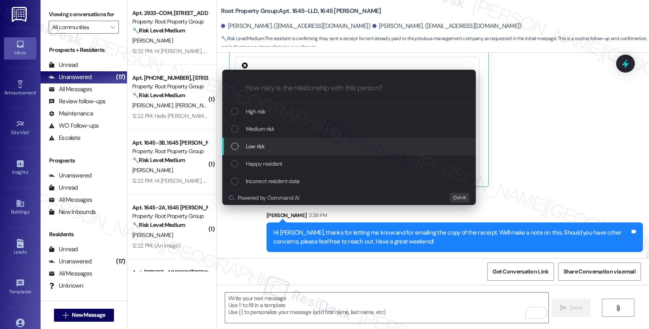
click at [273, 148] on div "Low risk" at bounding box center [349, 146] width 237 height 9
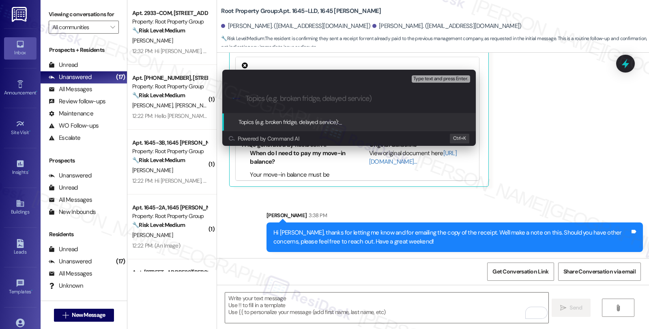
click at [619, 63] on div "Escalate Conversation Low risk Topics (e.g. broken fridge, delayed service) Any…" at bounding box center [324, 164] width 649 height 329
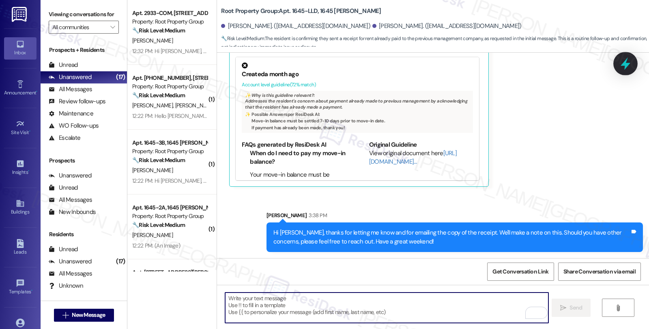
click at [622, 61] on icon at bounding box center [626, 64] width 14 height 14
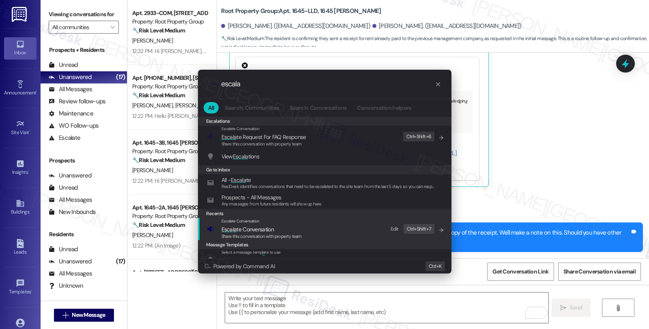
type input "escala"
click at [244, 224] on span "Escalate Conversation" at bounding box center [240, 221] width 38 height 5
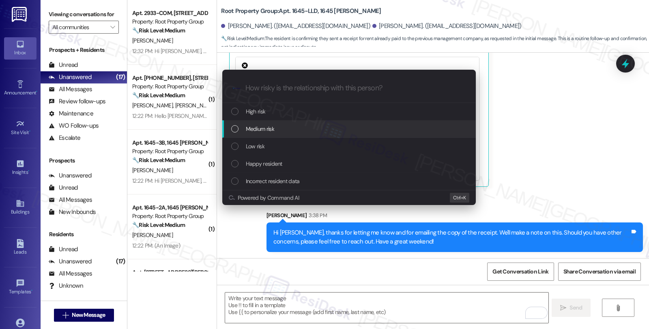
click at [265, 127] on span "Medium risk" at bounding box center [260, 129] width 28 height 9
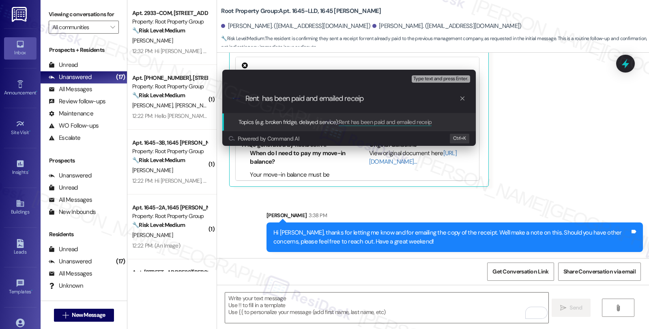
type input "Rent has been paid and emailed receipt"
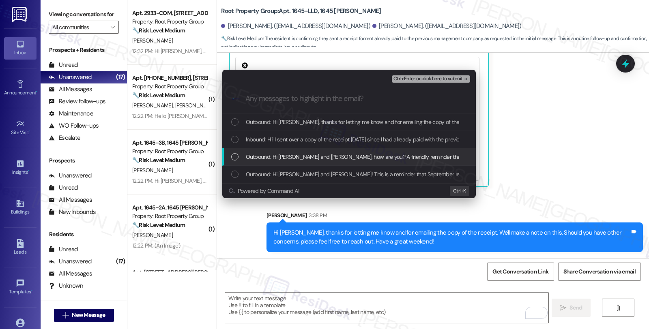
click at [283, 148] on div "Outbound: Hi [PERSON_NAME] and [PERSON_NAME], how are you? A friendly reminder …" at bounding box center [349, 156] width 254 height 17
click at [283, 154] on span "Outbound: Hi [PERSON_NAME] and [PERSON_NAME], how are you? A friendly reminder …" at bounding box center [577, 157] width 662 height 9
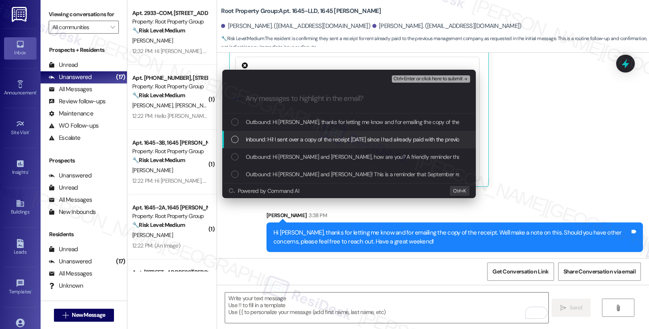
click at [284, 140] on span "Inbound: Hi! I sent over a copy of the receipt [DATE] since I had already paid …" at bounding box center [372, 139] width 252 height 9
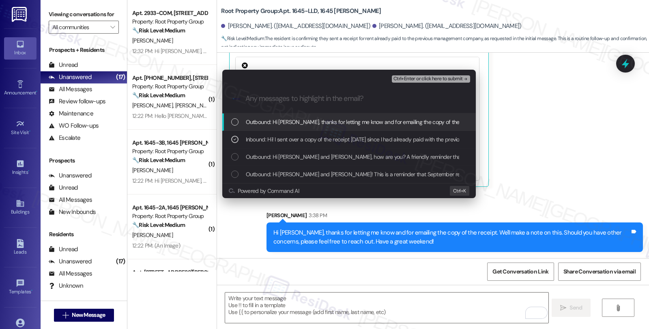
click at [444, 84] on div "Ctrl+Enter or click here to submit" at bounding box center [432, 79] width 80 height 11
click at [447, 76] on span "Ctrl+Enter or click here to submit" at bounding box center [427, 79] width 69 height 6
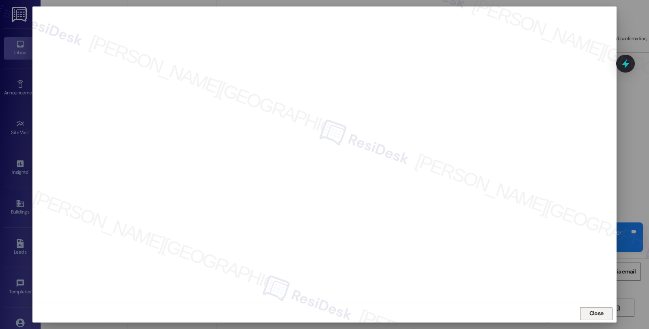
click at [595, 313] on span "Close" at bounding box center [596, 313] width 14 height 9
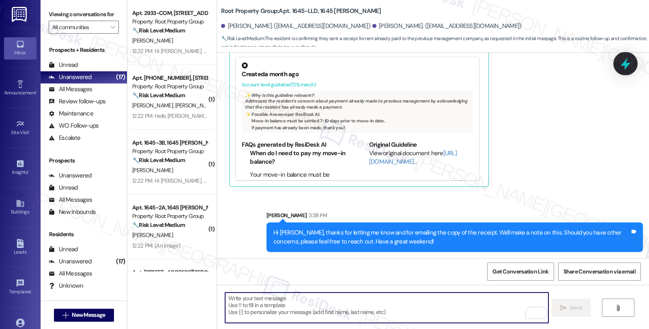
click at [617, 66] on div at bounding box center [625, 63] width 24 height 23
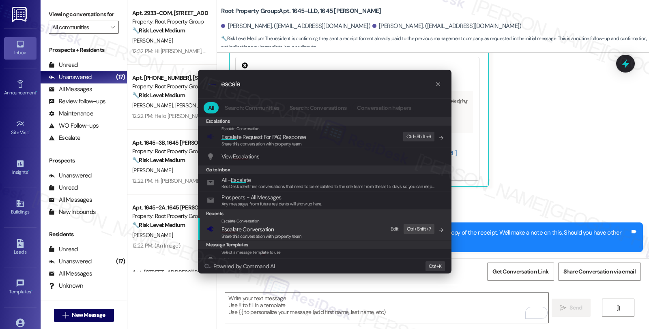
type input "escala"
click at [230, 226] on span "Escala" at bounding box center [228, 229] width 15 height 7
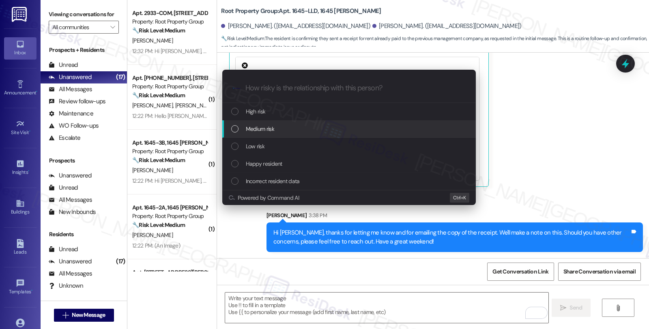
click at [252, 129] on span "Medium risk" at bounding box center [260, 129] width 28 height 9
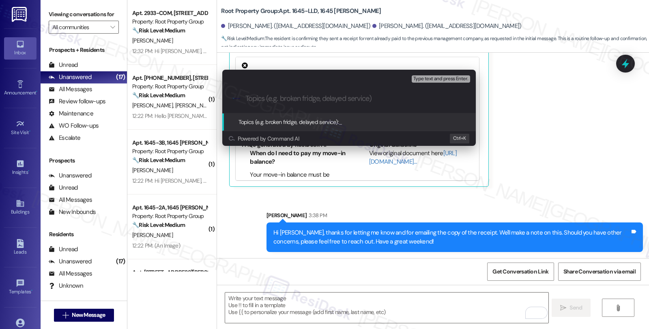
paste input "Rent has been paid and emailed receipt)"
type input "Rent has been paid and emailed receipt)"
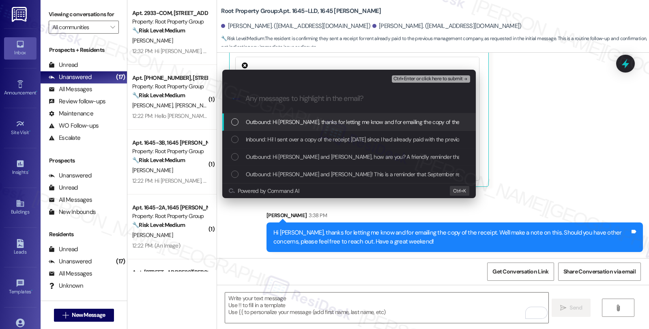
click at [626, 65] on div "Escalate Conversation Medium risk Rent has been paid and emailed receipt) Any m…" at bounding box center [324, 164] width 649 height 329
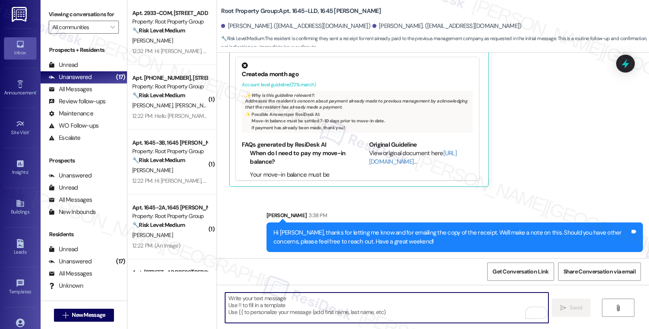
click at [621, 61] on icon at bounding box center [625, 63] width 11 height 11
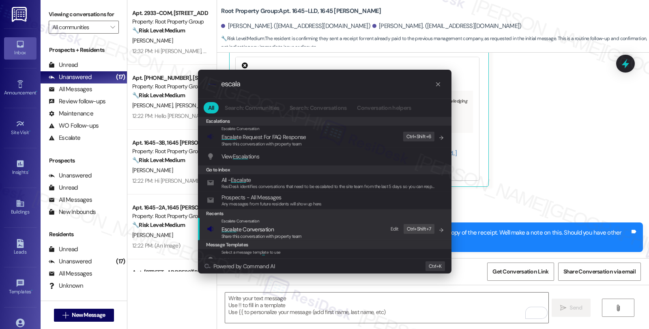
type input "escala"
click at [301, 228] on div "Escalate Conversation Escala te Conversation Share this conversation with prope…" at bounding box center [325, 229] width 237 height 22
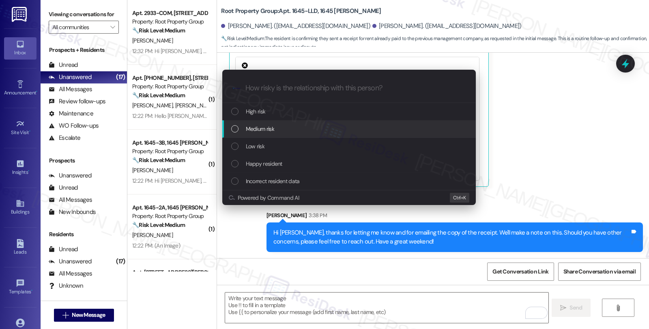
click at [270, 131] on span "Medium risk" at bounding box center [260, 129] width 28 height 9
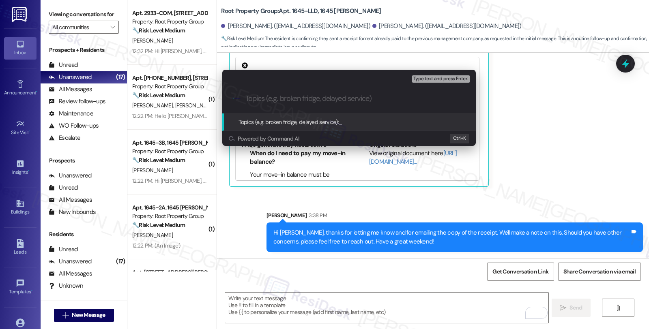
paste input "Rent has been paid and emailed receipt)"
type input "Rent has been paid and emailed receipt"
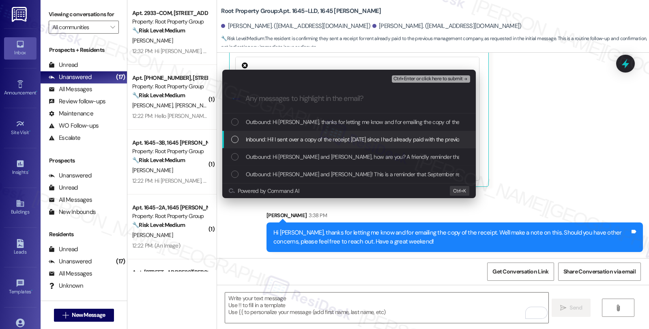
click at [353, 138] on span "Inbound: Hi! I sent over a copy of the receipt [DATE] since I had already paid …" at bounding box center [372, 139] width 252 height 9
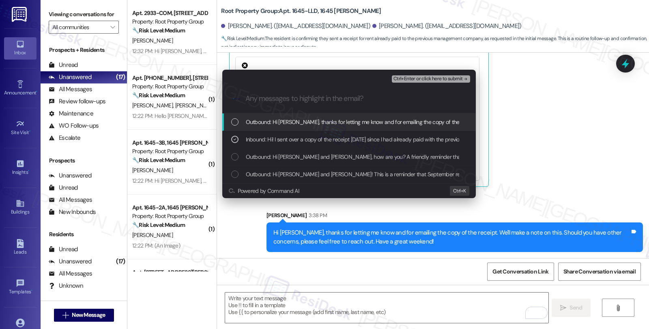
click at [421, 80] on span "Ctrl+Enter or click here to submit" at bounding box center [427, 79] width 69 height 6
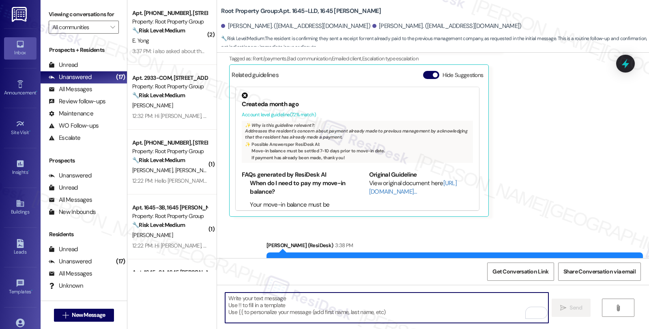
scroll to position [402, 0]
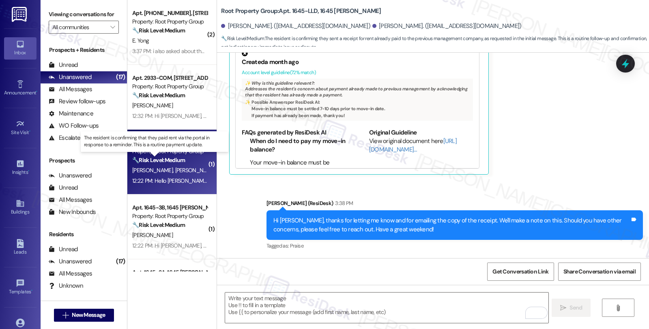
click at [168, 161] on strong "🔧 Risk Level: Medium" at bounding box center [158, 160] width 53 height 7
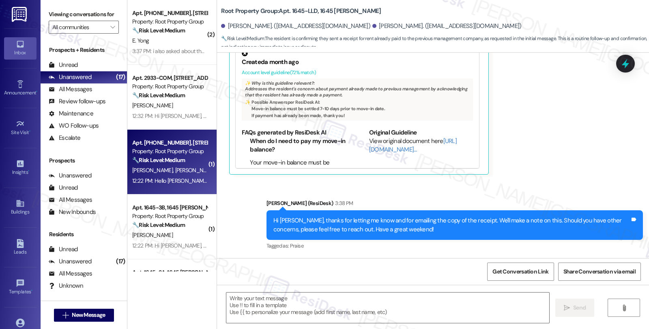
type textarea "Fetching suggested responses. Please feel free to read through the conversation…"
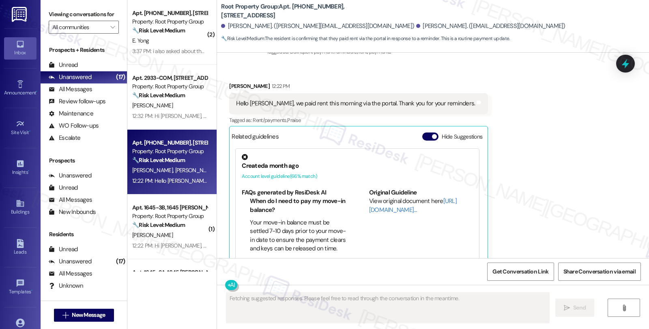
scroll to position [1104, 0]
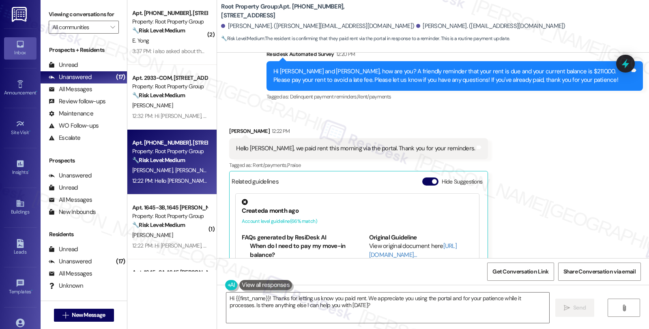
click at [230, 127] on div "[PERSON_NAME] 12:22 PM" at bounding box center [358, 132] width 259 height 11
copy div "Tarah"
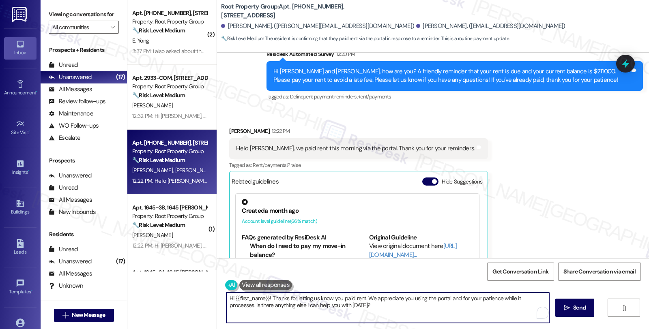
drag, startPoint x: 230, startPoint y: 299, endPoint x: 266, endPoint y: 298, distance: 36.1
click at [266, 298] on textarea "Hi {{first_name}}! Thanks for letting us know you paid rent. We appreciate you …" at bounding box center [387, 308] width 323 height 30
paste textarea "Tarah"
click at [335, 299] on textarea "Hi [PERSON_NAME], thanks for letting us know you paid rent. We appreciate you u…" at bounding box center [386, 308] width 323 height 30
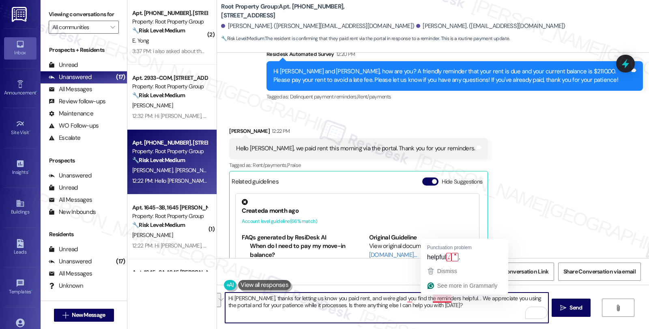
drag, startPoint x: 444, startPoint y: 301, endPoint x: 452, endPoint y: 318, distance: 19.0
click at [452, 318] on textarea "Hi [PERSON_NAME], thanks for letting us know you paid rent, and we're glad you …" at bounding box center [386, 308] width 323 height 30
paste textarea "It should be reflected on your portal once processed. If not, please let me kno…"
click at [444, 300] on textarea "Hi [PERSON_NAME], thanks for letting us know you paid rent, and we're glad you …" at bounding box center [386, 308] width 323 height 30
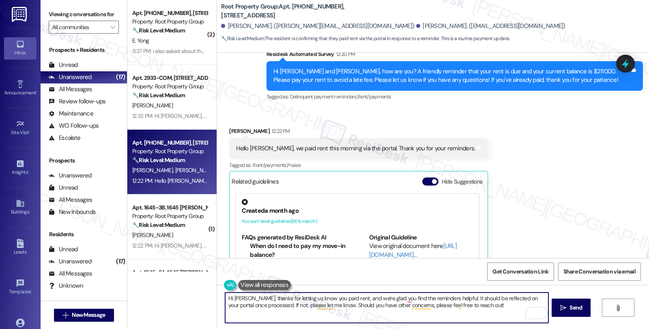
click at [449, 297] on textarea "Hi [PERSON_NAME], thanks for letting us know you paid rent, and we're glad you …" at bounding box center [386, 308] width 323 height 30
click at [502, 304] on textarea "Hi [PERSON_NAME], thanks for letting us know you paid rent, and we're glad you …" at bounding box center [386, 308] width 323 height 30
type textarea "Hi [PERSON_NAME], thanks for letting us know you paid rent, and we're glad you …"
click at [410, 315] on textarea "Hi [PERSON_NAME], thanks for letting us know you paid rent, and we're glad you …" at bounding box center [387, 308] width 323 height 30
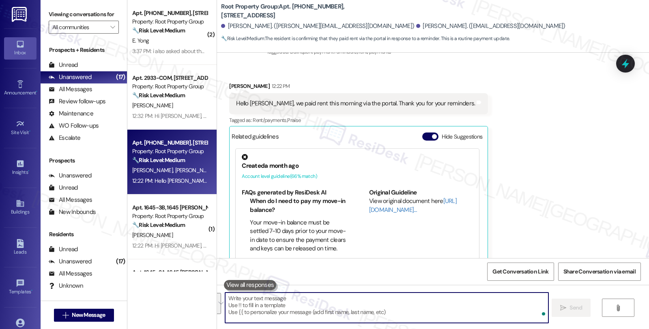
scroll to position [1215, 0]
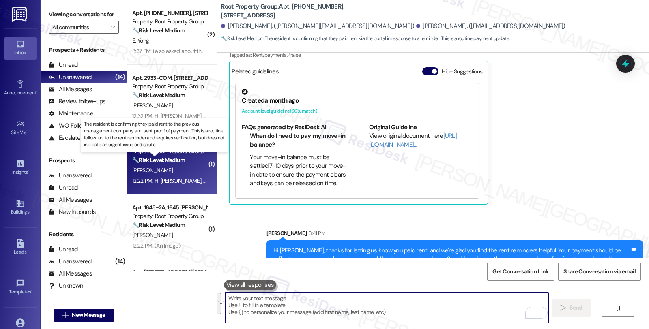
click at [178, 157] on strong "🔧 Risk Level: Medium" at bounding box center [158, 160] width 53 height 7
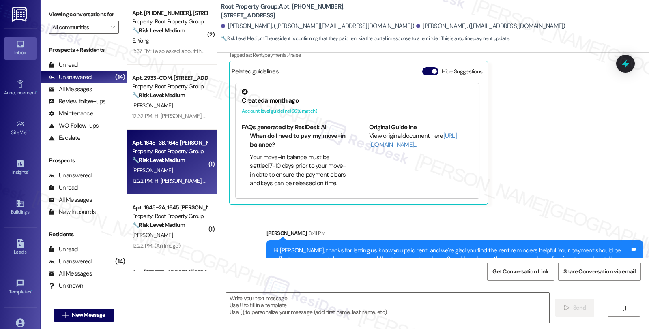
type textarea "Fetching suggested responses. Please feel free to read through the conversation…"
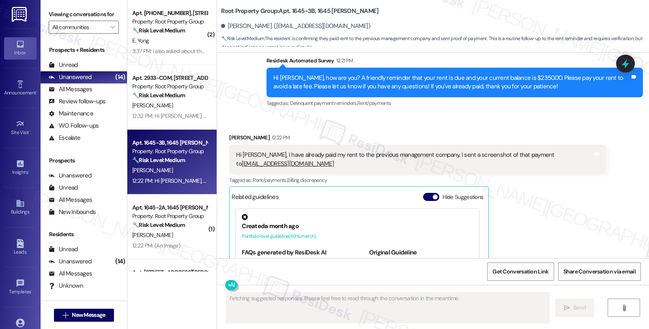
scroll to position [243, 0]
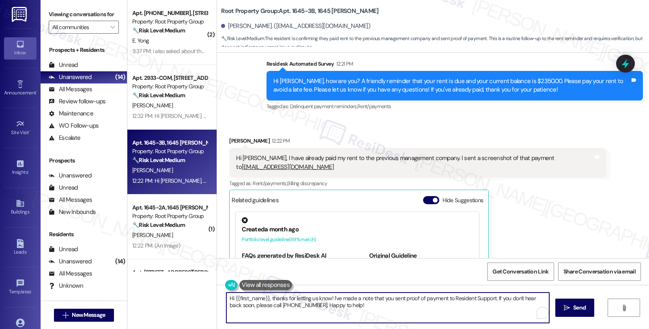
drag, startPoint x: 266, startPoint y: 299, endPoint x: 172, endPoint y: 288, distance: 93.9
click at [172, 288] on div "( 2 ) Apt. [PHONE_NUMBER], [STREET_ADDRESS] Property: Root Property Group 🔧 Ris…" at bounding box center [388, 164] width 522 height 329
click at [229, 144] on div "[PERSON_NAME] 12:22 PM" at bounding box center [417, 142] width 376 height 11
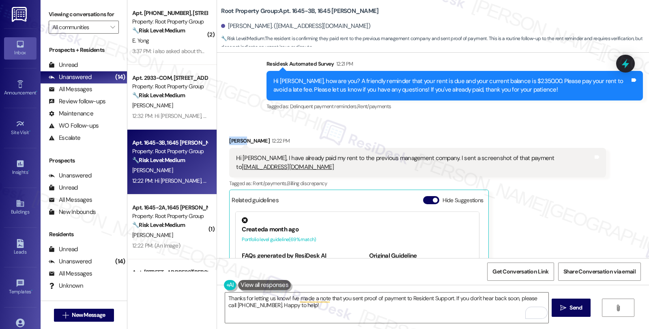
click at [229, 144] on div "[PERSON_NAME] 12:22 PM" at bounding box center [417, 142] width 376 height 11
copy div "[PERSON_NAME]"
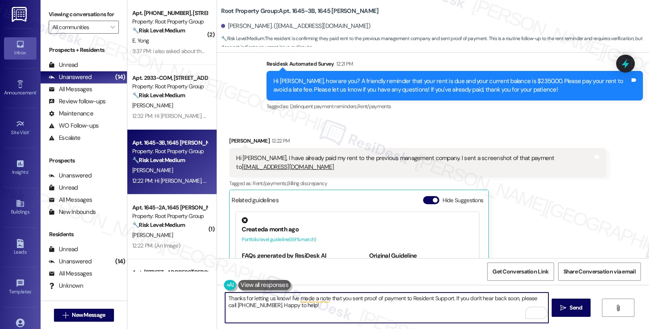
click at [283, 299] on textarea "Thanks for letting us know! I've made a note that you sent proof of payment to …" at bounding box center [386, 308] width 323 height 30
paste textarea "[PERSON_NAME]"
click at [299, 297] on textarea "Thanks for letting us know, [PERSON_NAME]! I've made a note that you sent proof…" at bounding box center [386, 308] width 323 height 30
drag, startPoint x: 357, startPoint y: 298, endPoint x: 456, endPoint y: 318, distance: 100.7
click at [456, 318] on textarea "Thanks for letting us know, [PERSON_NAME]! We'll make a note on this and if you…" at bounding box center [386, 308] width 323 height 30
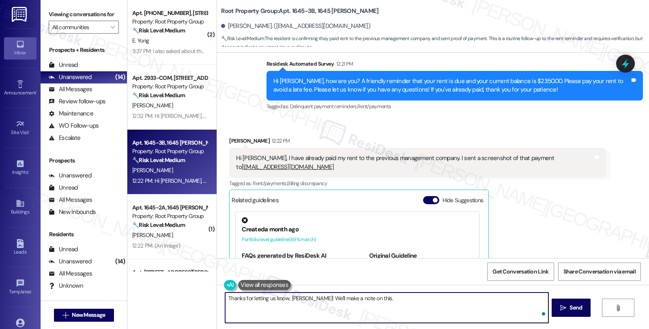
type textarea "Thanks for letting us know, [PERSON_NAME]! We'll make a note on this."
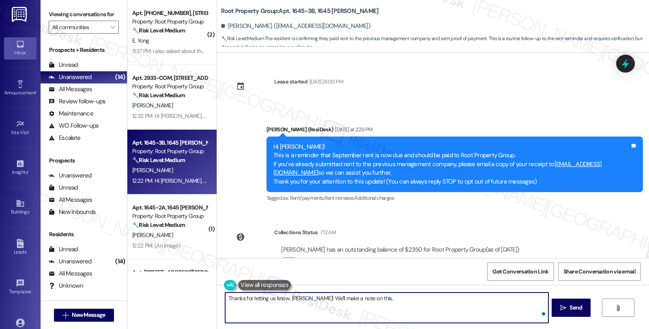
scroll to position [243, 0]
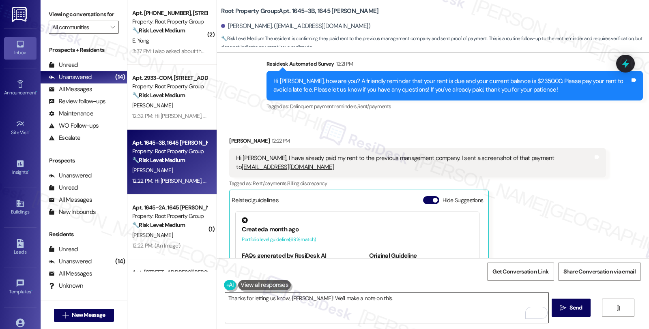
drag, startPoint x: 340, startPoint y: 315, endPoint x: 375, endPoint y: 309, distance: 35.8
click at [340, 315] on textarea "Thanks for letting us know, [PERSON_NAME]! We'll make a note on this." at bounding box center [386, 308] width 323 height 30
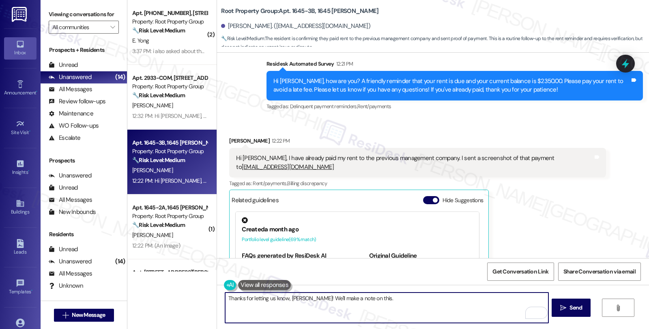
click at [382, 302] on textarea "Thanks for letting us know, [PERSON_NAME]! We'll make a note on this." at bounding box center [386, 308] width 323 height 30
paste textarea "Should you have other concerns, please feel free to reach out. Have a great day!"
click at [226, 307] on textarea "Thanks for letting us know, [PERSON_NAME]! We'll make a note on this. Should yo…" at bounding box center [386, 308] width 323 height 30
type textarea "Thanks for letting us know, [PERSON_NAME]! We'll make a note on this. Should yo…"
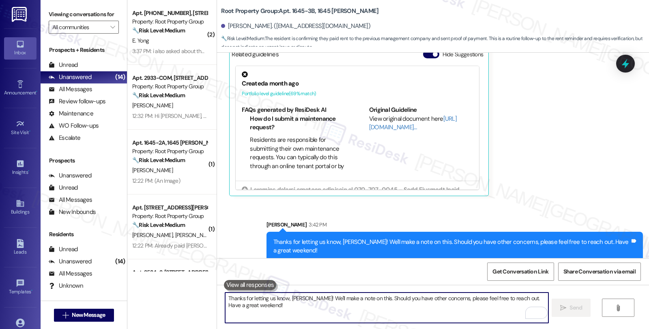
scroll to position [390, 0]
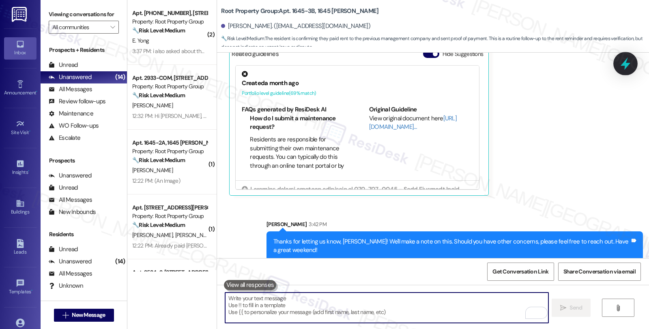
click at [619, 61] on icon at bounding box center [626, 64] width 14 height 14
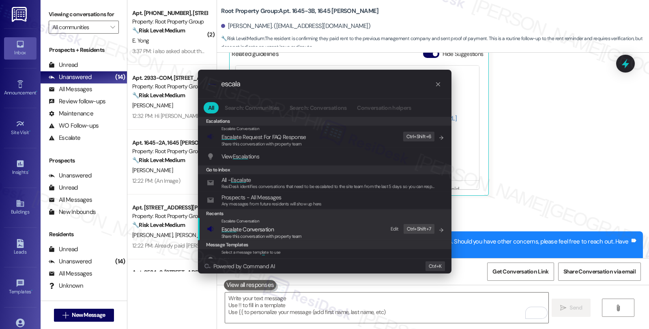
type input "escala"
click at [253, 226] on span "Escala te Conversation" at bounding box center [247, 229] width 52 height 7
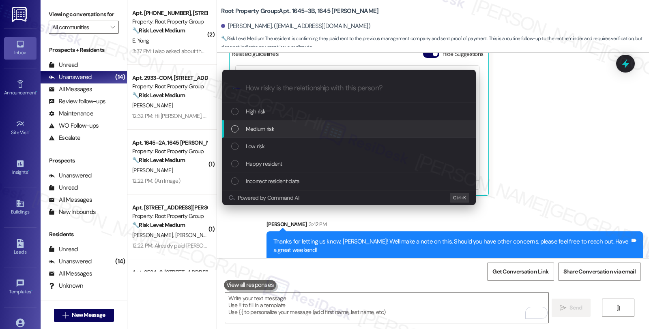
click at [259, 130] on span "Medium risk" at bounding box center [260, 129] width 28 height 9
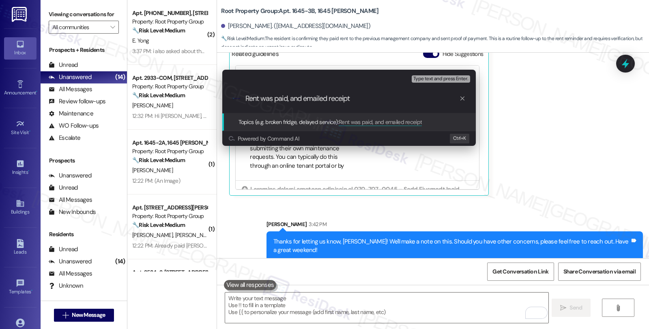
type input "Rent was paid, and emailed receipt"
click at [387, 92] on div ".cls-1{fill:#0a055f;}.cls-2{fill:#0cc4c4;} resideskLogoBlueOrange Rent was paid…" at bounding box center [349, 98] width 254 height 29
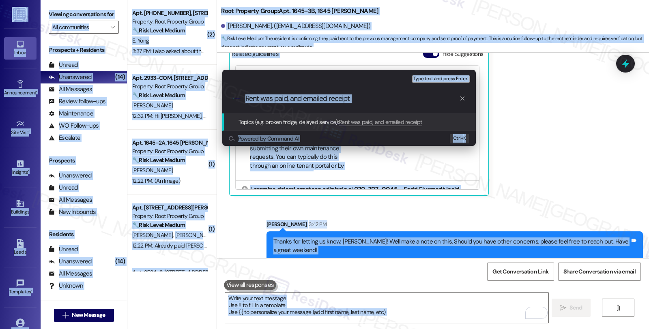
copy body "Lorem Ip do Sitam Consectetura • Elit S Doei Temporincidi Utla Etdol • Ma al En…"
click at [399, 97] on input "Rent was paid, and emailed receipt" at bounding box center [352, 99] width 214 height 9
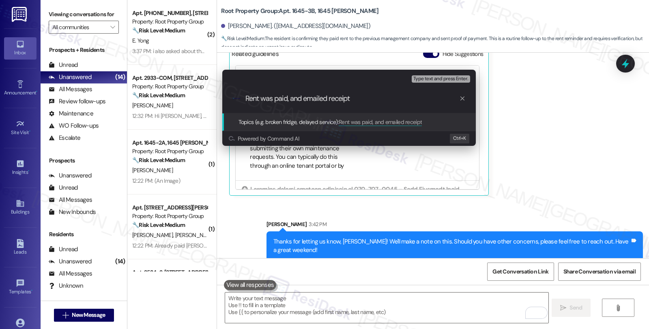
click at [433, 76] on span "Type text and press Enter." at bounding box center [440, 79] width 55 height 6
click at [371, 99] on input "Rent was paid, and emailed receipt" at bounding box center [352, 99] width 214 height 9
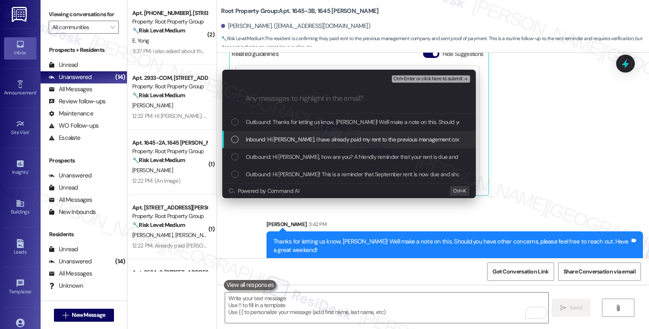
click at [295, 140] on span "Inbound: Hi [PERSON_NAME], I have already paid my rent to the previous manageme…" at bounding box center [449, 139] width 406 height 9
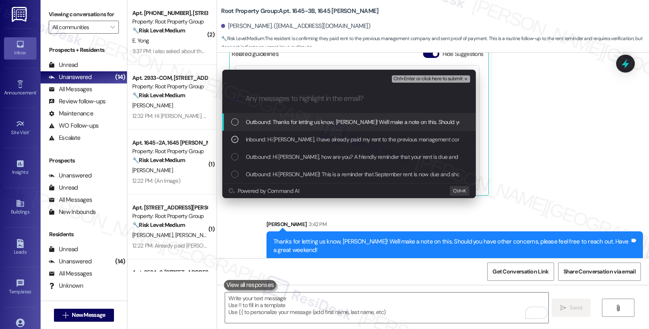
click at [412, 79] on span "Ctrl+Enter or click here to submit" at bounding box center [427, 79] width 69 height 6
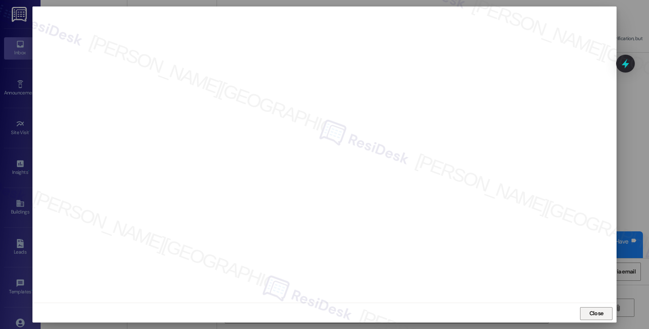
click at [595, 312] on span "Close" at bounding box center [596, 313] width 14 height 9
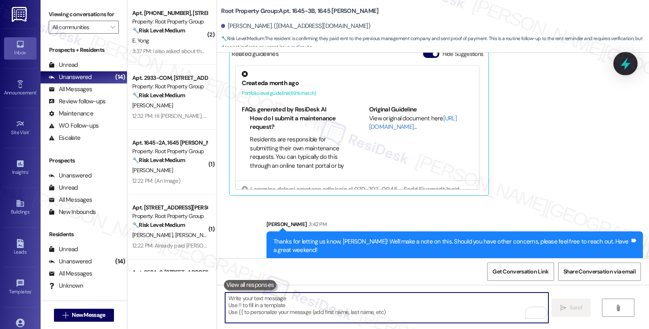
click at [626, 64] on icon at bounding box center [626, 64] width 10 height 13
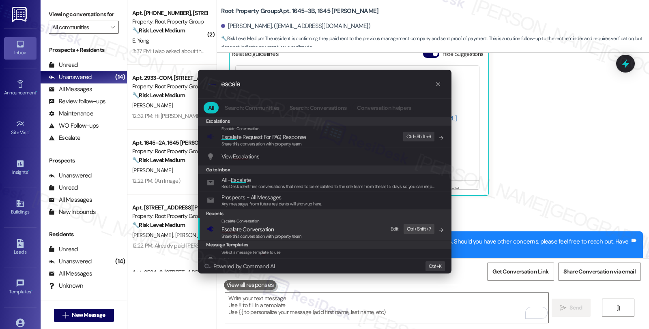
type input "escala"
click at [262, 230] on span "Escala te Conversation" at bounding box center [247, 229] width 52 height 7
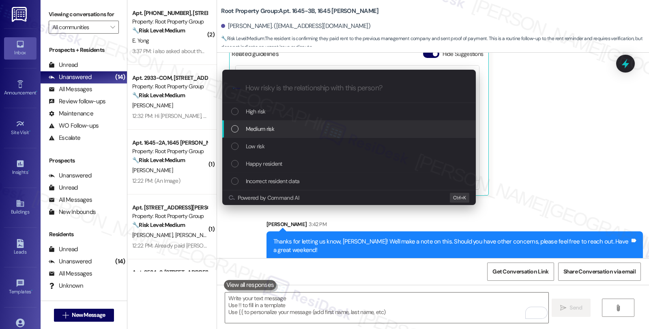
click at [258, 128] on span "Medium risk" at bounding box center [260, 129] width 28 height 9
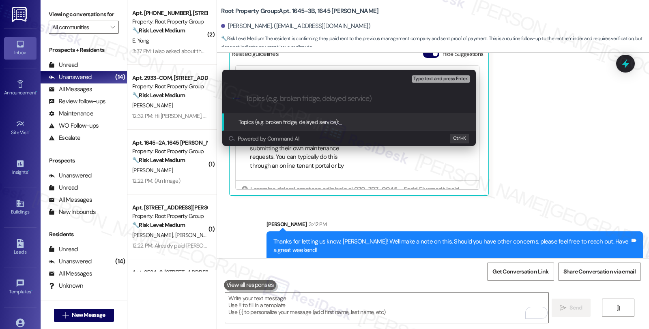
paste input "Rent was paid, and emailed receipt"
type input "Rent was paid, and emailed receipt"
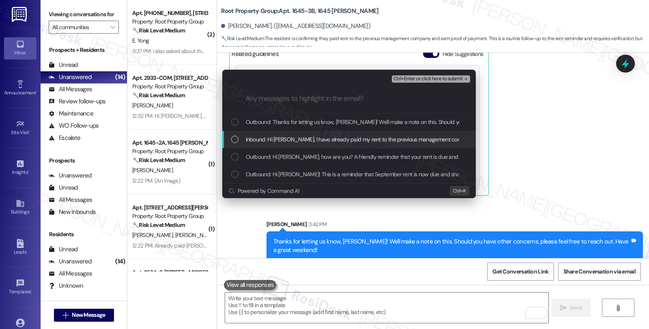
click at [298, 137] on span "Inbound: Hi [PERSON_NAME], I have already paid my rent to the previous manageme…" at bounding box center [449, 139] width 406 height 9
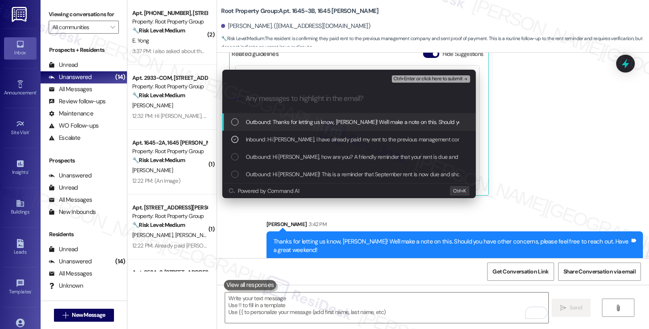
click at [417, 79] on span "Ctrl+Enter or click here to submit" at bounding box center [427, 79] width 69 height 6
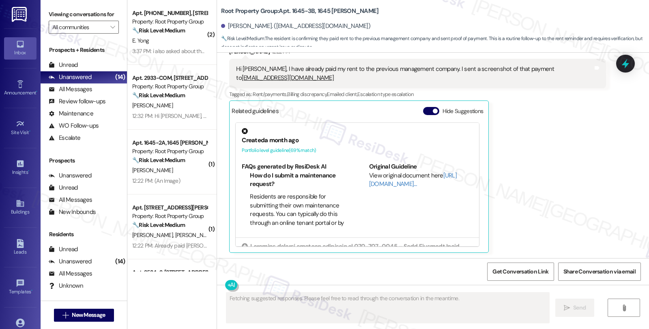
scroll to position [333, 0]
click at [109, 34] on span "" at bounding box center [113, 27] width 8 height 13
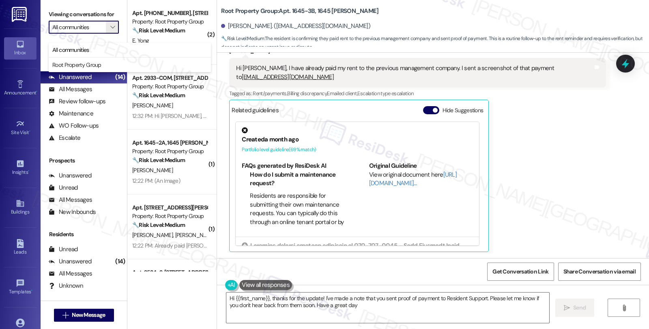
type textarea "Hi {{first_name}}, thanks for the update! I've made a note that you sent proof …"
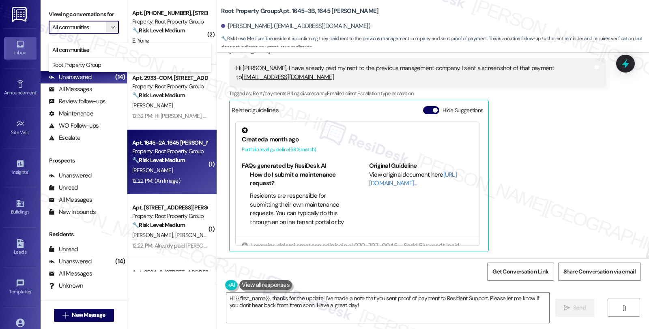
click at [187, 181] on div "12:22 PM: (An Image) 12:22 PM: (An Image)" at bounding box center [169, 181] width 77 height 10
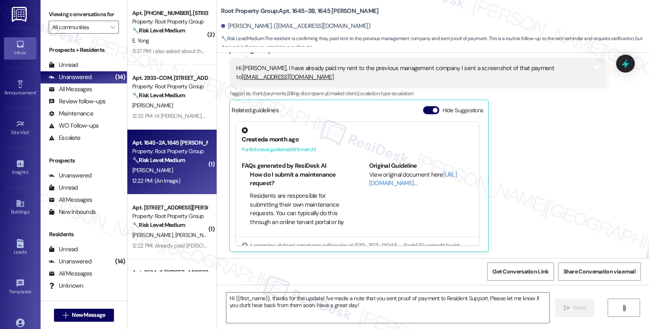
type textarea "Fetching suggested responses. Please feel free to read through the conversation…"
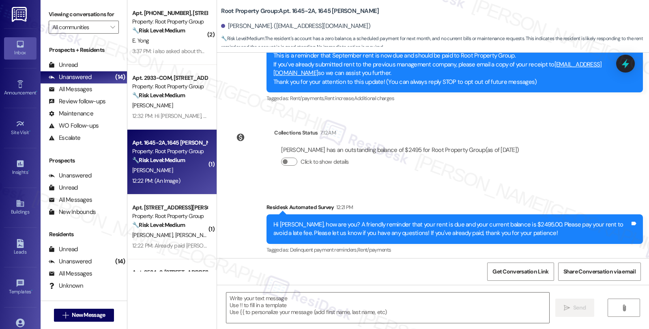
type textarea "Fetching suggested responses. Please feel free to read through the conversation…"
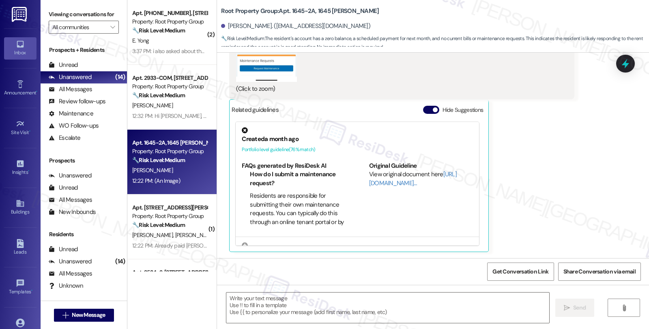
scroll to position [437, 0]
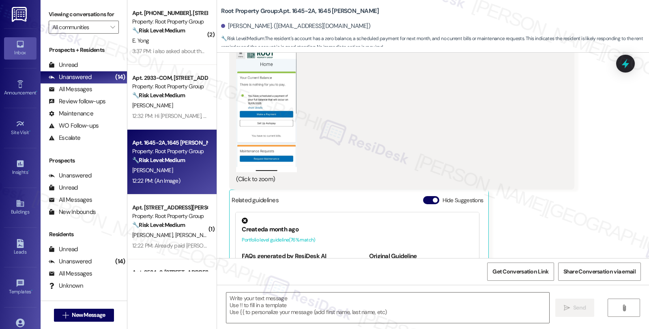
click at [248, 140] on button "Zoom image" at bounding box center [266, 107] width 61 height 132
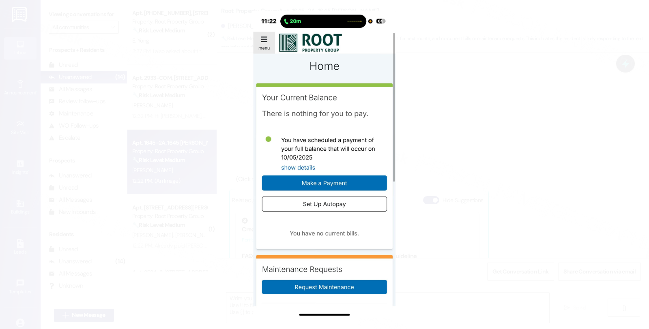
click at [419, 131] on button "Unzoom image" at bounding box center [324, 164] width 649 height 329
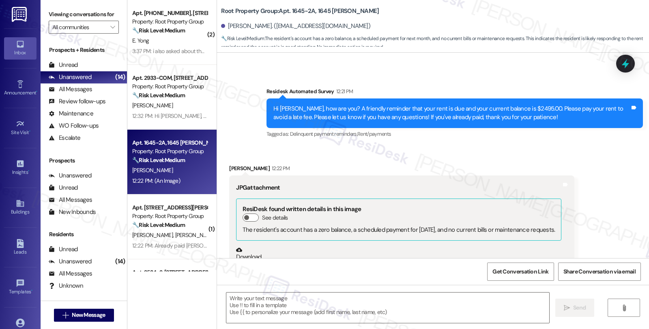
scroll to position [212, 0]
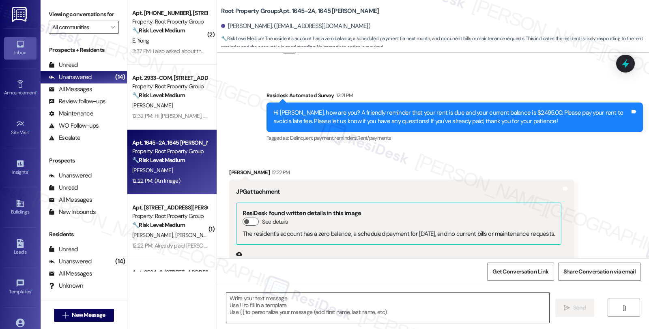
click at [254, 309] on textarea at bounding box center [387, 308] width 323 height 30
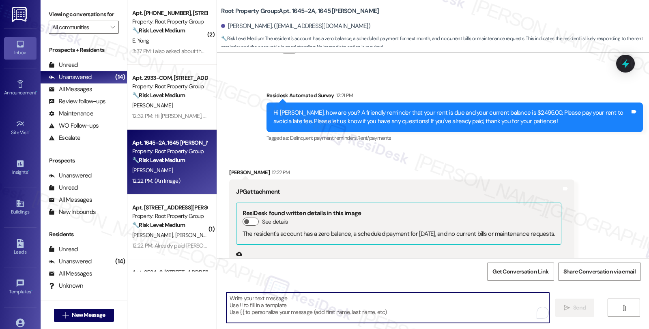
paste textarea "Rent was paid, and emailed receipt"
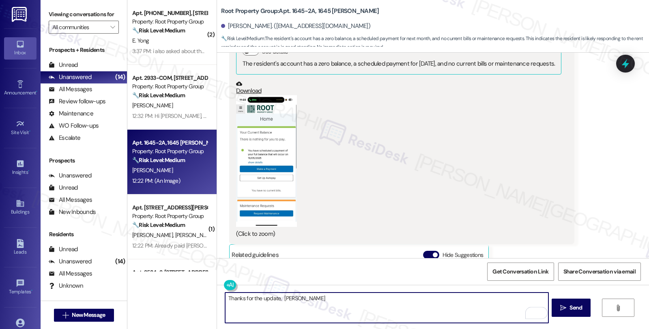
scroll to position [347, 0]
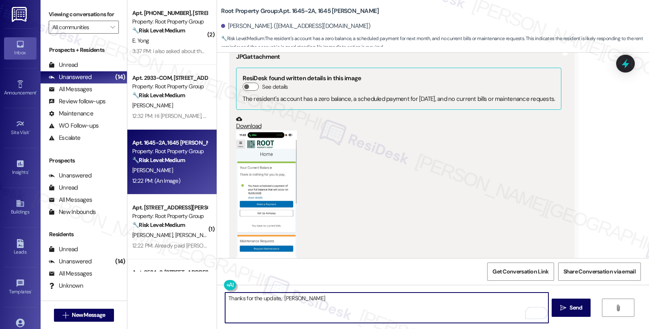
type textarea "Thanks for the update, [PERSON_NAME]"
click at [273, 187] on button "Zoom image" at bounding box center [266, 197] width 61 height 132
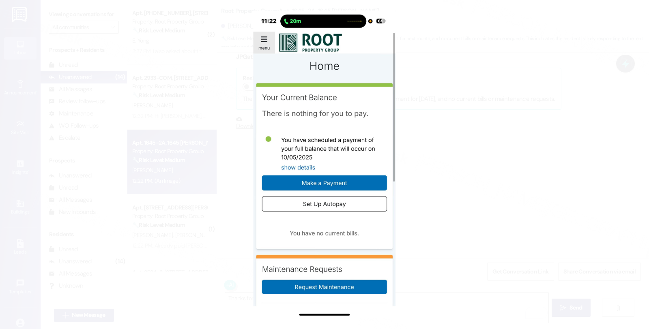
click at [539, 67] on button "Unzoom image" at bounding box center [324, 164] width 649 height 329
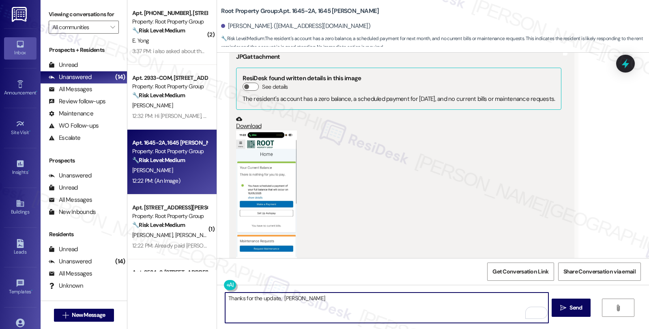
click at [319, 299] on textarea "Thanks for the update, [PERSON_NAME]" at bounding box center [386, 308] width 323 height 30
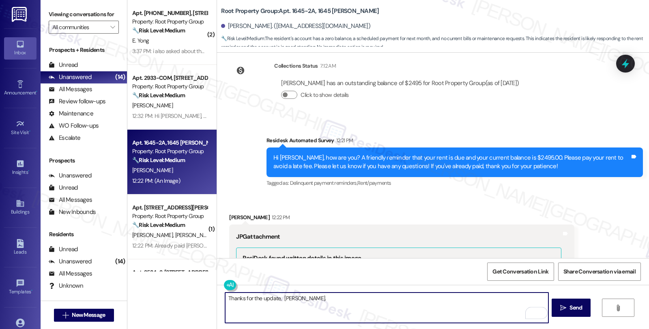
scroll to position [302, 0]
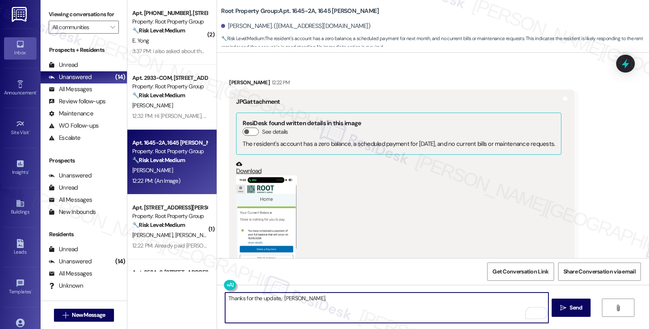
click at [259, 202] on button "Zoom image" at bounding box center [266, 242] width 61 height 132
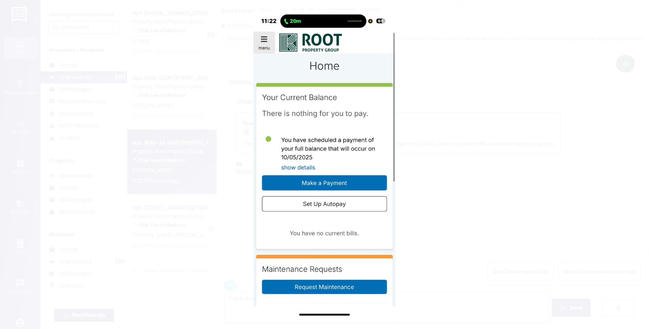
click at [455, 187] on button "Unzoom image" at bounding box center [324, 164] width 649 height 329
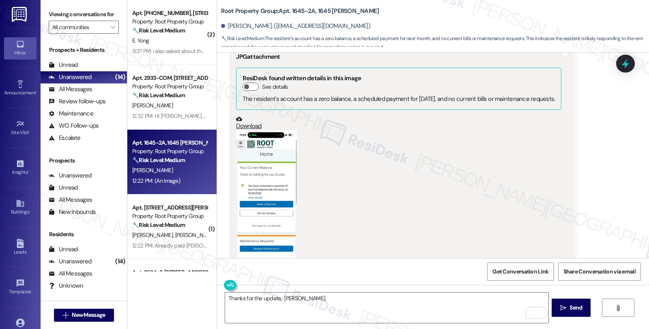
scroll to position [212, 0]
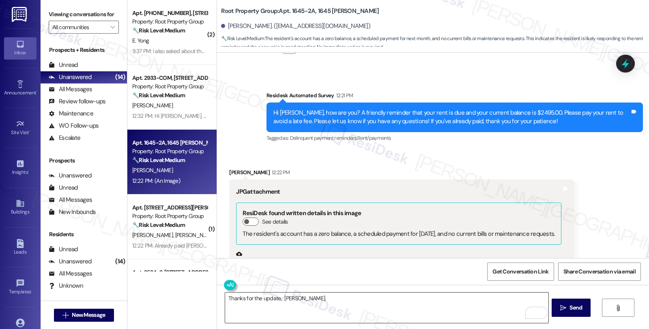
click at [335, 297] on textarea "Thanks for the update, [PERSON_NAME]." at bounding box center [386, 308] width 323 height 30
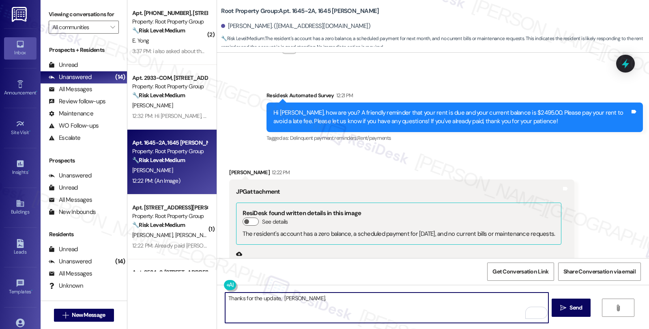
paste textarea "Rent was paid, and emailed receipt"
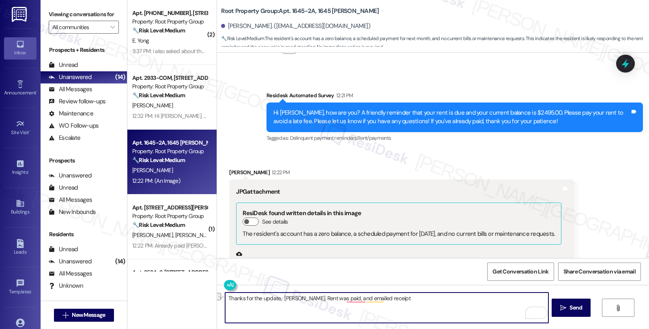
drag, startPoint x: 297, startPoint y: 297, endPoint x: 475, endPoint y: 300, distance: 178.1
click at [475, 300] on textarea "Thanks for the update, [PERSON_NAME]. Rent was paid, and emailed receipt" at bounding box center [386, 308] width 323 height 30
click at [367, 299] on textarea "Thanks for the update, [PERSON_NAME]. Please feel free to reach out if you need…" at bounding box center [386, 308] width 323 height 30
type textarea "Thanks for the update, [PERSON_NAME]. Please feel free to reach out if anything…"
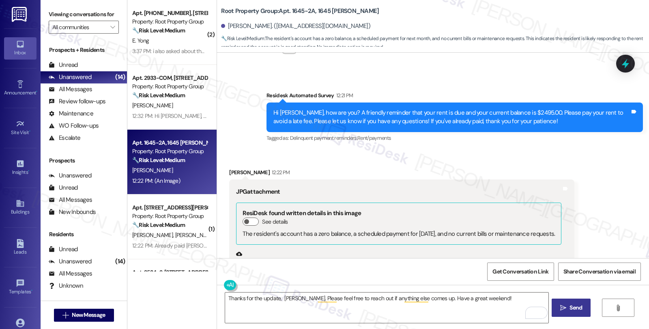
click at [575, 307] on span "Send" at bounding box center [575, 308] width 13 height 9
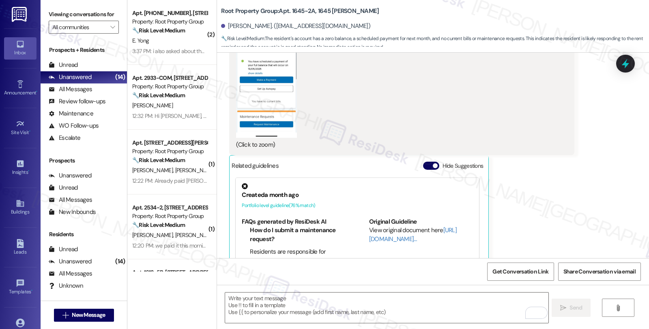
scroll to position [526, 0]
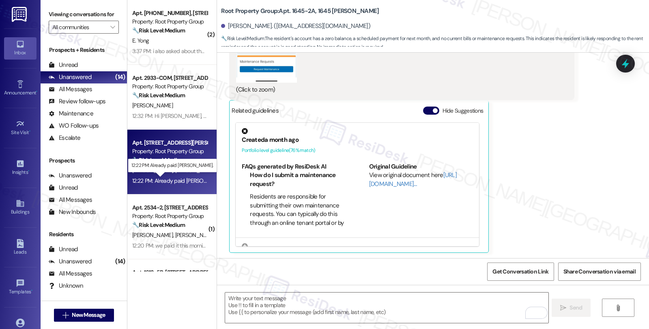
click at [177, 180] on div "12:22 PM: Already paid [PERSON_NAME]. 12:22 PM: Already paid [PERSON_NAME]." at bounding box center [179, 180] width 95 height 7
type textarea "Fetching suggested responses. Please feel free to read through the conversation…"
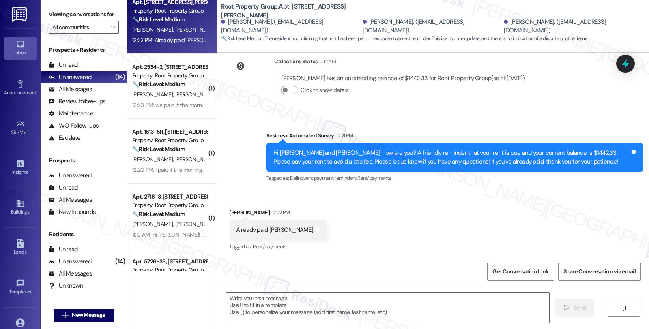
scroll to position [0, 0]
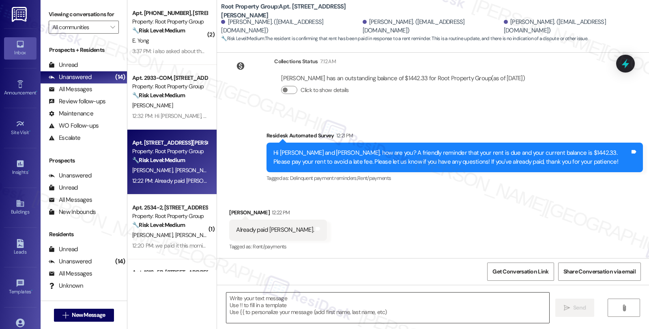
click at [321, 310] on textarea at bounding box center [387, 308] width 323 height 30
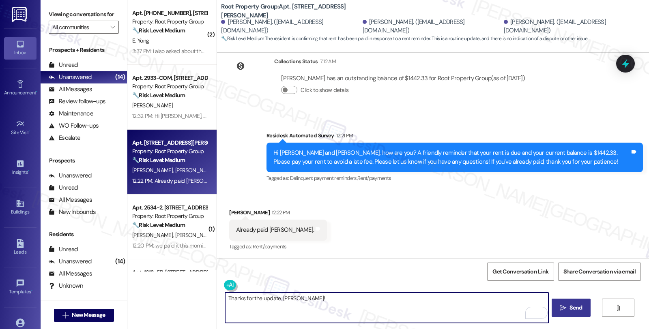
click at [279, 296] on textarea "Thanks for the update, [PERSON_NAME]!" at bounding box center [386, 308] width 323 height 30
click at [315, 302] on textarea "Thanks for the update, [PERSON_NAME]!" at bounding box center [386, 308] width 323 height 30
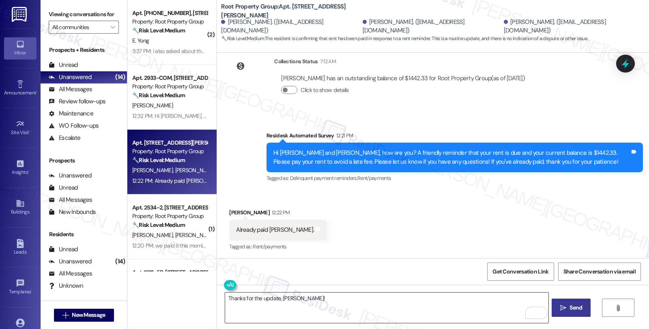
click at [334, 298] on textarea "Thanks for the update, [PERSON_NAME]!" at bounding box center [386, 308] width 323 height 30
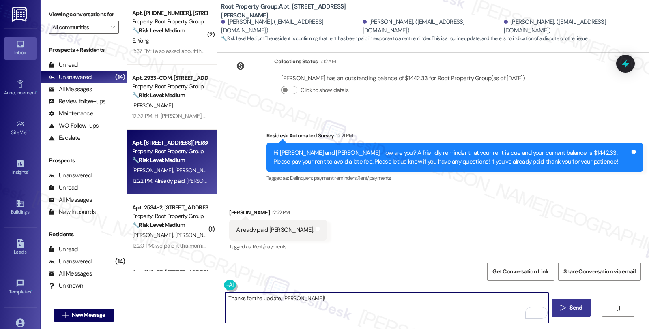
paste textarea "It should be reflected on your portal once processed. If not, please let me kno…"
click at [291, 297] on textarea "Thanks for the update, [PERSON_NAME]! It should be reflected on your portal onc…" at bounding box center [386, 308] width 323 height 30
click at [396, 311] on textarea "Thanks for the update, John! Your payment should be reflected on your portal on…" at bounding box center [386, 308] width 323 height 30
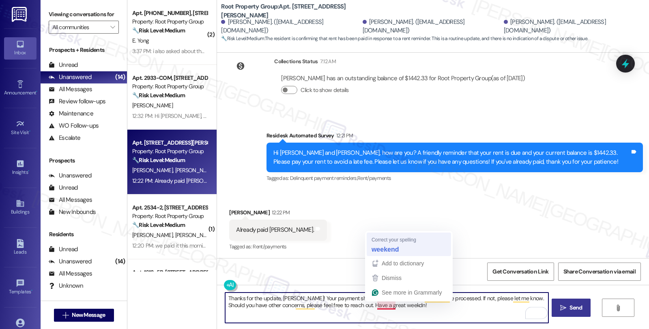
type textarea "Thanks for the update, John! Your payment should be reflected on your portal on…"
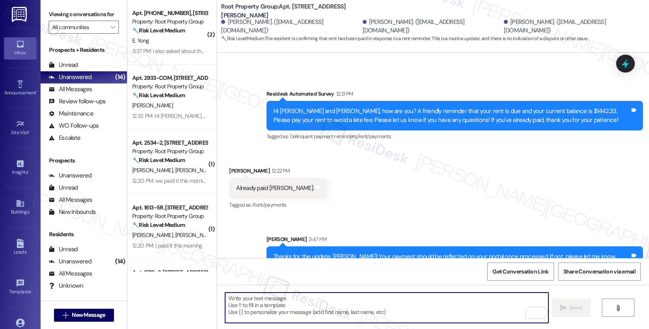
scroll to position [227, 0]
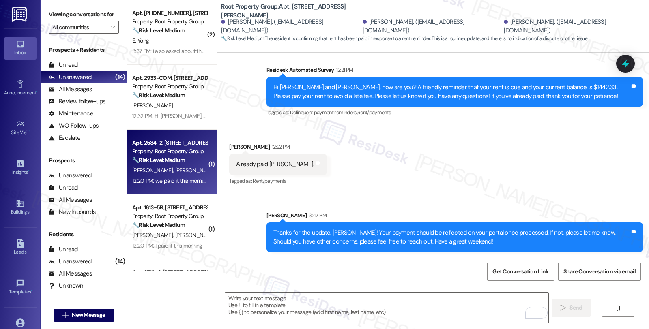
click at [178, 167] on span "[PERSON_NAME]" at bounding box center [196, 170] width 43 height 7
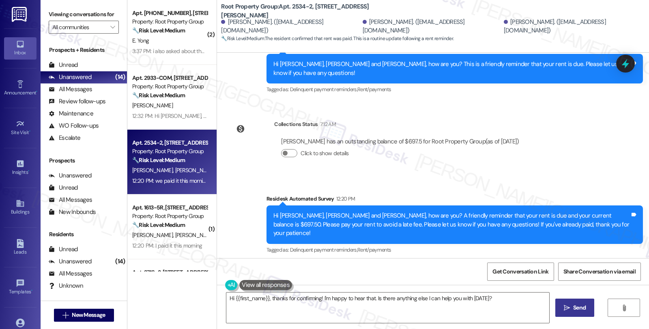
scroll to position [307, 0]
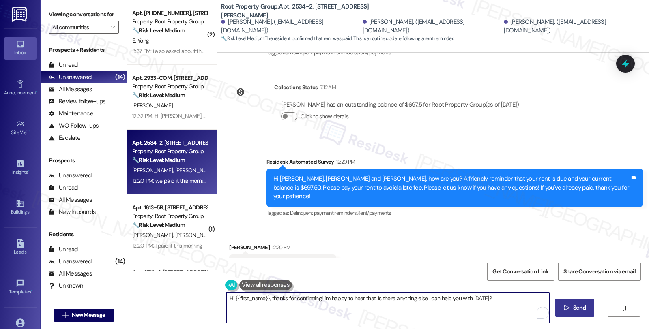
drag, startPoint x: 363, startPoint y: 299, endPoint x: 550, endPoint y: 299, distance: 187.8
click at [550, 299] on div "Hi {{first_name}}, thanks for confirming! I'm happy to hear that. Is there anyt…" at bounding box center [433, 315] width 432 height 61
paste textarea "It should be reflected on your portal once processed. If not, please let me kno…"
click at [237, 243] on div "Camryn Winterland 12:20 PM" at bounding box center [282, 248] width 107 height 11
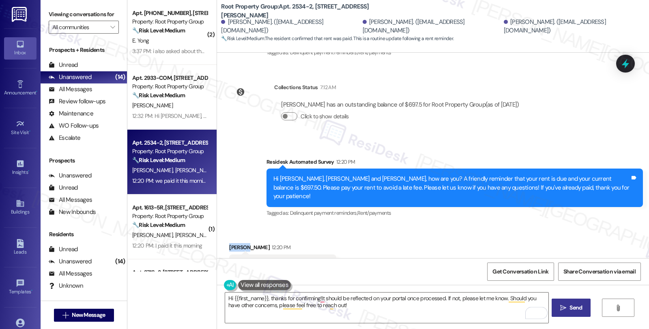
click at [237, 243] on div "Camryn Winterland 12:20 PM" at bounding box center [282, 248] width 107 height 11
copy div "Camryn"
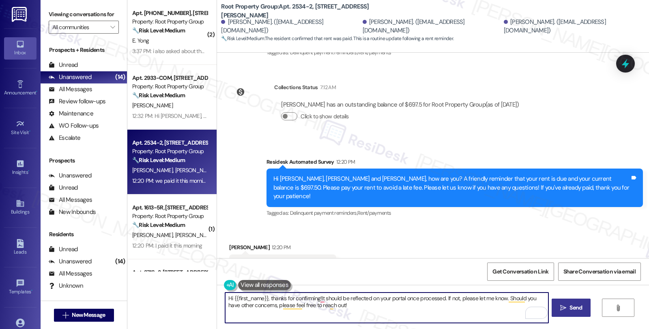
drag, startPoint x: 228, startPoint y: 297, endPoint x: 262, endPoint y: 297, distance: 33.3
click at [262, 297] on textarea "Hi {{first_name}}, thanks for confirming!It should be reflected on your portal …" at bounding box center [386, 308] width 323 height 30
paste textarea "Camryn"
click at [283, 297] on textarea "Hi Camryn, thanks for the update! }, thanks for confirming!It should be reflect…" at bounding box center [386, 308] width 323 height 30
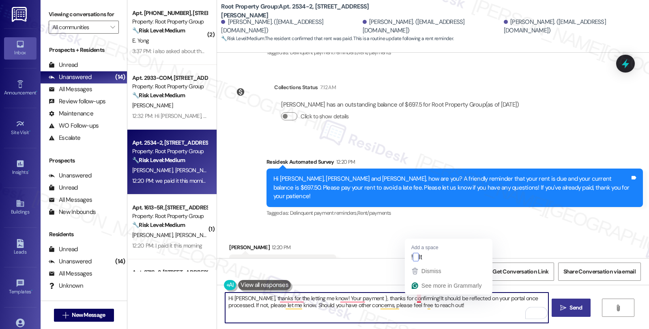
click at [413, 299] on textarea "Hi Camryn, thanks for the letting me know! Your payment }, thanks for confirmin…" at bounding box center [386, 308] width 323 height 30
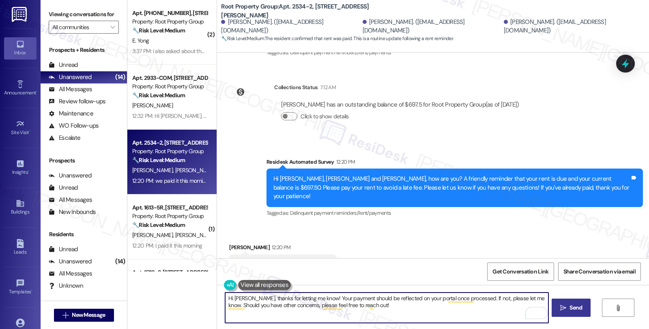
click at [412, 307] on textarea "Hi Camryn, thanks for letting me know! Your payment should be reflected on your…" at bounding box center [386, 308] width 323 height 30
click at [378, 308] on textarea "Hi Camryn, thanks for letting me know! Your payment should be reflected on your…" at bounding box center [386, 308] width 323 height 30
type textarea "Hi Camryn, thanks for letting me know! Your payment should be reflected on your…"
click at [579, 309] on span "Send" at bounding box center [575, 308] width 13 height 9
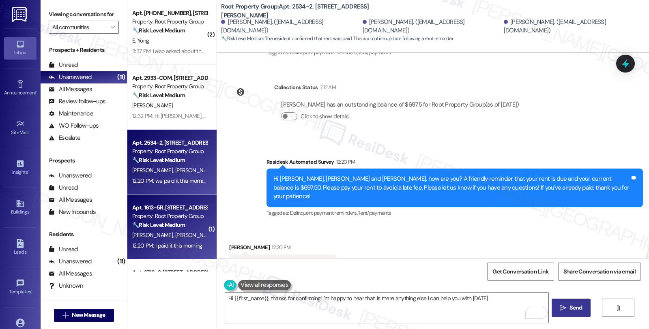
type textarea "Hi {{first_name}}, thanks for confirming! I'm happy to hear that. Is there anyt…"
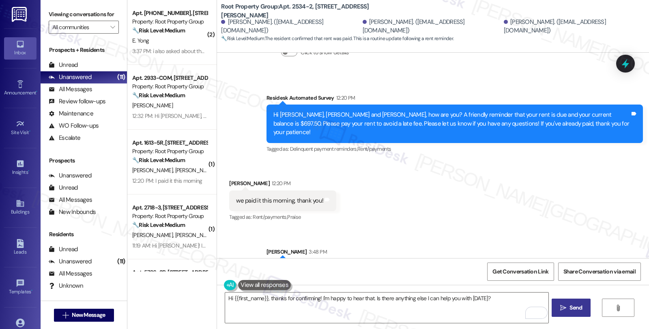
scroll to position [372, 0]
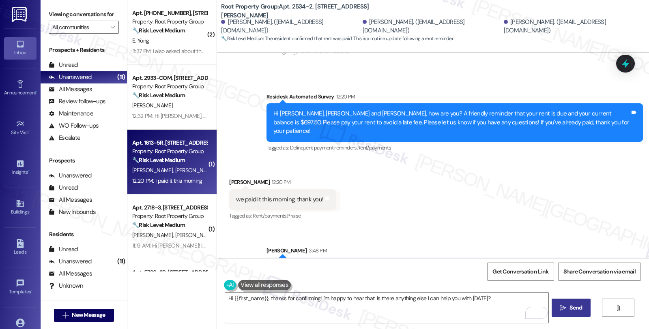
click at [184, 161] on div "🔧 Risk Level: Medium Resident states they paid rent this morning. This is likel…" at bounding box center [169, 160] width 75 height 9
type textarea "Fetching suggested responses. Please feel free to read through the conversation…"
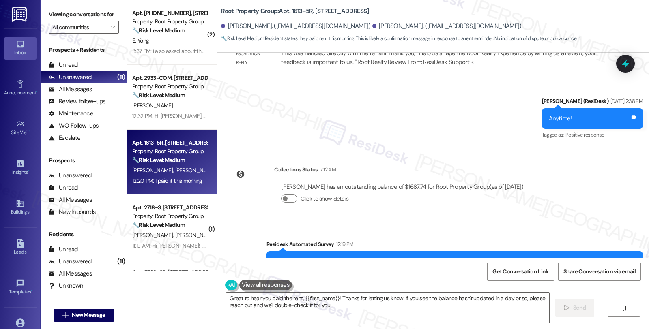
scroll to position [7555, 0]
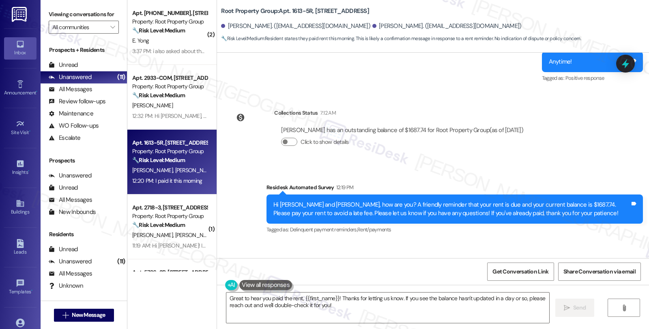
click at [454, 242] on div "Received via SMS Anthony Iaderosa 12:20 PM I paid it this morning Tags and note…" at bounding box center [433, 276] width 432 height 69
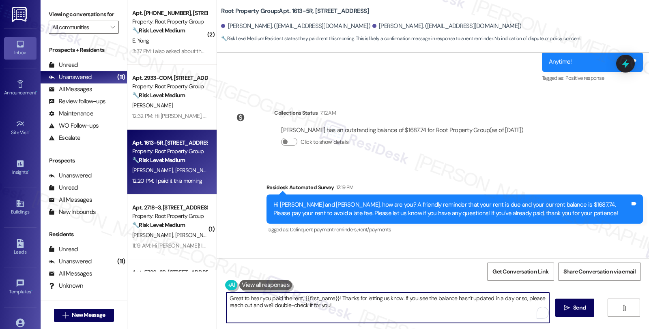
drag, startPoint x: 398, startPoint y: 299, endPoint x: 417, endPoint y: 316, distance: 25.9
click at [417, 316] on textarea "Great to hear you paid the rent, {{first_name}}! Thanks for letting us know. If…" at bounding box center [387, 308] width 323 height 30
paste textarea "Camryn"
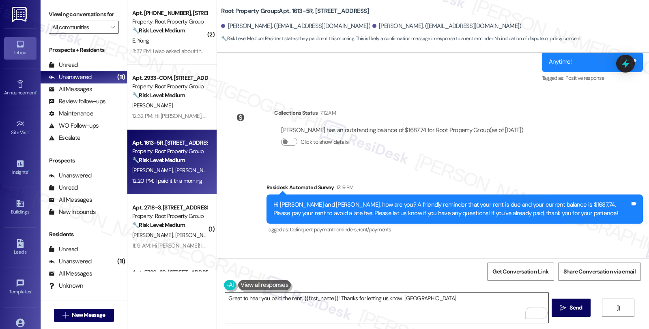
click at [403, 298] on textarea "Great to hear you paid the rent, {{first_name}}! Thanks for letting us know. Ca…" at bounding box center [386, 308] width 323 height 30
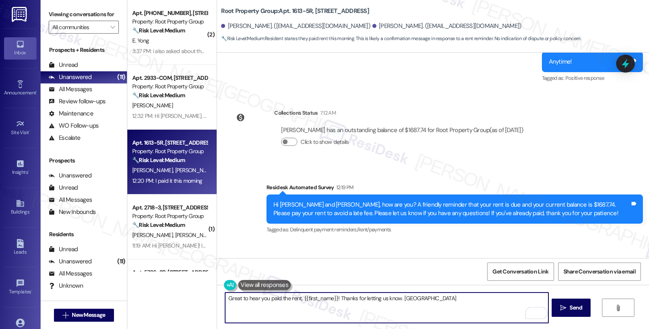
click at [403, 298] on textarea "Great to hear you paid the rent, {{first_name}}! Thanks for letting us know. Ca…" at bounding box center [386, 308] width 323 height 30
paste textarea "It should be reflected on your portal once processed. If not, please let me kno…"
click at [232, 260] on div "Anthony Iaderosa 12:20 PM" at bounding box center [265, 265] width 72 height 11
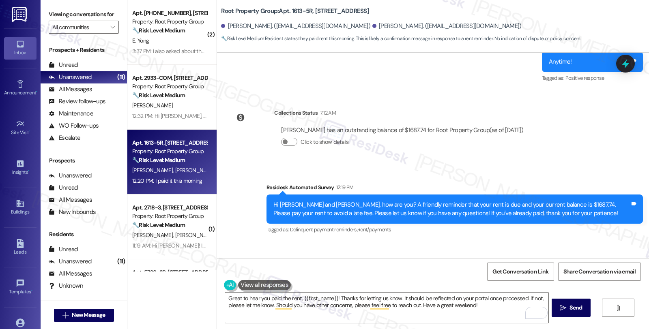
click at [232, 260] on div "Anthony Iaderosa 12:20 PM" at bounding box center [265, 265] width 72 height 11
copy div "Anthony"
click at [299, 298] on textarea "Great to hear you paid the rent, {{first_name}}! Thanks for letting us know. It…" at bounding box center [386, 308] width 323 height 30
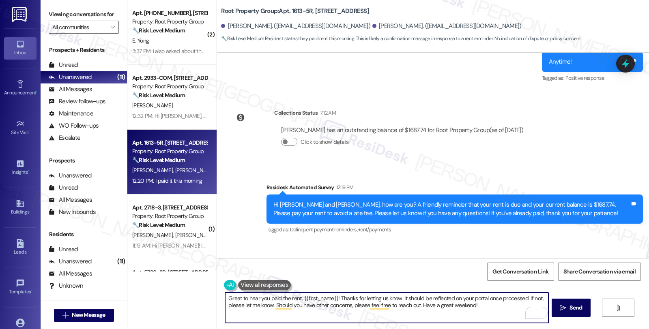
click at [299, 298] on textarea "Great to hear you paid the rent, {{first_name}}! Thanks for letting us know. It…" at bounding box center [386, 308] width 323 height 30
drag, startPoint x: 334, startPoint y: 299, endPoint x: 298, endPoint y: 298, distance: 35.7
click at [298, 298] on textarea "Great to hear you paid the rent, {{first_name}}! Thanks for letting us know. It…" at bounding box center [386, 308] width 323 height 30
paste textarea "Anthony"
type textarea "Great to hear you paid the rent, Anthony! Thanks for letting us know. It should…"
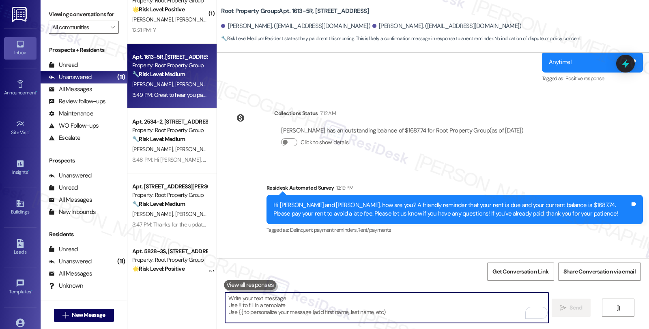
scroll to position [442, 0]
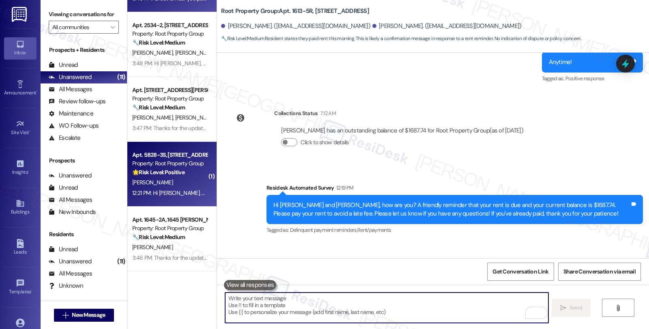
click at [183, 183] on div "[PERSON_NAME]" at bounding box center [169, 183] width 77 height 10
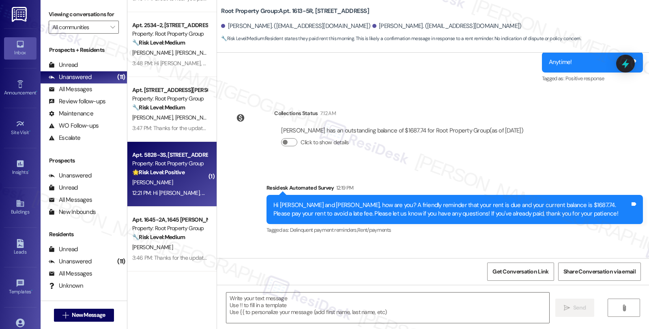
type textarea "Fetching suggested responses. Please feel free to read through the conversation…"
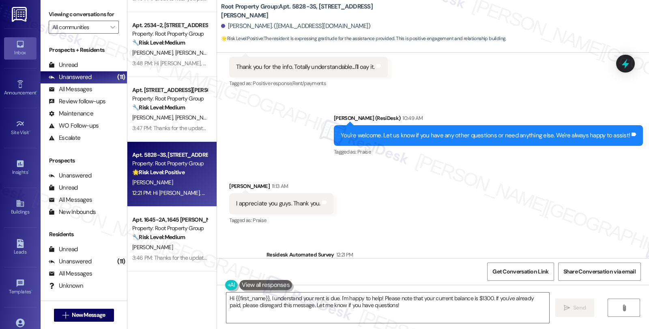
scroll to position [1552, 0]
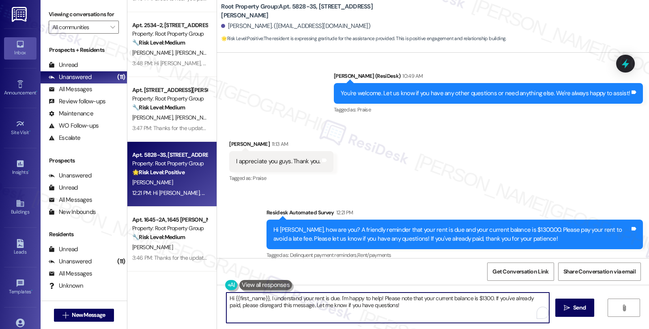
drag, startPoint x: 335, startPoint y: 297, endPoint x: 188, endPoint y: 295, distance: 147.2
click at [188, 295] on div "( 1 ) Apt. 443-1W, 443 W. Eugenie Street Property: Root Property Group 🌟 Risk L…" at bounding box center [388, 164] width 522 height 329
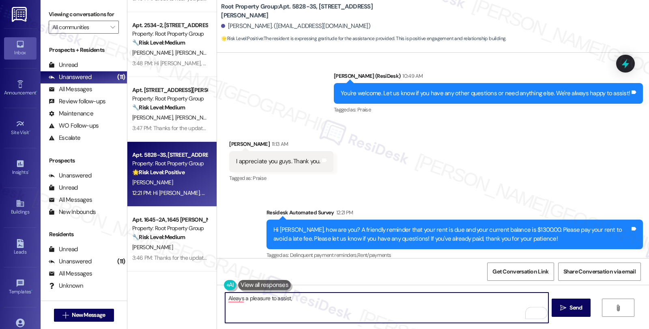
click at [231, 140] on div "Justine Yarus 11:13 AM" at bounding box center [281, 145] width 104 height 11
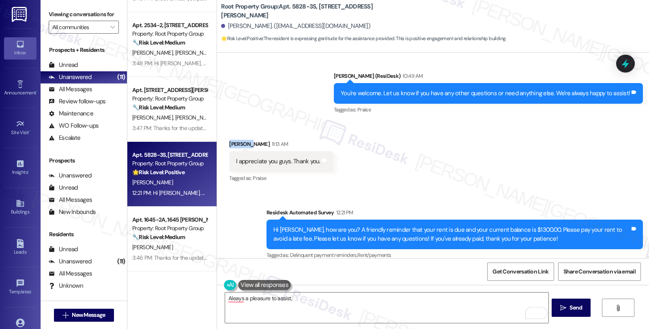
drag, startPoint x: 231, startPoint y: 136, endPoint x: 241, endPoint y: 163, distance: 28.7
click at [232, 140] on div "Justine Yarus 11:13 AM" at bounding box center [281, 145] width 104 height 11
copy div "Justine"
click at [301, 299] on textarea "Aleays a pleasure to assist," at bounding box center [386, 308] width 323 height 30
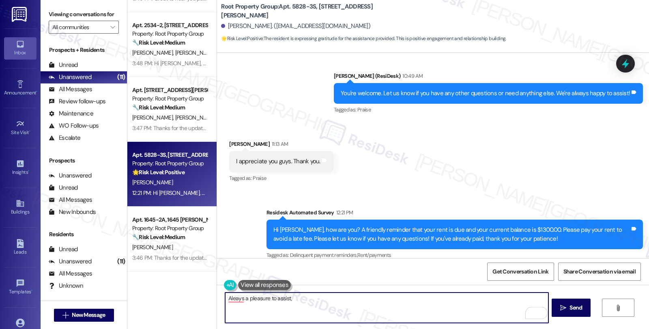
paste textarea "Justine"
click at [311, 297] on textarea "Always a pleasure to assist, Justine!" at bounding box center [386, 308] width 323 height 30
type textarea "Always a pleasure to assist, [PERSON_NAME]! Have a great weekdnd 😊"
click at [348, 249] on div "Tagged as: Delinquent payment reminders , Click to highlight conversations abou…" at bounding box center [454, 255] width 376 height 12
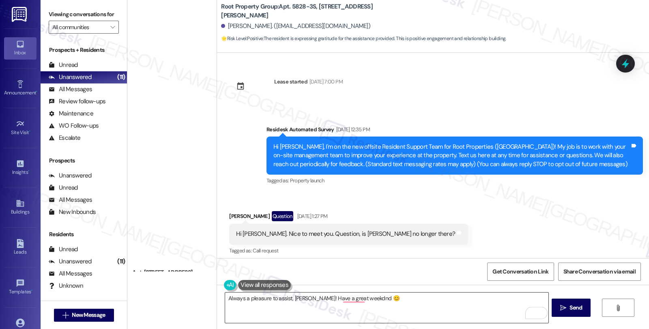
scroll to position [1552, 0]
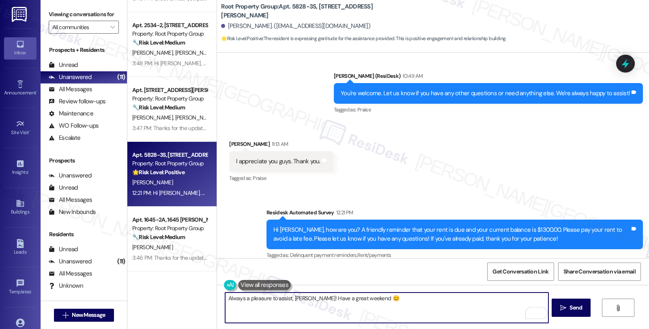
click at [403, 302] on textarea "Always a pleasure to assist, [PERSON_NAME]! Have a great weekend 😊" at bounding box center [386, 308] width 323 height 30
type textarea "Always a pleasure to assist, [PERSON_NAME]! Have a great weekend 😊"
click at [560, 307] on icon "" at bounding box center [563, 308] width 6 height 6
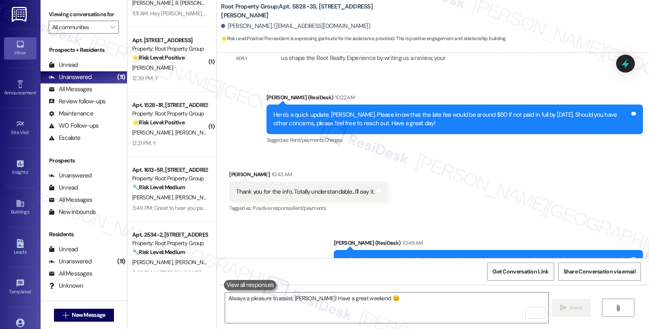
scroll to position [217, 0]
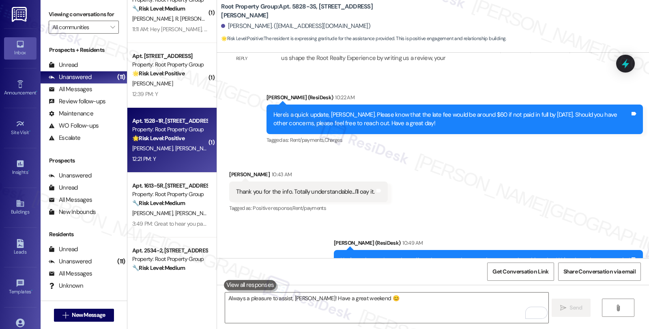
click at [189, 140] on div "🌟 Risk Level: Positive The message is a positive response to a check-in about r…" at bounding box center [169, 138] width 75 height 9
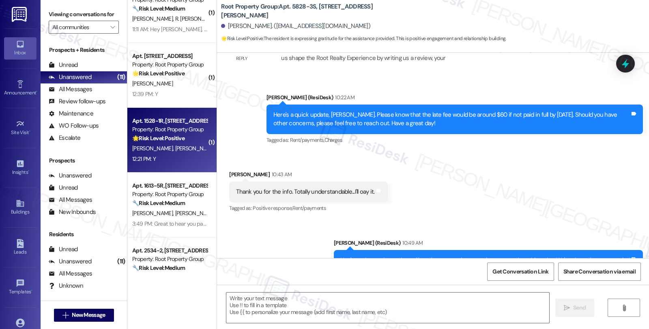
type textarea "Fetching suggested responses. Please feel free to read through the conversation…"
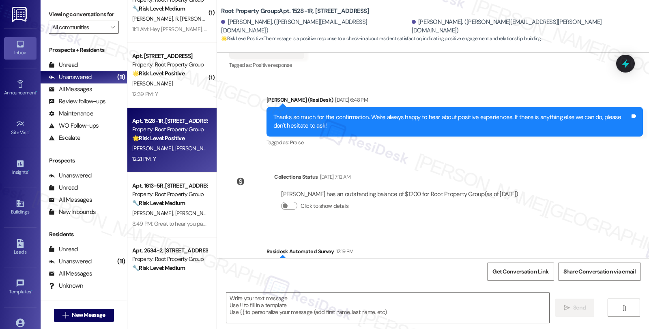
scroll to position [765, 0]
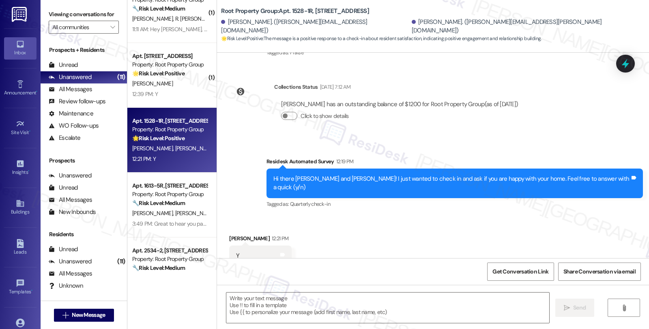
click at [281, 311] on textarea at bounding box center [387, 308] width 323 height 30
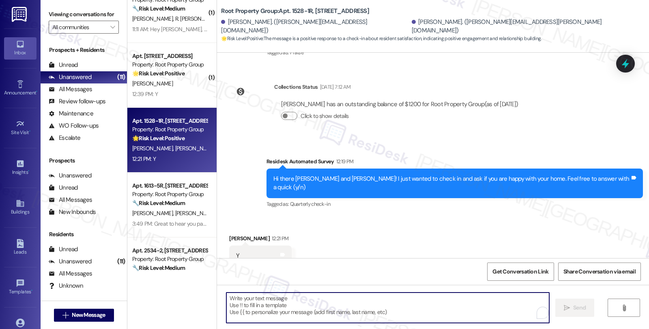
click at [230, 234] on div "[PERSON_NAME] 12:21 PM" at bounding box center [260, 239] width 62 height 11
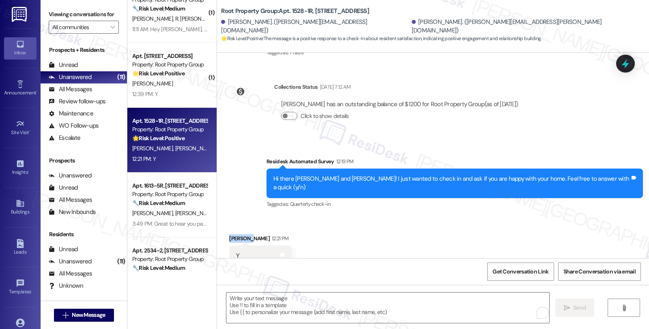
click at [230, 234] on div "[PERSON_NAME] 12:21 PM" at bounding box center [260, 239] width 62 height 11
copy div "[PERSON_NAME]"
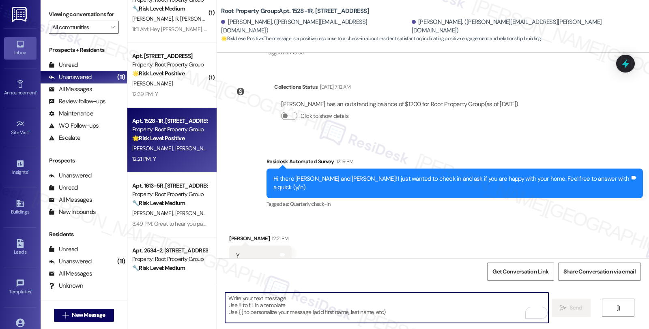
click at [311, 314] on textarea "To enrich screen reader interactions, please activate Accessibility in Grammarl…" at bounding box center [386, 308] width 323 height 30
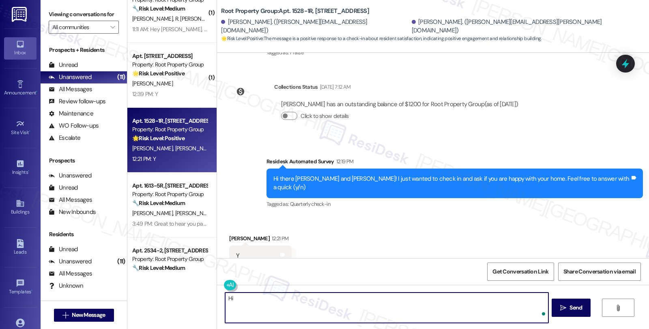
paste textarea "[PERSON_NAME]"
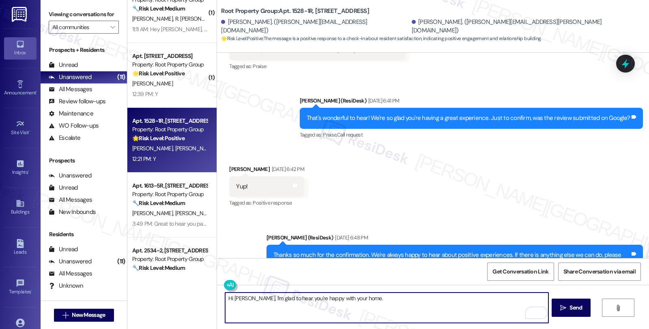
scroll to position [540, 0]
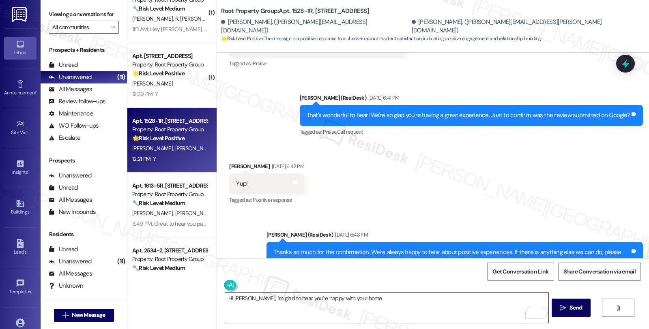
click at [352, 302] on textarea "Hi [PERSON_NAME], I'm glad to hear you're happy with your home." at bounding box center [386, 308] width 323 height 30
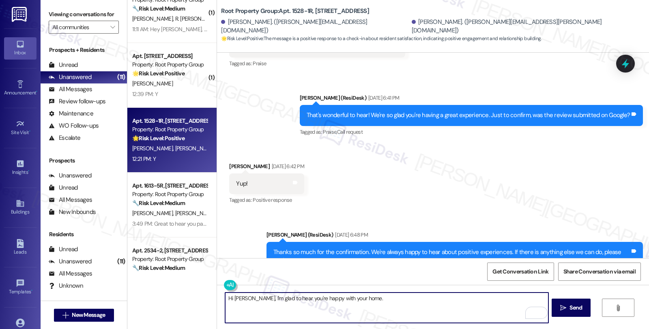
click at [365, 297] on textarea "Hi [PERSON_NAME], I'm glad to hear you're happy with your home." at bounding box center [386, 308] width 323 height 30
paste textarea "Please feel free to reach out if you have other concerns or home-related issues…"
drag, startPoint x: 487, startPoint y: 297, endPoint x: 544, endPoint y: 297, distance: 57.6
click at [544, 297] on textarea "Hi [PERSON_NAME], I'm glad to hear you're happy with your home. Please feel fre…" at bounding box center [386, 308] width 323 height 30
click at [238, 306] on textarea "Hi [PERSON_NAME], I'm glad to hear you're happy with your home. Please feel fre…" at bounding box center [386, 308] width 323 height 30
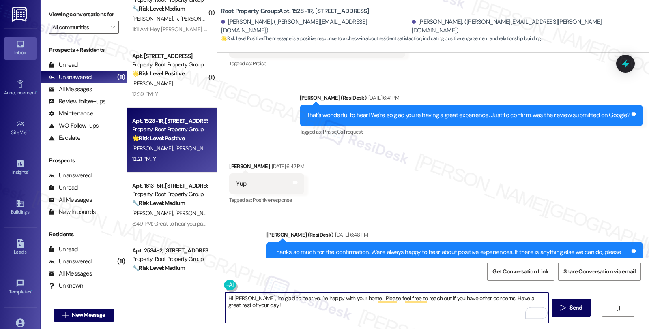
click at [238, 306] on textarea "Hi [PERSON_NAME], I'm glad to hear you're happy with your home. Please feel fre…" at bounding box center [386, 308] width 323 height 30
drag, startPoint x: 488, startPoint y: 299, endPoint x: 494, endPoint y: 312, distance: 14.7
click at [494, 312] on textarea "Hi [PERSON_NAME], I'm glad to hear you're happy with your home. Please feel fre…" at bounding box center [386, 308] width 323 height 30
type textarea "Hi [PERSON_NAME], I'm glad to hear you're happy with your home. Please feel fre…"
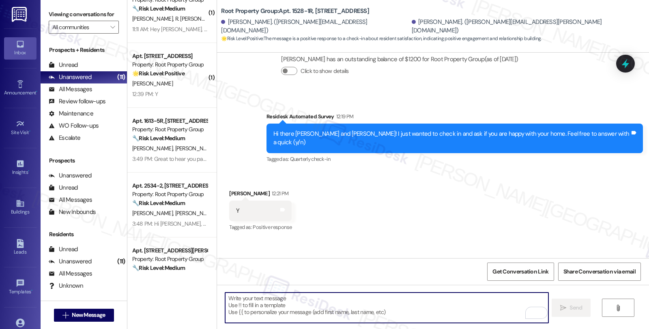
scroll to position [821, 0]
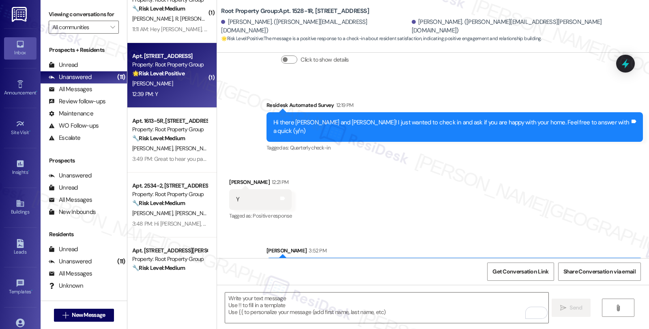
click at [180, 86] on div "[PERSON_NAME]" at bounding box center [169, 84] width 77 height 10
type textarea "Fetching suggested responses. Please feel free to read through the conversation…"
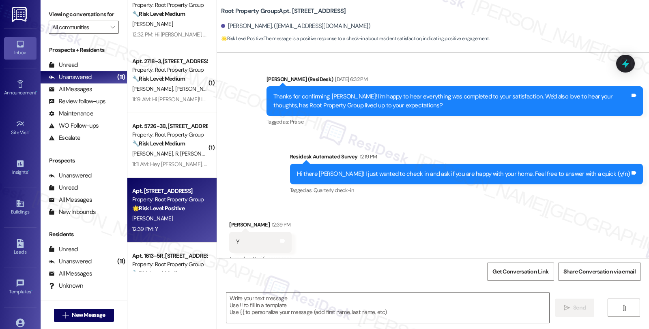
scroll to position [286, 0]
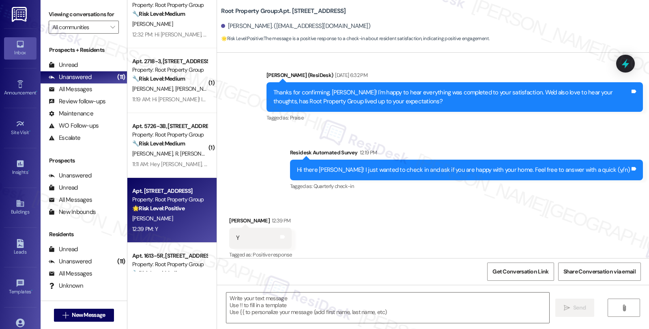
click at [561, 200] on div "Received via SMS [PERSON_NAME] 12:39 PM Y Tags and notes Tagged as: Positive re…" at bounding box center [433, 232] width 432 height 69
click at [263, 314] on textarea at bounding box center [387, 308] width 323 height 30
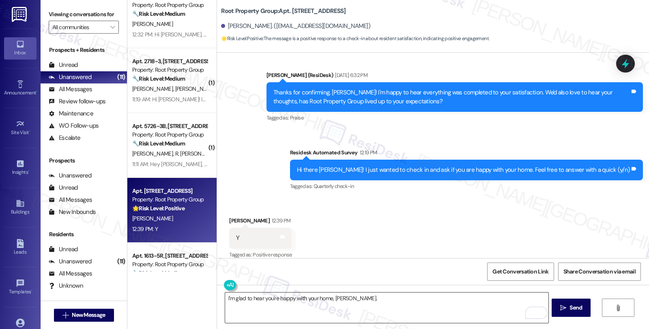
click at [379, 292] on div "I'm glad to hear you're happy with your home, [PERSON_NAME]." at bounding box center [387, 307] width 324 height 31
click at [386, 301] on textarea "I'm glad to hear you're happy with your home, [PERSON_NAME]." at bounding box center [386, 308] width 323 height 30
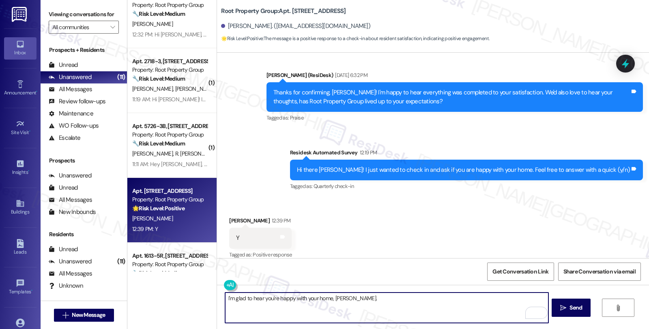
click at [387, 299] on textarea "I'm glad to hear you're happy with your home, [PERSON_NAME]." at bounding box center [386, 308] width 323 height 30
paste textarea "Your comfort and satisfaction are important to us. Can I ask a quick favor...wo…"
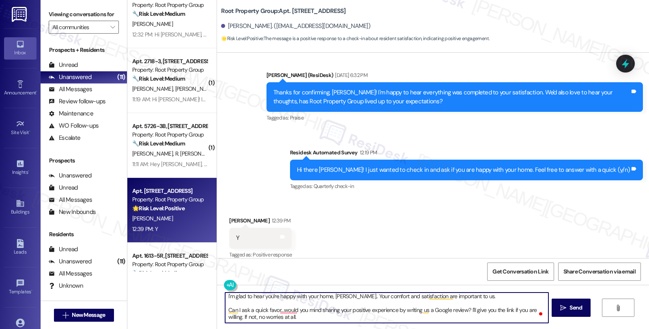
scroll to position [0, 0]
click at [344, 298] on textarea "I'm glad to hear you're happy with your home, [PERSON_NAME].. Your comfort and …" at bounding box center [386, 308] width 323 height 30
type textarea "I'm glad to hear you're happy with your home, [PERSON_NAME]. Your comfort and s…"
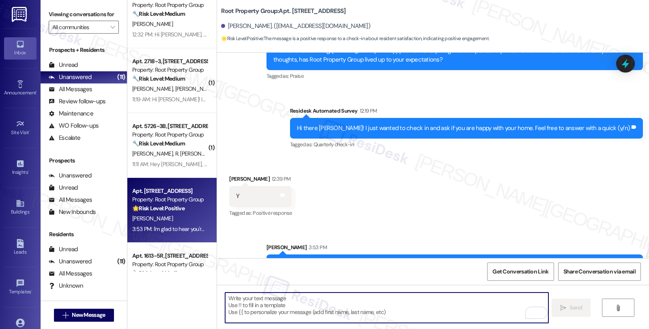
scroll to position [368, 0]
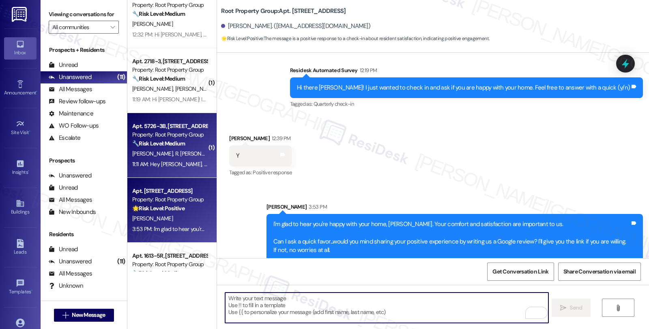
click at [187, 148] on div "🔧 Risk Level: Medium The resident is following up on a previously completed rep…" at bounding box center [169, 144] width 75 height 9
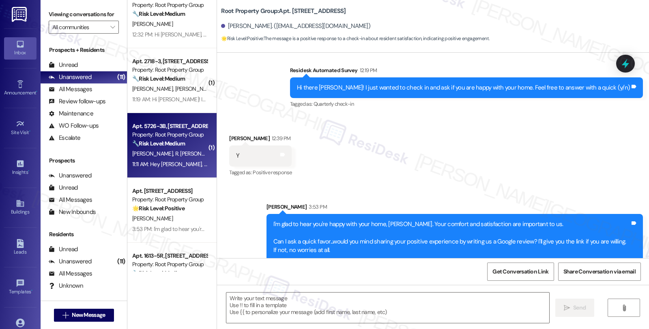
type textarea "Fetching suggested responses. Please feel free to read through the conversation…"
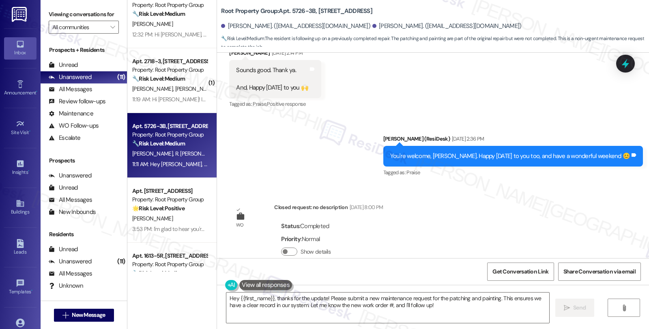
scroll to position [1764, 0]
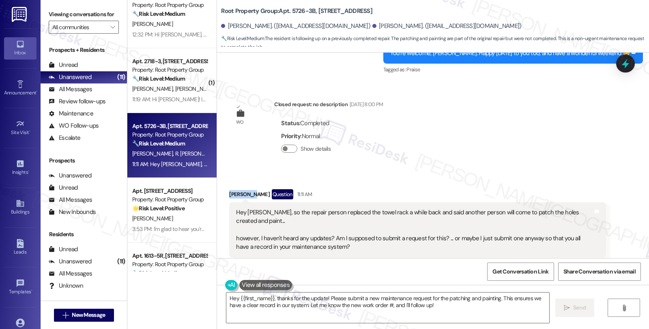
drag, startPoint x: 223, startPoint y: 168, endPoint x: 246, endPoint y: 170, distance: 22.8
click at [246, 183] on div "Received via SMS [PERSON_NAME] Question 11:11 AM Hey [PERSON_NAME], so the repa…" at bounding box center [417, 305] width 389 height 245
copy div "[PERSON_NAME]"
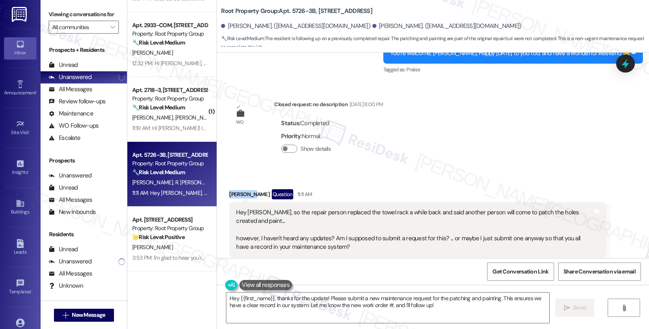
scroll to position [53, 0]
click at [329, 295] on textarea "Hey {{first_name}}, thanks for the update! Please submit a new maintenance requ…" at bounding box center [387, 308] width 323 height 30
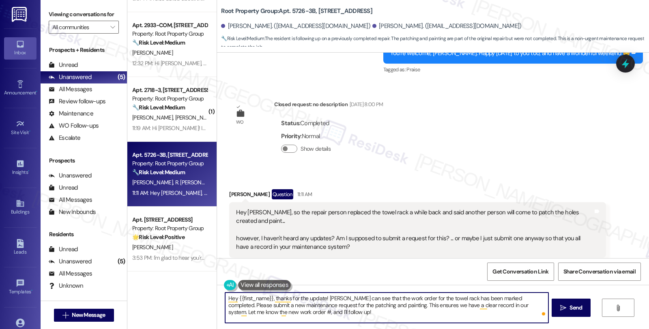
click at [356, 304] on textarea "Hey {{first_name}}, thanks for the update! [PERSON_NAME] can see that the work …" at bounding box center [386, 308] width 323 height 30
click at [442, 305] on textarea "Hey {{first_name}}, thanks for the update! [PERSON_NAME] can see that the work …" at bounding box center [386, 308] width 323 height 30
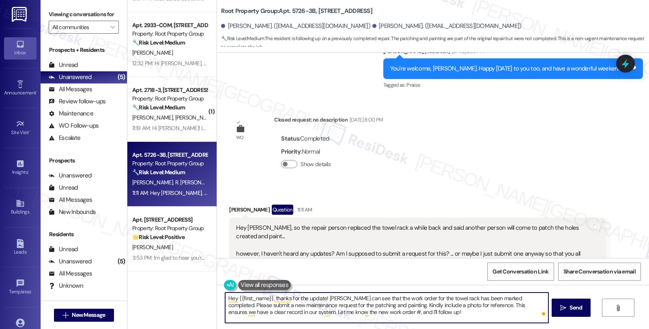
scroll to position [1809, 0]
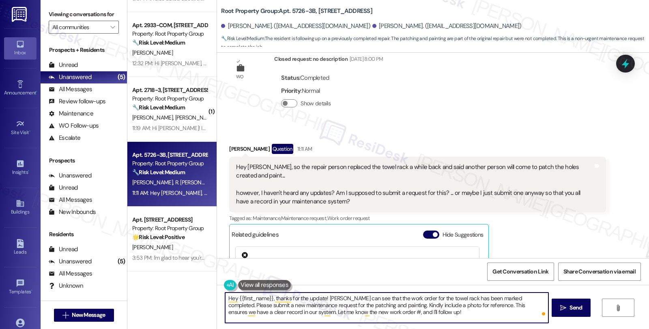
click at [403, 315] on textarea "Hey {{first_name}}, thanks for the update! [PERSON_NAME] can see that the work …" at bounding box center [386, 308] width 323 height 30
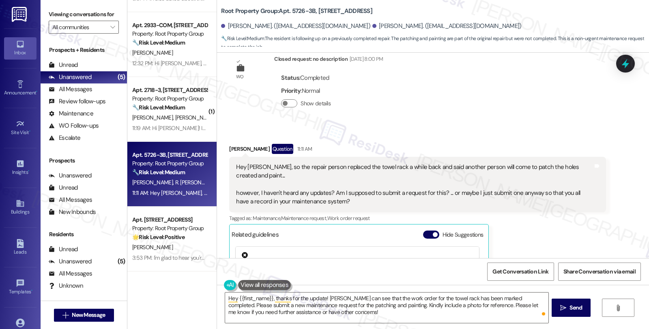
click at [230, 144] on div "[PERSON_NAME] Question 11:11 AM" at bounding box center [417, 150] width 376 height 13
copy div "[PERSON_NAME]"
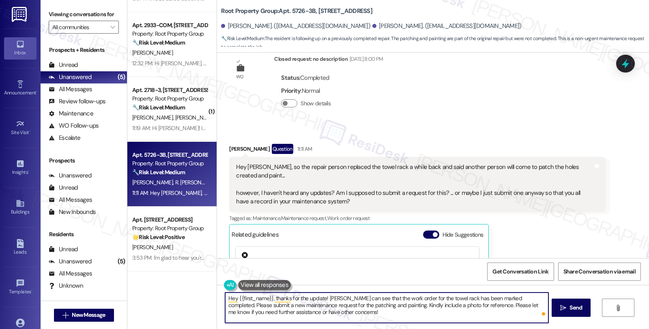
drag, startPoint x: 233, startPoint y: 298, endPoint x: 267, endPoint y: 298, distance: 33.7
click at [267, 298] on textarea "Hey {{first_name}}, thanks for the update! PI can see that the work order for t…" at bounding box center [386, 308] width 323 height 30
paste textarea "Ryan"
type textarea "Hey Ryan, thanks for the update! PI can see that the work order for the towel r…"
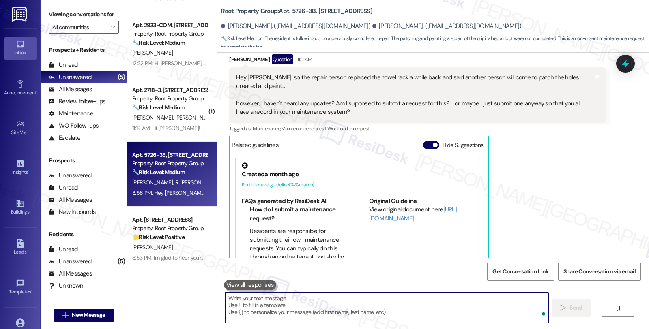
scroll to position [1973, 0]
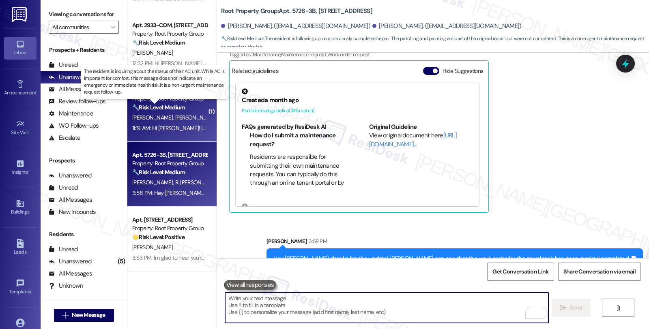
click at [163, 110] on strong "🔧 Risk Level: Medium" at bounding box center [158, 107] width 53 height 7
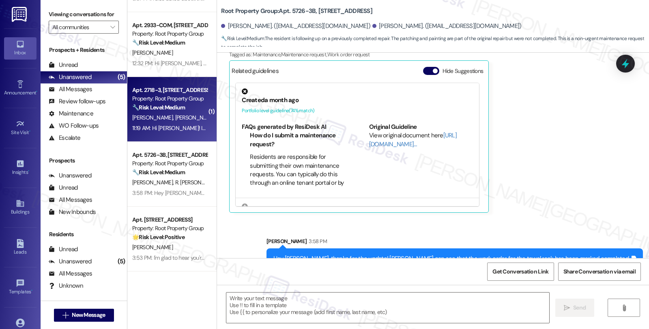
type textarea "Fetching suggested responses. Please feel free to read through the conversation…"
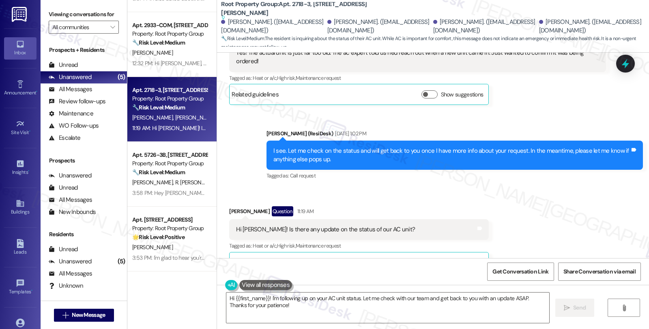
scroll to position [2844, 0]
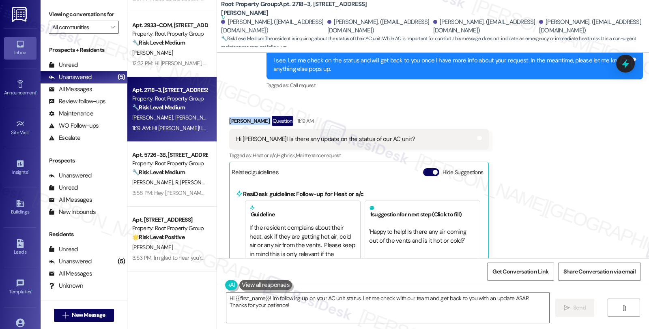
drag, startPoint x: 224, startPoint y: 86, endPoint x: 254, endPoint y: 86, distance: 30.4
click at [254, 116] on div "Brooke Vogel Question 11:19 AM" at bounding box center [359, 122] width 260 height 13
copy div "Brooke Vogel"
click at [229, 116] on div "Brooke Vogel Question 11:19 AM" at bounding box center [359, 122] width 260 height 13
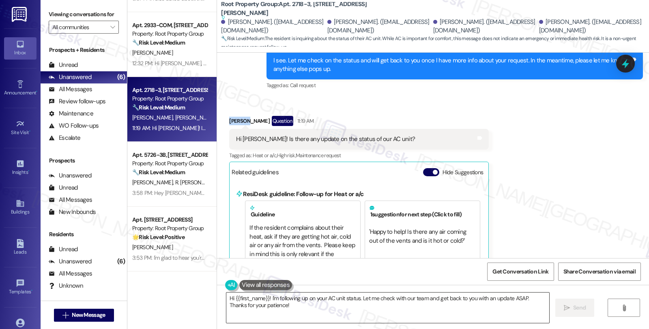
click at [228, 299] on textarea "Hi {{first_name}}! I'm following up on your AC unit status. Let me check with o…" at bounding box center [387, 308] width 323 height 30
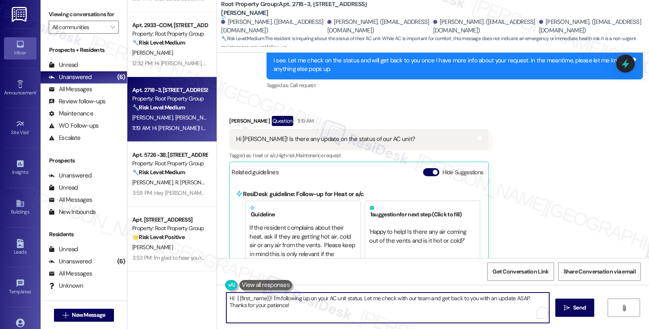
paste textarea "Brooke"
paste textarea "#36851-1"
click at [292, 305] on textarea "Hi Brooke, thanks for checking in. I see that the previous work order #36851-1 …" at bounding box center [386, 308] width 323 height 30
click at [337, 307] on textarea "Hi [PERSON_NAME], thanks for checking in. I see that the previous work order #3…" at bounding box center [386, 308] width 323 height 30
type textarea "Hi [PERSON_NAME], thanks for checking in. I see that the previous work order #3…"
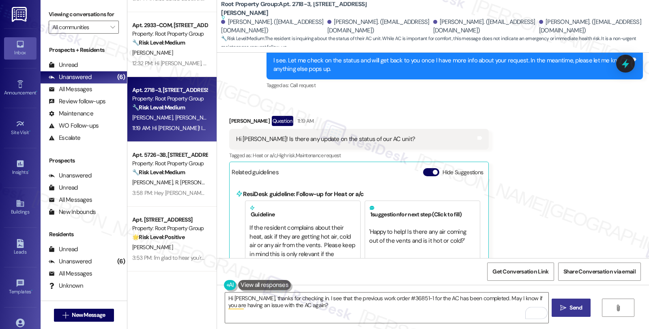
click at [569, 310] on span "Send" at bounding box center [575, 308] width 13 height 9
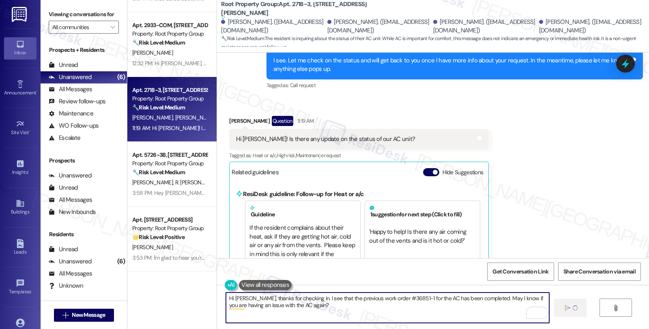
click at [424, 313] on textarea "Hi [PERSON_NAME], thanks for checking in. I see that the previous work order #3…" at bounding box center [387, 308] width 323 height 30
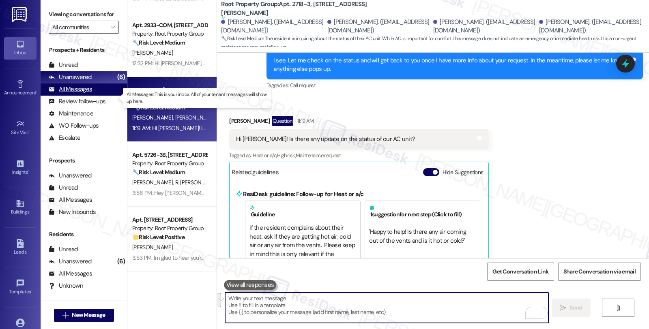
click at [98, 96] on div "All Messages (undefined)" at bounding box center [84, 90] width 86 height 12
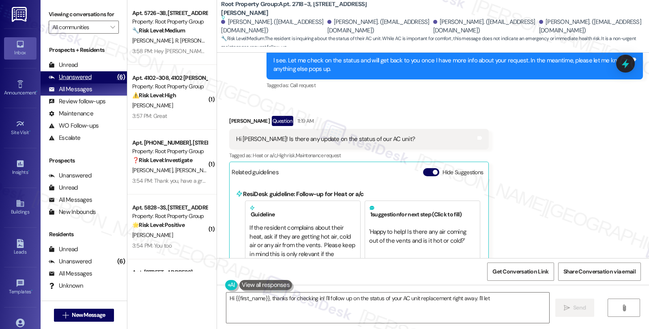
click at [93, 84] on div "Unanswered (6)" at bounding box center [84, 77] width 86 height 12
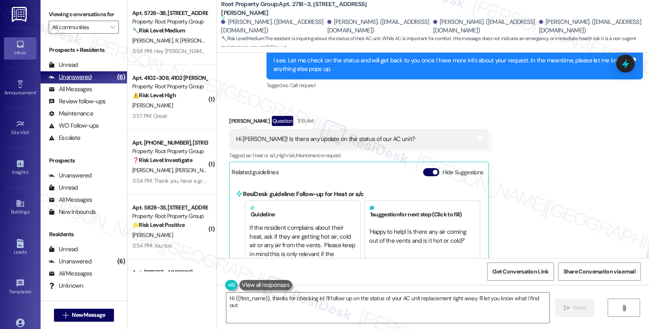
type textarea "Hi {{first_name}}, thanks for checking in! I'll follow up on the status of your…"
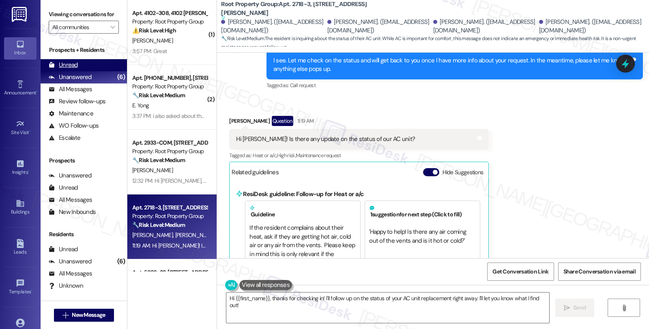
click at [67, 69] on div "Unread" at bounding box center [63, 65] width 29 height 9
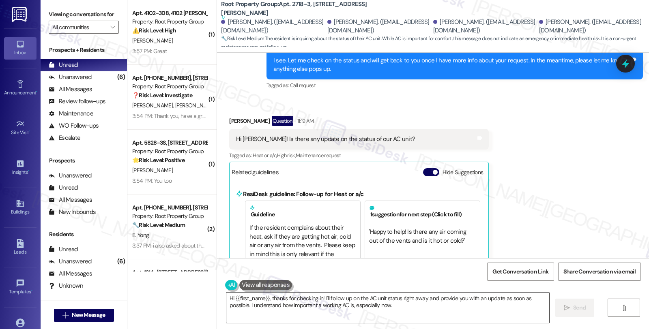
click at [440, 302] on textarea "Hi {{first_name}}, thanks for checking in! I'll follow up on the AC unit status…" at bounding box center [387, 308] width 323 height 30
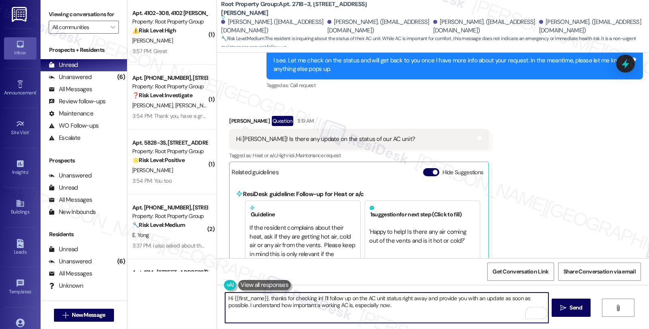
paste textarea "Brooke, thanks for checking in. I see that the previous work order #36851-1 for…"
type textarea "Hi [PERSON_NAME], thanks for checking in. I see that the previous work order #3…"
click at [574, 309] on span "Send" at bounding box center [575, 308] width 13 height 9
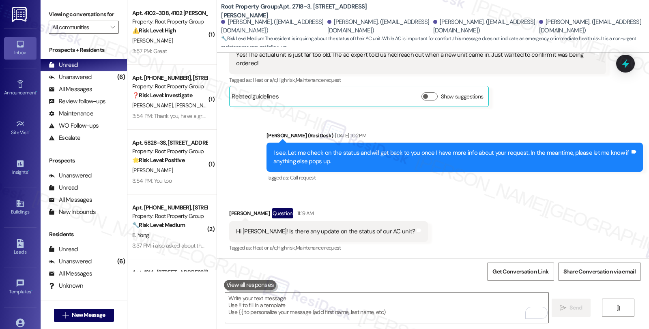
scroll to position [2784, 0]
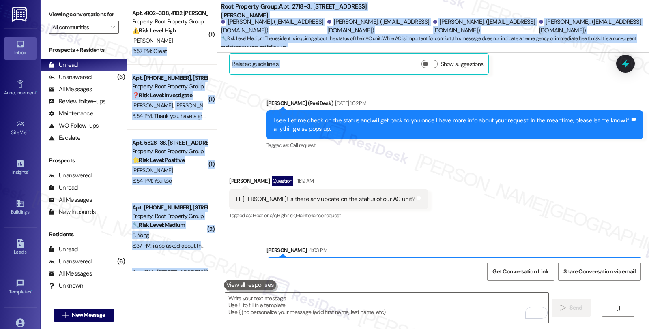
drag, startPoint x: 180, startPoint y: 39, endPoint x: 247, endPoint y: 71, distance: 74.6
click at [247, 71] on div "( 1 ) Apt. 4102-308, 4102 N. Sheridan Property: Root Property Group ⚠️ Risk Lev…" at bounding box center [388, 164] width 522 height 329
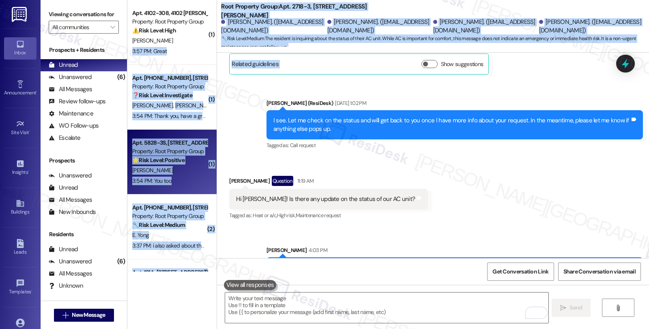
click at [174, 173] on div "J. Yarus" at bounding box center [169, 170] width 77 height 10
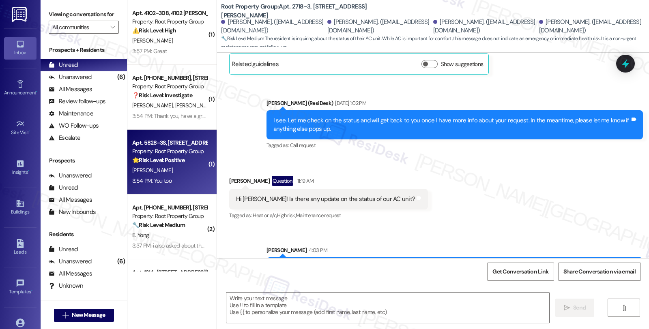
type textarea "Fetching suggested responses. Please feel free to read through the conversation…"
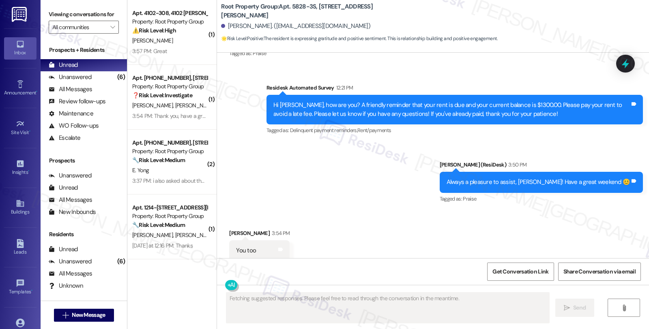
scroll to position [1678, 0]
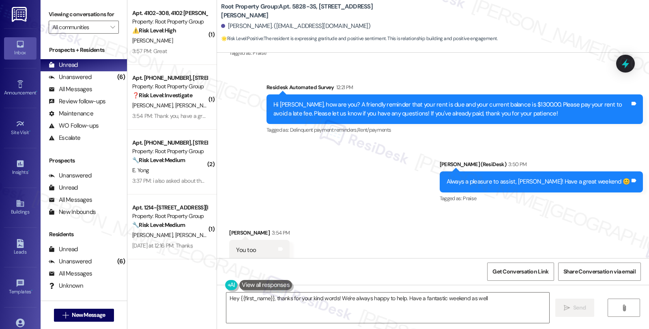
type textarea "Hey {{first_name}}, thanks for your kind words! We're always happy to help. Hav…"
click at [314, 304] on textarea "Hey {{first_name}}, thanks for your kind words! We're always happy to help. Hav…" at bounding box center [387, 308] width 323 height 30
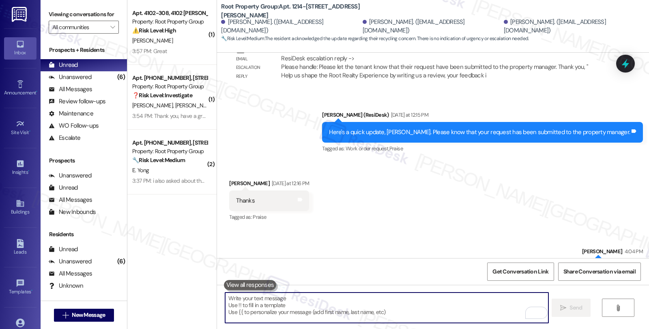
scroll to position [1420, 0]
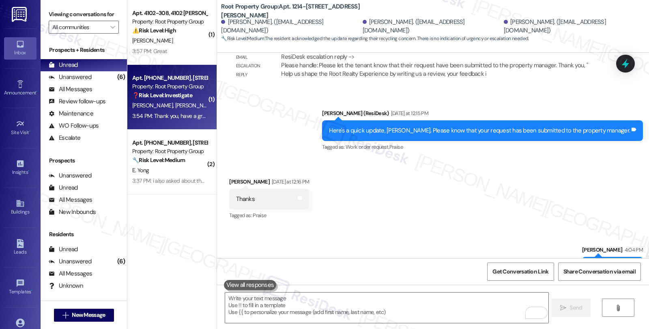
click at [172, 112] on div "3:54 PM: Thank you, have a great weekend! 3:54 PM: Thank you, have a great week…" at bounding box center [169, 116] width 77 height 10
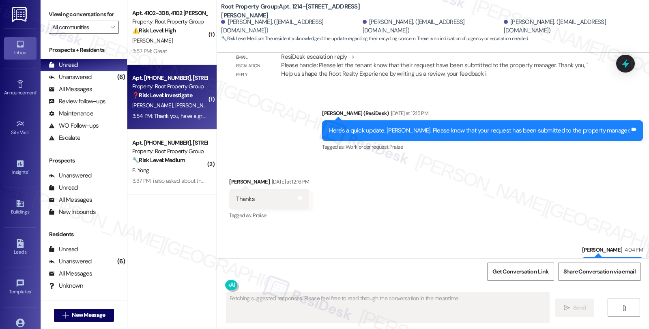
type textarea "Fetching suggested responses. Please feel free to read through the conversation…"
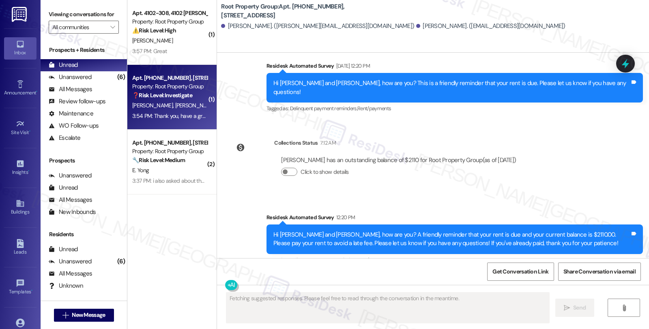
scroll to position [1173, 0]
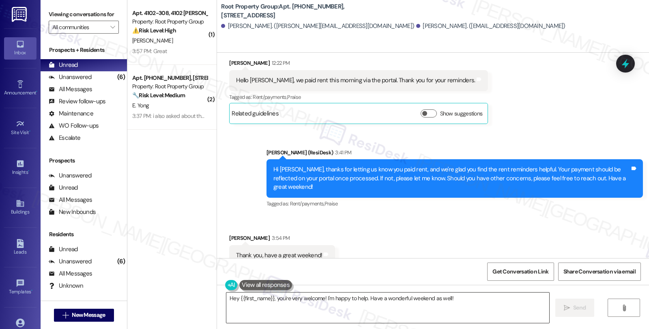
click at [340, 319] on textarea "Hey {{first_name}}, you're very welcome! I'm happy to help. Have a wonderful we…" at bounding box center [387, 308] width 323 height 30
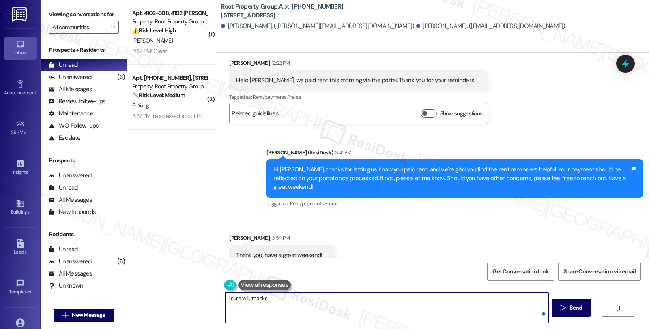
type textarea "I sure will, thanks!"
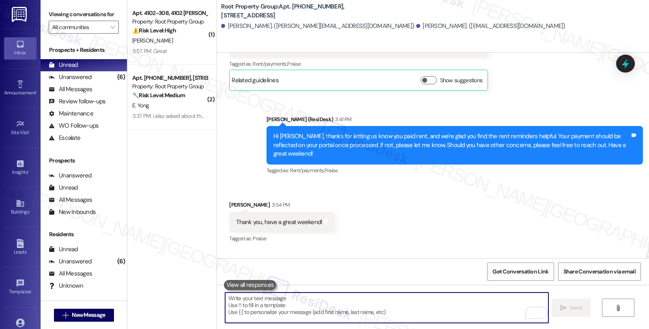
scroll to position [1229, 0]
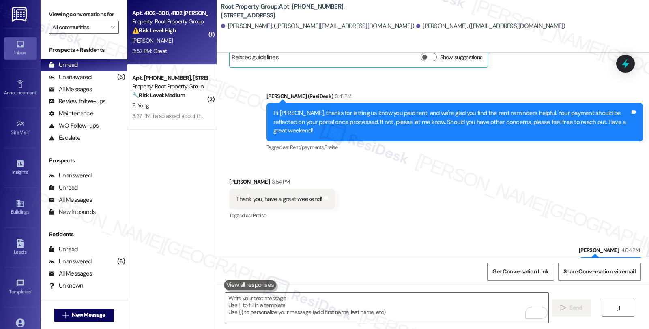
click at [191, 34] on div "⚠️ Risk Level: High The resident reports a leak under the kitchen sink, which c…" at bounding box center [169, 30] width 75 height 9
type textarea "Fetching suggested responses. Please feel free to read through the conversation…"
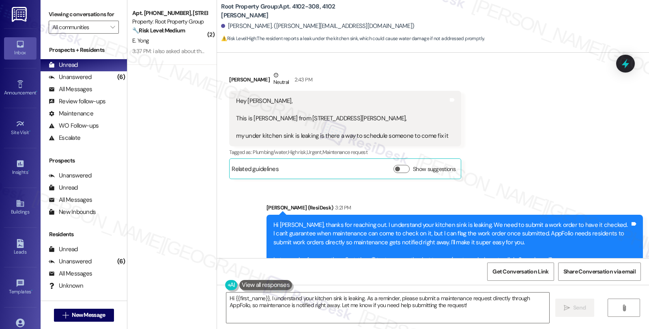
scroll to position [2200, 0]
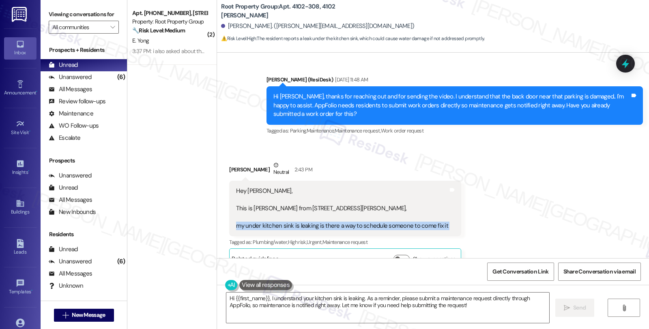
drag, startPoint x: 229, startPoint y: 217, endPoint x: 505, endPoint y: 217, distance: 276.2
click at [505, 217] on div "Received via SMS Hassan Althuwaini Neutral 2:43 PM Hey Sarah, This is Hassan fr…" at bounding box center [433, 209] width 432 height 133
copy div "my under kitchen sink is leaking is there a way to schedule someone to come fix…"
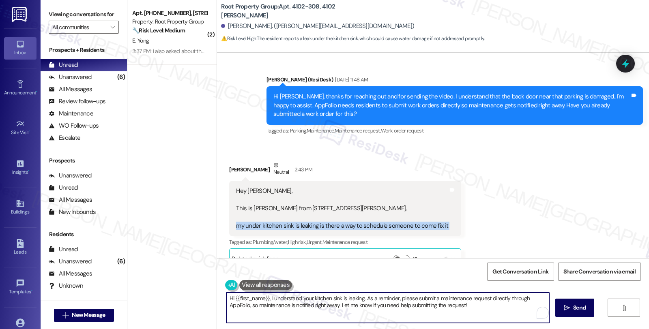
click at [299, 308] on textarea "Hi {{first_name}}, I understand your kitchen sink is leaking. As a reminder, pl…" at bounding box center [387, 308] width 323 height 30
paste textarea "Can you tell if the leak is coming from a pipe, the garbage disposal, or somewh…"
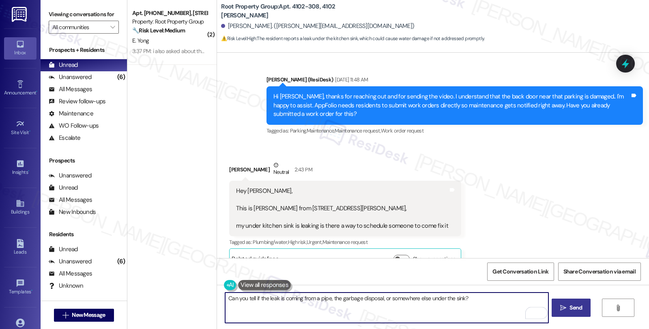
type textarea "Can you tell if the leak is coming from a pipe, the garbage disposal, or somewh…"
click at [577, 314] on button " Send" at bounding box center [571, 308] width 39 height 18
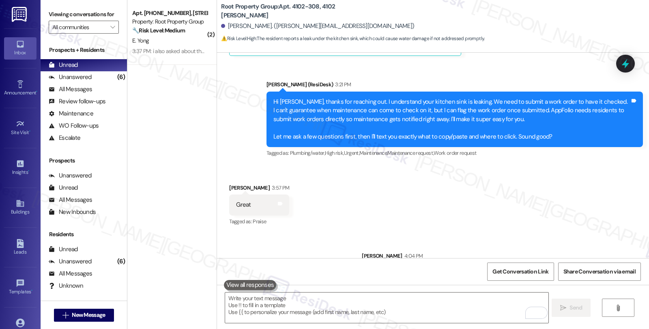
scroll to position [2437, 0]
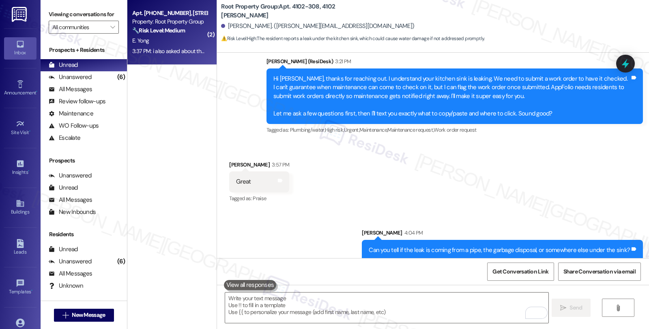
click at [163, 33] on strong "🔧 Risk Level: Medium" at bounding box center [158, 30] width 53 height 7
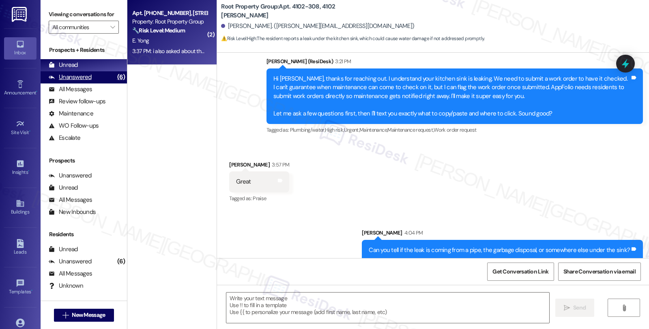
type textarea "Fetching suggested responses. Please feel free to read through the conversation…"
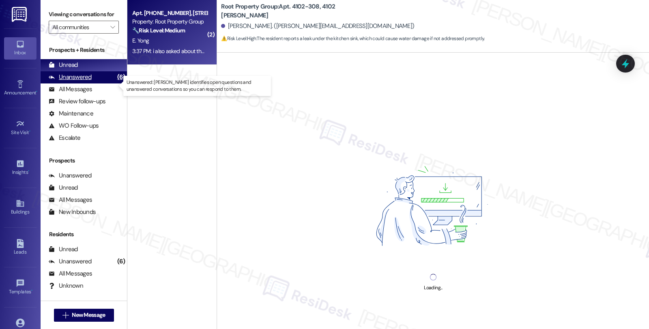
click at [95, 84] on div "Unanswered (6)" at bounding box center [84, 77] width 86 height 12
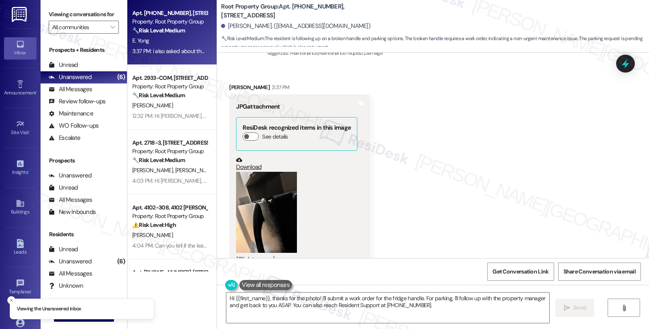
scroll to position [1023, 0]
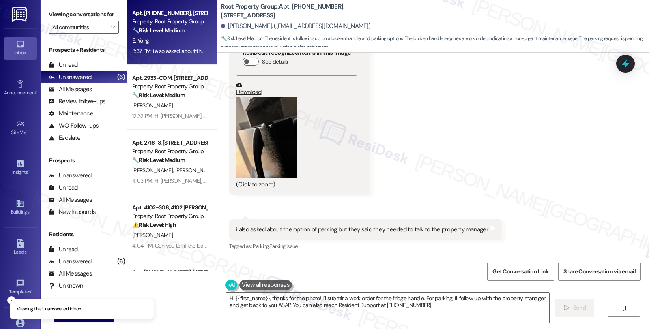
click at [260, 158] on button "Zoom image" at bounding box center [266, 137] width 61 height 81
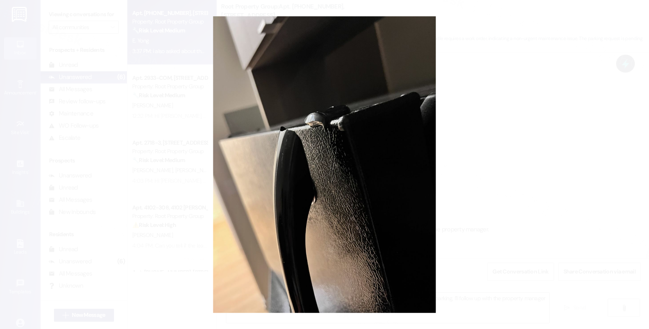
click at [509, 125] on button "Unzoom image" at bounding box center [324, 164] width 649 height 329
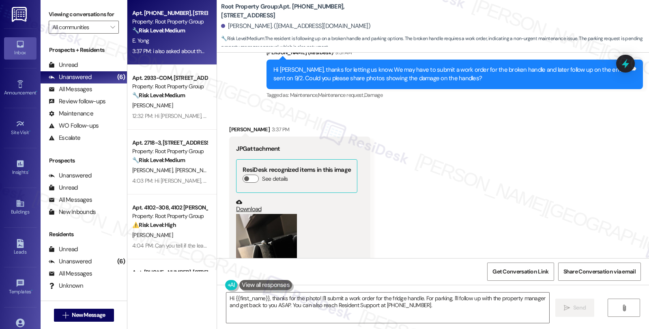
scroll to position [978, 0]
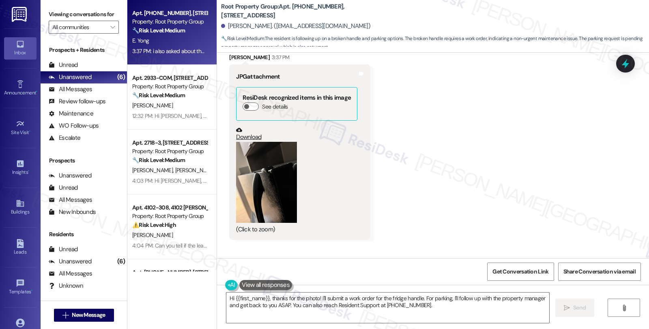
click at [264, 196] on button "Zoom image" at bounding box center [266, 182] width 61 height 81
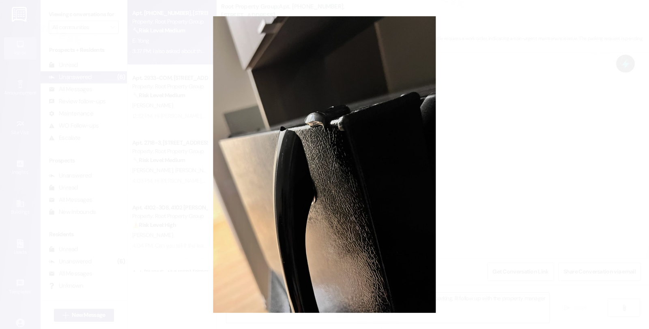
click at [512, 160] on button "Unzoom image" at bounding box center [324, 164] width 649 height 329
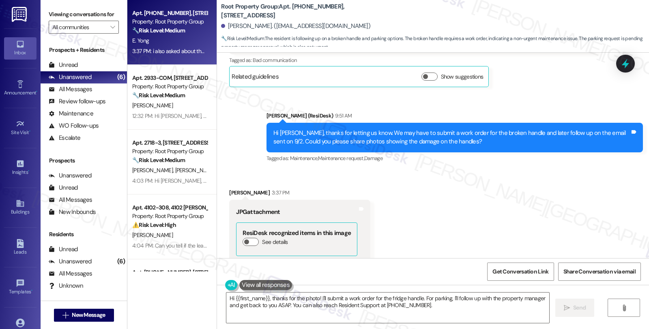
scroll to position [707, 0]
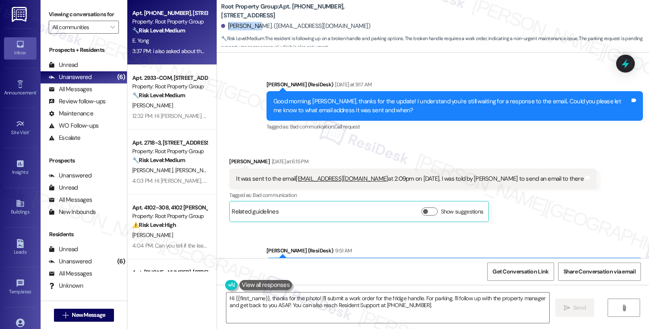
drag, startPoint x: 222, startPoint y: 27, endPoint x: 249, endPoint y: 27, distance: 27.6
click at [249, 27] on div "Ethan Yong. (doomfiredrago@gmail.com)" at bounding box center [295, 26] width 149 height 9
copy div "Ethan Yong"
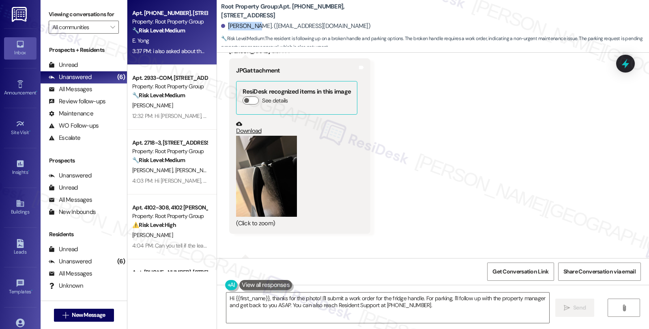
scroll to position [1023, 0]
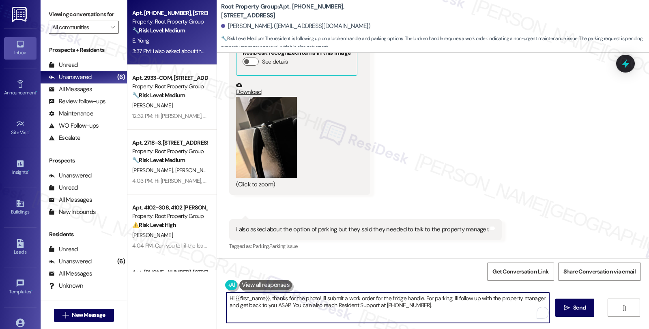
drag, startPoint x: 442, startPoint y: 310, endPoint x: 208, endPoint y: 280, distance: 236.3
click at [208, 280] on div "Apt. 5051-01-404, 5051 N. Kenmore Avenue Property: Root Property Group 🔧 Risk L…" at bounding box center [388, 164] width 522 height 329
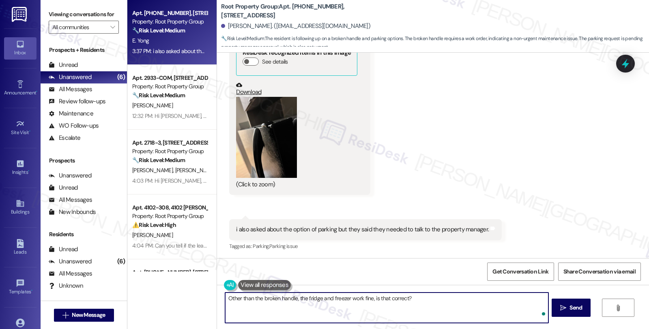
type textarea "Other than the broken handle, the fridge and freezer work fine, is that correct?"
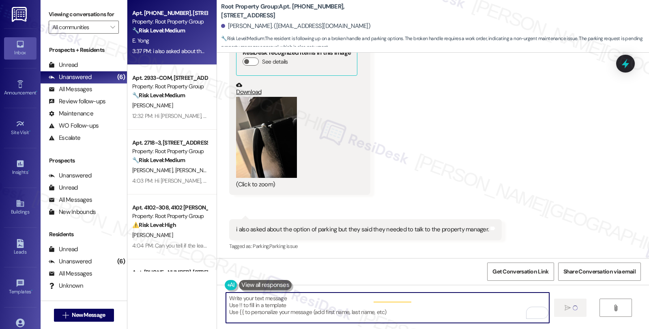
type textarea "Fetching suggested responses. Please feel free to read through the conversation…"
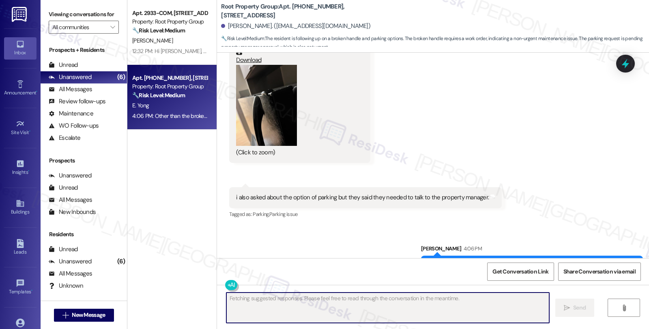
scroll to position [1079, 0]
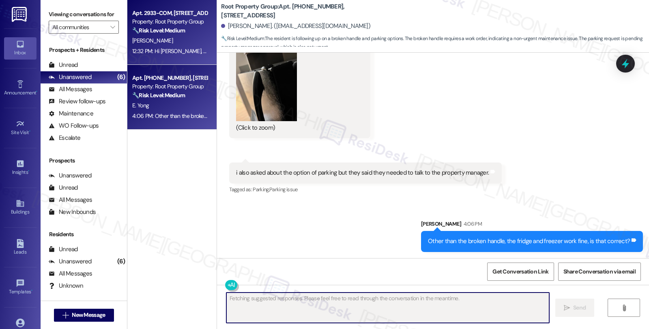
click at [186, 35] on div "Apt. 2933-COM, 2933 N. Lincoln Avenue Property: Root Property Group 🔧 Risk Leve…" at bounding box center [169, 22] width 77 height 28
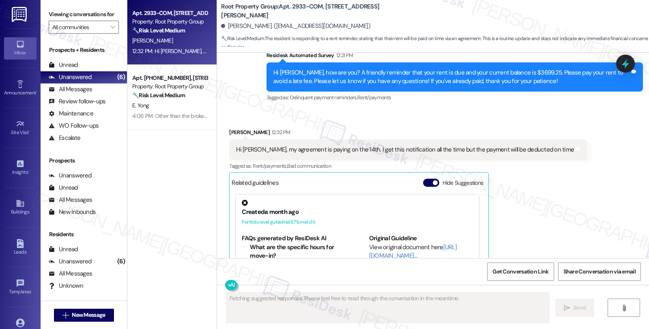
scroll to position [641, 0]
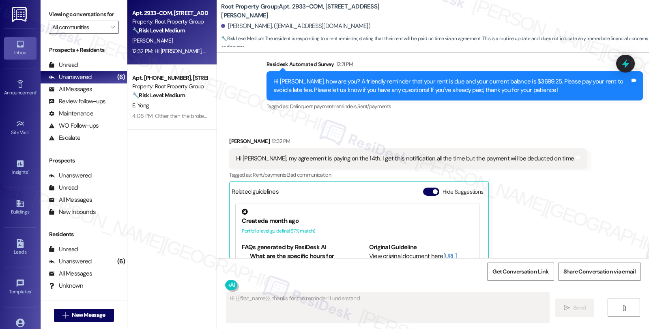
click at [571, 191] on div "Received via SMS Frederick Sampang 12:32 PM Hi Sarah, my agreement is paying on…" at bounding box center [433, 229] width 432 height 221
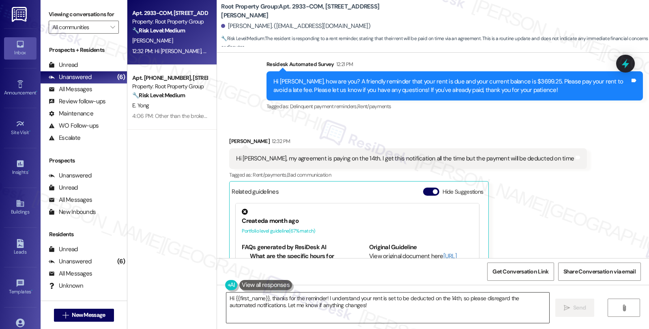
click at [292, 299] on textarea "Hi {{first_name}}, thanks for the reminder! I understand your rent is set to be…" at bounding box center [387, 308] width 323 height 30
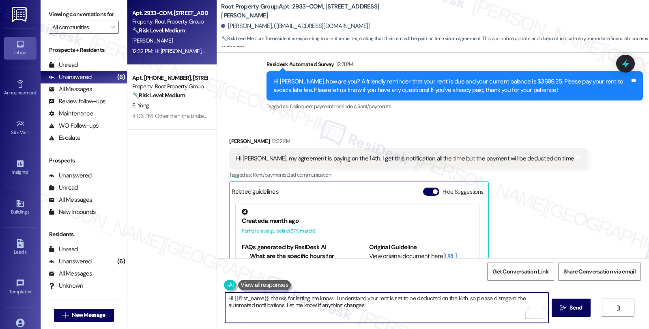
click at [392, 305] on textarea "Hi {{first_name}}, thanks for letting me know. I understand your rent is set to…" at bounding box center [386, 308] width 323 height 30
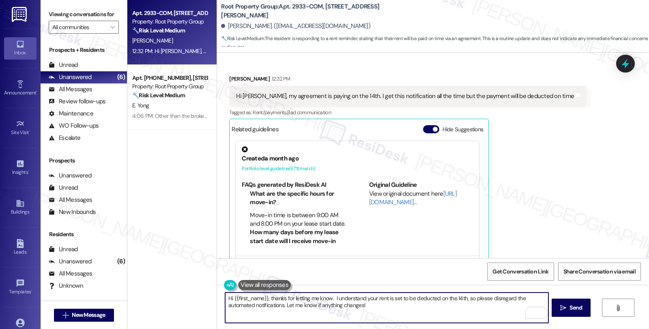
scroll to position [731, 0]
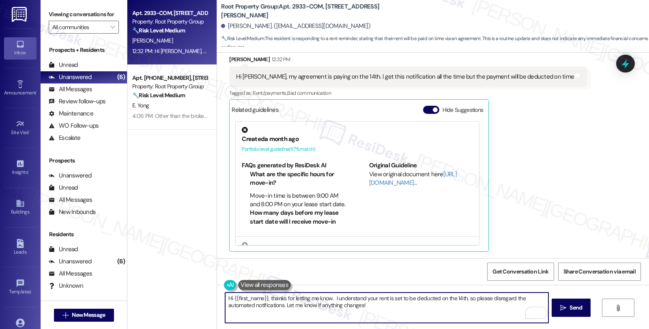
click at [277, 303] on textarea "Hi {{first_name}}, thanks for letting me know. I understand your rent is set to…" at bounding box center [386, 308] width 323 height 30
click at [460, 299] on textarea "Hi {{first_name}}, thanks for letting me know. I understand your rent is set to…" at bounding box center [386, 308] width 323 height 30
click at [503, 298] on textarea "Hi {{first_name}}, thanks for letting me know. I understand your rent is set to…" at bounding box center [386, 308] width 323 height 30
click at [277, 307] on textarea "Hi {{first_name}}, thanks for letting me know. I understand your rent is set to…" at bounding box center [386, 308] width 323 height 30
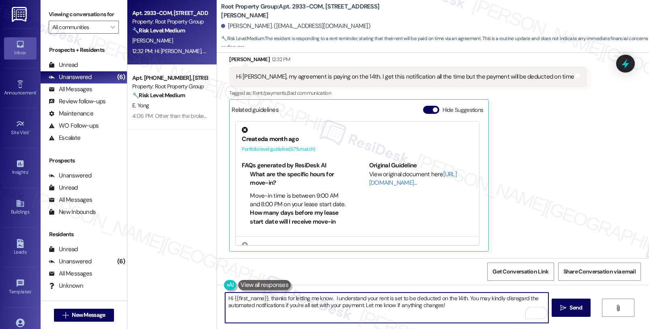
click at [464, 306] on textarea "Hi {{first_name}}, thanks for letting me know. I understand your rent is set to…" at bounding box center [386, 308] width 323 height 30
type textarea "Hi {{first_name}}, thanks for letting me know. I understand your rent is set to…"
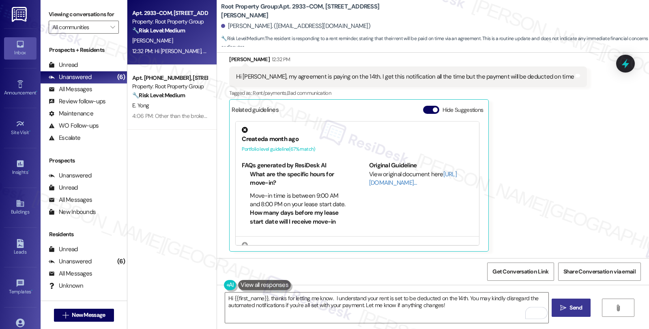
click at [561, 306] on icon "" at bounding box center [563, 308] width 6 height 6
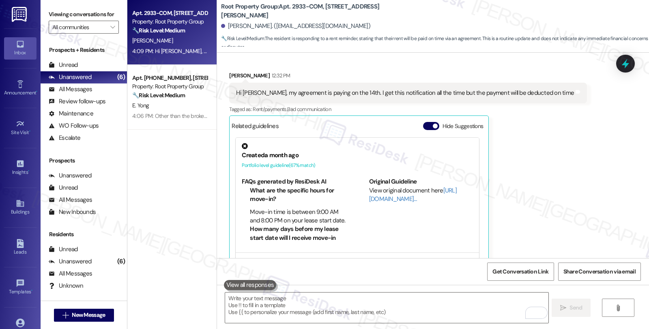
scroll to position [706, 0]
click at [625, 65] on icon at bounding box center [626, 64] width 10 height 13
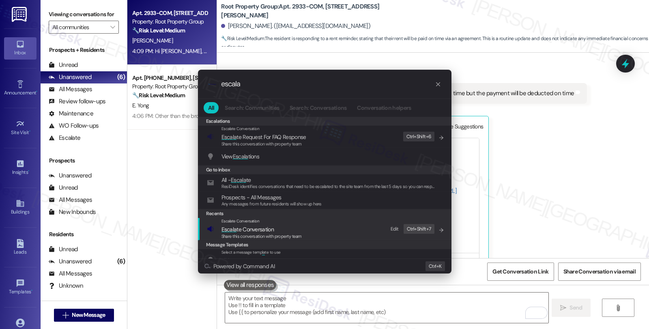
type input "escala"
click at [297, 228] on span "Escala te Conversation" at bounding box center [261, 229] width 80 height 9
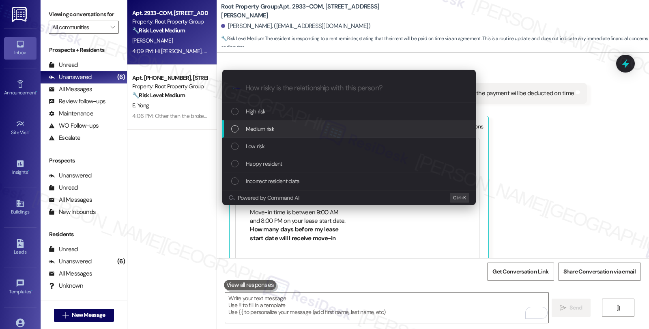
click at [270, 128] on span "Medium risk" at bounding box center [260, 129] width 28 height 9
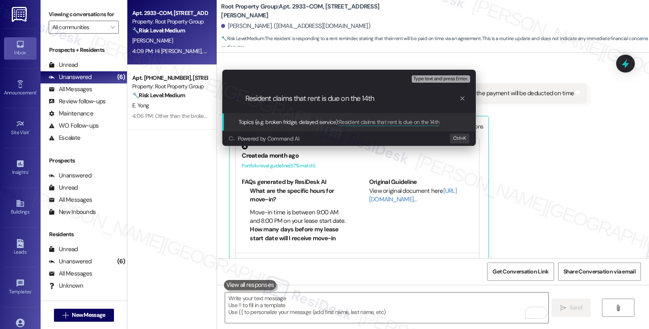
click at [390, 97] on input "Resident claims that rent is due on the 14th" at bounding box center [352, 99] width 214 height 9
type input "Resident claims that rent is due on the 14th per their lease"
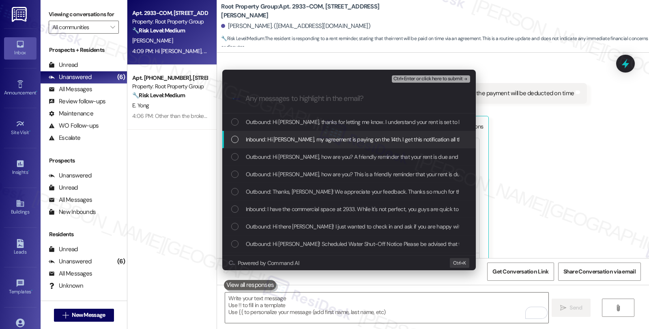
click at [310, 141] on span "Inbound: Hi Sarah, my agreement is paying on the 14th. I get this notification …" at bounding box center [411, 139] width 331 height 9
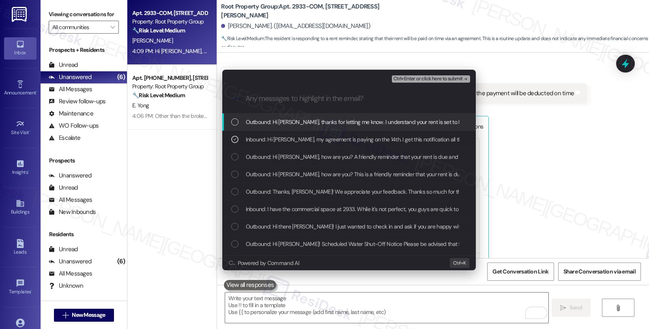
click at [424, 76] on span "Ctrl+Enter or click here to submit" at bounding box center [427, 79] width 69 height 6
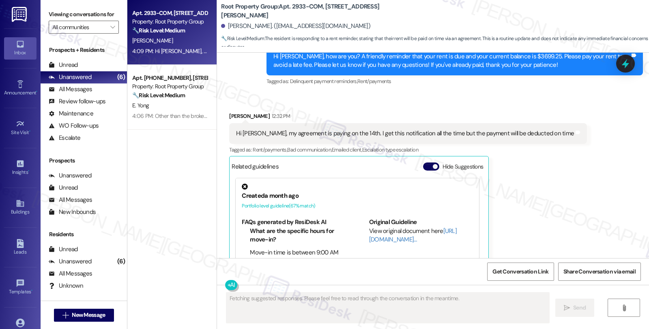
scroll to position [731, 0]
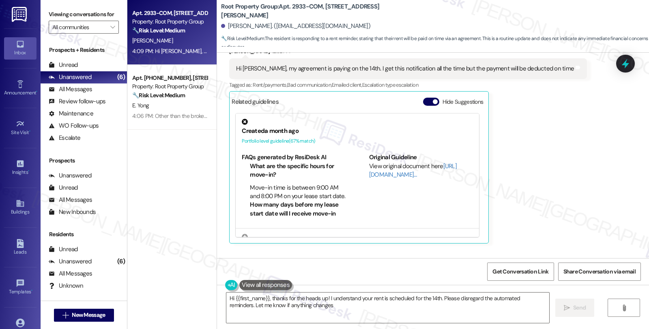
type textarea "Hi {{first_name}}, thanks for the heads up! I understand your rent is scheduled…"
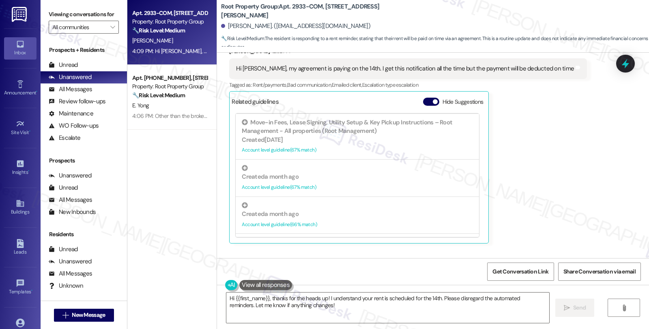
scroll to position [541, 0]
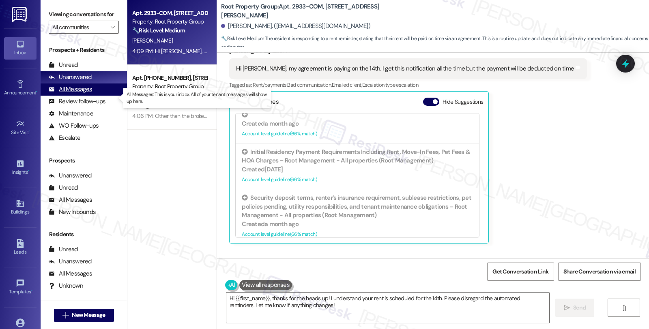
click at [78, 94] on div "All Messages" at bounding box center [70, 89] width 43 height 9
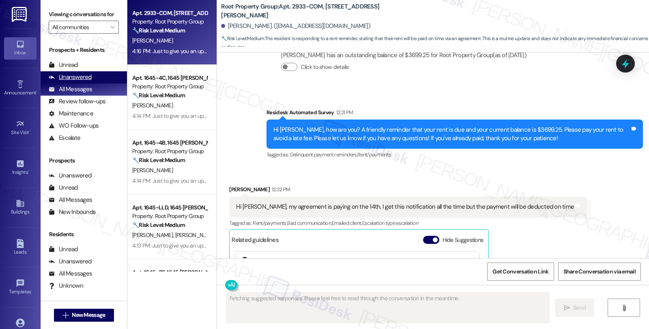
scroll to position [731, 0]
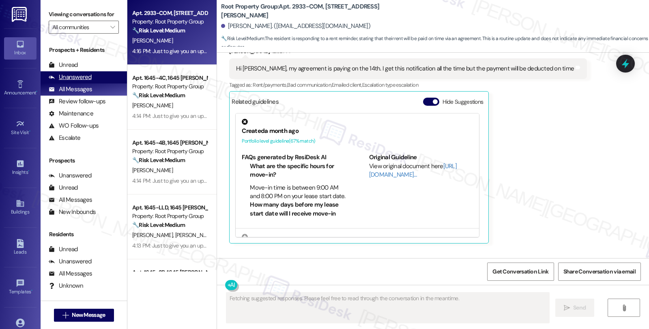
click at [84, 82] on div "Unanswered" at bounding box center [70, 77] width 43 height 9
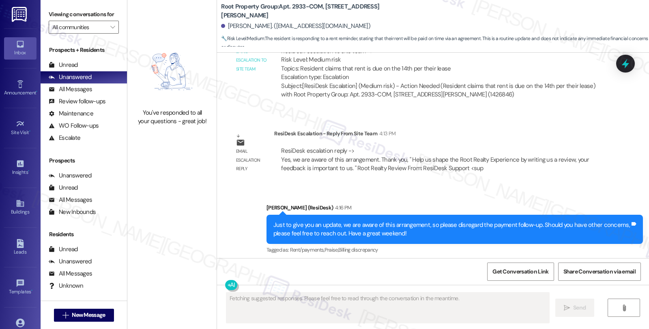
scroll to position [1059, 0]
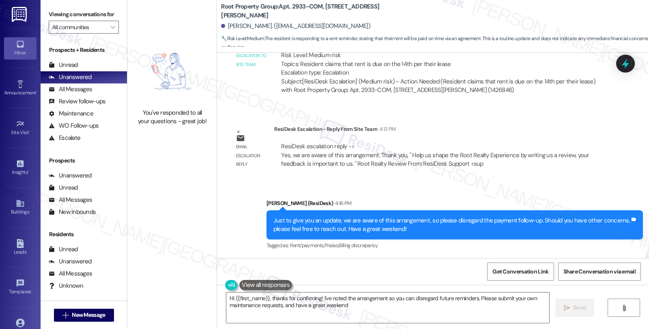
type textarea "Hi {{first_name}}, thanks for confirming! I've noted the arrangement so you can…"
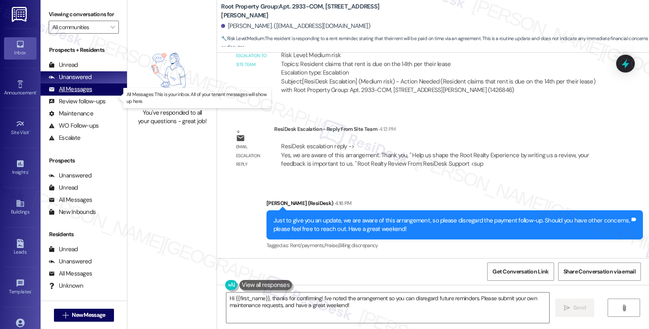
click at [89, 94] on div "All Messages" at bounding box center [70, 89] width 43 height 9
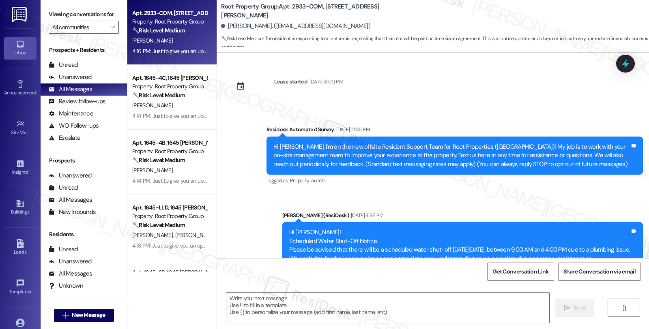
type textarea "Fetching suggested responses. Please feel free to read through the conversation…"
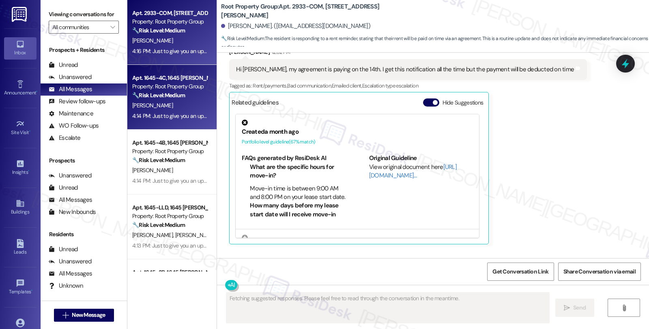
scroll to position [731, 0]
click at [199, 105] on div "[PERSON_NAME]" at bounding box center [169, 106] width 77 height 10
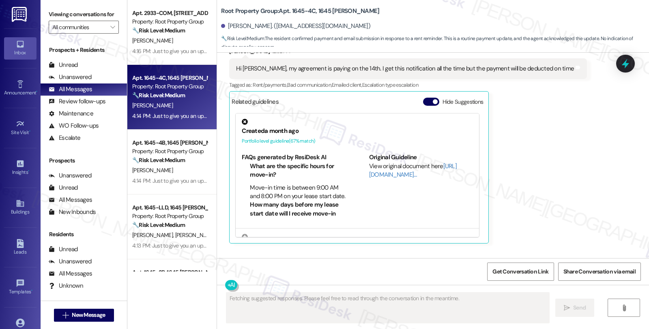
scroll to position [470, 0]
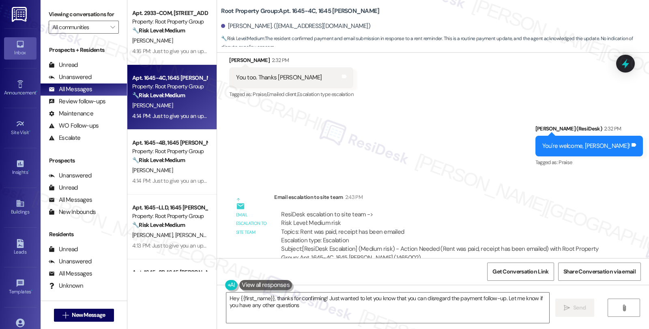
type textarea "Hey {{first_name}}, thanks for confirming! Just wanted to let you know that you…"
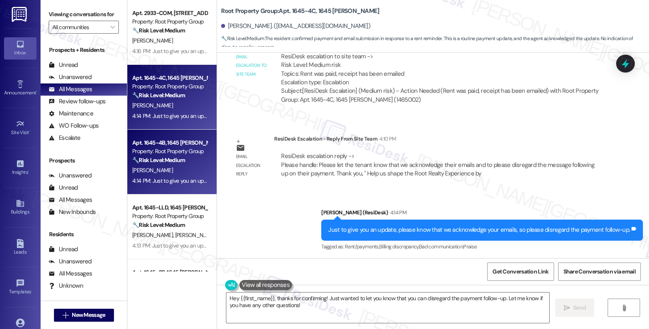
click at [159, 144] on div "Apt. 1645-4B, 1645 [PERSON_NAME]" at bounding box center [169, 143] width 75 height 9
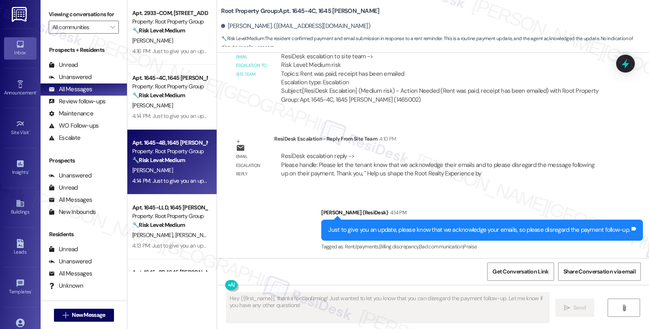
type textarea "Fetching suggested responses. Please feel free to read through the conversation…"
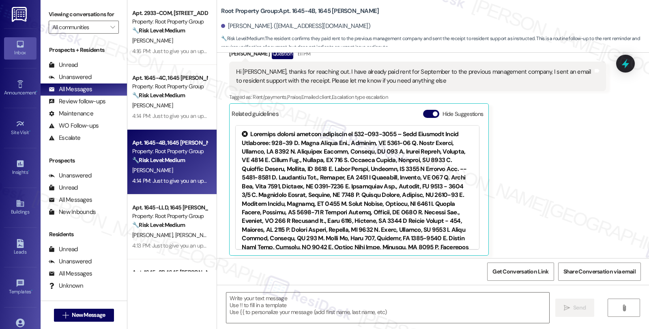
type textarea "Fetching suggested responses. Please feel free to read through the conversation…"
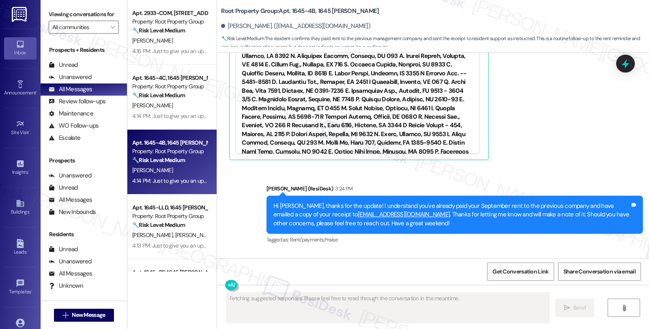
scroll to position [663, 0]
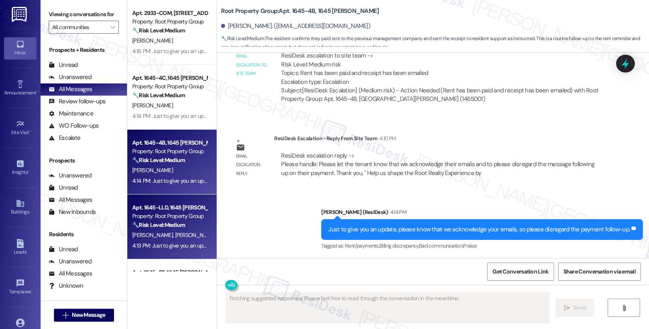
click at [175, 209] on div "Apt. 1645-LLD, 1645 [PERSON_NAME]" at bounding box center [169, 208] width 75 height 9
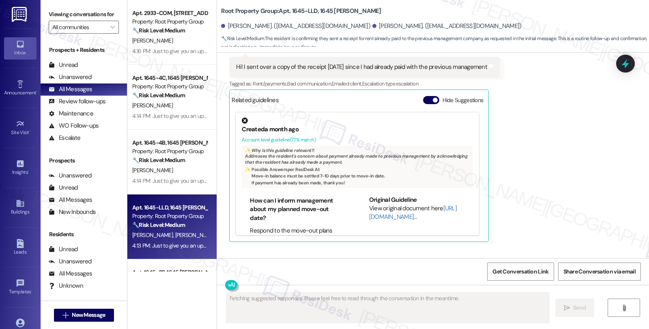
scroll to position [644, 0]
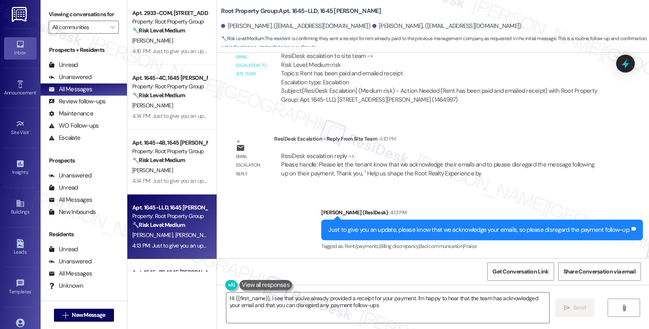
type textarea "Hi {{first_name}}, I see that you've already provided a receipt for your paymen…"
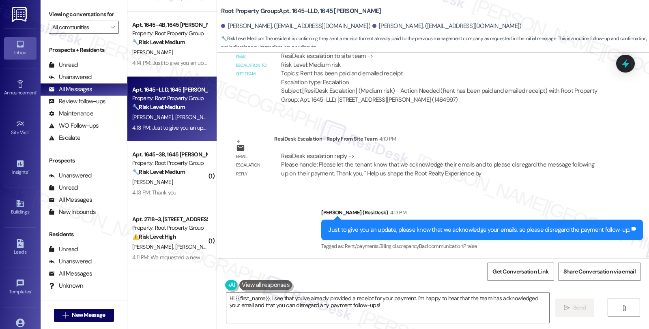
scroll to position [135, 0]
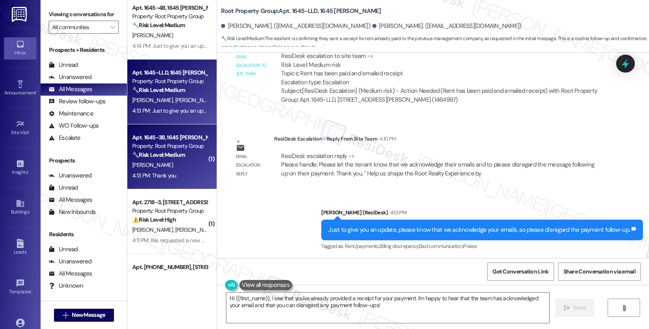
click at [161, 163] on div "[PERSON_NAME]" at bounding box center [169, 165] width 77 height 10
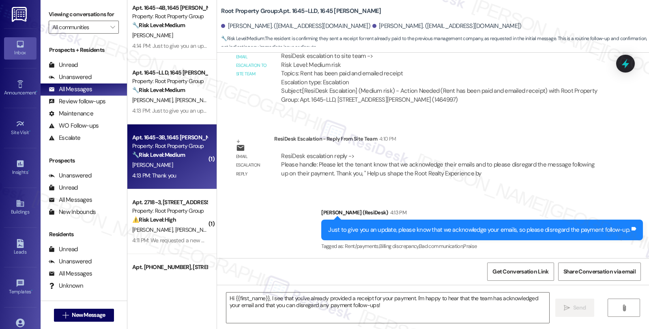
type textarea "Fetching suggested responses. Please feel free to read through the conversation…"
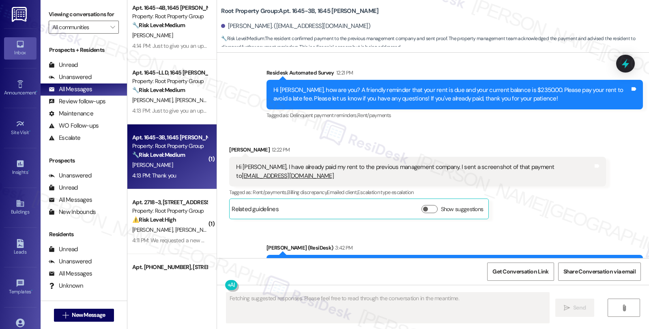
type textarea "Fetching suggested responses. Please feel free to read through the conversation…"
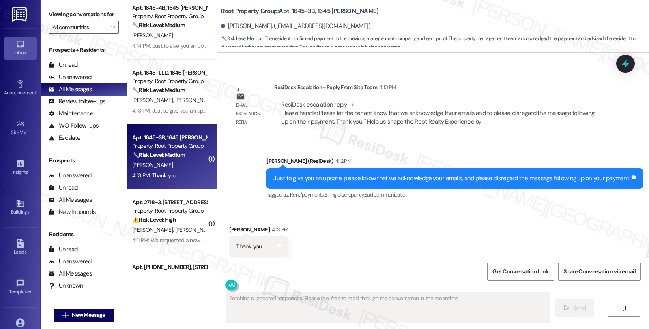
scroll to position [581, 0]
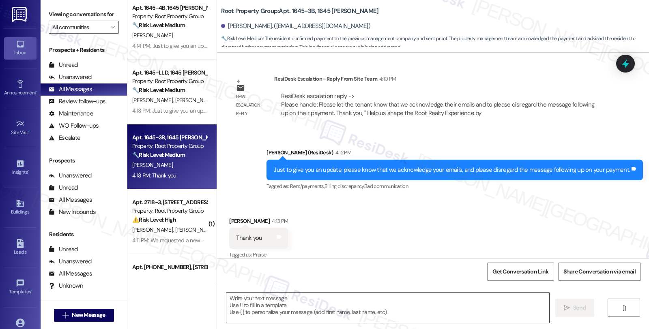
click at [314, 309] on textarea at bounding box center [387, 308] width 323 height 30
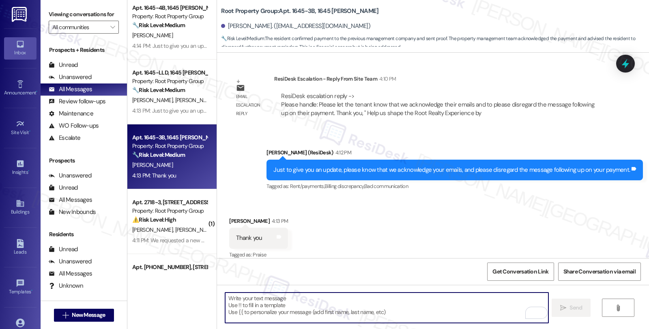
click at [327, 310] on textarea "To enrich screen reader interactions, please activate Accessibility in Grammarl…" at bounding box center [386, 308] width 323 height 30
click at [295, 311] on textarea "To enrich screen reader interactions, please activate Accessibility in Grammarl…" at bounding box center [386, 308] width 323 height 30
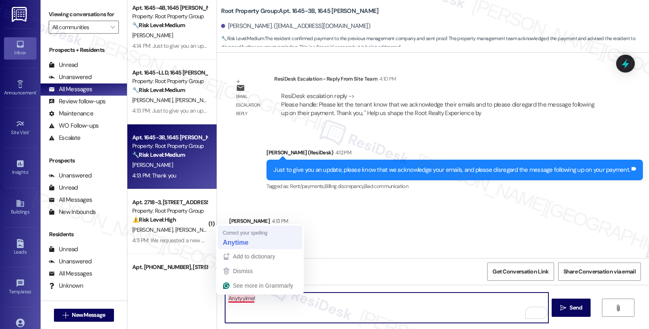
type textarea "Anytime!"
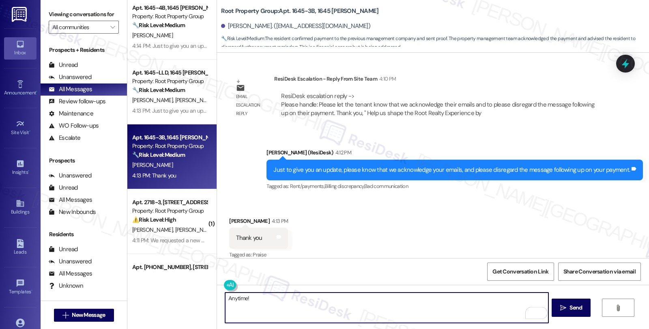
click at [303, 309] on textarea "Anytime!" at bounding box center [386, 308] width 323 height 30
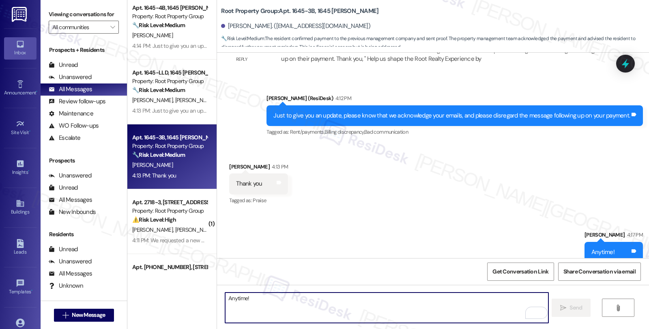
scroll to position [637, 0]
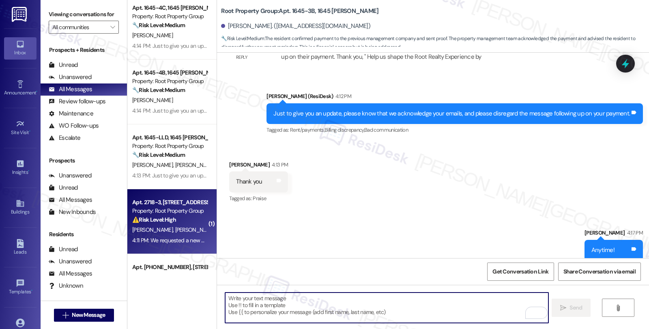
click at [179, 223] on div "⚠️ Risk Level: High The resident is stating that they requested a new AC unit a…" at bounding box center [169, 220] width 75 height 9
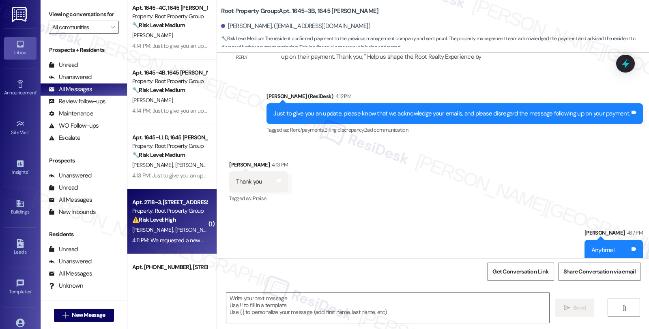
type textarea "Fetching suggested responses. Please feel free to read through the conversation…"
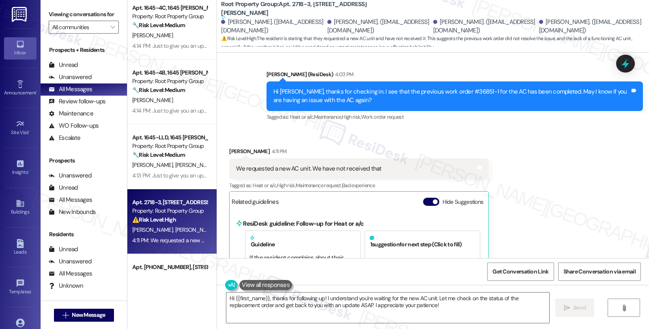
scroll to position [2920, 0]
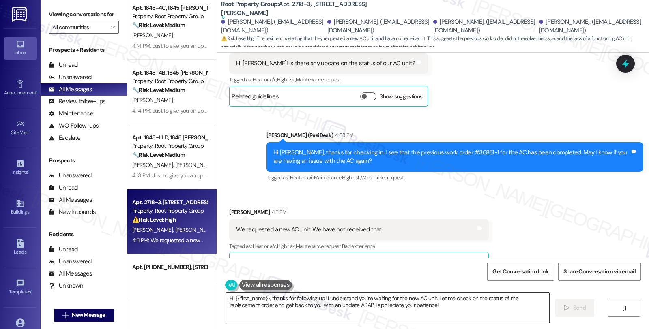
click at [226, 298] on textarea "Hi {{first_name}}, thanks for following up! I understand you're waiting for the…" at bounding box center [387, 308] width 323 height 30
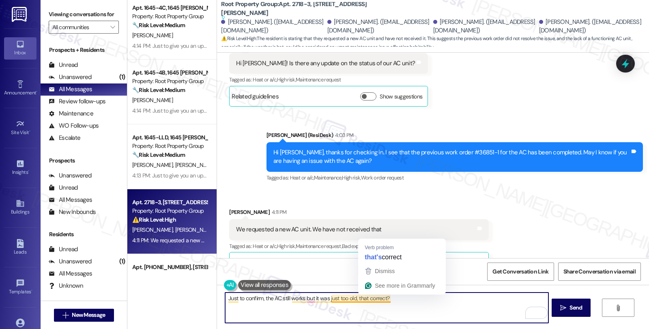
click at [354, 300] on textarea "Just to confirm, the AC still works but it was just too old, that correct?" at bounding box center [386, 308] width 323 height 30
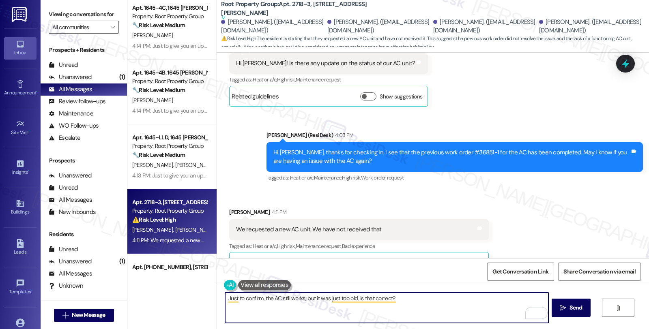
click at [404, 302] on textarea "Just to confirm, the AC still works, but it was just too old, is that correct?" at bounding box center [386, 308] width 323 height 30
click at [261, 297] on textarea "Just to confirm, the AC still works, but it was just too old, is that correct?" at bounding box center [386, 308] width 323 height 30
click at [453, 301] on textarea "Just to confirm, the AC still works, but it was just too old, is that correct?" at bounding box center [386, 308] width 323 height 30
type textarea "Just to confirm, the AC still works, but it was just too old, is that correct?"
click at [560, 301] on button " Send" at bounding box center [571, 308] width 39 height 18
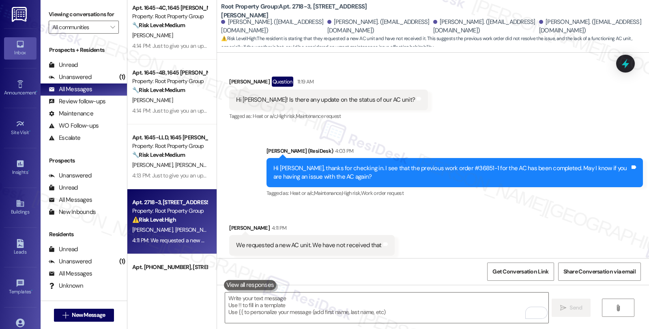
scroll to position [2864, 0]
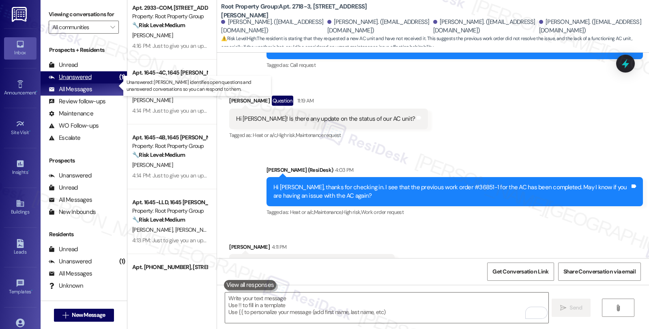
click at [102, 84] on div "Unanswered (1)" at bounding box center [84, 77] width 86 height 12
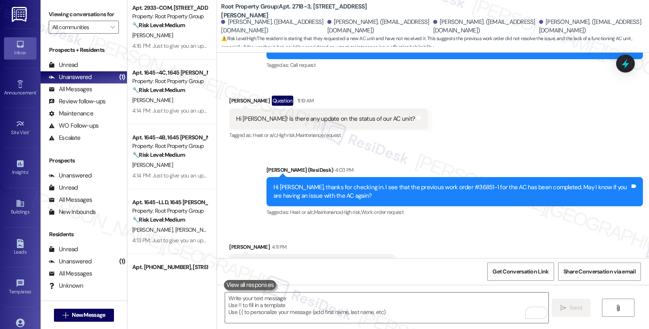
scroll to position [0, 0]
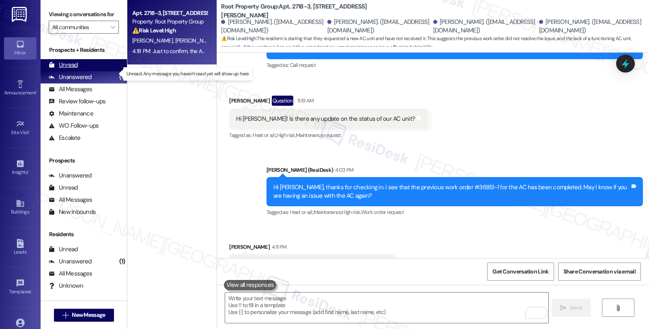
click at [93, 71] on div "Unread (0)" at bounding box center [84, 65] width 86 height 12
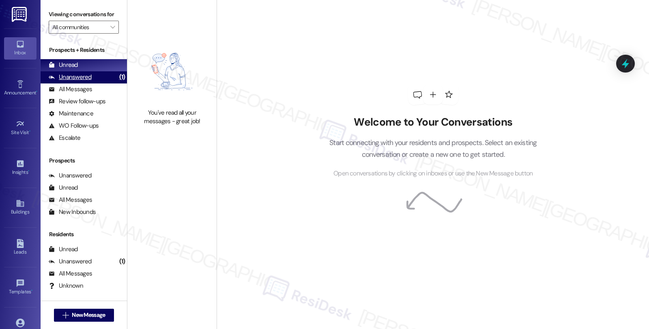
click at [99, 84] on div "Unanswered (1)" at bounding box center [84, 77] width 86 height 12
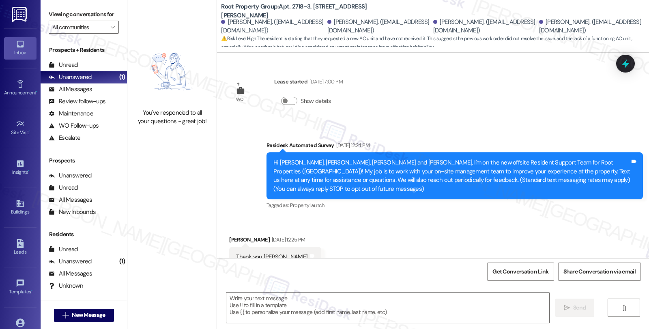
scroll to position [2864, 0]
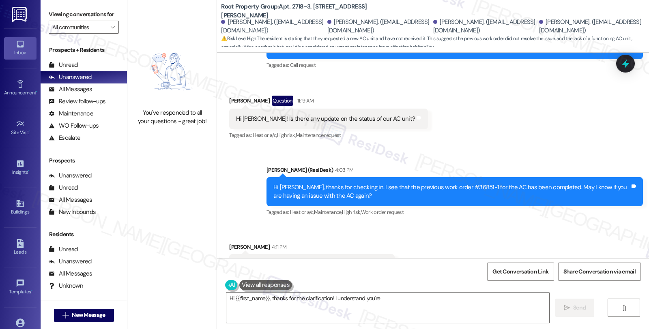
type textarea "Hi {{first_name}}, thanks for the clarification! I understand you're waiting"
